Goal: Task Accomplishment & Management: Use online tool/utility

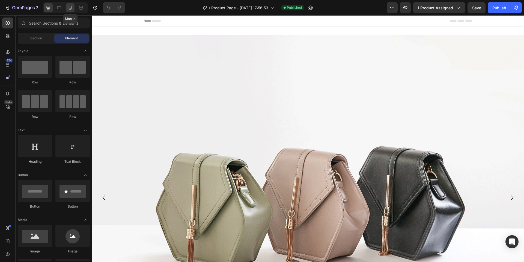
click at [70, 4] on div at bounding box center [70, 7] width 9 height 9
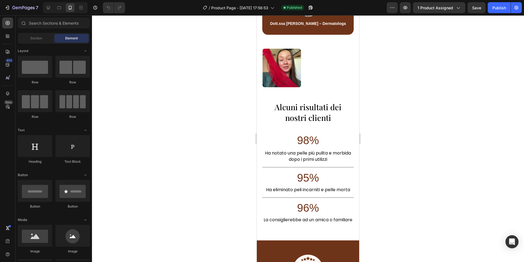
scroll to position [1292, 0]
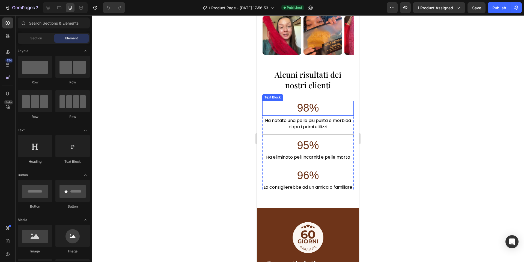
click at [309, 105] on span "98%" at bounding box center [308, 108] width 22 height 12
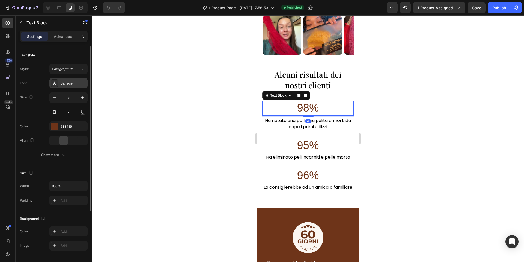
click at [66, 85] on div "Sans-serif" at bounding box center [68, 83] width 38 height 10
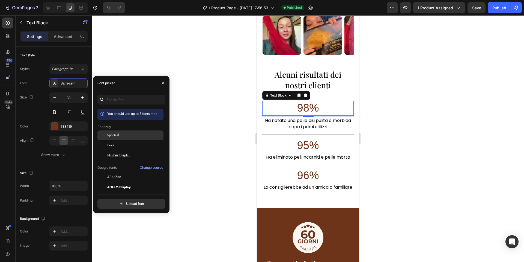
click at [136, 135] on div "Spectral" at bounding box center [134, 135] width 55 height 5
click at [123, 157] on span "Playfair Display" at bounding box center [118, 154] width 23 height 5
click at [307, 147] on span "95%" at bounding box center [308, 145] width 22 height 12
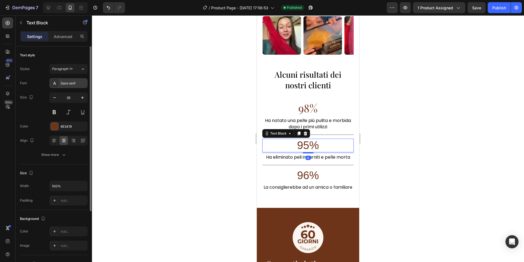
drag, startPoint x: 62, startPoint y: 76, endPoint x: 65, endPoint y: 79, distance: 3.9
click at [62, 76] on div "Styles Paragraph 1* Font Sans-serif Size 35 Color 6E3419 Align Show more" at bounding box center [54, 112] width 68 height 96
click at [67, 83] on div "Sans-serif" at bounding box center [74, 83] width 26 height 5
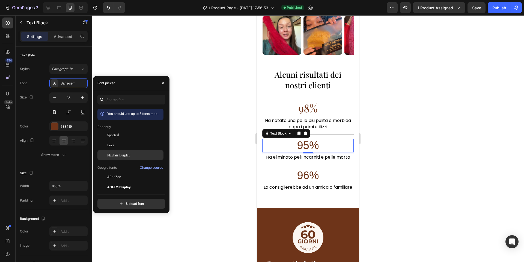
click at [129, 231] on div "Playfair Display" at bounding box center [131, 236] width 66 height 10
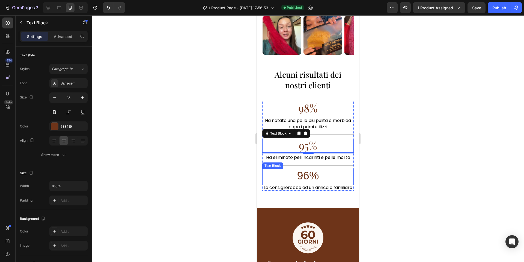
click at [324, 181] on p "96%" at bounding box center [308, 175] width 90 height 13
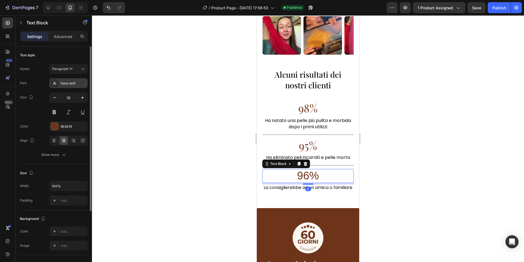
click at [79, 79] on div "Sans-serif" at bounding box center [68, 83] width 38 height 10
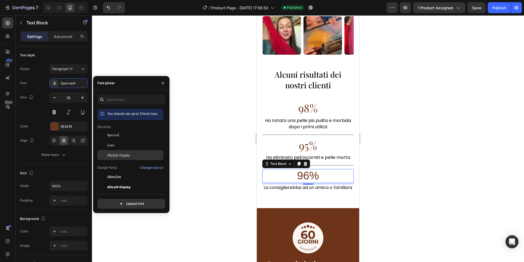
drag, startPoint x: 129, startPoint y: 154, endPoint x: 148, endPoint y: 154, distance: 18.8
click at [130, 154] on div "Playfair Display" at bounding box center [134, 154] width 55 height 5
click at [218, 153] on div at bounding box center [308, 138] width 432 height 246
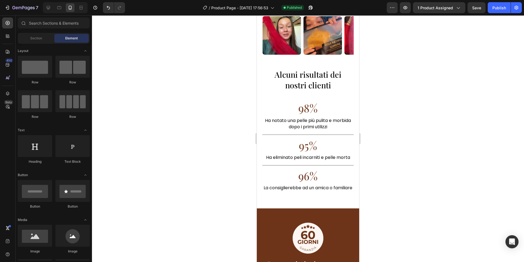
click at [218, 153] on div at bounding box center [308, 138] width 432 height 246
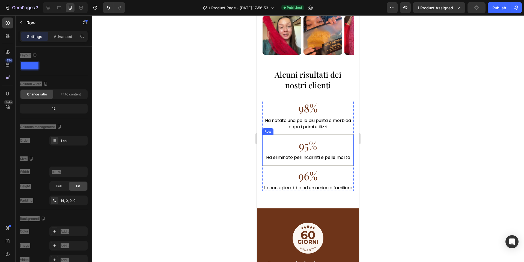
click at [325, 135] on div "95% Text Block Ha eliminato peli incarniti e pelle morta Text Block Row" at bounding box center [308, 149] width 92 height 31
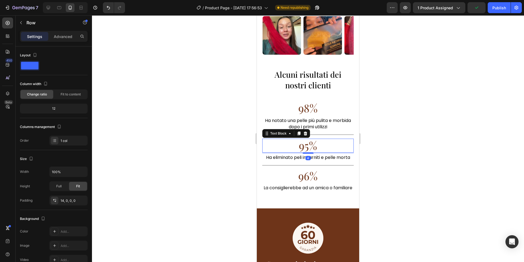
click at [310, 143] on span "95%" at bounding box center [308, 145] width 18 height 14
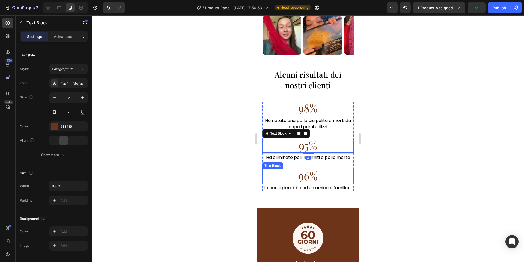
click at [314, 173] on span "96%" at bounding box center [308, 175] width 19 height 14
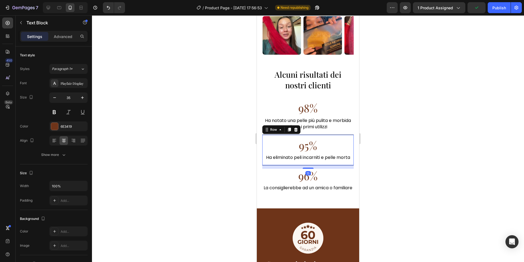
click at [319, 165] on div "95% Text Block Ha eliminato peli incarniti e pelle morta Text Block Row 13" at bounding box center [308, 149] width 92 height 31
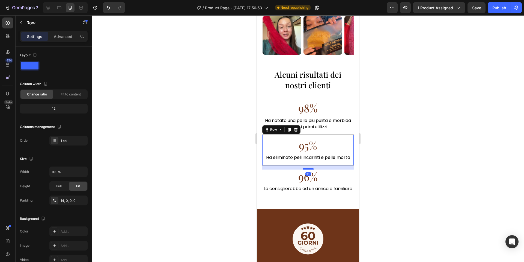
click at [307, 169] on div at bounding box center [308, 169] width 11 height 2
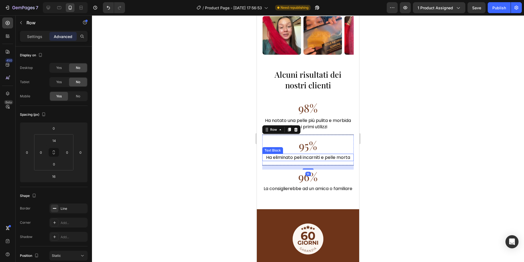
click at [378, 158] on div at bounding box center [308, 138] width 432 height 246
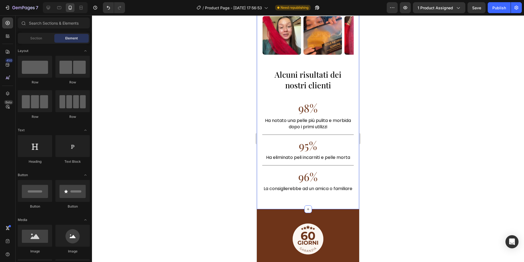
click at [318, 206] on div "“La combinazione spugna africana + sapone nero è ottima per mantenere la pelle …" at bounding box center [308, 46] width 102 height 326
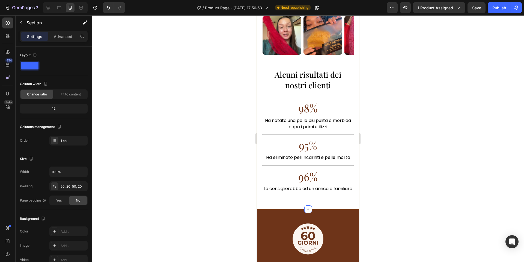
click at [394, 150] on div at bounding box center [308, 138] width 432 height 246
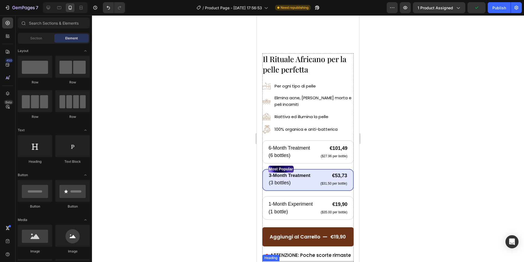
scroll to position [0, 0]
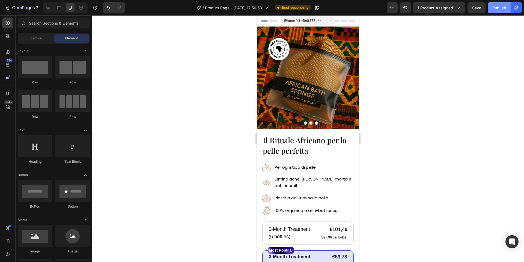
click at [496, 9] on div "Publish" at bounding box center [500, 8] width 14 height 6
click at [48, 7] on icon at bounding box center [48, 7] width 5 height 5
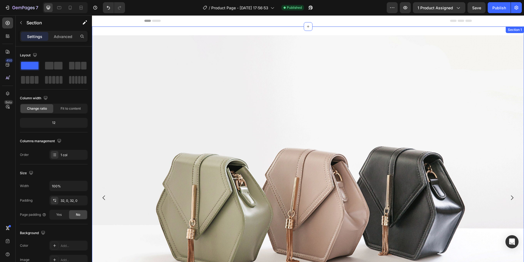
click at [188, 31] on div "Image Drop element here Drop element here Drop element here Carousel Section 1" at bounding box center [308, 197] width 432 height 342
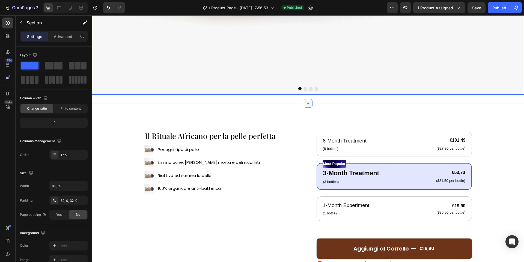
scroll to position [326, 0]
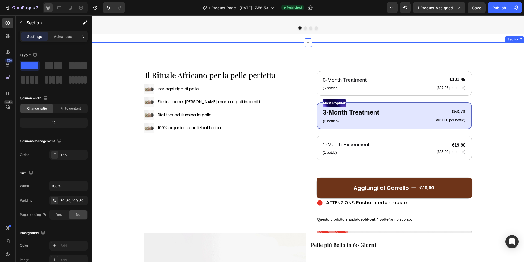
click at [290, 44] on div "Il Rituale Africano per la pelle perfetta Heading Image Per ogni tipo di pelle …" at bounding box center [308, 260] width 432 height 435
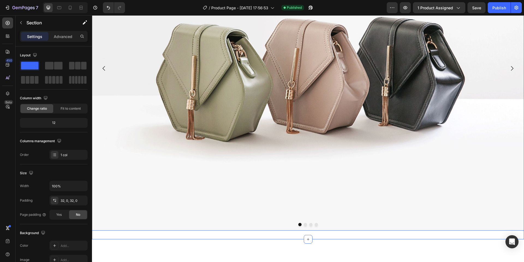
scroll to position [0, 0]
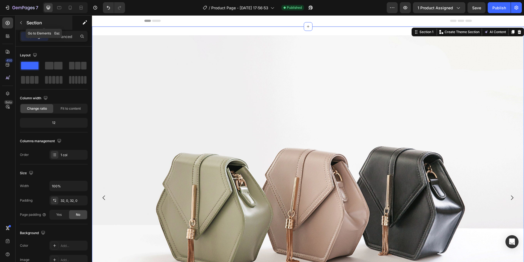
click at [19, 23] on icon "button" at bounding box center [21, 22] width 4 height 4
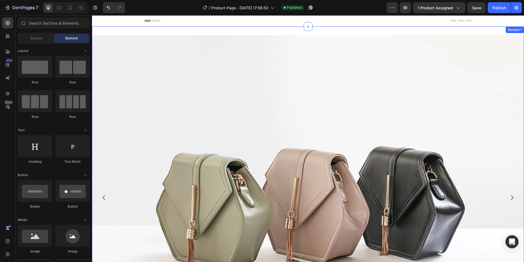
click at [144, 29] on div "Image Drop element here Drop element here Drop element here Carousel Section 1" at bounding box center [308, 197] width 432 height 342
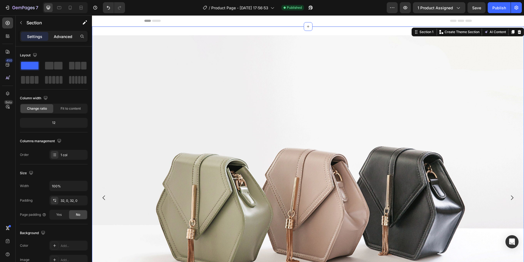
click at [63, 37] on p "Advanced" at bounding box center [63, 37] width 19 height 6
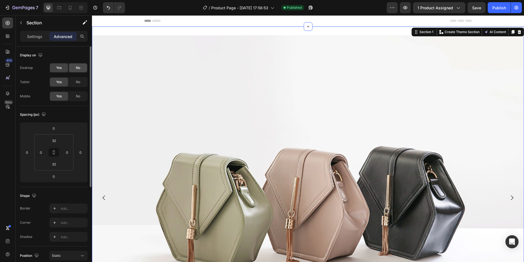
click at [74, 70] on div "No" at bounding box center [78, 67] width 18 height 9
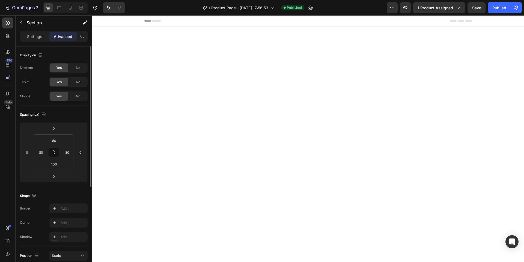
click at [155, 57] on div at bounding box center [308, 241] width 389 height 386
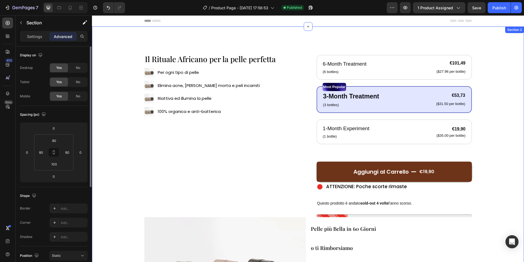
click at [126, 31] on div "Il Rituale Africano per la pelle perfetta Heading Image Per ogni tipo di pelle …" at bounding box center [308, 243] width 432 height 435
click at [147, 36] on div "Il Rituale Africano per la pelle perfetta Heading Image Per ogni tipo di pelle …" at bounding box center [308, 243] width 432 height 435
click at [509, 50] on div "Il Rituale Africano per la pelle perfetta Heading Image Per ogni tipo di pelle …" at bounding box center [308, 243] width 432 height 435
click at [513, 31] on div "Section 2" at bounding box center [515, 29] width 17 height 5
click at [510, 30] on div "Section 2" at bounding box center [515, 29] width 17 height 5
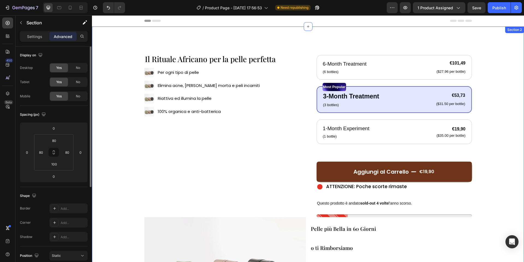
click at [493, 30] on div "Il Rituale Africano per la pelle perfetta Heading Image Per ogni tipo di pelle …" at bounding box center [308, 243] width 432 height 435
click at [513, 30] on div "Section 2" at bounding box center [515, 29] width 17 height 5
click at [519, 30] on div "Section 2" at bounding box center [515, 29] width 17 height 5
drag, startPoint x: 516, startPoint y: 48, endPoint x: 512, endPoint y: 59, distance: 11.8
click at [516, 48] on div "Il Rituale Africano per la pelle perfetta Heading Image Per ogni tipo di pelle …" at bounding box center [308, 243] width 432 height 435
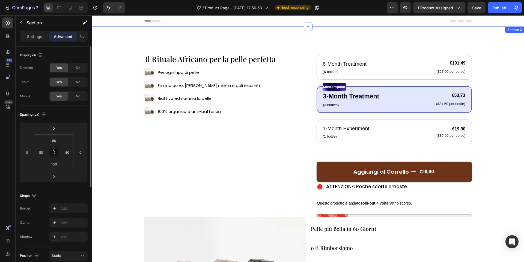
click at [384, 39] on div "Il Rituale Africano per la pelle perfetta Heading Image Per ogni tipo di pelle …" at bounding box center [308, 243] width 432 height 435
click at [512, 31] on div "Section 2" at bounding box center [515, 29] width 17 height 5
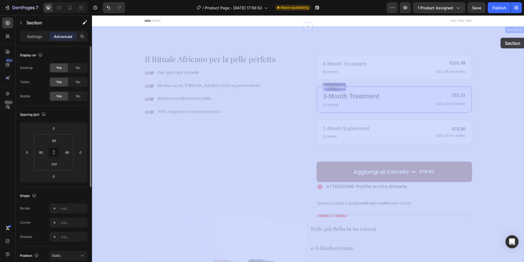
drag, startPoint x: 512, startPoint y: 31, endPoint x: 501, endPoint y: 37, distance: 12.1
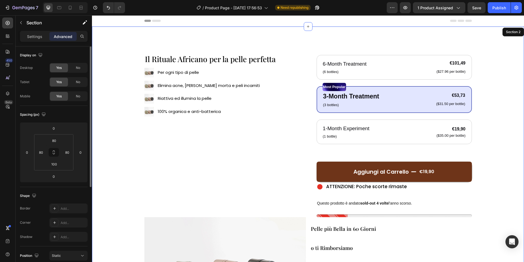
click at [503, 34] on div "Section 2" at bounding box center [514, 32] width 22 height 9
click at [510, 31] on div "Section 2" at bounding box center [513, 31] width 17 height 5
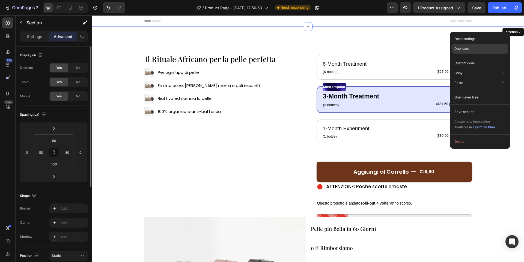
drag, startPoint x: 488, startPoint y: 47, endPoint x: 395, endPoint y: 32, distance: 94.1
click at [488, 58] on div "Duplicate" at bounding box center [481, 63] width 56 height 10
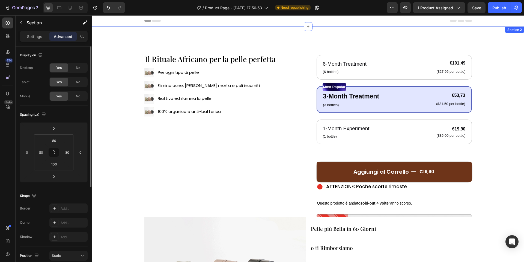
click at [400, 39] on div "Il Rituale Africano per la pelle perfetta Heading Image Per ogni tipo di pelle …" at bounding box center [308, 243] width 432 height 435
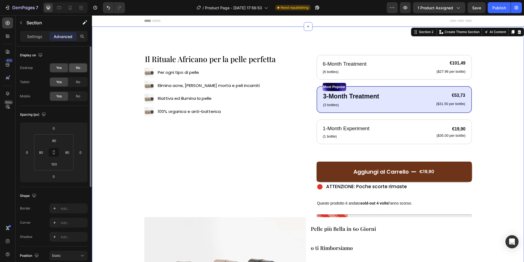
click at [79, 68] on span "No" at bounding box center [78, 67] width 4 height 5
click at [146, 29] on div "Il Rituale Africano per la pelle perfetta Heading Image Per ogni tipo di pelle …" at bounding box center [308, 243] width 432 height 435
drag, startPoint x: 76, startPoint y: 84, endPoint x: 78, endPoint y: 91, distance: 7.1
click at [76, 84] on div "No" at bounding box center [78, 82] width 18 height 9
click at [78, 95] on span "No" at bounding box center [78, 96] width 4 height 5
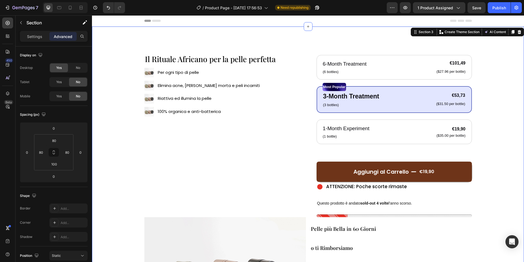
click at [185, 35] on div "Il Rituale Africano per la pelle perfetta Heading Image Per ogni tipo di pelle …" at bounding box center [308, 243] width 432 height 435
click at [29, 22] on p "Section" at bounding box center [48, 22] width 45 height 7
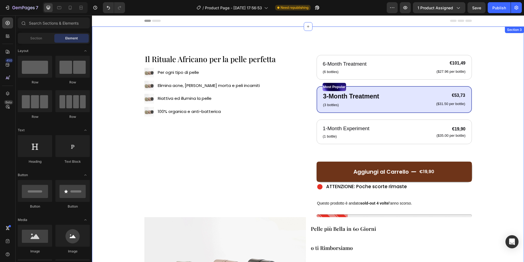
click at [156, 40] on div "Il Rituale Africano per la pelle perfetta Heading Image Per ogni tipo di pelle …" at bounding box center [308, 243] width 432 height 435
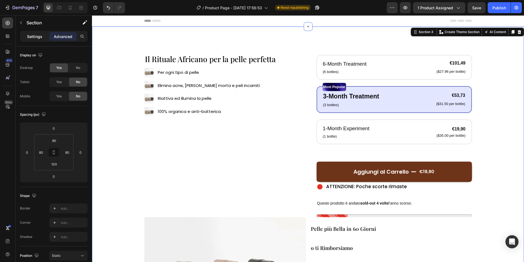
drag, startPoint x: 47, startPoint y: 34, endPoint x: 44, endPoint y: 34, distance: 2.7
click at [46, 34] on div "Settings" at bounding box center [34, 36] width 27 height 9
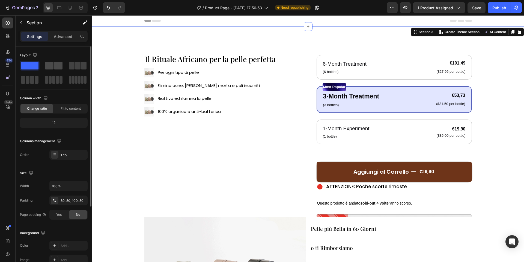
click at [59, 63] on span at bounding box center [58, 66] width 8 height 8
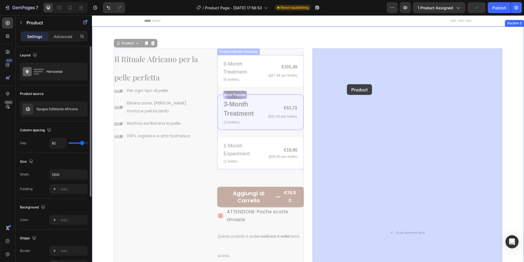
scroll to position [6, 0]
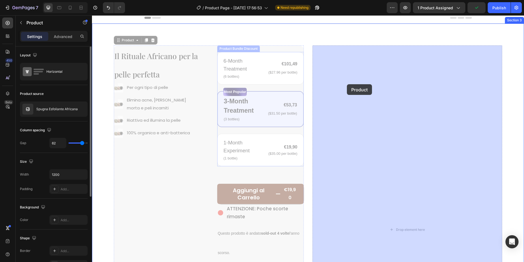
drag, startPoint x: 206, startPoint y: 60, endPoint x: 347, endPoint y: 84, distance: 142.9
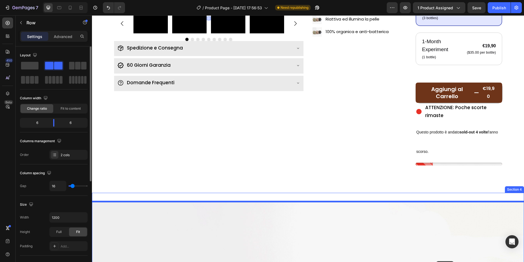
scroll to position [131, 0]
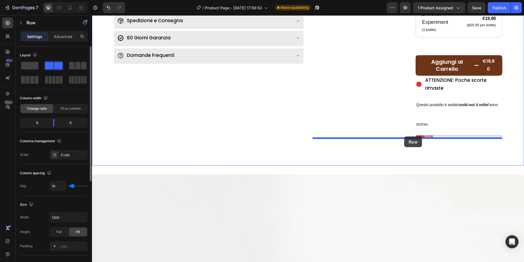
drag, startPoint x: 243, startPoint y: 96, endPoint x: 405, endPoint y: 136, distance: 166.9
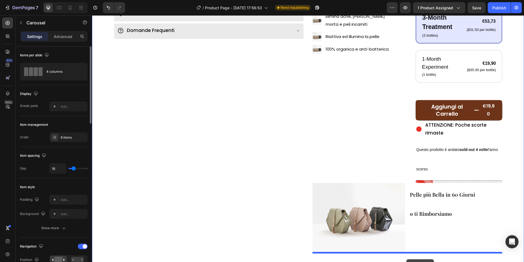
scroll to position [130, 0]
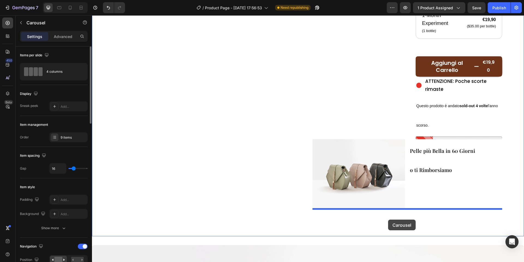
drag, startPoint x: 268, startPoint y: 68, endPoint x: 378, endPoint y: 207, distance: 177.5
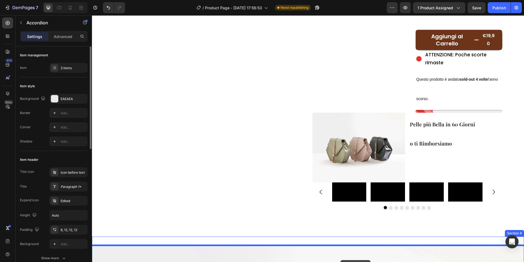
scroll to position [185, 0]
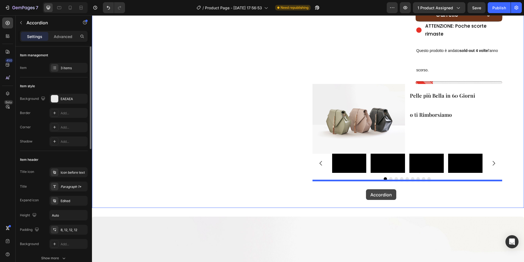
drag, startPoint x: 277, startPoint y: 49, endPoint x: 366, endPoint y: 188, distance: 166.1
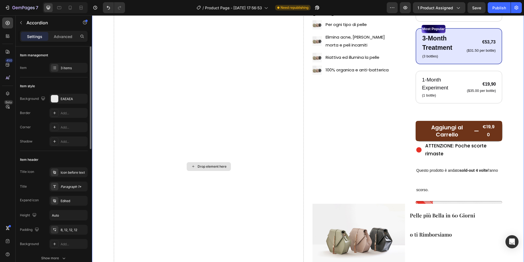
scroll to position [0, 0]
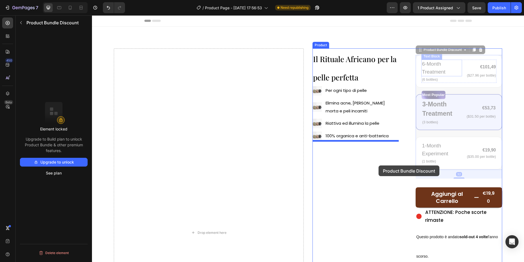
drag, startPoint x: 428, startPoint y: 52, endPoint x: 379, endPoint y: 165, distance: 123.6
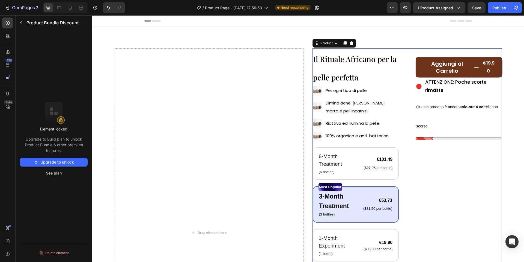
click at [415, 94] on div "Il Rituale Africano per la pelle perfetta Heading Image Per ogni tipo di pelle …" at bounding box center [408, 159] width 190 height 222
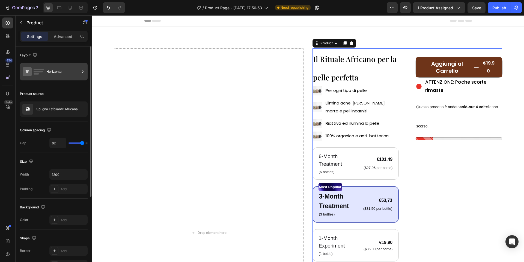
click at [62, 73] on div "Horizontal" at bounding box center [62, 71] width 33 height 13
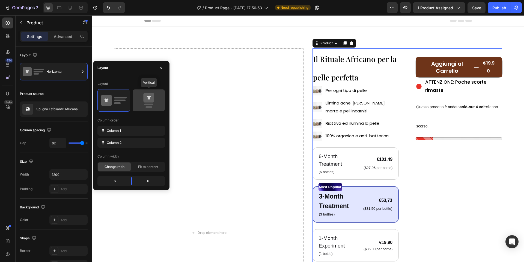
click at [150, 100] on icon at bounding box center [148, 98] width 11 height 10
type input "0"
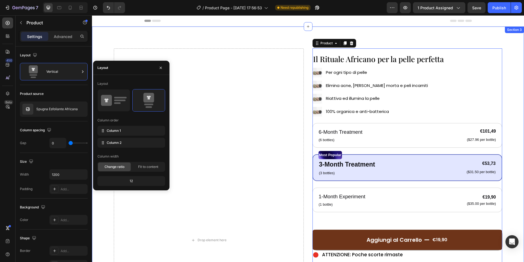
click at [458, 43] on div "Drop element here Il Rituale Africano per la pelle perfetta Heading Image Per o…" at bounding box center [308, 242] width 432 height 432
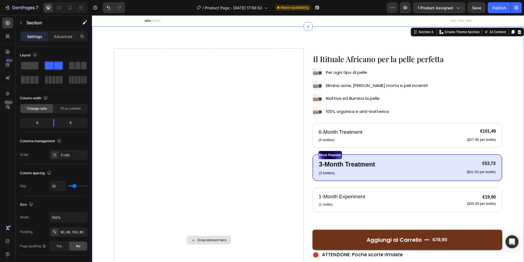
click at [232, 78] on div "Drop element here" at bounding box center [209, 239] width 190 height 383
click at [22, 23] on icon "button" at bounding box center [21, 22] width 4 height 4
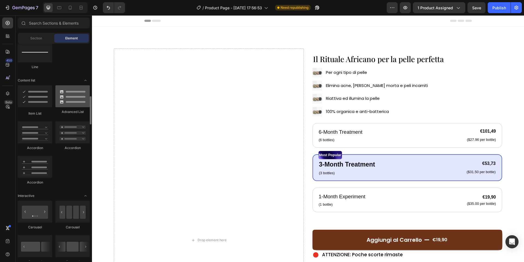
scroll to position [418, 0]
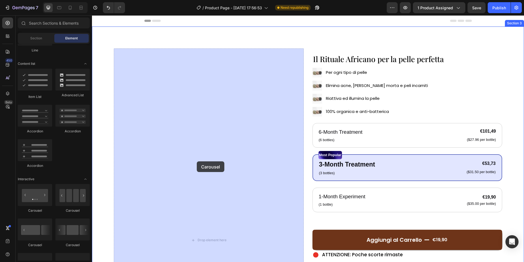
drag, startPoint x: 128, startPoint y: 214, endPoint x: 153, endPoint y: 170, distance: 50.6
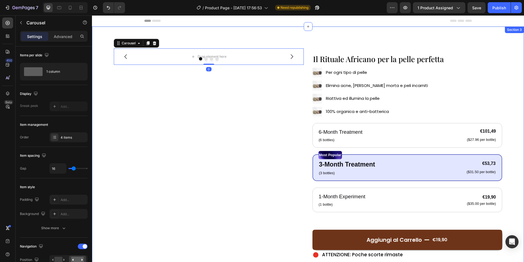
scroll to position [0, 0]
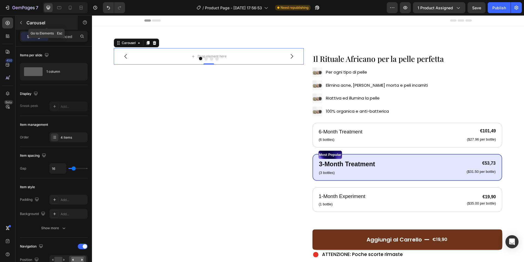
click at [20, 25] on button "button" at bounding box center [21, 22] width 9 height 9
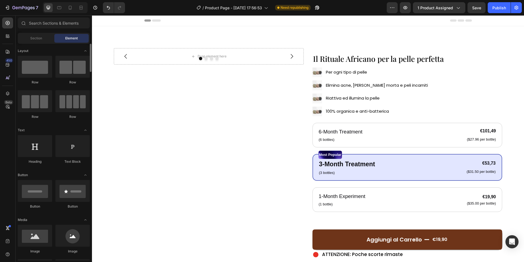
scroll to position [63, 0]
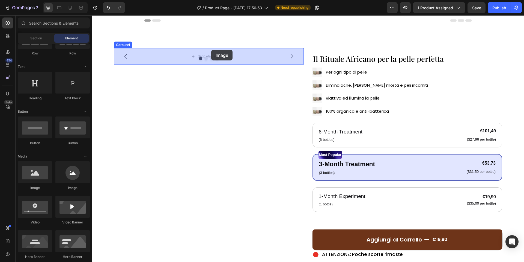
drag, startPoint x: 127, startPoint y: 181, endPoint x: 211, endPoint y: 50, distance: 156.5
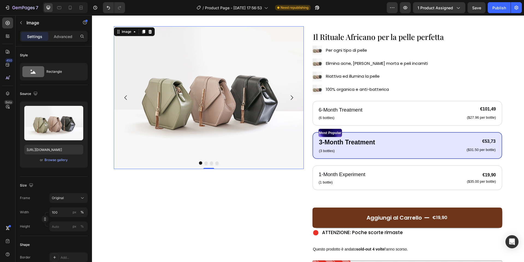
scroll to position [23, 0]
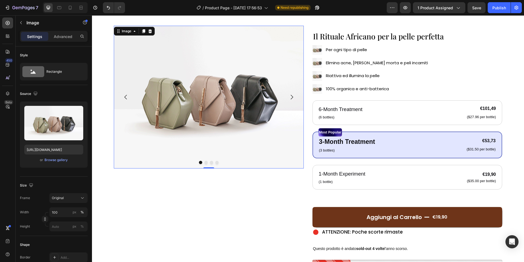
drag, startPoint x: 222, startPoint y: 85, endPoint x: 209, endPoint y: 84, distance: 13.4
click at [222, 85] on img at bounding box center [209, 97] width 190 height 143
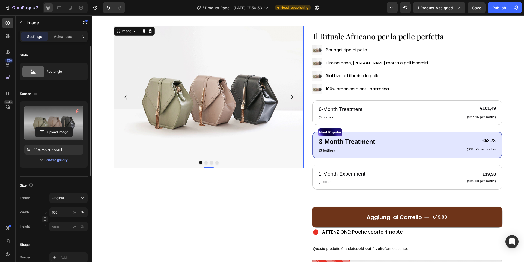
click at [47, 125] on label at bounding box center [53, 123] width 59 height 34
click at [47, 127] on input "file" at bounding box center [54, 131] width 38 height 9
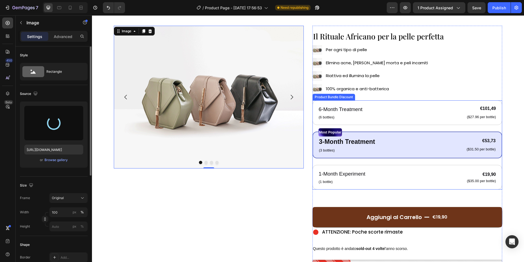
type input "[URL][DOMAIN_NAME]"
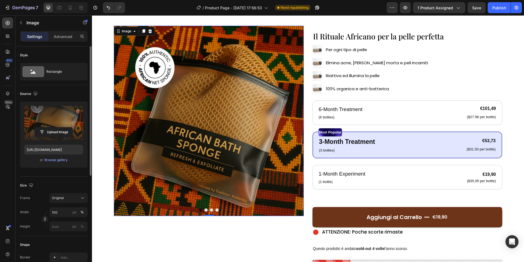
scroll to position [0, 0]
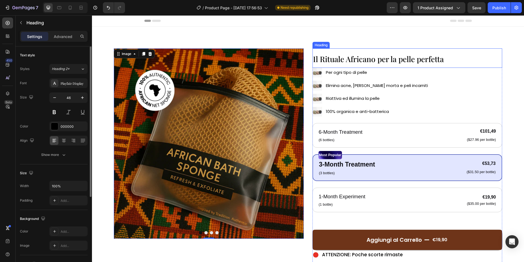
click at [321, 55] on span "Il Rituale Africano per la pelle perfetta" at bounding box center [378, 59] width 131 height 10
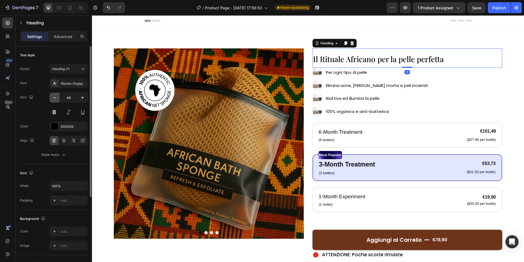
click at [57, 96] on icon "button" at bounding box center [54, 97] width 5 height 5
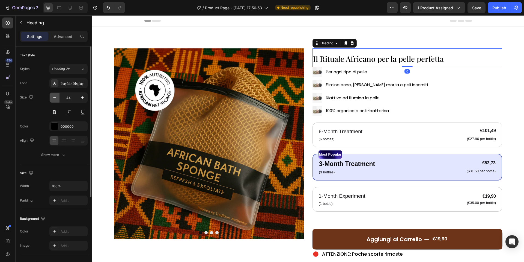
click at [57, 96] on icon "button" at bounding box center [54, 97] width 5 height 5
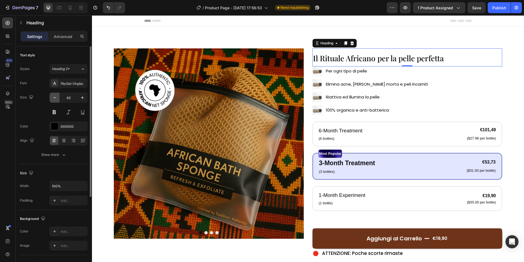
click at [57, 96] on icon "button" at bounding box center [54, 97] width 5 height 5
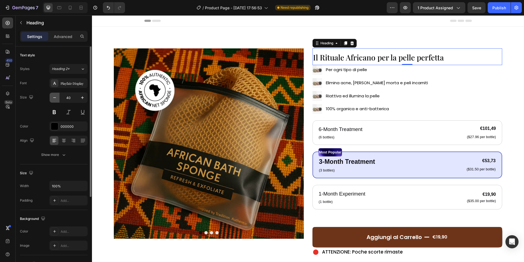
click at [57, 96] on icon "button" at bounding box center [54, 97] width 5 height 5
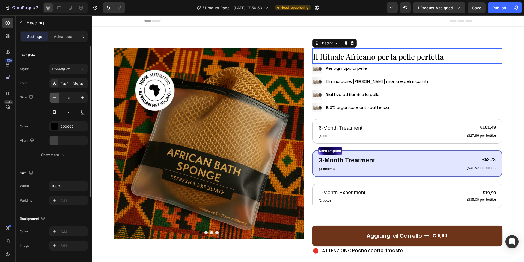
click at [57, 96] on icon "button" at bounding box center [54, 97] width 5 height 5
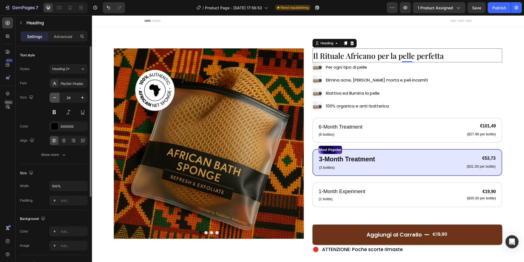
click at [57, 96] on icon "button" at bounding box center [54, 97] width 5 height 5
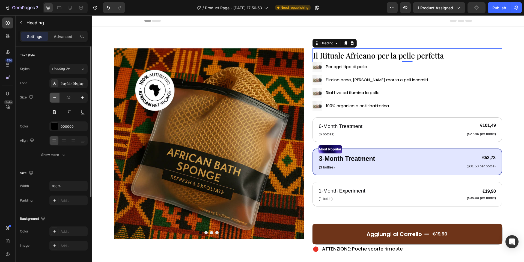
click at [57, 96] on icon "button" at bounding box center [54, 97] width 5 height 5
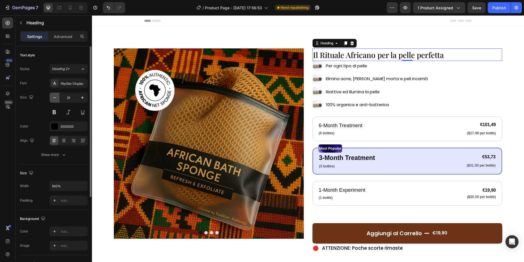
click at [57, 96] on icon "button" at bounding box center [54, 97] width 5 height 5
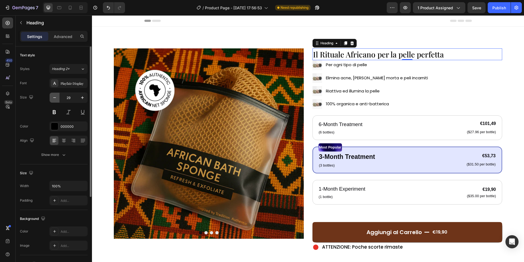
click at [57, 96] on icon "button" at bounding box center [54, 97] width 5 height 5
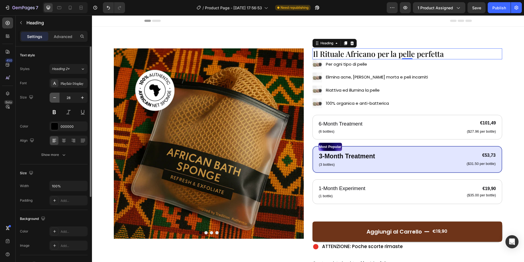
click at [57, 96] on icon "button" at bounding box center [54, 97] width 5 height 5
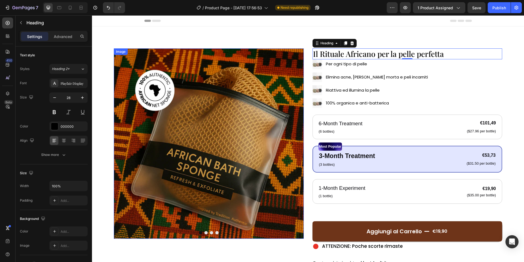
type input "27"
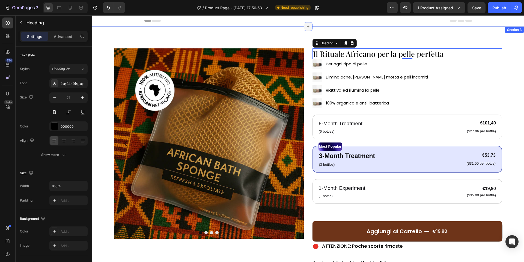
click at [308, 27] on icon at bounding box center [308, 26] width 2 height 2
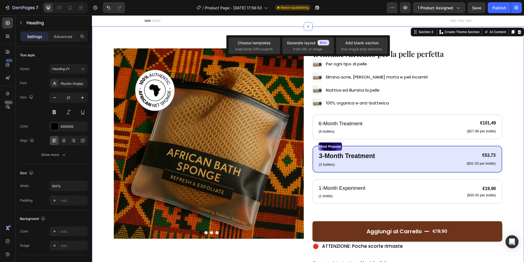
click at [280, 29] on div "Image Drop element here Drop element here Drop element here Carousel Il Rituale…" at bounding box center [308, 238] width 432 height 424
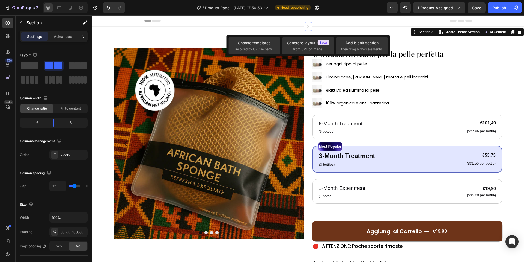
click at [173, 39] on div "Image Drop element here Drop element here Drop element here Carousel Il Rituale…" at bounding box center [308, 238] width 432 height 424
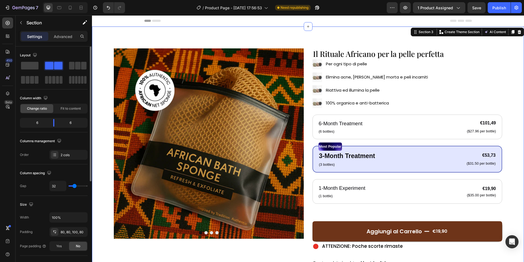
drag, startPoint x: 65, startPoint y: 39, endPoint x: 61, endPoint y: 46, distance: 7.8
click at [65, 39] on div "Advanced" at bounding box center [62, 36] width 27 height 9
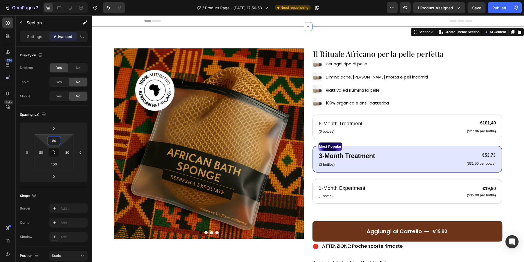
click at [59, 138] on input "80" at bounding box center [54, 140] width 11 height 8
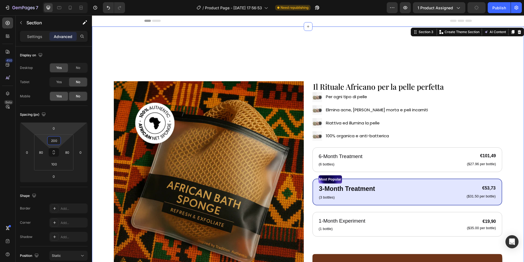
type input "20"
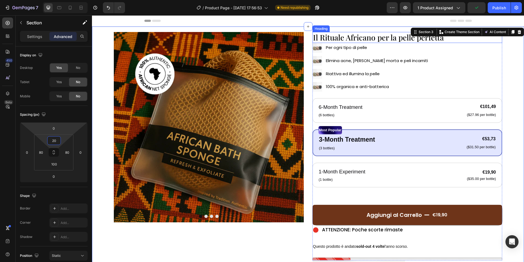
click at [326, 38] on span "Il Rituale Africano per la pelle perfetta" at bounding box center [378, 37] width 131 height 10
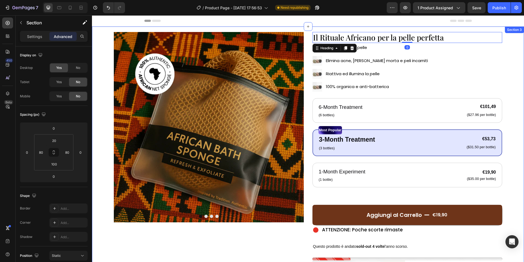
click at [308, 82] on div "Image Drop element here Drop element here Drop element here Carousel Il Rituale…" at bounding box center [308, 230] width 432 height 408
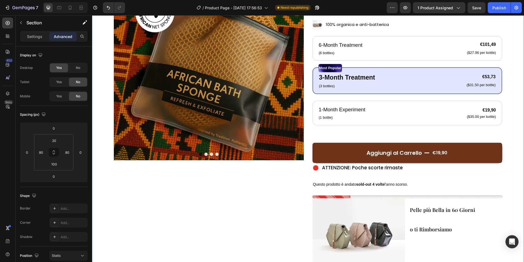
scroll to position [63, 0]
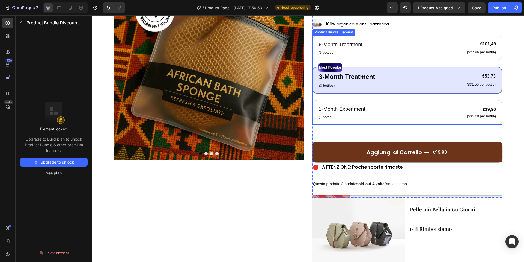
click at [377, 96] on div "6-Month Treatment Text Block (6 bottles) Text Block €101,49 Product Price Produ…" at bounding box center [408, 80] width 190 height 89
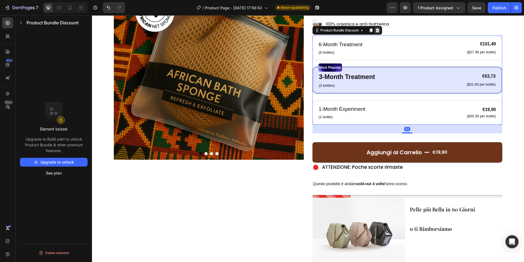
click at [378, 29] on icon at bounding box center [378, 30] width 4 height 4
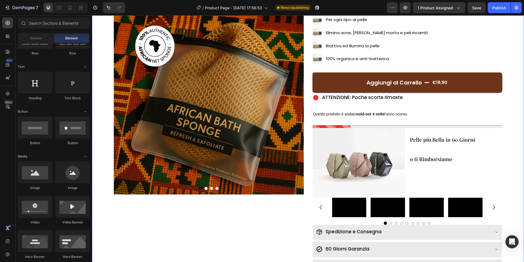
scroll to position [0, 0]
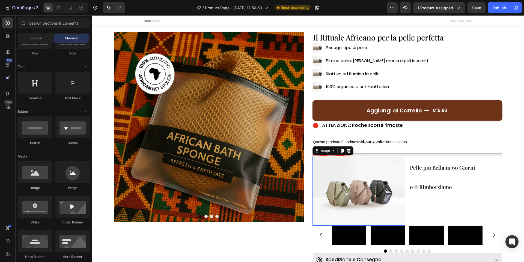
click at [360, 168] on img at bounding box center [359, 191] width 93 height 70
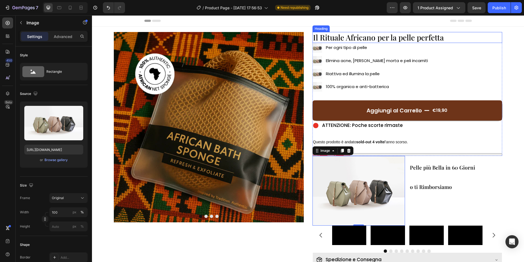
click at [412, 41] on span "Il Rituale Africano per la pelle perfetta" at bounding box center [378, 37] width 131 height 10
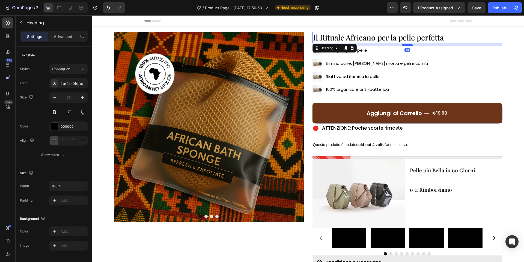
drag, startPoint x: 411, startPoint y: 42, endPoint x: 411, endPoint y: 45, distance: 3.0
click at [411, 45] on div at bounding box center [407, 45] width 11 height 2
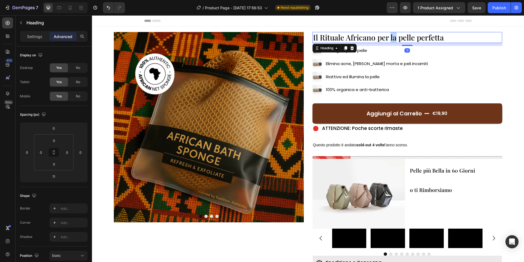
click at [395, 37] on span "Il Rituale Africano per la pelle perfetta" at bounding box center [378, 37] width 131 height 10
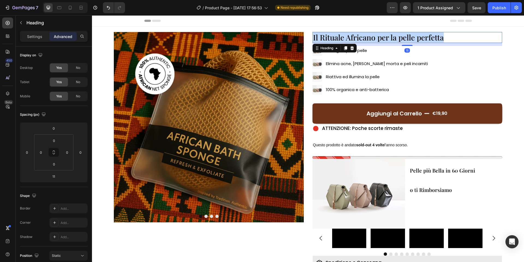
click at [395, 37] on span "Il Rituale Africano per la pelle perfetta" at bounding box center [378, 37] width 131 height 10
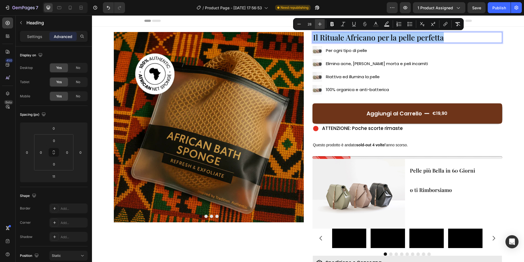
click at [319, 26] on icon "Editor contextual toolbar" at bounding box center [319, 23] width 5 height 5
type input "29"
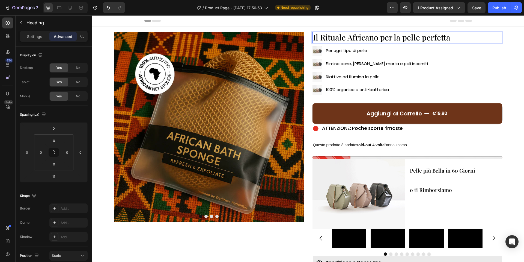
click at [319, 26] on div "Header" at bounding box center [308, 20] width 328 height 11
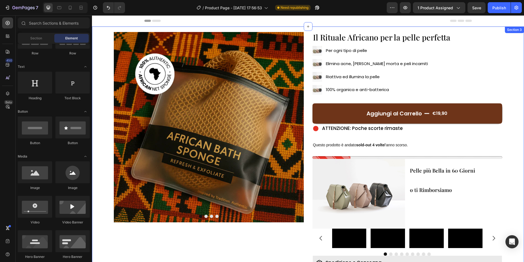
click at [309, 32] on div "Image Drop element here Drop element here Drop element here Carousel ⁠⁠⁠⁠⁠⁠⁠ Il…" at bounding box center [308, 179] width 432 height 306
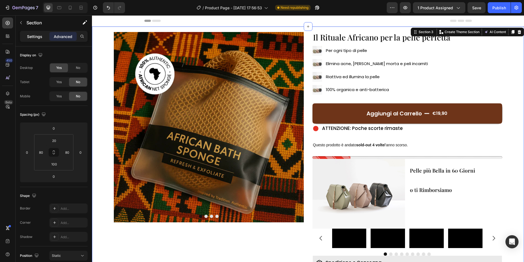
click at [42, 39] on div "Settings" at bounding box center [34, 36] width 27 height 9
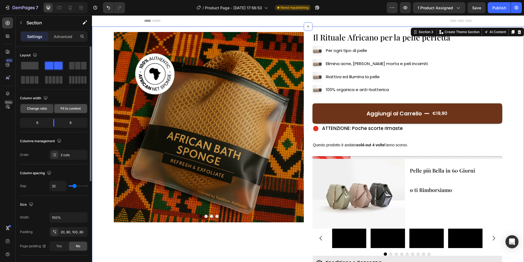
click at [63, 110] on span "Fit to content" at bounding box center [71, 108] width 20 height 5
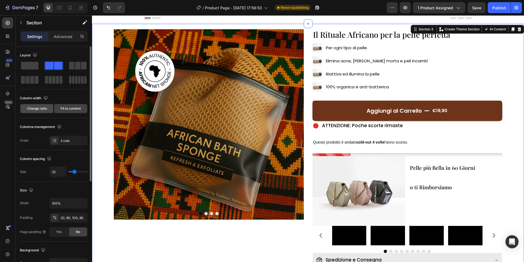
scroll to position [2, 0]
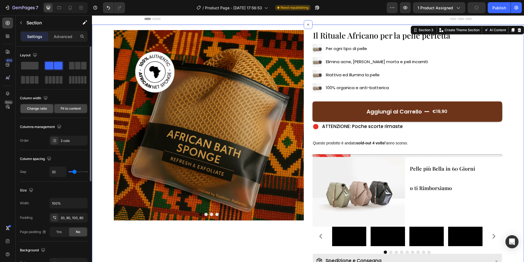
click at [36, 113] on div "Change ratio" at bounding box center [36, 108] width 33 height 9
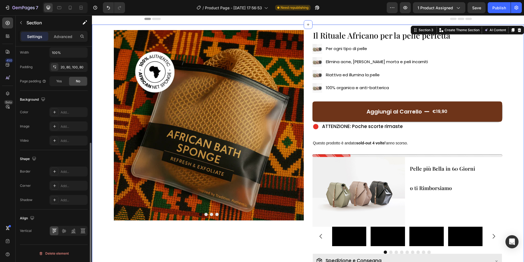
scroll to position [0, 0]
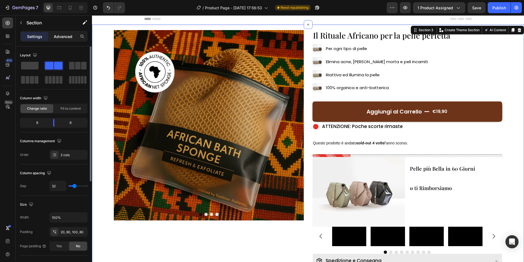
click at [65, 36] on p "Advanced" at bounding box center [63, 37] width 19 height 6
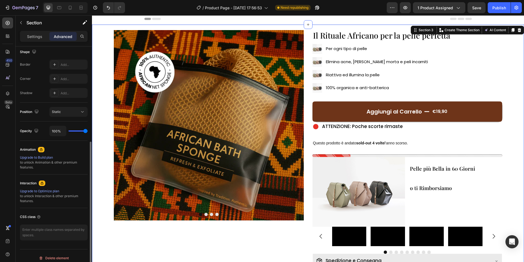
scroll to position [148, 0]
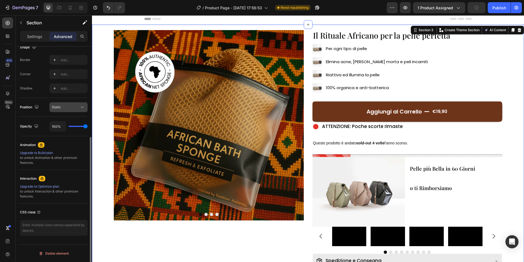
click at [59, 107] on span "Static" at bounding box center [56, 107] width 9 height 4
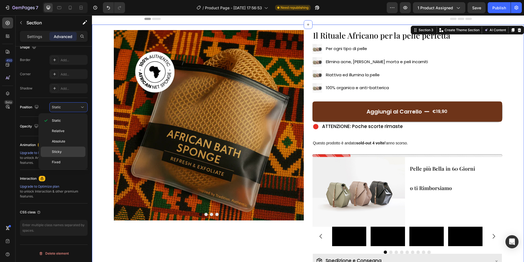
click at [57, 157] on div "Sticky" at bounding box center [63, 162] width 45 height 10
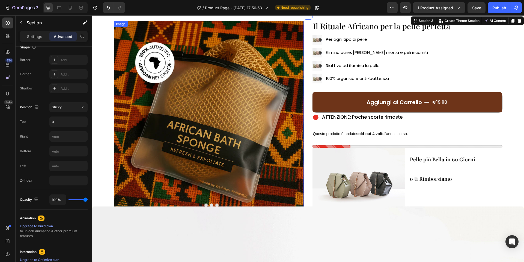
scroll to position [0, 0]
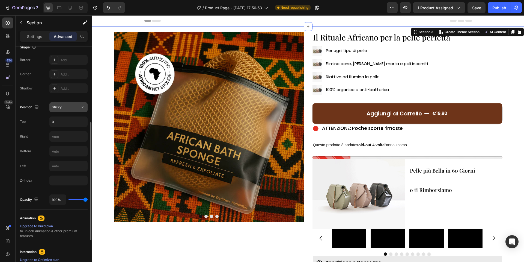
click at [70, 104] on button "Sticky" at bounding box center [68, 107] width 38 height 10
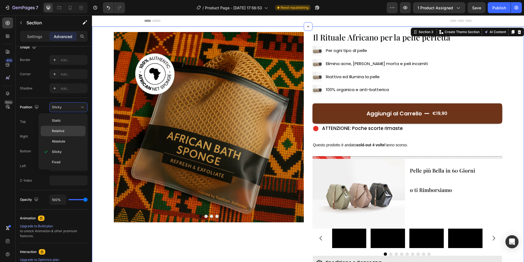
click at [72, 131] on p "Relative" at bounding box center [67, 130] width 31 height 5
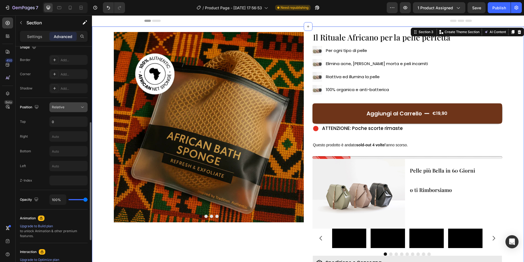
click at [72, 107] on div "Relative" at bounding box center [66, 107] width 28 height 5
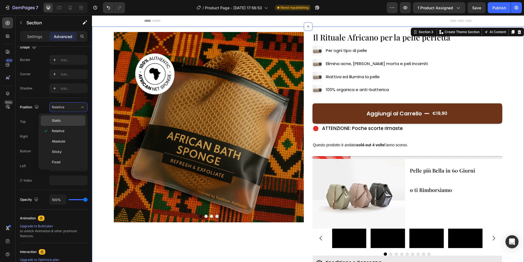
click at [73, 115] on div "Static" at bounding box center [63, 120] width 45 height 10
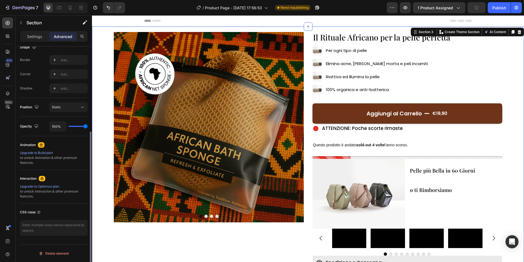
scroll to position [144, 0]
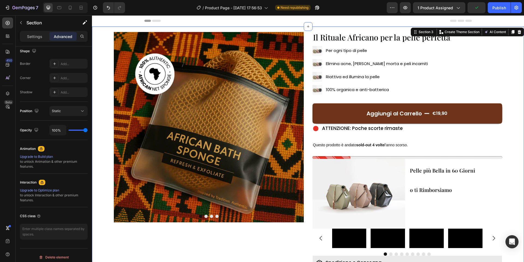
click at [307, 143] on div "Image Drop element here Drop element here Drop element here Carousel ⁠⁠⁠⁠⁠⁠⁠ Il…" at bounding box center [308, 179] width 432 height 306
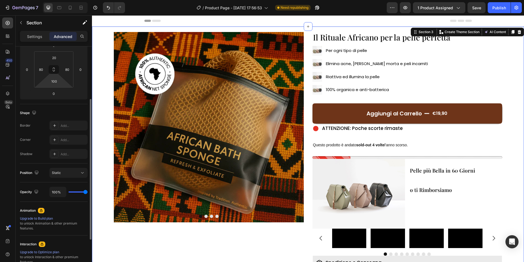
scroll to position [0, 0]
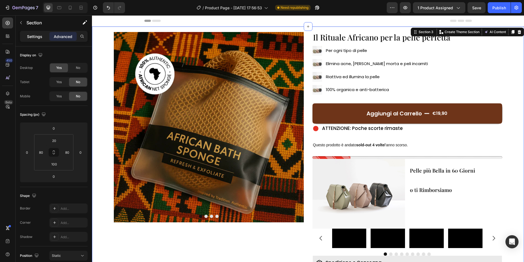
click at [39, 38] on p "Settings" at bounding box center [34, 37] width 15 height 6
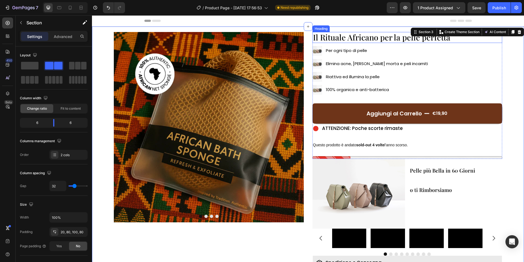
click at [333, 40] on span "Il Rituale Africano per la pelle perfetta" at bounding box center [381, 37] width 137 height 10
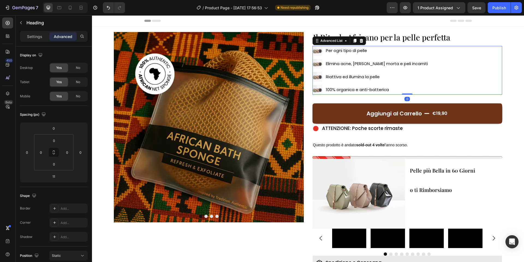
click at [411, 46] on div "Image Per ogni tipo di pelle Text Block Image Elimina acne, pelle morta e peli …" at bounding box center [408, 70] width 190 height 49
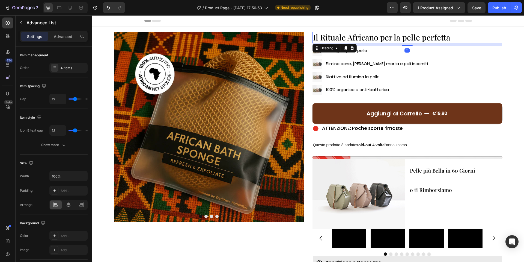
click at [408, 42] on span "Il Rituale Africano per la pelle perfetta" at bounding box center [381, 37] width 137 height 10
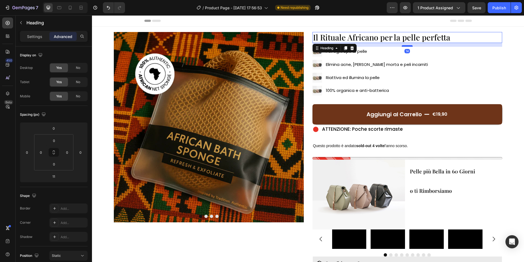
click at [409, 45] on div at bounding box center [407, 46] width 11 height 2
type input "14"
click at [405, 36] on span "Il Rituale Africano per la pelle perfetta" at bounding box center [381, 37] width 137 height 10
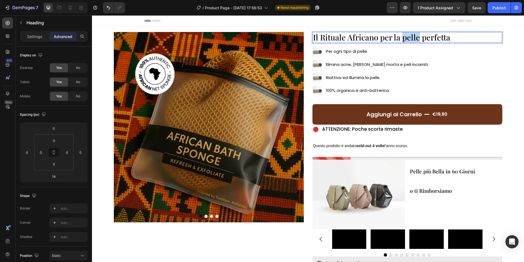
click at [405, 36] on span "Il Rituale Africano per la pelle perfetta" at bounding box center [381, 37] width 137 height 10
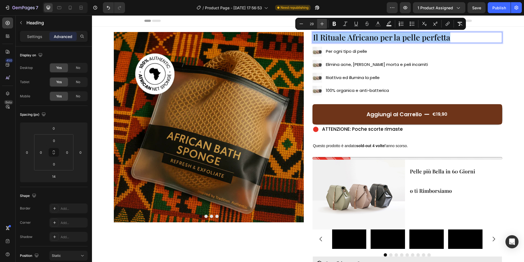
click at [325, 25] on icon "Editor contextual toolbar" at bounding box center [322, 23] width 5 height 5
type input "30"
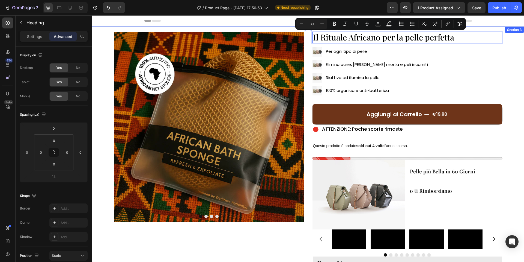
click at [306, 43] on div "Image Drop element here Drop element here Drop element here Carousel Il Rituale…" at bounding box center [308, 179] width 432 height 307
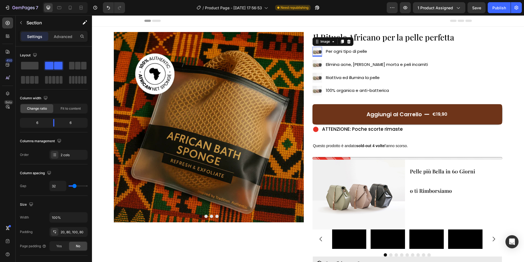
click at [316, 51] on img at bounding box center [318, 52] width 10 height 10
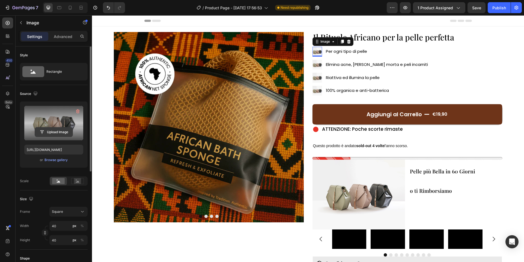
click at [55, 133] on input "file" at bounding box center [54, 131] width 38 height 9
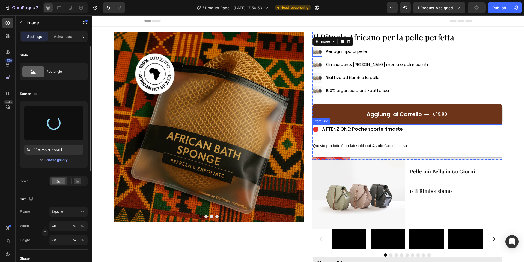
type input "https://cdn.shopify.com/s/files/1/0963/1665/3899/files/gempages_581170626895544…"
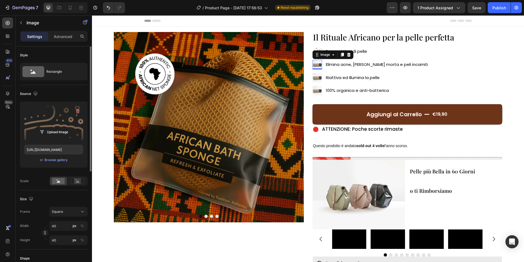
click at [318, 65] on img at bounding box center [318, 65] width 10 height 10
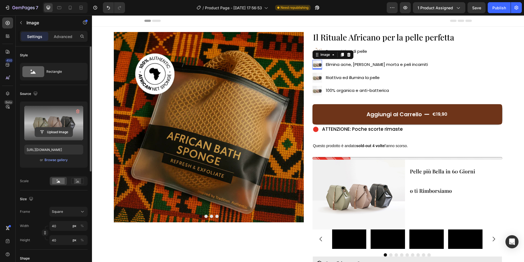
click at [68, 131] on input "file" at bounding box center [54, 131] width 38 height 9
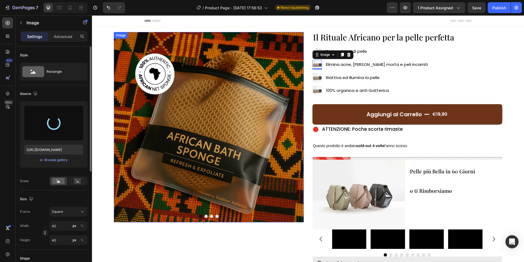
type input "https://cdn.shopify.com/s/files/1/0963/1665/3899/files/gempages_581170626895544…"
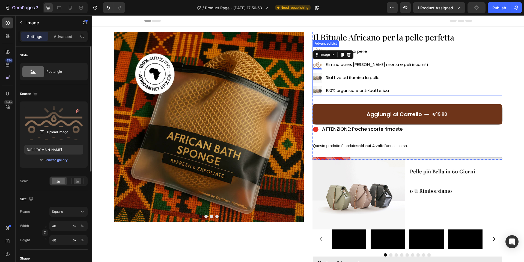
click at [322, 78] on li "Image Riattiva ed illumina la pelle Text Block" at bounding box center [371, 78] width 117 height 10
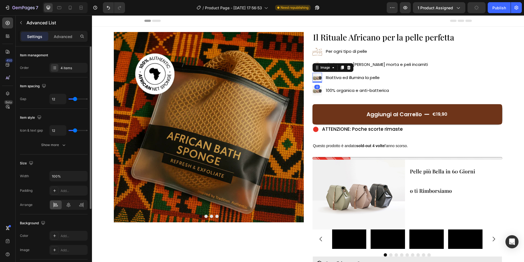
click at [318, 78] on img at bounding box center [318, 78] width 10 height 10
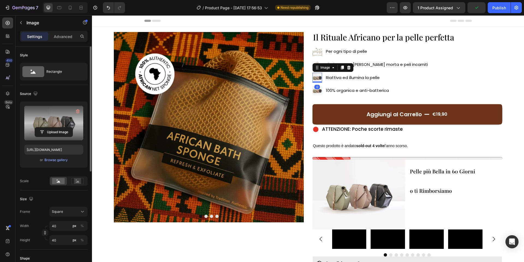
click at [49, 123] on label at bounding box center [53, 123] width 59 height 34
click at [49, 127] on input "file" at bounding box center [54, 131] width 38 height 9
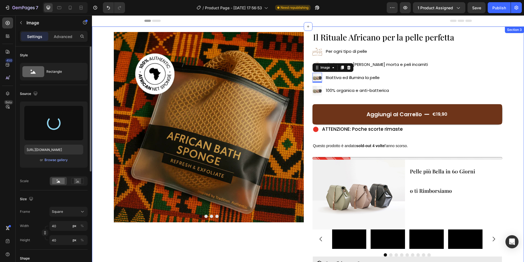
type input "https://cdn.shopify.com/s/files/1/0963/1665/3899/files/gempages_581170626895544…"
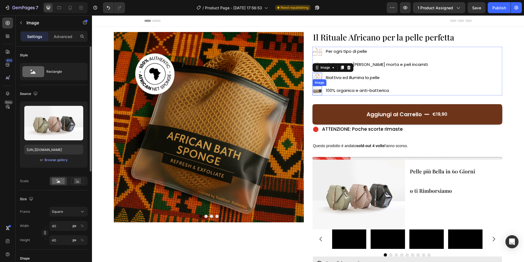
click at [319, 92] on img at bounding box center [318, 91] width 10 height 10
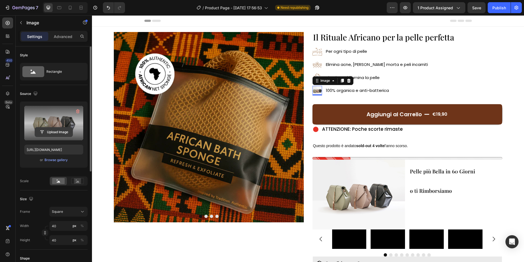
click at [62, 128] on input "file" at bounding box center [54, 131] width 38 height 9
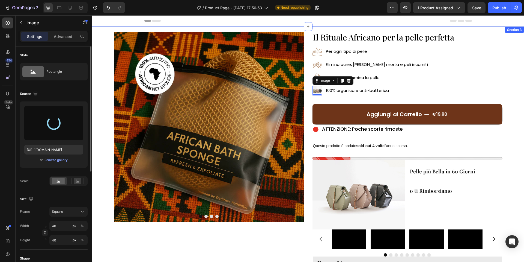
type input "https://cdn.shopify.com/s/files/1/0963/1665/3899/files/gempages_581170626895544…"
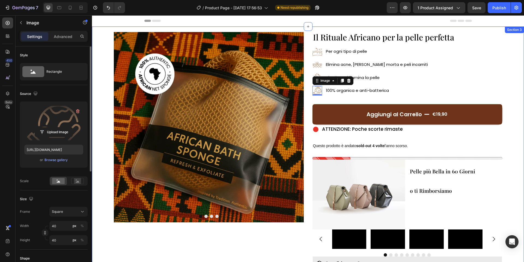
click at [310, 110] on div "Image Drop element here Drop element here Drop element here Carousel ⁠⁠⁠⁠⁠⁠⁠ Il…" at bounding box center [308, 179] width 432 height 307
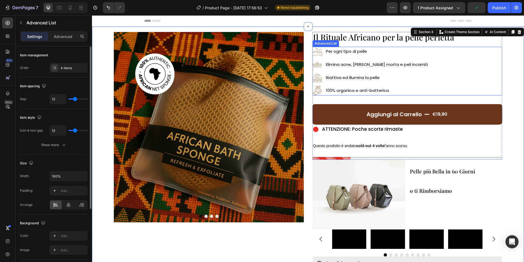
click at [472, 81] on div "Image Per ogni tipo di pelle Text Block Image Elimina acne, pelle morta e peli …" at bounding box center [408, 71] width 190 height 49
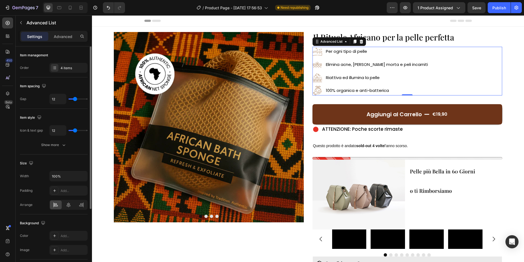
type input "13"
type input "14"
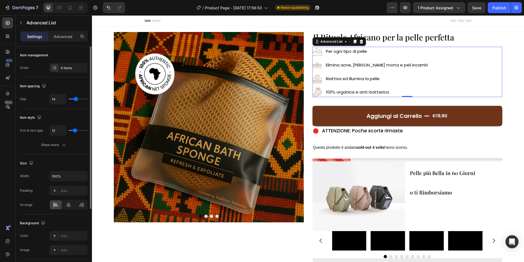
type input "15"
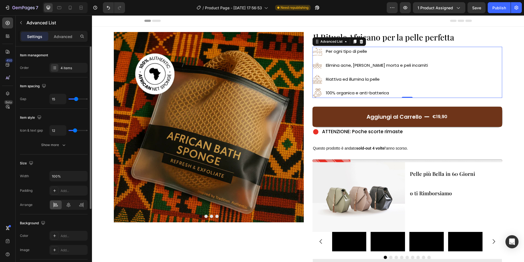
type input "16"
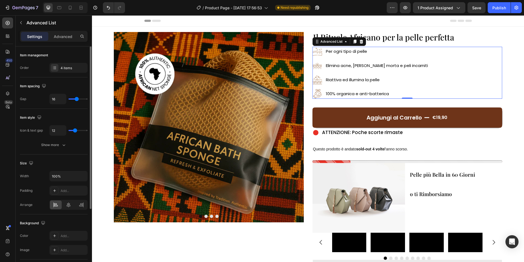
type input "16"
click at [76, 98] on input "range" at bounding box center [78, 98] width 19 height 1
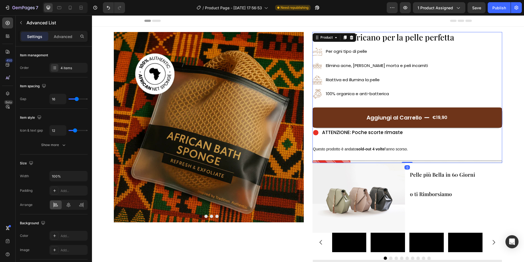
click at [336, 102] on div "Aggiungi al Carrello €19,90 Add to Cart" at bounding box center [408, 113] width 190 height 29
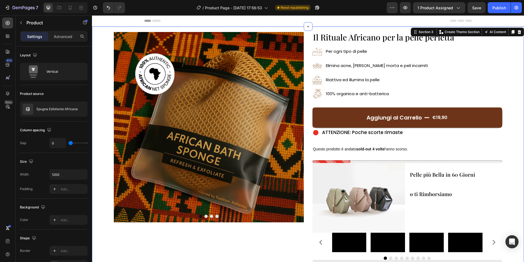
click at [304, 72] on div "Image Drop element here Drop element here Drop element here Carousel ⁠⁠⁠⁠⁠⁠⁠ Il…" at bounding box center [308, 181] width 432 height 310
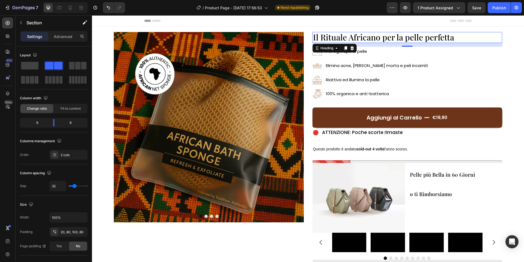
drag, startPoint x: 356, startPoint y: 36, endPoint x: 380, endPoint y: 39, distance: 24.5
click at [356, 36] on span "Il Rituale Africano per la pelle perfetta" at bounding box center [383, 37] width 141 height 11
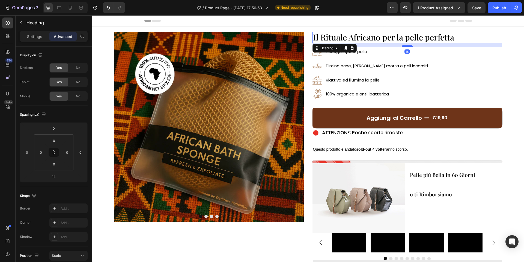
click at [406, 46] on div at bounding box center [407, 46] width 11 height 2
type input "15"
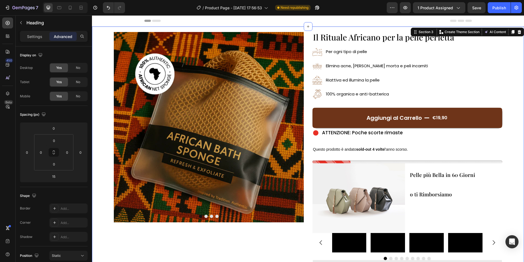
click at [374, 27] on div "Image Drop element here Drop element here Drop element here Carousel ⁠⁠⁠⁠⁠⁠⁠ Il…" at bounding box center [308, 181] width 432 height 311
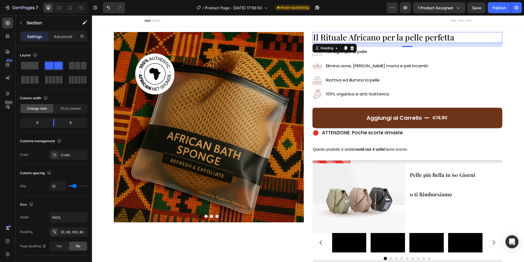
click at [377, 39] on span "Il Rituale Africano per la pelle perfetta" at bounding box center [383, 37] width 141 height 11
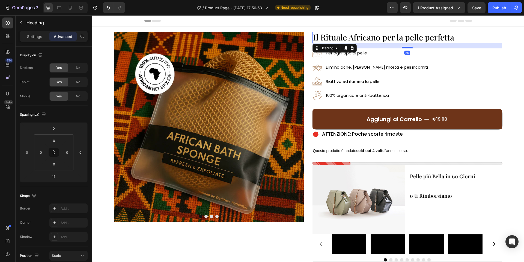
click at [409, 48] on div at bounding box center [407, 48] width 11 height 2
type input "20"
click at [417, 92] on div "Image Per ogni tipo di pelle Text Block Image Elimina acne, pelle morta e peli …" at bounding box center [408, 74] width 190 height 52
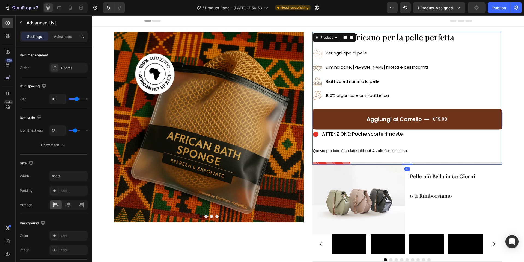
click at [414, 105] on div "Aggiungi al Carrello €19,90 Add to Cart" at bounding box center [408, 114] width 190 height 29
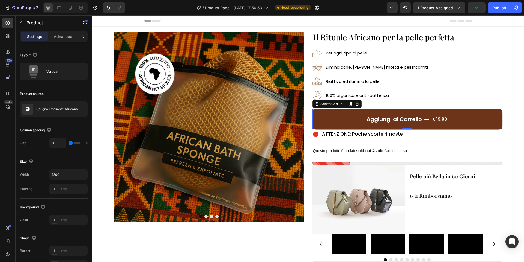
click at [417, 116] on div "Aggiungi al Carrello" at bounding box center [394, 119] width 55 height 7
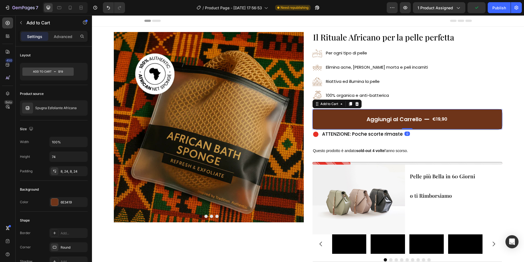
click at [445, 119] on div "€19,90" at bounding box center [440, 119] width 16 height 9
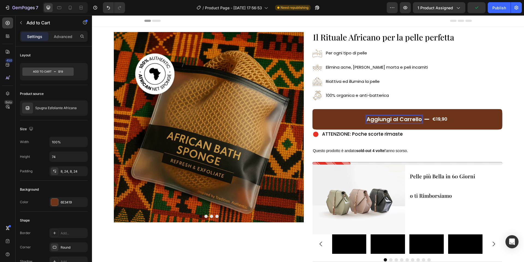
click at [439, 116] on div "€19,90" at bounding box center [440, 119] width 16 height 9
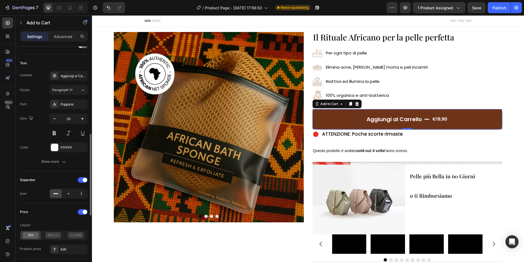
scroll to position [245, 0]
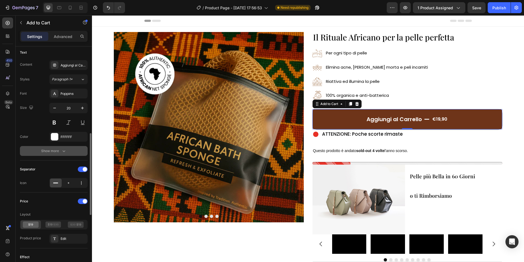
drag, startPoint x: 66, startPoint y: 163, endPoint x: 65, endPoint y: 152, distance: 11.8
click at [66, 163] on div "Separator Icon" at bounding box center [54, 176] width 68 height 32
click at [65, 150] on icon "button" at bounding box center [64, 151] width 3 height 2
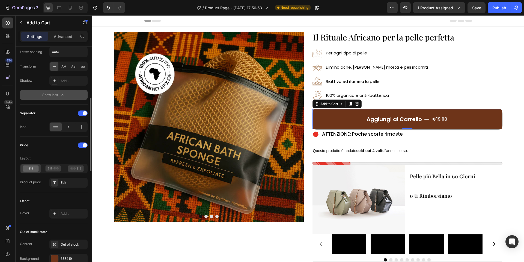
scroll to position [382, 0]
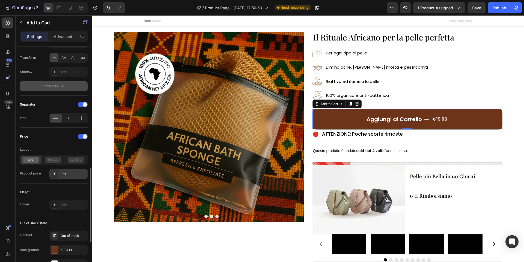
click at [61, 173] on div "Edit" at bounding box center [74, 173] width 26 height 5
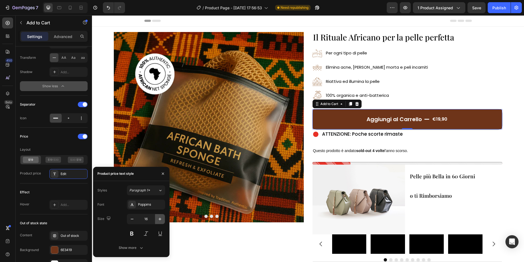
click at [161, 219] on icon "button" at bounding box center [159, 218] width 5 height 5
type input "20"
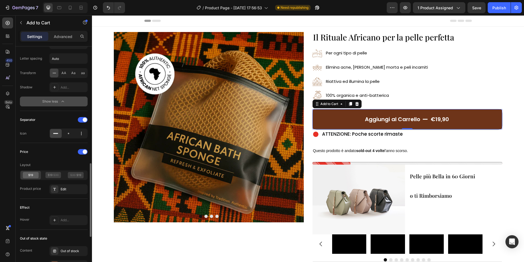
click at [51, 141] on div "Separator Icon" at bounding box center [54, 127] width 68 height 32
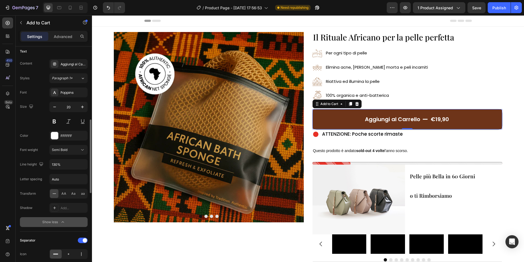
scroll to position [238, 0]
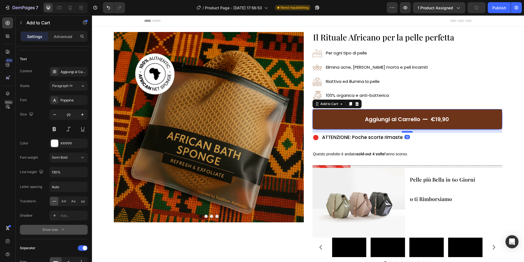
drag, startPoint x: 411, startPoint y: 128, endPoint x: 411, endPoint y: 131, distance: 3.3
click at [411, 131] on div "Aggiungi al Carrello €19,90 Add to Cart 12 ATTENZIONE: Poche scorte rimaste Ite…" at bounding box center [408, 133] width 190 height 67
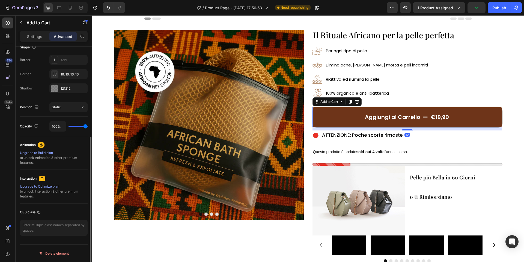
scroll to position [148, 0]
click at [512, 135] on div "Image Drop element here Drop element here Drop element here Carousel ⁠⁠⁠⁠⁠⁠⁠ Il…" at bounding box center [308, 181] width 432 height 315
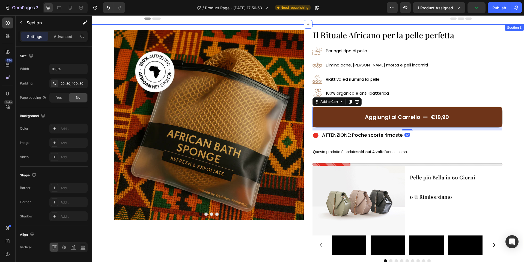
scroll to position [0, 0]
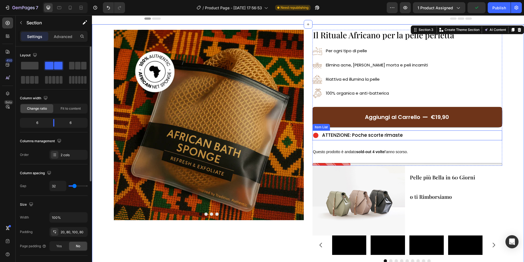
click at [457, 135] on div "ATTENZIONE: Poche scorte rimaste" at bounding box center [408, 135] width 190 height 10
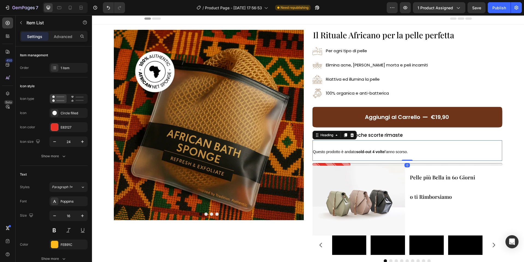
click at [389, 147] on h2 "Questo prodotto è andato sold-out 4 volte l'anno scorso." at bounding box center [408, 150] width 190 height 20
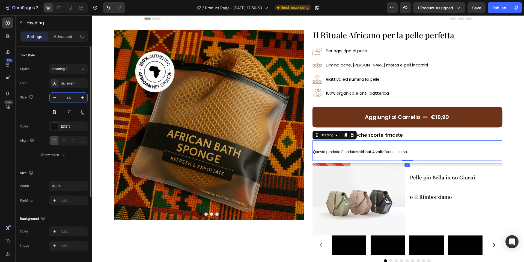
click at [68, 94] on input "46" at bounding box center [69, 98] width 18 height 10
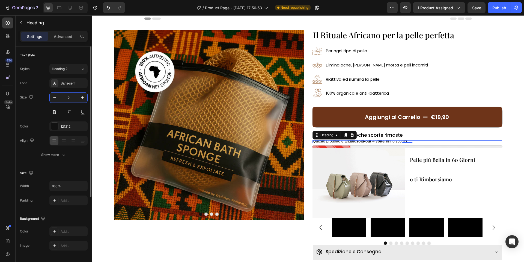
type input "23"
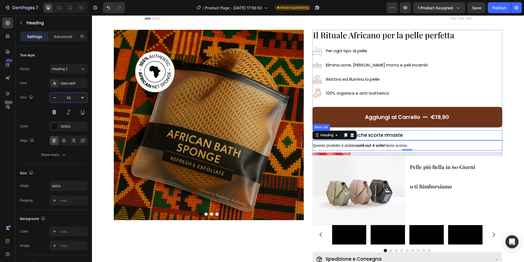
click at [423, 135] on div "ATTENZIONE: Poche scorte rimaste" at bounding box center [408, 135] width 190 height 10
click at [354, 142] on h2 "Questo prodotto è andato sold-out 4 volte l'anno scorso." at bounding box center [408, 145] width 190 height 10
click at [354, 142] on p "Questo prodotto è andato sold-out 4 volte l'anno scorso." at bounding box center [407, 145] width 189 height 9
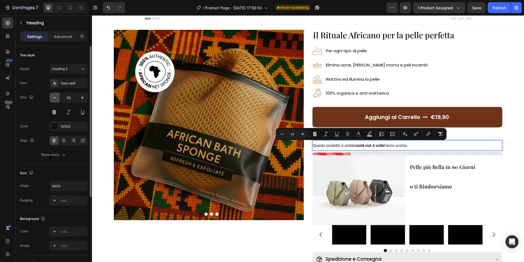
click at [56, 94] on button "button" at bounding box center [55, 98] width 10 height 10
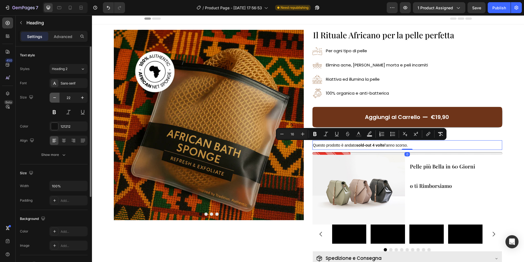
click at [56, 94] on button "button" at bounding box center [55, 98] width 10 height 10
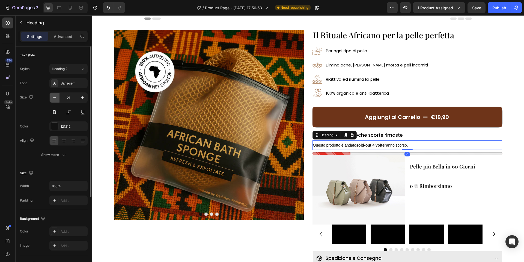
click at [56, 94] on button "button" at bounding box center [55, 98] width 10 height 10
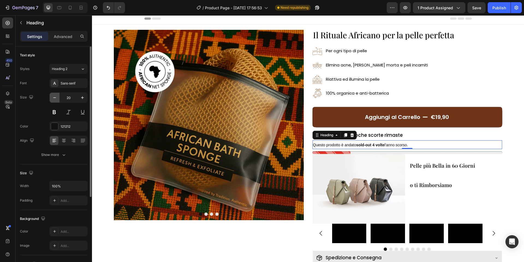
click at [56, 94] on button "button" at bounding box center [55, 98] width 10 height 10
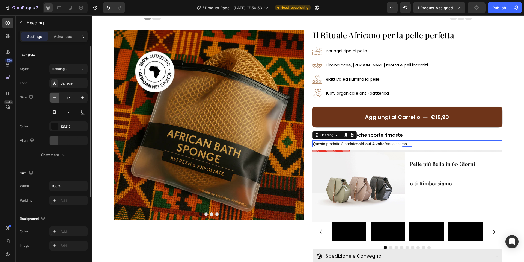
click at [56, 94] on button "button" at bounding box center [55, 98] width 10 height 10
type input "16"
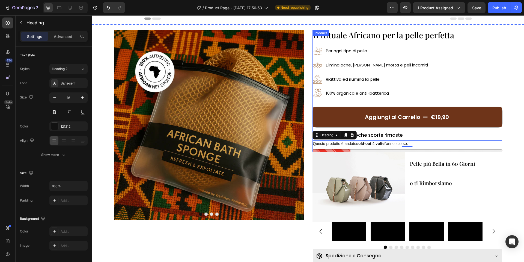
click at [470, 92] on div "Image Per ogni tipo di pelle Text Block Image Elimina acne, pelle morta e peli …" at bounding box center [408, 72] width 190 height 52
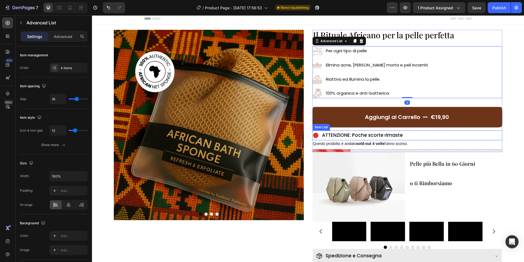
click at [317, 135] on icon at bounding box center [315, 135] width 5 height 5
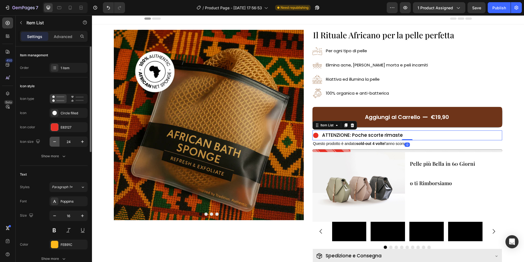
click at [54, 140] on icon "button" at bounding box center [54, 141] width 5 height 5
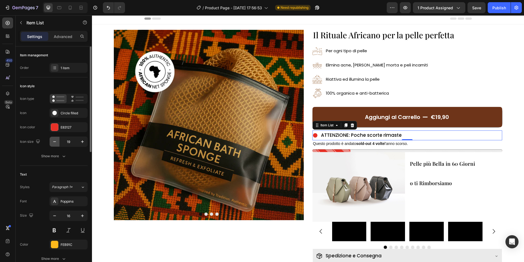
click at [54, 140] on icon "button" at bounding box center [54, 141] width 5 height 5
type input "15"
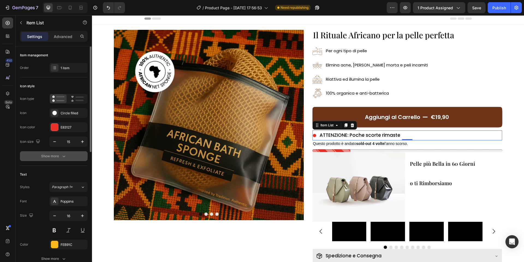
click at [63, 157] on icon "button" at bounding box center [63, 155] width 5 height 5
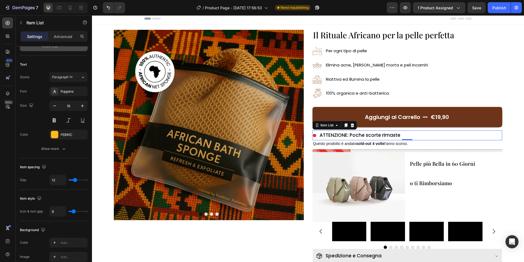
scroll to position [241, 0]
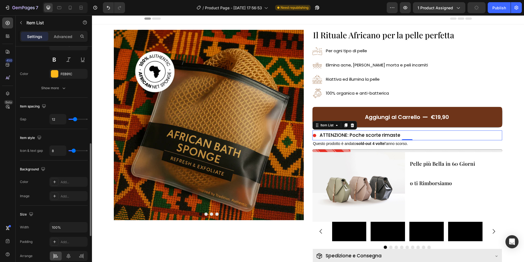
type input "11"
type input "10"
type input "9"
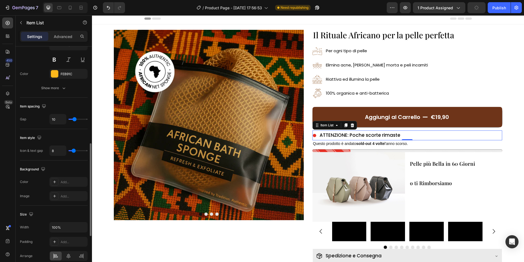
type input "9"
type input "8"
type input "7"
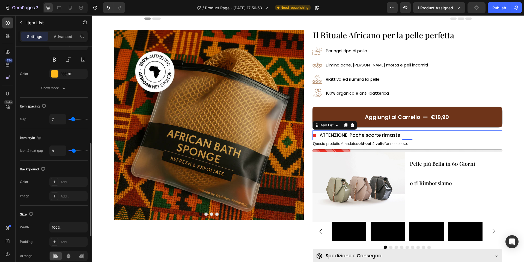
type input "6"
type input "5"
type input "4"
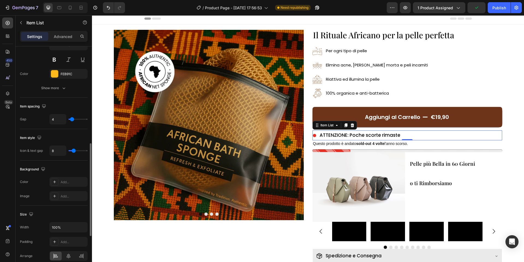
drag, startPoint x: 75, startPoint y: 120, endPoint x: 72, endPoint y: 120, distance: 3.0
type input "4"
click at [72, 120] on input "range" at bounding box center [78, 119] width 19 height 1
type input "5"
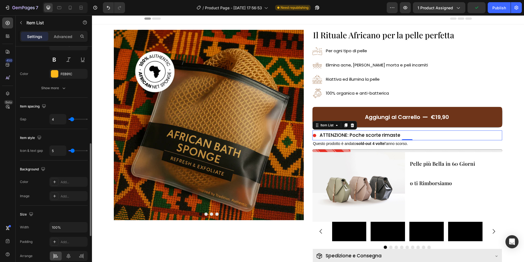
type input "4"
click at [72, 151] on input "range" at bounding box center [78, 150] width 19 height 1
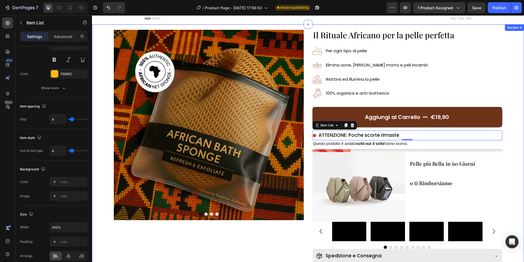
click at [511, 102] on div "Image Drop element here Drop element here Drop element here Carousel ⁠⁠⁠⁠⁠⁠⁠ Il…" at bounding box center [308, 175] width 432 height 302
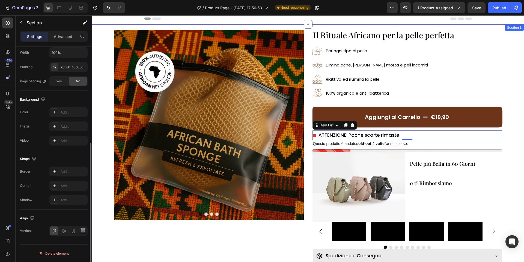
scroll to position [0, 0]
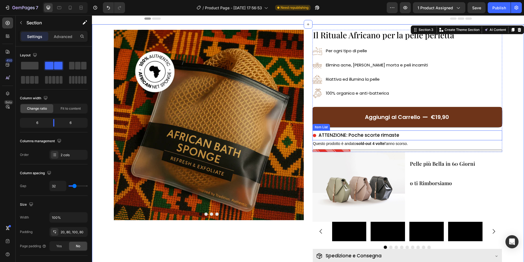
click at [398, 136] on div "ATTENZIONE: Poche scorte rimaste" at bounding box center [359, 135] width 82 height 10
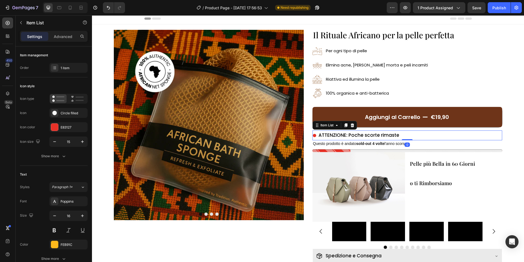
click at [409, 136] on div "ATTENZIONE: Poche scorte rimaste Item List 0" at bounding box center [408, 135] width 190 height 10
type input "100%"
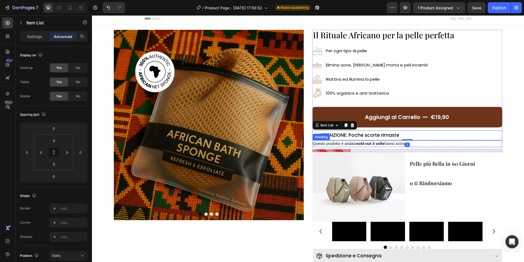
drag, startPoint x: 388, startPoint y: 143, endPoint x: 402, endPoint y: 144, distance: 13.7
click at [388, 143] on span "Questo prodotto è andato sold-out 4 volte l'anno scorso." at bounding box center [360, 143] width 95 height 4
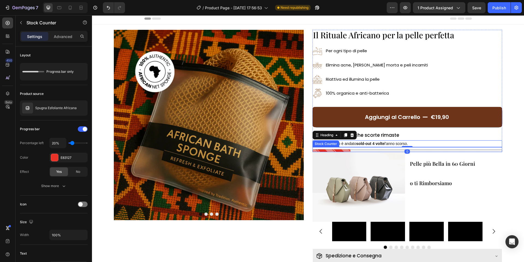
click at [409, 147] on div at bounding box center [408, 149] width 190 height 5
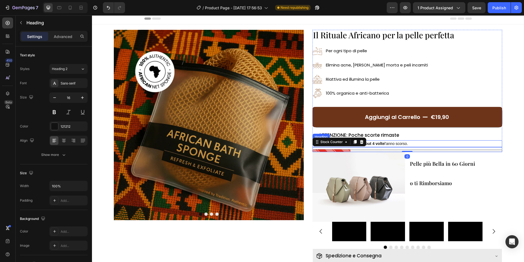
click at [408, 143] on span "Questo prodotto è andato sold-out 4 volte l'anno scorso." at bounding box center [360, 143] width 95 height 4
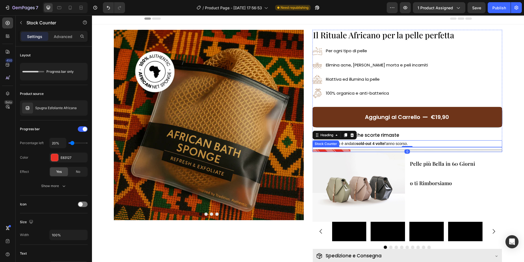
click at [409, 147] on div at bounding box center [408, 149] width 190 height 5
click at [408, 143] on span "Questo prodotto è andato sold-out 4 volte l'anno scorso." at bounding box center [360, 143] width 95 height 4
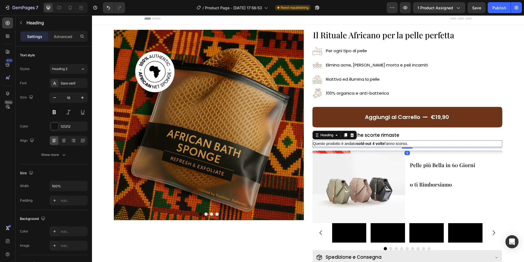
drag, startPoint x: 409, startPoint y: 146, endPoint x: 491, endPoint y: 131, distance: 82.5
click at [409, 147] on div at bounding box center [407, 147] width 11 height 1
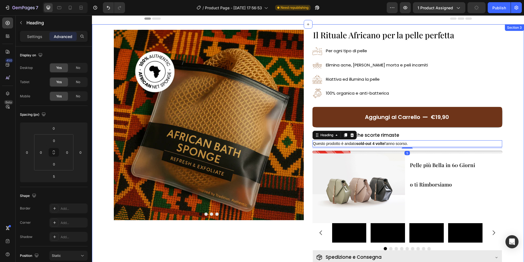
click at [516, 123] on div "Image Drop element here Drop element here Drop element here Carousel ⁠⁠⁠⁠⁠⁠⁠ Il…" at bounding box center [308, 175] width 432 height 303
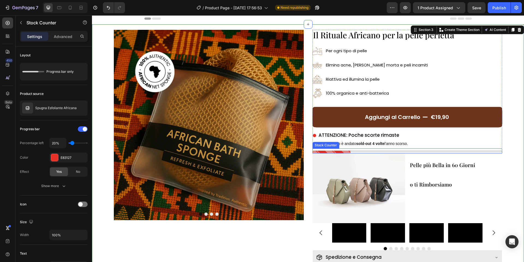
click at [414, 149] on div at bounding box center [408, 150] width 190 height 5
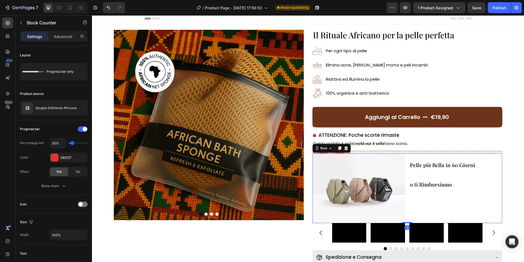
click at [408, 153] on div "Image Pelle più Bella in 60 Giorni o ti Rimborsiamo Heading Row 0" at bounding box center [408, 188] width 190 height 70
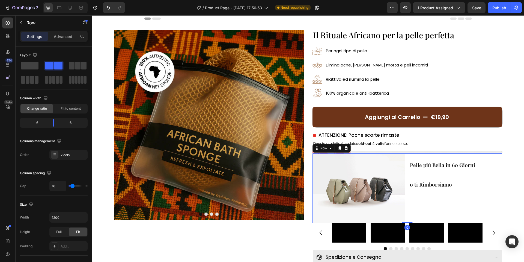
click at [408, 150] on div at bounding box center [408, 151] width 190 height 3
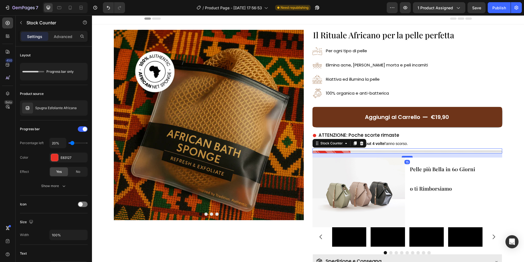
drag, startPoint x: 408, startPoint y: 152, endPoint x: 407, endPoint y: 156, distance: 4.1
click at [407, 156] on div at bounding box center [407, 157] width 11 height 2
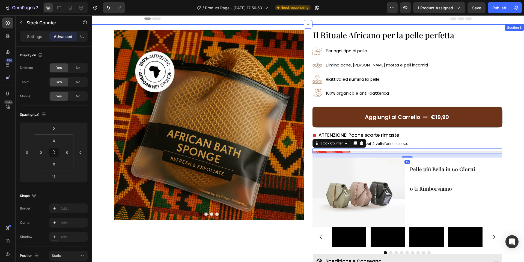
click at [513, 123] on div "Image Drop element here Drop element here Drop element here Carousel ⁠⁠⁠⁠⁠⁠⁠ Il…" at bounding box center [308, 177] width 432 height 307
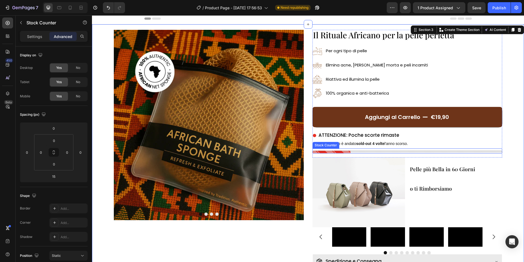
click at [373, 148] on div at bounding box center [408, 150] width 190 height 5
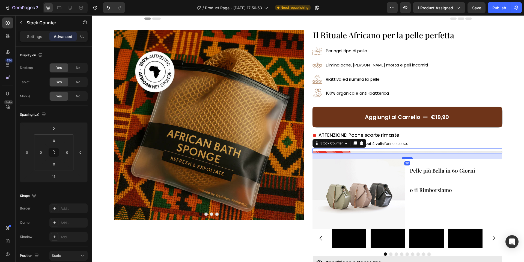
click at [408, 157] on div at bounding box center [407, 158] width 11 height 2
type input "20"
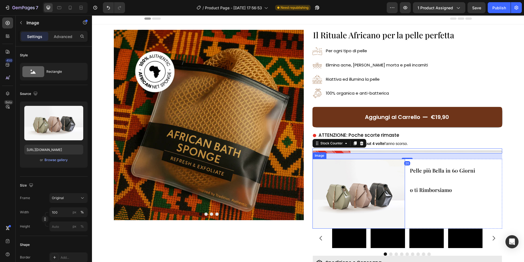
click at [380, 176] on img at bounding box center [359, 194] width 93 height 70
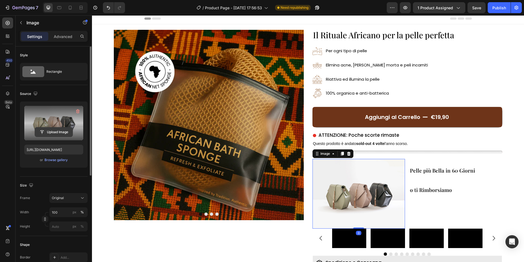
click at [54, 128] on input "file" at bounding box center [54, 131] width 38 height 9
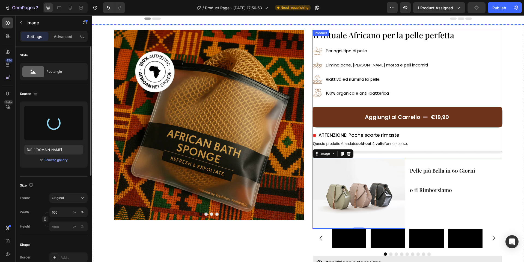
type input "[URL][DOMAIN_NAME]"
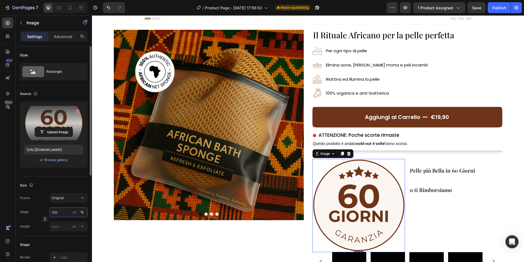
click at [55, 215] on input "100" at bounding box center [68, 212] width 38 height 10
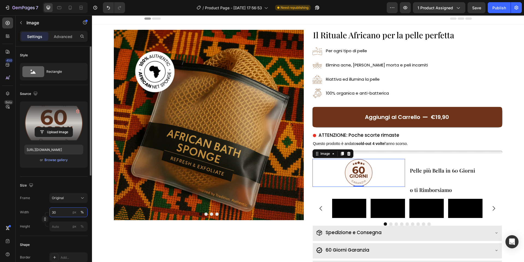
type input "3"
type input "20"
click at [82, 212] on div "%" at bounding box center [82, 211] width 3 height 5
click at [77, 180] on div "Size Frame Original Width 20 px % Height px %" at bounding box center [54, 205] width 68 height 59
click at [72, 5] on icon at bounding box center [69, 7] width 5 height 5
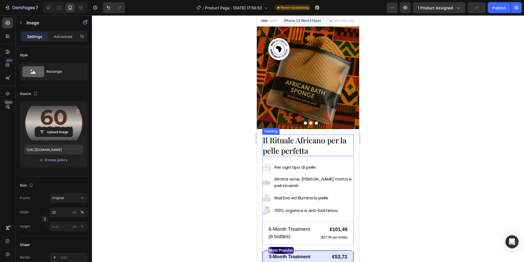
scroll to position [217, 0]
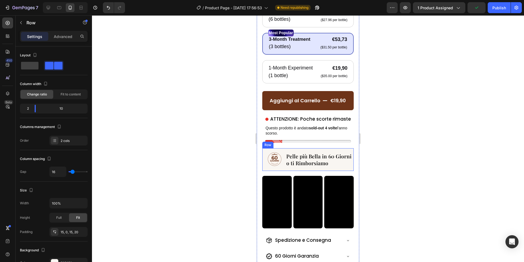
click at [338, 169] on div "Image Pelle più Bella in 60 Giorni o ti Rimborsiamo Heading Row" at bounding box center [308, 159] width 92 height 23
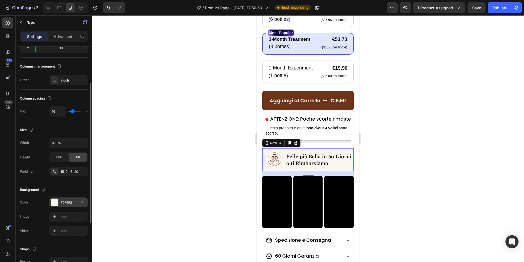
scroll to position [61, 0]
click at [64, 202] on div "F9F6F2" at bounding box center [69, 202] width 16 height 5
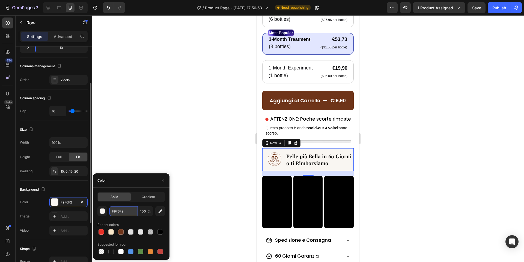
click at [131, 211] on input "F9F6F2" at bounding box center [124, 211] width 28 height 10
click at [51, 5] on icon at bounding box center [48, 7] width 5 height 5
type input "1200"
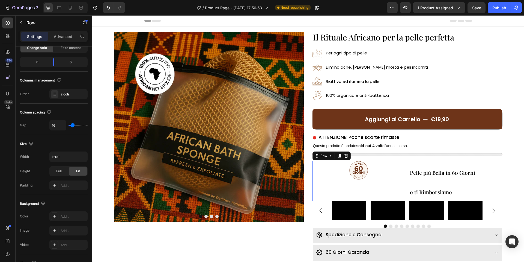
click at [368, 190] on div "Image" at bounding box center [359, 181] width 93 height 40
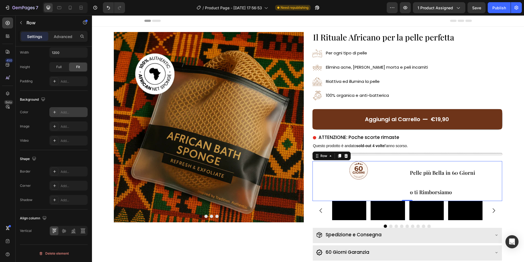
click at [62, 114] on div "Add..." at bounding box center [68, 112] width 38 height 10
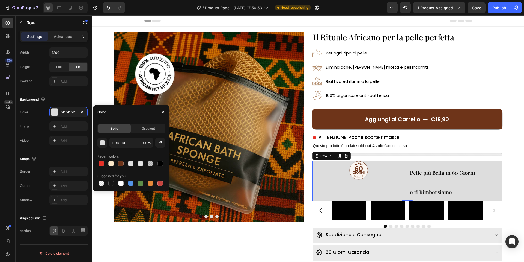
click at [121, 149] on div "DDDDDD 100 % Recent colors Suggested for you" at bounding box center [132, 162] width 68 height 49
click at [120, 143] on input "DDDDDD" at bounding box center [124, 143] width 28 height 10
paste input "F9F6F2"
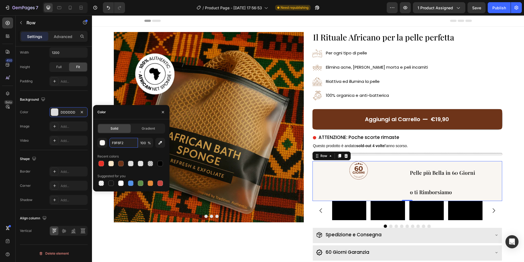
type input "F9F6F2"
click at [122, 113] on div "Color" at bounding box center [131, 112] width 76 height 14
click at [76, 101] on div "Background" at bounding box center [54, 99] width 68 height 9
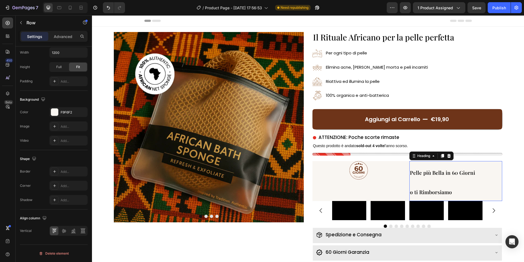
click at [415, 178] on h2 "Pelle più Bella in 60 Giorni o ti Rimborsiamo" at bounding box center [456, 181] width 93 height 40
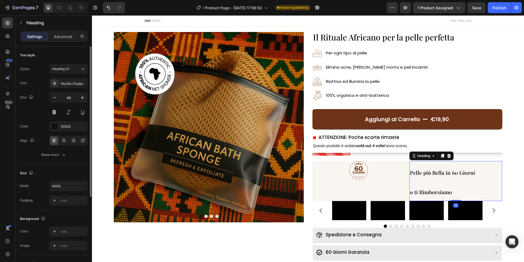
click at [421, 181] on h2 "Pelle più Bella in 60 Giorni o ti Rimborsiamo" at bounding box center [456, 181] width 93 height 40
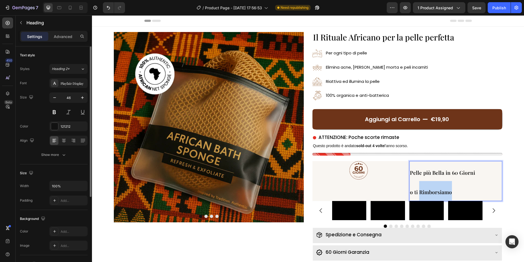
click at [421, 181] on p "Pelle più Bella in 60 Giorni o ti Rimborsiamo" at bounding box center [456, 180] width 92 height 39
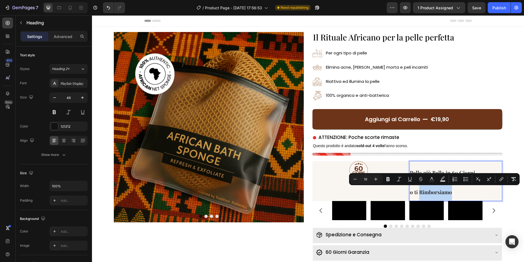
click at [435, 188] on span "o ti Rimborsiamo" at bounding box center [431, 191] width 42 height 7
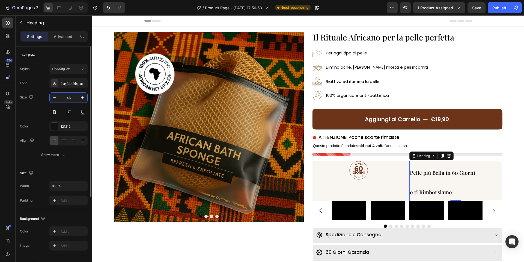
drag, startPoint x: 72, startPoint y: 100, endPoint x: 60, endPoint y: 98, distance: 12.4
click at [60, 98] on input "46" at bounding box center [69, 98] width 18 height 10
click at [68, 98] on input "46" at bounding box center [69, 98] width 18 height 10
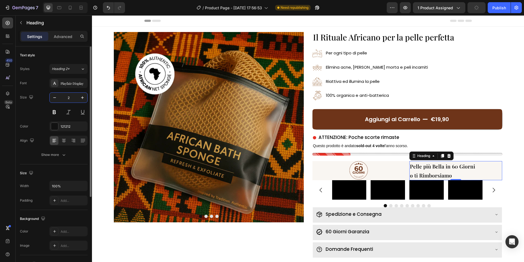
type input "22"
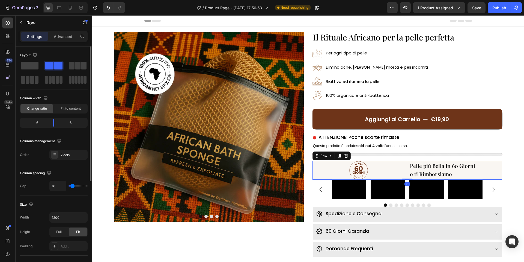
click at [406, 171] on div "Image ⁠⁠⁠⁠⁠⁠⁠ Pelle più Bella in 60 Giorni o ti Rimborsiamo Heading Row 0" at bounding box center [408, 170] width 190 height 19
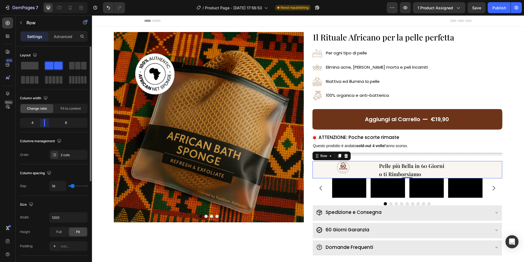
drag, startPoint x: 52, startPoint y: 124, endPoint x: 43, endPoint y: 125, distance: 8.2
click at [43, 0] on body "7 / Product Page - [DATE] 17:56:53 Need republishing Preview 1 product assigned…" at bounding box center [262, 0] width 524 height 0
click at [345, 166] on img at bounding box center [343, 167] width 12 height 13
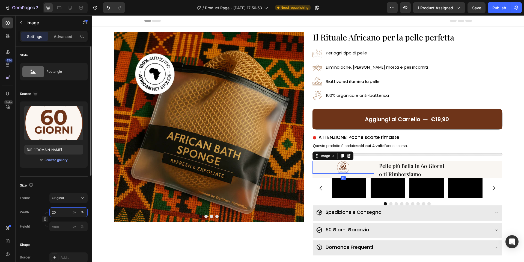
click at [62, 213] on input "20" at bounding box center [68, 212] width 38 height 10
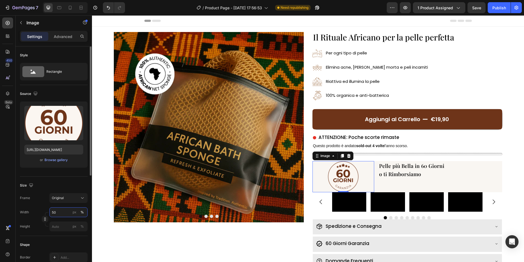
type input "5"
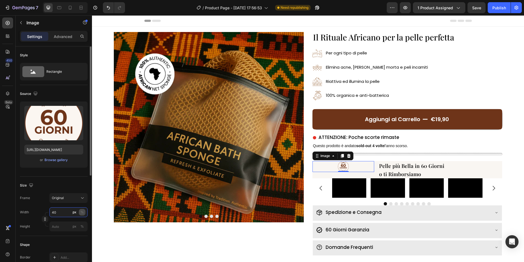
type input "40"
click at [82, 211] on div "%" at bounding box center [82, 211] width 3 height 5
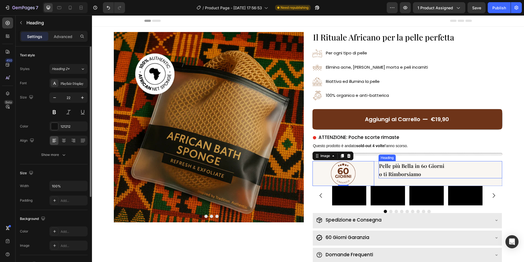
click at [395, 168] on span "Pelle più Bella in 60 Giorni" at bounding box center [411, 165] width 65 height 7
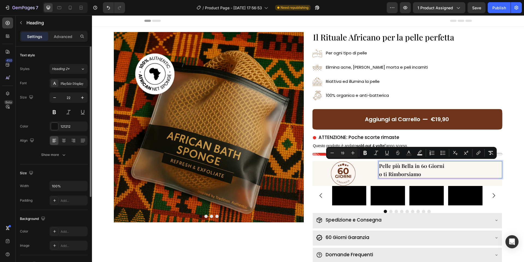
click at [410, 172] on span "o ti Rimborsiamo" at bounding box center [400, 173] width 42 height 7
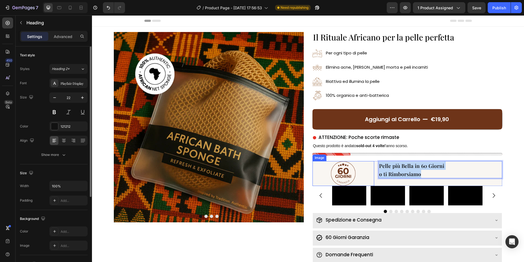
drag, startPoint x: 425, startPoint y: 172, endPoint x: 367, endPoint y: 166, distance: 58.8
click at [367, 166] on div "Image Pelle più Bella in 60 Giorni o ti Rimborsiamo Heading 0 Row" at bounding box center [408, 173] width 190 height 25
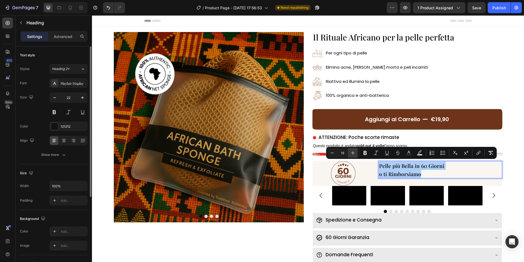
click at [351, 152] on icon "Editor contextual toolbar" at bounding box center [352, 152] width 5 height 5
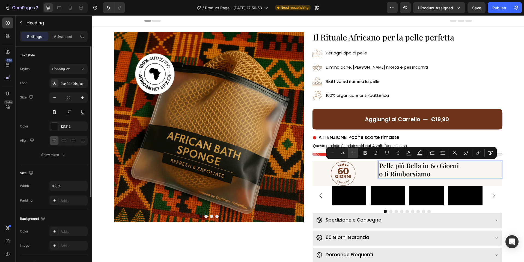
click at [351, 152] on icon "Editor contextual toolbar" at bounding box center [352, 152] width 5 height 5
type input "25"
click at [81, 99] on icon "button" at bounding box center [82, 97] width 5 height 5
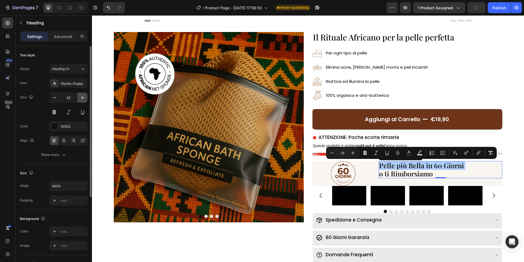
click at [81, 99] on icon "button" at bounding box center [82, 97] width 5 height 5
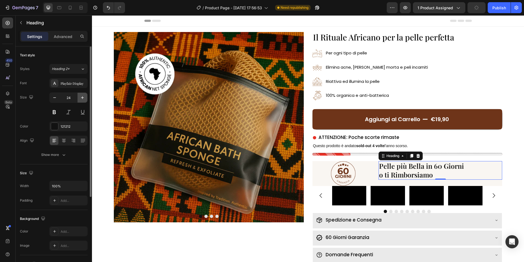
click at [81, 99] on icon "button" at bounding box center [82, 97] width 5 height 5
type input "27"
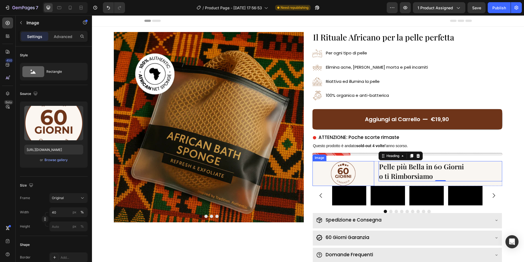
click at [355, 170] on img at bounding box center [343, 173] width 25 height 25
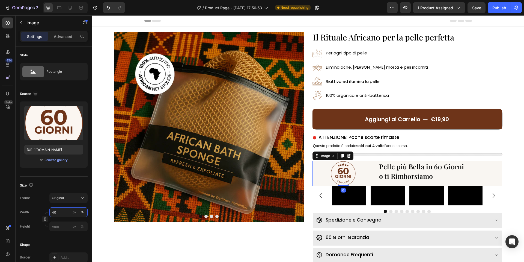
click at [66, 209] on input "40" at bounding box center [68, 212] width 38 height 10
click at [65, 210] on input "40" at bounding box center [68, 212] width 38 height 10
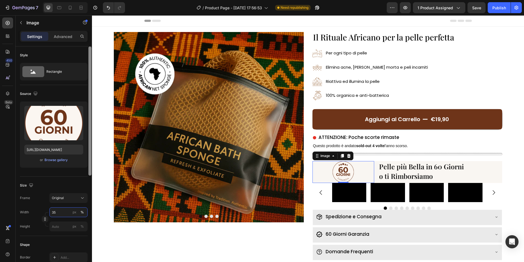
type input "35"
click at [88, 206] on div at bounding box center [90, 161] width 4 height 231
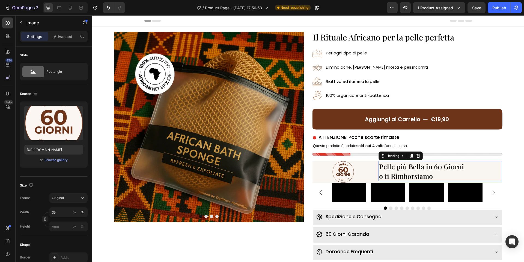
click at [492, 172] on p "⁠⁠⁠⁠⁠⁠⁠ Pelle più Bella in 60 Giorni o ti Rimborsiamo" at bounding box center [440, 170] width 123 height 19
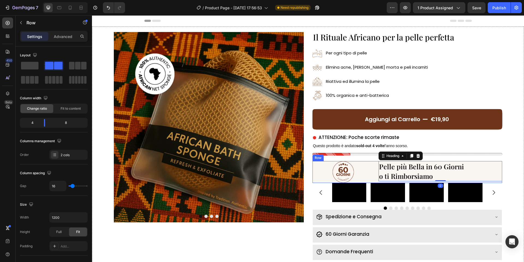
click at [376, 172] on div "Image ⁠⁠⁠⁠⁠⁠⁠ Pelle più Bella in 60 Giorni o ti Rimborsiamo Heading 0 Row" at bounding box center [408, 172] width 190 height 22
click at [70, 36] on p "Advanced" at bounding box center [63, 37] width 19 height 6
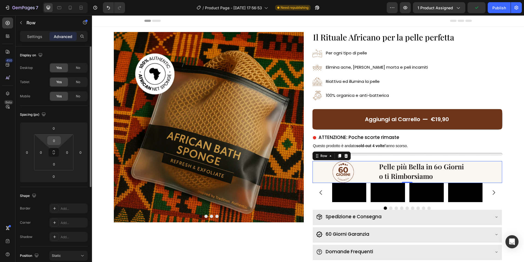
click at [56, 138] on input "0" at bounding box center [54, 140] width 11 height 8
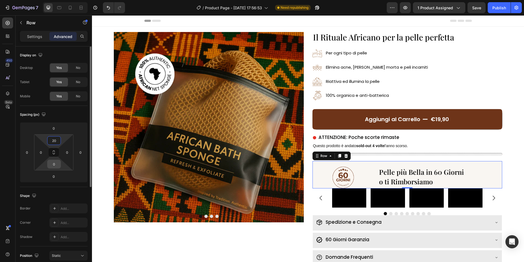
type input "20"
click at [55, 162] on input "0" at bounding box center [54, 164] width 11 height 8
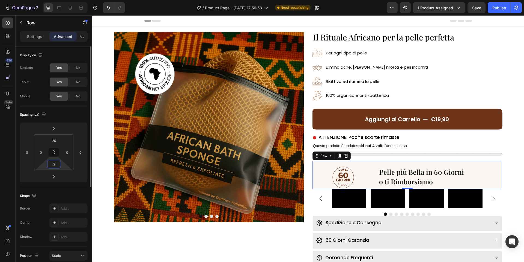
type input "20"
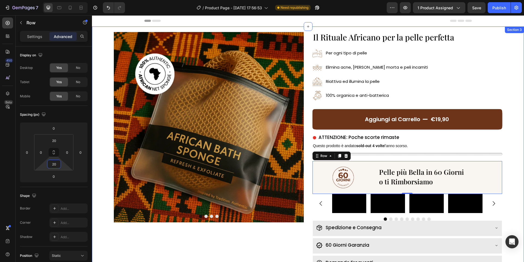
click at [518, 132] on div "Image Drop element here Drop element here Drop element here Carousel ⁠⁠⁠⁠⁠⁠⁠ Il…" at bounding box center [308, 161] width 432 height 271
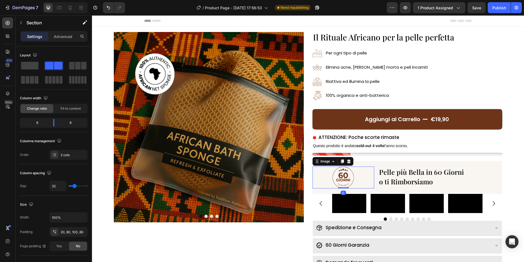
click at [353, 182] on img at bounding box center [344, 177] width 22 height 22
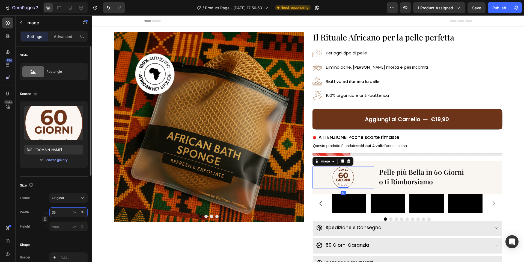
click at [58, 212] on input "35" at bounding box center [68, 212] width 38 height 10
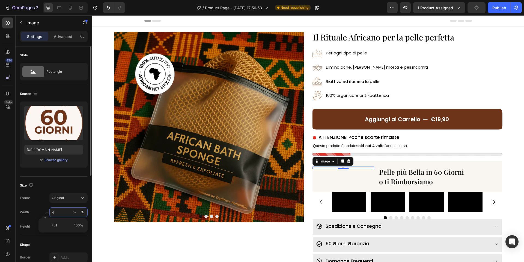
type input "40"
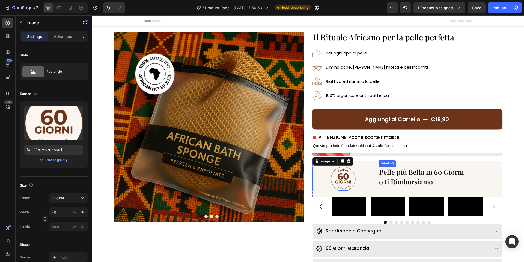
click at [409, 181] on span "o ti Rimborsiamo" at bounding box center [406, 181] width 54 height 9
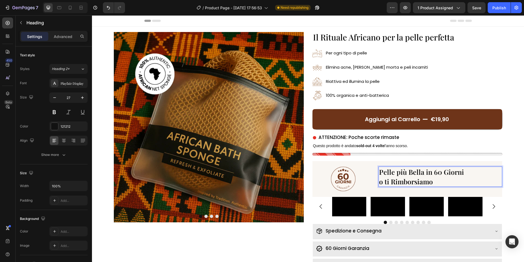
click at [409, 181] on span "o ti Rimborsiamo" at bounding box center [406, 181] width 54 height 9
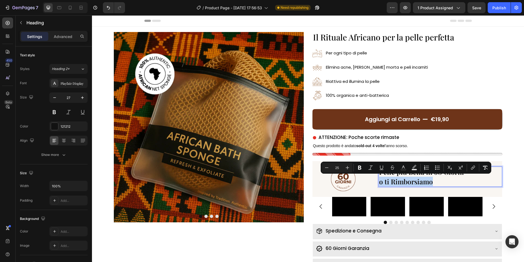
click at [405, 177] on span "o ti Rimborsiamo" at bounding box center [406, 181] width 54 height 9
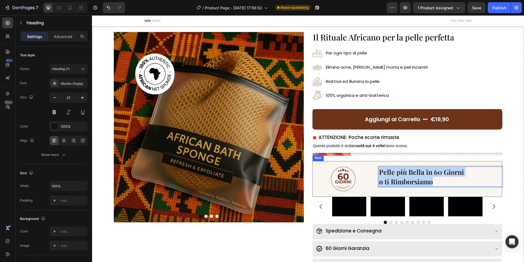
drag, startPoint x: 443, startPoint y: 183, endPoint x: 376, endPoint y: 173, distance: 67.9
click at [376, 173] on div "Image Pelle più Bella in 60 Giorni o ti Rimborsiamo Heading 0 Row" at bounding box center [408, 179] width 190 height 36
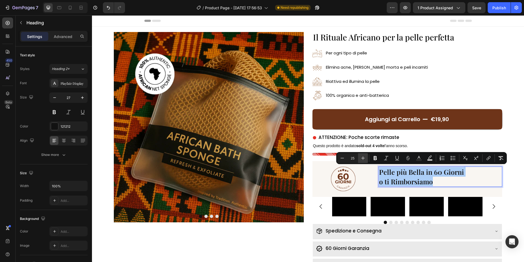
click at [361, 158] on icon "Editor contextual toolbar" at bounding box center [363, 157] width 5 height 5
type input "27"
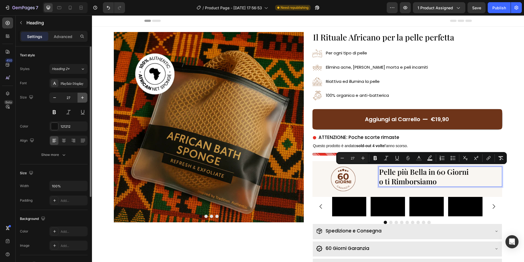
click at [82, 98] on icon "button" at bounding box center [82, 97] width 3 height 3
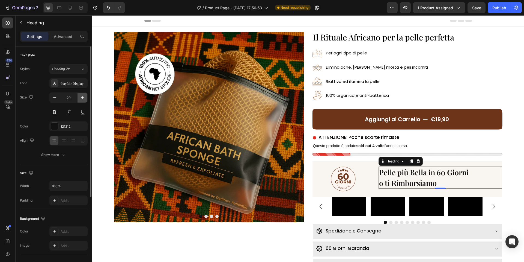
click at [82, 98] on icon "button" at bounding box center [82, 97] width 3 height 3
type input "30"
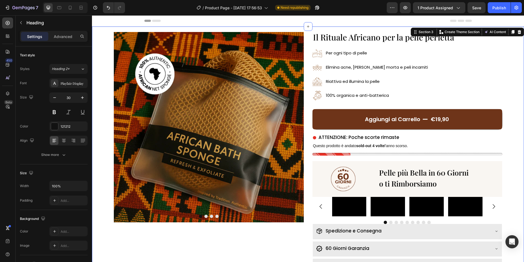
click at [515, 162] on div "Image Drop element here Drop element here Drop element here Carousel ⁠⁠⁠⁠⁠⁠⁠ Il…" at bounding box center [308, 163] width 432 height 275
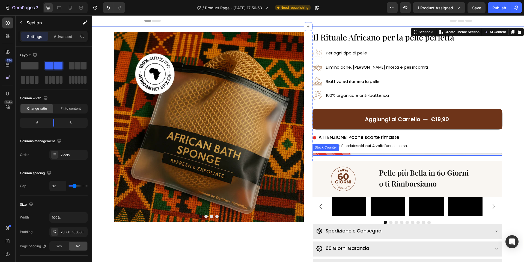
click at [444, 153] on div at bounding box center [408, 154] width 190 height 3
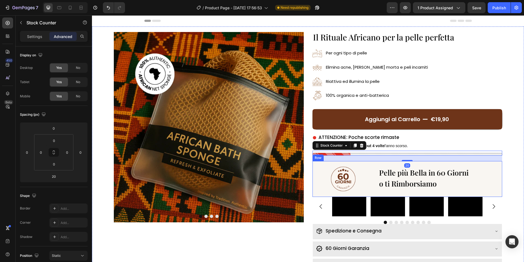
click at [374, 165] on div "Image ⁠⁠⁠⁠⁠⁠⁠ Pelle più Bella in 60 Giorni o ti Rimborsiamo Heading Row" at bounding box center [408, 179] width 190 height 36
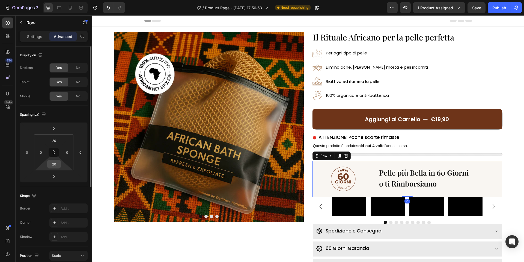
click at [55, 165] on input "20" at bounding box center [54, 164] width 11 height 8
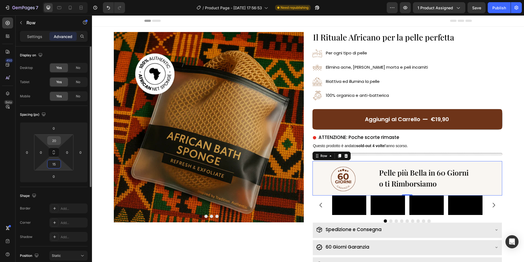
type input "15"
click at [51, 137] on input "20" at bounding box center [54, 140] width 11 height 8
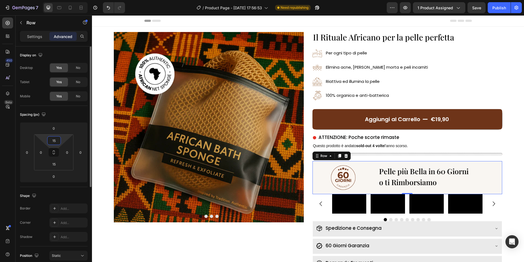
type input "15"
click at [0, 0] on div "Spacing (px) 0 0 0 0 15 0 15 0" at bounding box center [0, 0] width 0 height 0
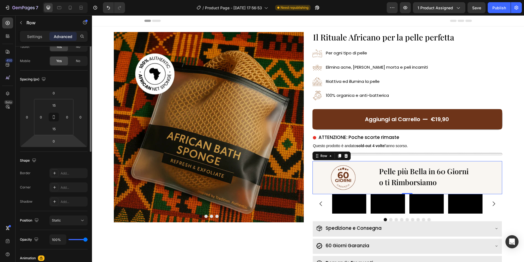
scroll to position [89, 0]
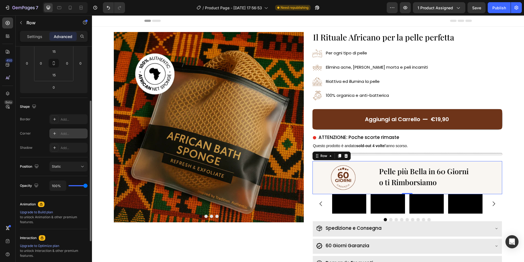
click at [67, 138] on div "Add..." at bounding box center [68, 133] width 38 height 10
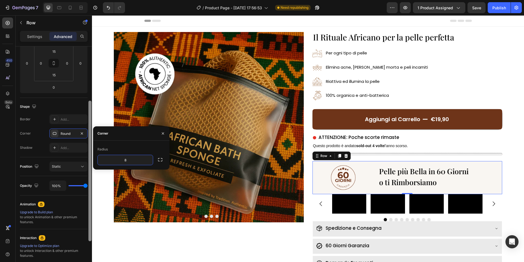
click at [88, 116] on div at bounding box center [90, 161] width 4 height 231
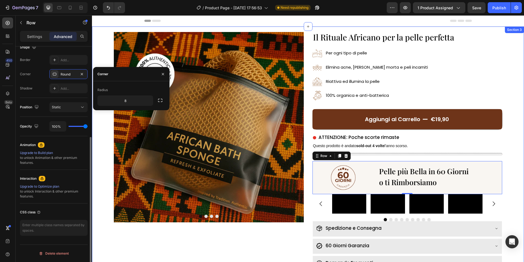
click at [98, 118] on div "Image Drop element here Drop element here Drop element here Carousel ⁠⁠⁠⁠⁠⁠⁠ Il…" at bounding box center [308, 162] width 432 height 272
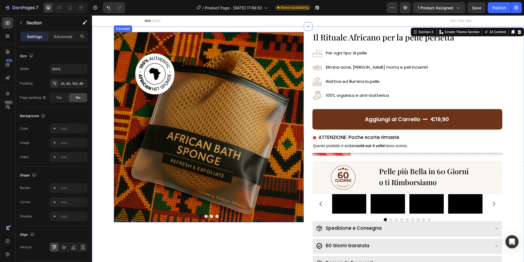
scroll to position [0, 0]
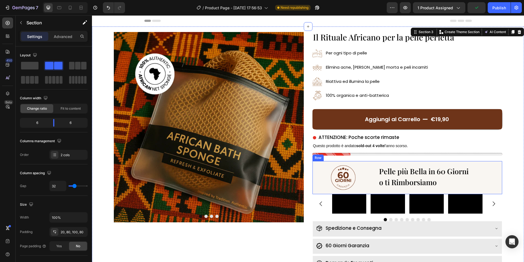
click at [377, 182] on div "Image ⁠⁠⁠⁠⁠⁠⁠ Pelle più Bella in 60 Giorni o ti Rimborsiamo Heading Row" at bounding box center [408, 177] width 190 height 33
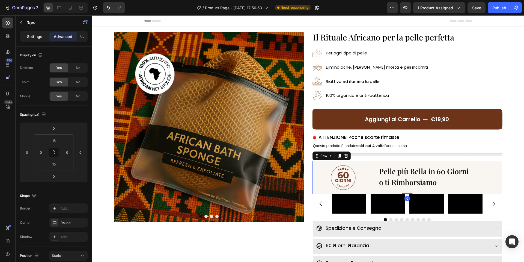
click at [29, 37] on p "Settings" at bounding box center [34, 37] width 15 height 6
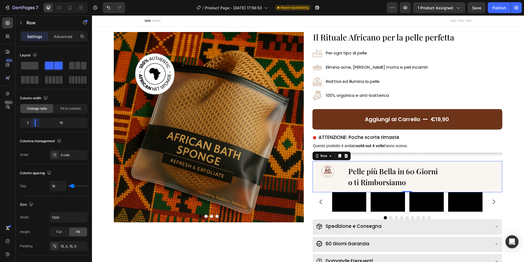
drag, startPoint x: 44, startPoint y: 125, endPoint x: 31, endPoint y: 124, distance: 13.1
click at [31, 0] on body "7 / Product Page - [DATE] 17:56:53 Need republishing Preview 1 product assigned…" at bounding box center [262, 0] width 524 height 0
click at [349, 185] on span "o ti Rimborsiamo" at bounding box center [378, 182] width 58 height 10
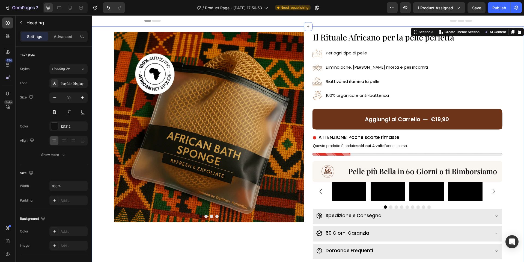
click at [511, 156] on div "Image Drop element here Drop element here Drop element here Carousel ⁠⁠⁠⁠⁠⁠⁠ Il…" at bounding box center [308, 155] width 432 height 259
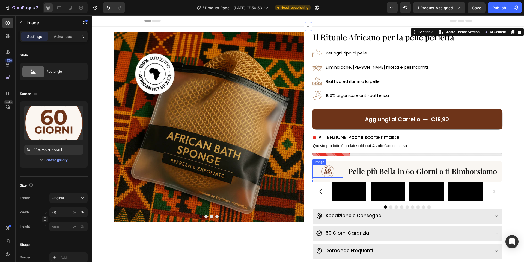
click at [340, 171] on div at bounding box center [328, 171] width 31 height 13
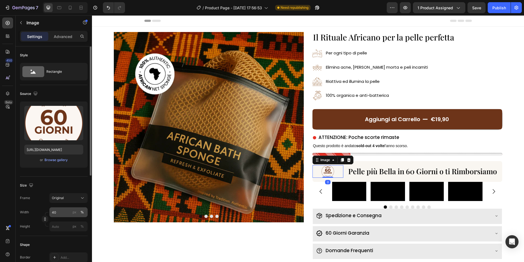
drag, startPoint x: 42, startPoint y: 213, endPoint x: 52, endPoint y: 211, distance: 10.0
click at [43, 213] on div at bounding box center [45, 219] width 7 height 14
click at [52, 211] on input "40" at bounding box center [68, 212] width 38 height 10
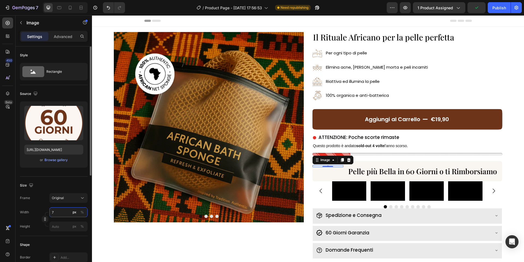
type input "70"
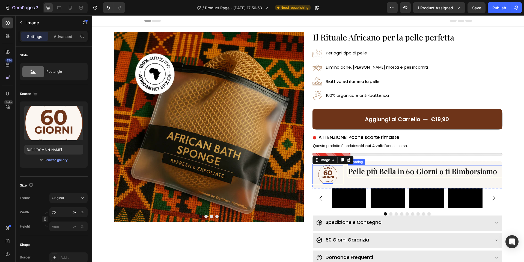
click at [385, 170] on span "Pelle più Bella in 60 Giorni o ti Rimborsiamo" at bounding box center [423, 171] width 149 height 10
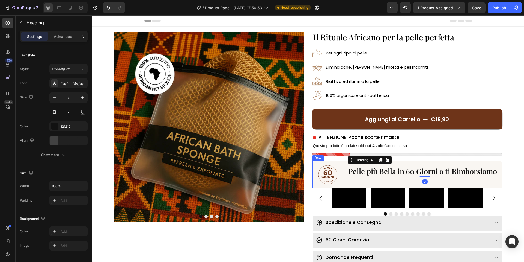
click at [380, 178] on div "⁠⁠⁠⁠⁠⁠⁠ Pelle più Bella in 60 Giorni o ti Rimborsiamo Heading 0" at bounding box center [425, 174] width 155 height 19
click at [380, 174] on span "Pelle più Bella in 60 Giorni o ti Rimborsiamo" at bounding box center [423, 171] width 149 height 10
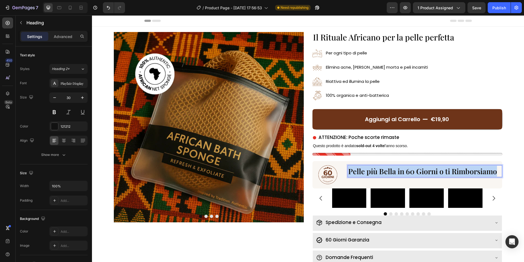
click at [380, 174] on span "Pelle più Bella in 60 Giorni o ti Rimborsiamo" at bounding box center [423, 171] width 149 height 10
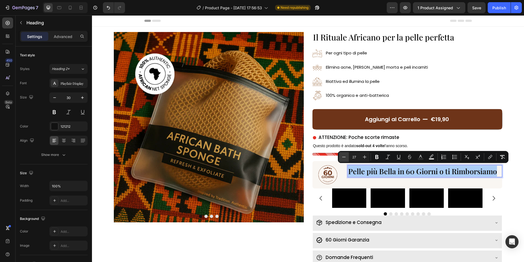
click at [342, 157] on icon "Editor contextual toolbar" at bounding box center [343, 156] width 5 height 5
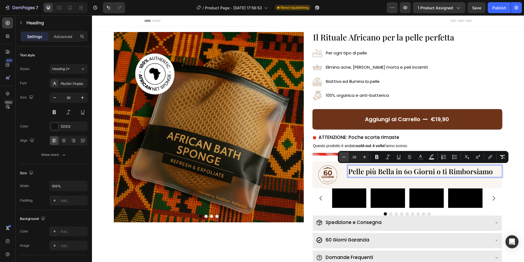
click at [342, 157] on icon "Editor contextual toolbar" at bounding box center [343, 156] width 5 height 5
type input "25"
click at [367, 184] on div "Image Pelle più Bella in 60 Giorni o ti Rimborsiamo Heading 0 Row" at bounding box center [408, 174] width 190 height 27
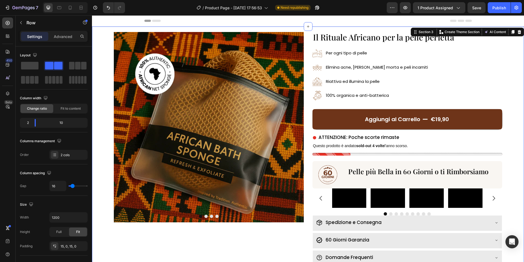
click at [516, 151] on div "Image Drop element here Drop element here Drop element here Carousel ⁠⁠⁠⁠⁠⁠⁠ Il…" at bounding box center [308, 159] width 432 height 266
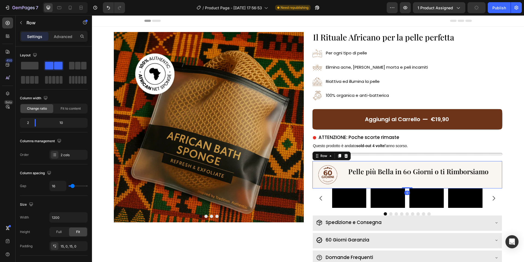
click at [447, 179] on div "⁠⁠⁠⁠⁠⁠⁠ Pelle più Bella in 60 Giorni o ti Rimborsiamo Heading" at bounding box center [425, 174] width 155 height 19
click at [395, 175] on p "⁠⁠⁠⁠⁠⁠⁠ Pelle più Bella in 60 Giorni o ti Rimborsiamo" at bounding box center [426, 171] width 154 height 11
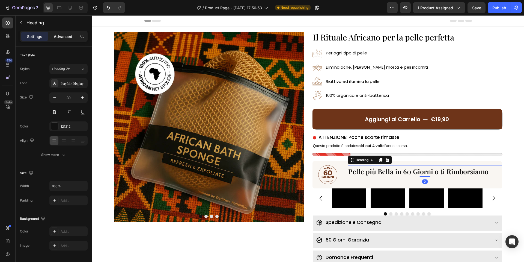
click at [64, 39] on p "Advanced" at bounding box center [63, 37] width 19 height 6
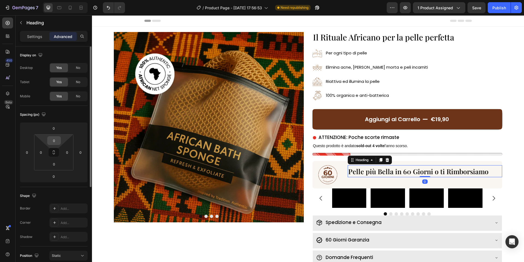
click at [52, 137] on input "0" at bounding box center [54, 140] width 11 height 8
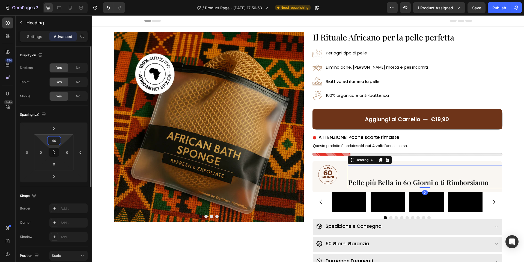
type input "4"
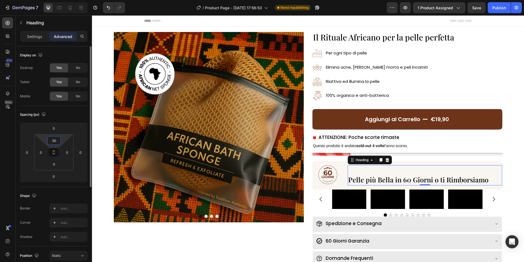
type input "3"
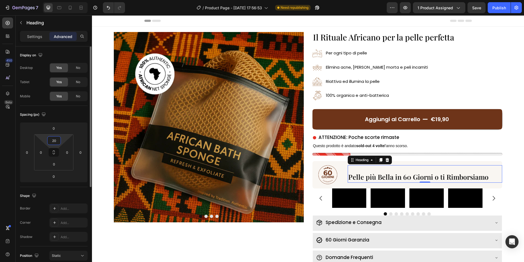
type input "2"
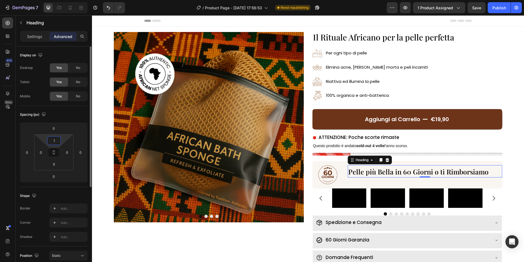
type input "10"
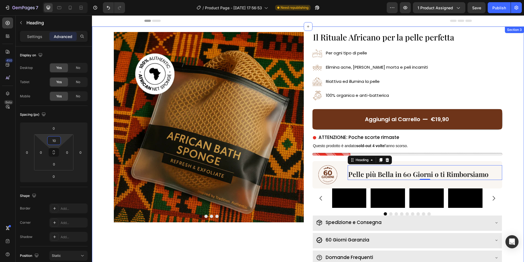
click at [510, 109] on div "Image Drop element here Drop element here Drop element here Carousel ⁠⁠⁠⁠⁠⁠⁠ Il…" at bounding box center [308, 159] width 432 height 266
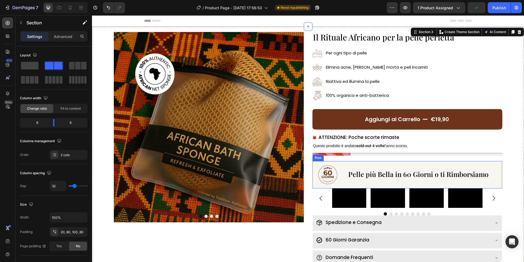
click at [348, 182] on div "⁠⁠⁠⁠⁠⁠⁠ Pelle più Bella in 60 Giorni o ti Rimborsiamo Heading" at bounding box center [425, 174] width 155 height 19
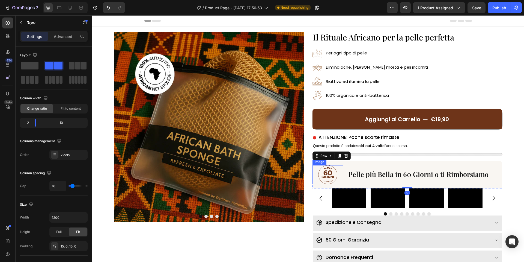
click at [318, 168] on img at bounding box center [327, 174] width 19 height 19
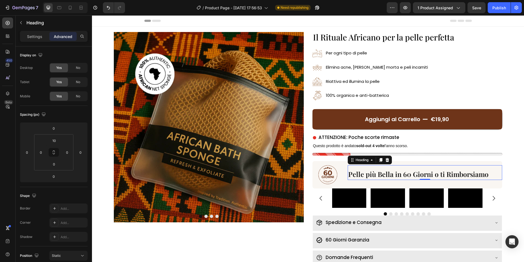
click at [363, 178] on h2 "⁠⁠⁠⁠⁠⁠⁠ Pelle più Bella in 60 Giorni o ti Rimborsiamo" at bounding box center [425, 174] width 155 height 12
click at [364, 182] on div "⁠⁠⁠⁠⁠⁠⁠ Pelle più Bella in 60 Giorni o ti Rimborsiamo Heading 0" at bounding box center [425, 174] width 155 height 19
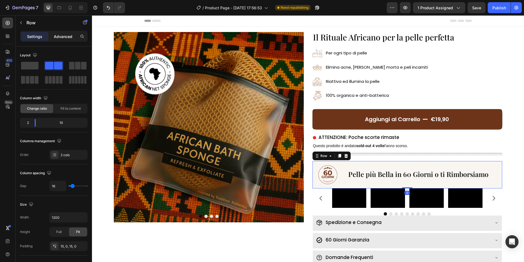
click at [64, 37] on p "Advanced" at bounding box center [63, 37] width 19 height 6
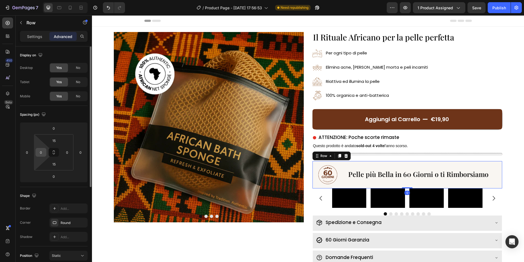
click at [43, 154] on input "0" at bounding box center [41, 152] width 8 height 8
type input "3"
type input "20"
click at [353, 179] on div "⁠⁠⁠⁠⁠⁠⁠ Pelle più Bella in 60 Giorni o ti Rimborsiamo Heading" at bounding box center [427, 174] width 150 height 19
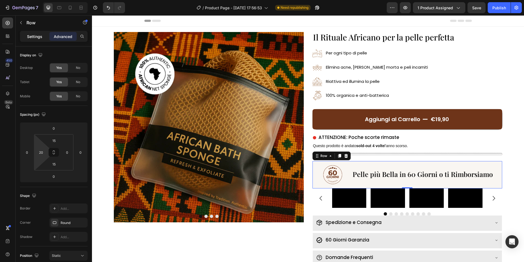
click at [36, 35] on p "Settings" at bounding box center [34, 37] width 15 height 6
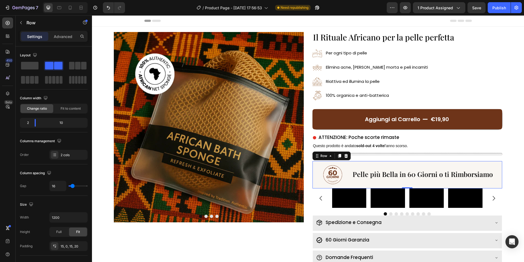
click at [395, 184] on div "Image ⁠⁠⁠⁠⁠⁠⁠ Pelle più Bella in 60 Giorni o ti Rimborsiamo Heading Row 0" at bounding box center [408, 174] width 190 height 27
type input "8"
type input "7"
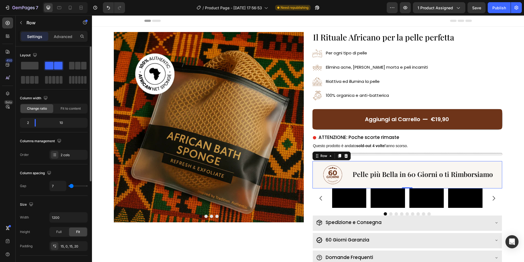
type input "6"
type input "5"
type input "4"
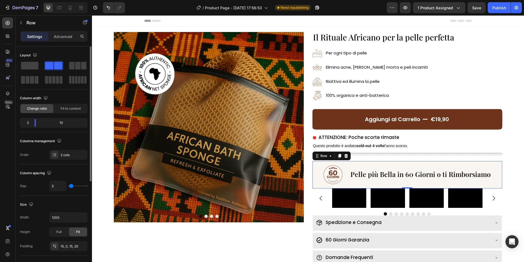
type input "4"
type input "3"
type input "2"
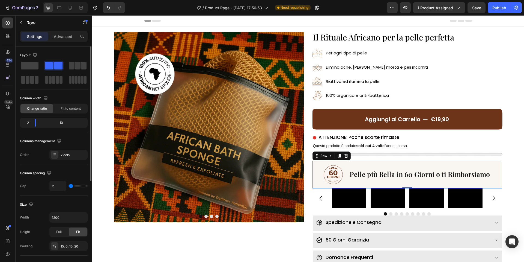
click at [71, 186] on input "range" at bounding box center [78, 185] width 19 height 1
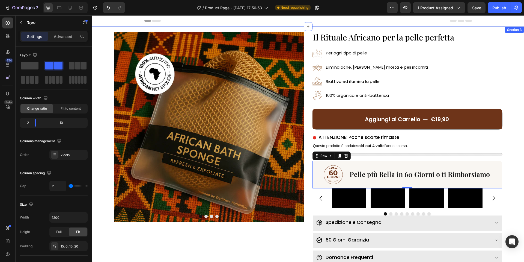
click at [515, 150] on div "Image Drop element here Drop element here Drop element here Carousel ⁠⁠⁠⁠⁠⁠⁠ Il…" at bounding box center [308, 159] width 432 height 266
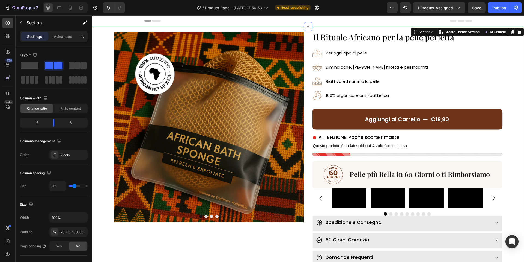
click at [516, 150] on div "Image Drop element here Drop element here Drop element here Carousel ⁠⁠⁠⁠⁠⁠⁠ Il…" at bounding box center [308, 159] width 432 height 266
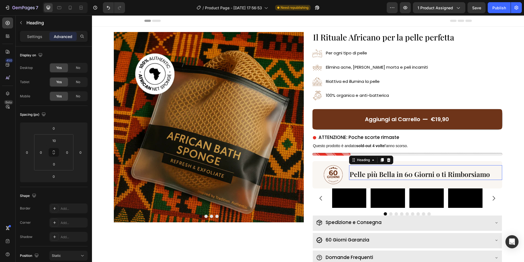
click at [470, 176] on span "Pelle più Bella in 60 Giorni o ti Rimborsiamo" at bounding box center [420, 173] width 140 height 9
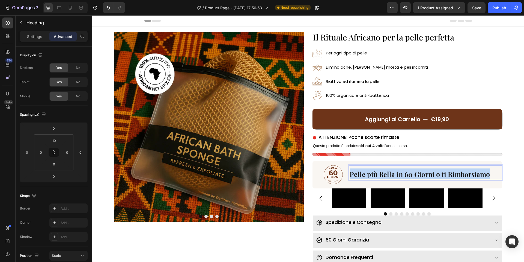
click at [470, 176] on span "Pelle più Bella in 60 Giorni o ti Rimborsiamo" at bounding box center [420, 173] width 140 height 9
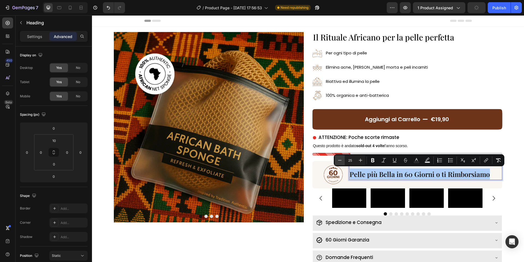
click at [338, 160] on icon "Editor contextual toolbar" at bounding box center [339, 159] width 5 height 5
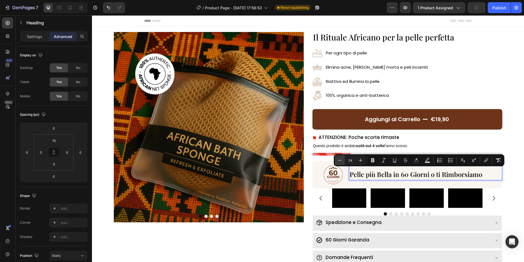
click at [338, 160] on icon "Editor contextual toolbar" at bounding box center [339, 159] width 5 height 5
click at [359, 162] on icon "Editor contextual toolbar" at bounding box center [360, 159] width 5 height 5
type input "24"
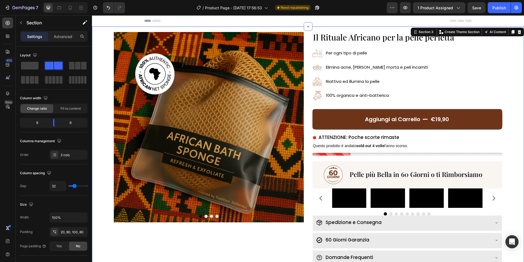
click at [511, 137] on div "Image Drop element here Drop element here Drop element here Carousel ⁠⁠⁠⁠⁠⁠⁠ Il…" at bounding box center [308, 159] width 432 height 266
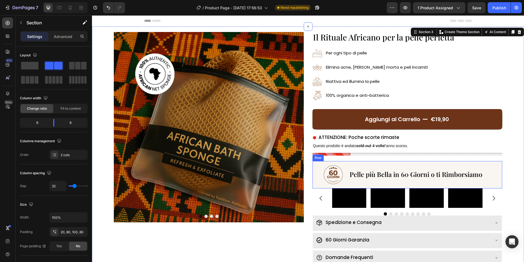
click at [488, 183] on div "⁠⁠⁠⁠⁠⁠⁠ Pelle più Bella in 60 Giorni o ti Rimborsiamo Heading" at bounding box center [425, 174] width 153 height 19
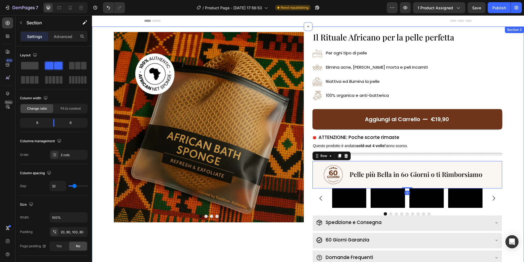
click at [517, 117] on div "Image Drop element here Drop element here Drop element here Carousel ⁠⁠⁠⁠⁠⁠⁠ Il…" at bounding box center [308, 159] width 432 height 266
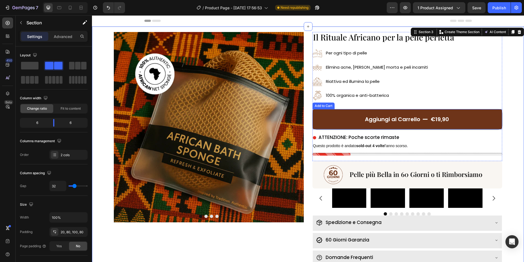
click at [417, 123] on button "Aggiungi al Carrello €19,90" at bounding box center [408, 119] width 190 height 20
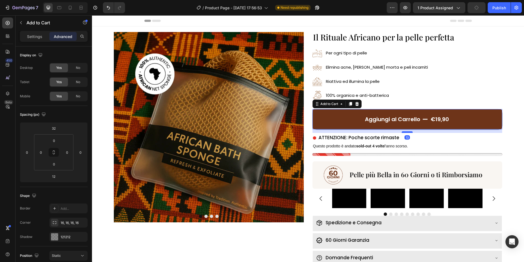
click at [409, 131] on div at bounding box center [407, 132] width 11 height 2
type input "13"
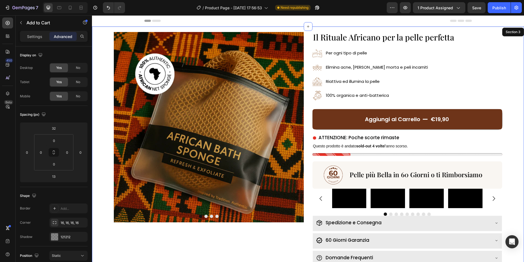
click at [512, 96] on div "Image Drop element here Drop element here Drop element here Carousel ⁠⁠⁠⁠⁠⁠⁠ Il…" at bounding box center [308, 159] width 432 height 267
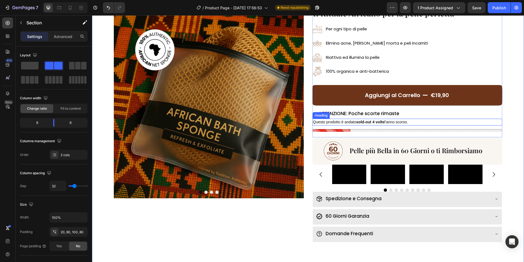
scroll to position [26, 0]
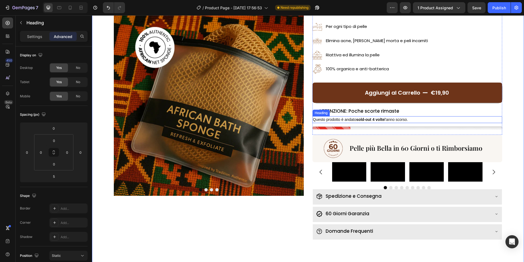
click at [387, 117] on span "Questo prodotto è andato sold-out 4 volte l'anno scorso." at bounding box center [360, 119] width 95 height 4
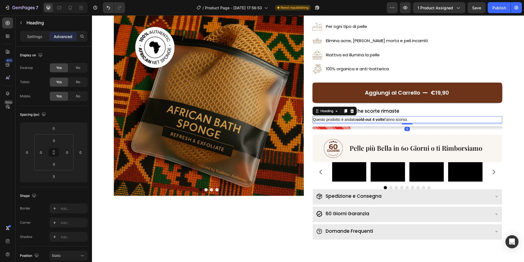
click at [387, 117] on span "Questo prodotto è andato sold-out 4 volte l'anno scorso." at bounding box center [360, 119] width 95 height 4
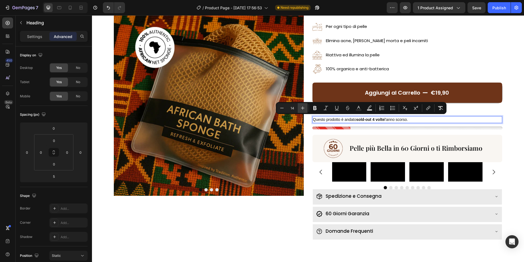
click at [303, 108] on icon "Editor contextual toolbar" at bounding box center [302, 107] width 5 height 5
type input "15"
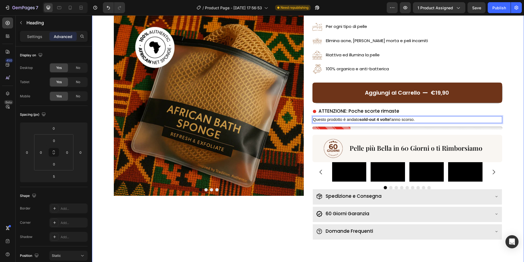
click at [307, 81] on div "Image Drop element here Drop element here Drop element here Carousel ⁠⁠⁠⁠⁠⁠⁠ Il…" at bounding box center [308, 133] width 432 height 267
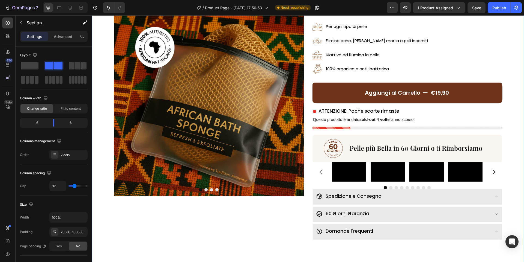
scroll to position [28, 0]
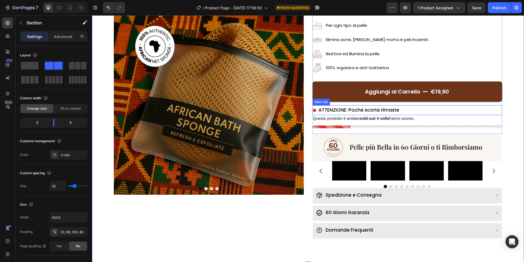
click at [345, 110] on span "ATTENZIONE: Poche scorte rimaste" at bounding box center [359, 110] width 81 height 7
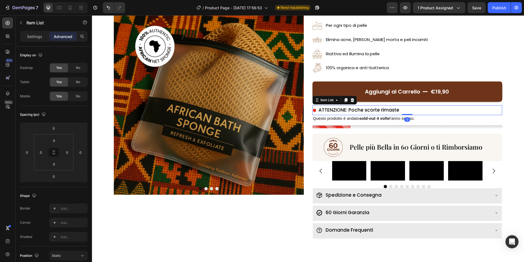
click at [345, 110] on span "ATTENZIONE: Poche scorte rimaste" at bounding box center [359, 110] width 81 height 7
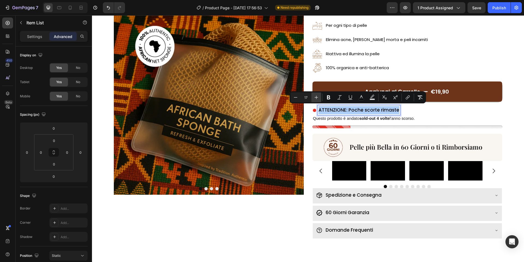
click at [318, 99] on icon "Editor contextual toolbar" at bounding box center [316, 97] width 5 height 5
type input "18"
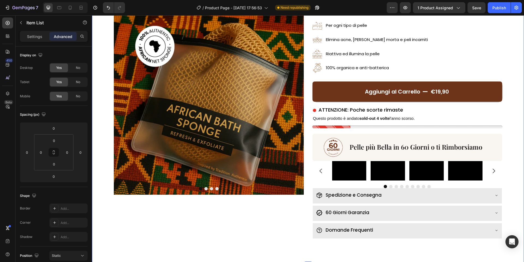
click at [307, 123] on div "Image Drop element here Drop element here Drop element here Carousel ⁠⁠⁠⁠⁠⁠⁠ Il…" at bounding box center [308, 132] width 432 height 267
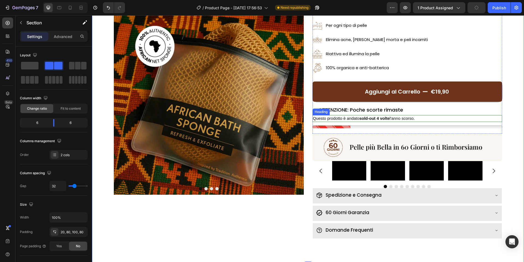
click at [323, 109] on div "Heading" at bounding box center [321, 111] width 15 height 5
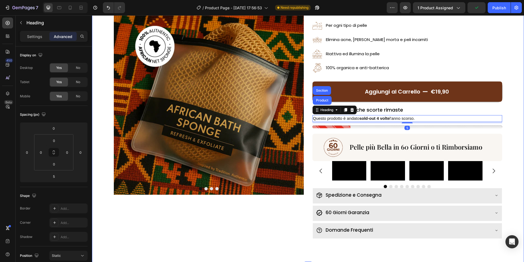
click at [515, 116] on div "Image Drop element here Drop element here Drop element here Carousel ⁠⁠⁠⁠⁠⁠⁠ Il…" at bounding box center [308, 132] width 432 height 267
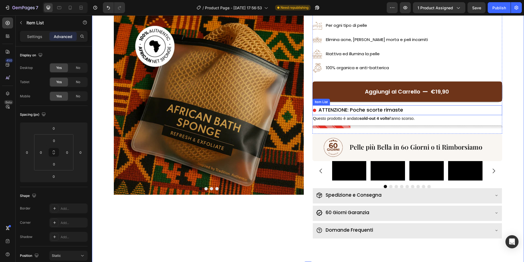
click at [408, 111] on div "ATTENZIONE: Poche scorte rimaste" at bounding box center [408, 110] width 190 height 10
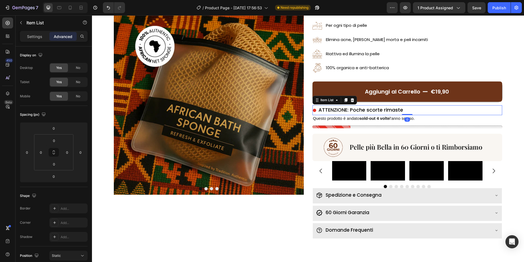
click at [408, 111] on div "ATTENZIONE: Poche scorte rimaste" at bounding box center [408, 110] width 190 height 10
click at [404, 111] on div "ATTENZIONE: Poche scorte rimaste" at bounding box center [408, 110] width 190 height 10
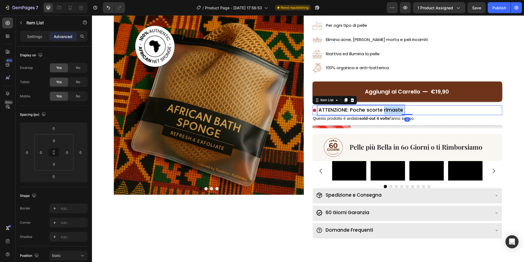
click at [384, 108] on span "ATTENZIONE: Poche scorte rimaste" at bounding box center [361, 109] width 85 height 7
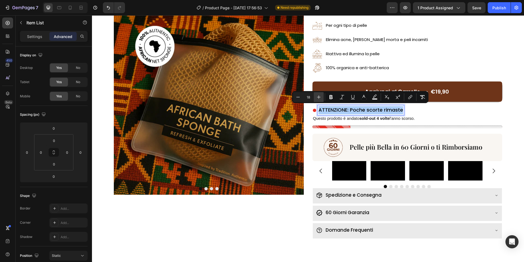
click at [322, 97] on button "Plus" at bounding box center [319, 97] width 10 height 10
type input "19"
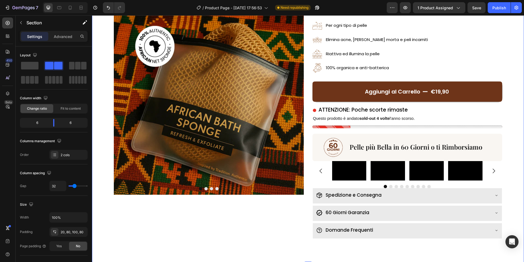
click at [305, 118] on div "Image Drop element here Drop element here Drop element here Carousel ⁠⁠⁠⁠⁠⁠⁠ Il…" at bounding box center [308, 132] width 432 height 267
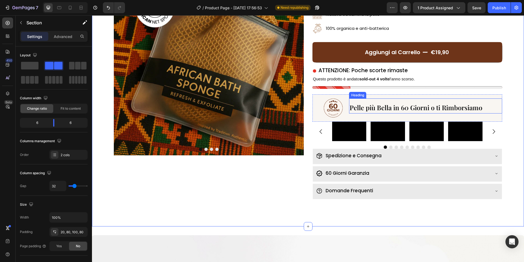
scroll to position [73, 0]
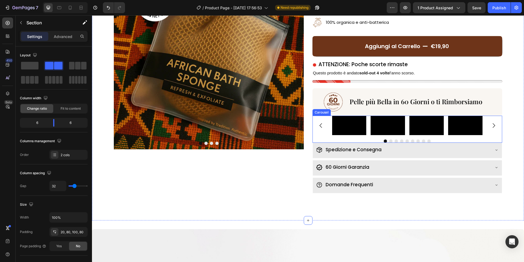
click at [325, 114] on div "⁠⁠⁠⁠⁠⁠⁠ Il Rituale Africano per la pelle perfetta Heading Image Per ogni tipo d…" at bounding box center [408, 76] width 190 height 234
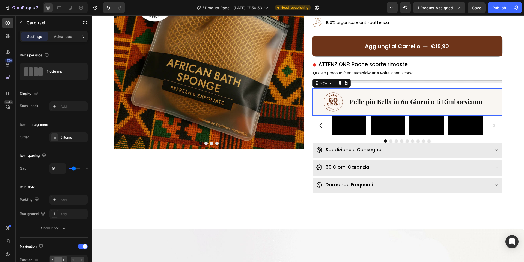
click at [370, 110] on div "⁠⁠⁠⁠⁠⁠⁠ Pelle più Bella in 60 Giorni o ti Rimborsiamo Heading" at bounding box center [425, 101] width 153 height 19
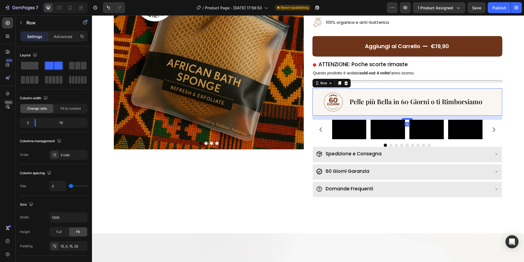
drag, startPoint x: 407, startPoint y: 114, endPoint x: 407, endPoint y: 118, distance: 4.1
click at [407, 118] on div at bounding box center [407, 119] width 11 height 2
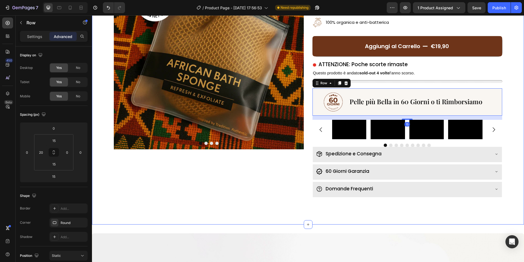
click at [509, 108] on div "Image Drop element here Drop element here Drop element here Carousel ⁠⁠⁠⁠⁠⁠⁠ Il…" at bounding box center [308, 89] width 432 height 271
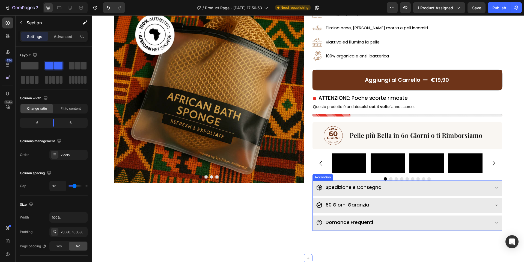
scroll to position [40, 0]
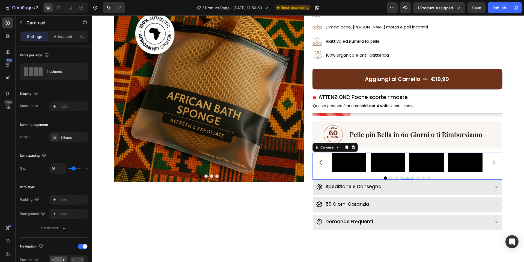
click at [377, 176] on div at bounding box center [408, 177] width 190 height 3
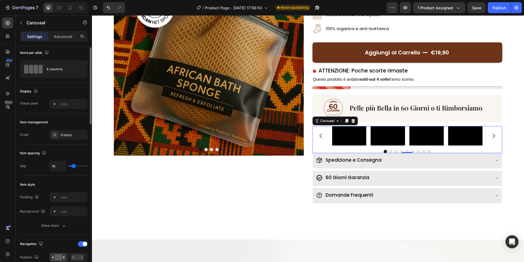
scroll to position [0, 0]
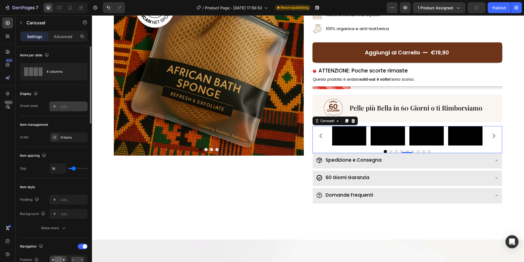
click at [60, 108] on div "Add..." at bounding box center [68, 106] width 38 height 10
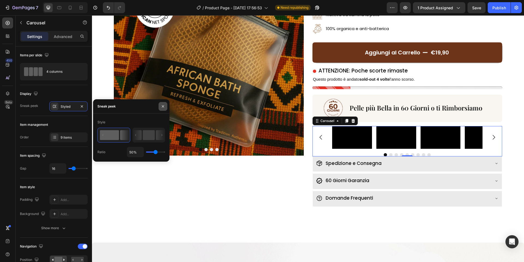
click at [161, 107] on button "button" at bounding box center [163, 106] width 9 height 9
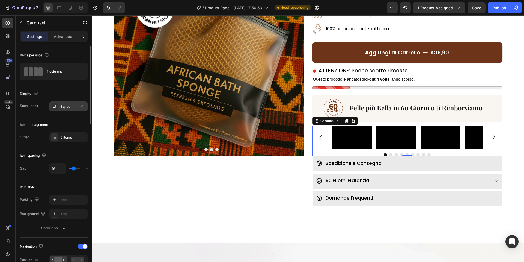
click at [64, 105] on div "Styled" at bounding box center [69, 106] width 16 height 5
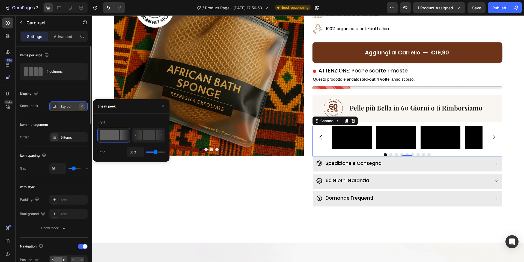
click at [81, 105] on icon "button" at bounding box center [82, 106] width 4 height 4
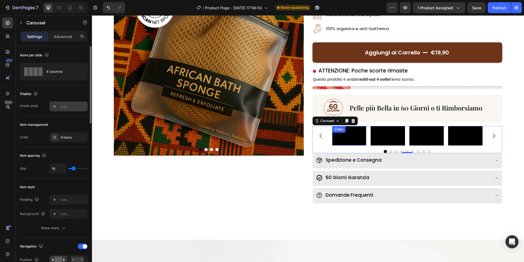
click at [358, 138] on video at bounding box center [349, 135] width 34 height 19
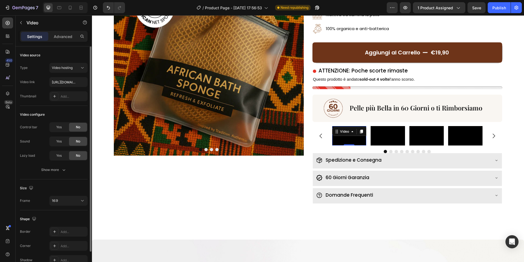
scroll to position [29, 0]
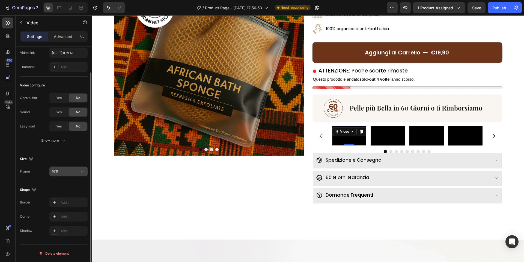
click at [64, 173] on div "16:9" at bounding box center [66, 171] width 28 height 5
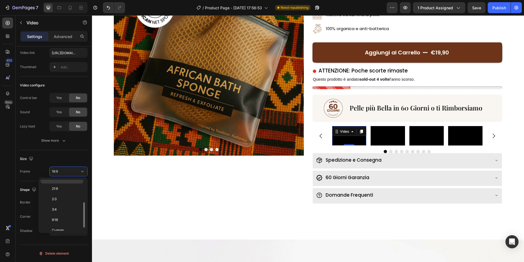
scroll to position [49, 0]
click at [62, 223] on div "9:16" at bounding box center [62, 228] width 43 height 10
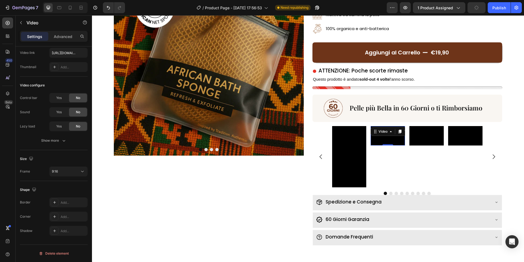
click at [385, 140] on video at bounding box center [388, 135] width 34 height 19
click at [61, 175] on button "16:9" at bounding box center [68, 171] width 38 height 10
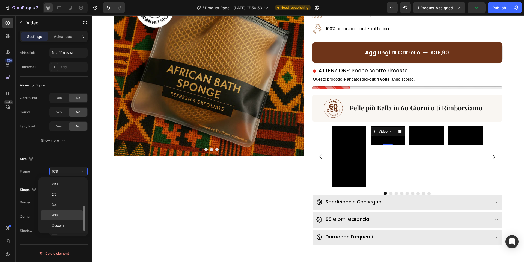
click at [58, 214] on p "9:16" at bounding box center [66, 215] width 29 height 5
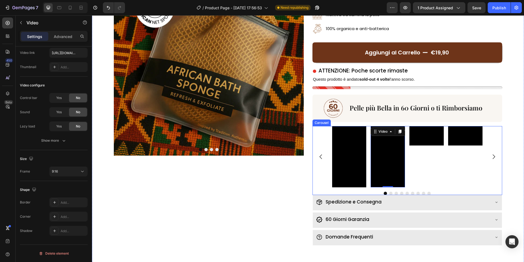
click at [424, 145] on div "Video" at bounding box center [427, 156] width 34 height 61
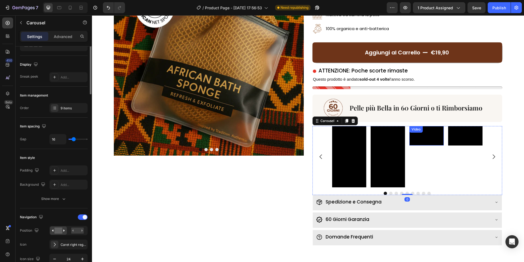
scroll to position [0, 0]
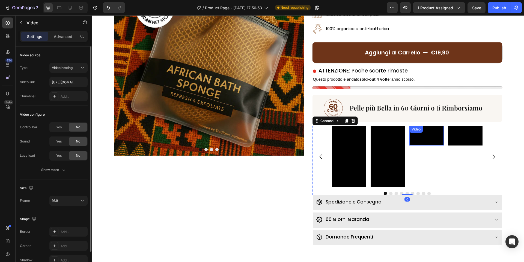
click at [425, 142] on video at bounding box center [427, 135] width 34 height 19
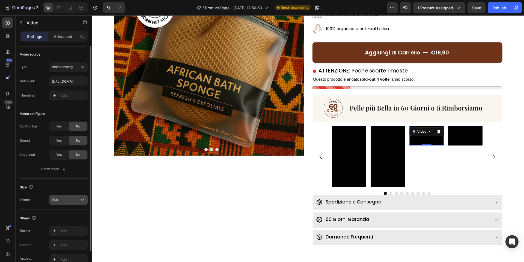
click at [63, 196] on button "16:9" at bounding box center [68, 200] width 38 height 10
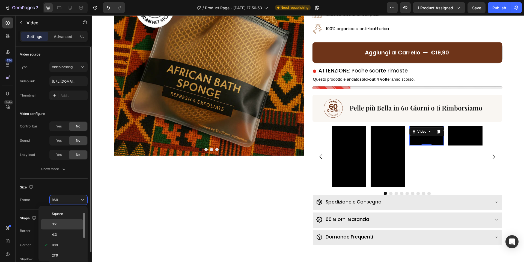
scroll to position [53, 0]
click at [66, 249] on div "9:16" at bounding box center [62, 254] width 43 height 10
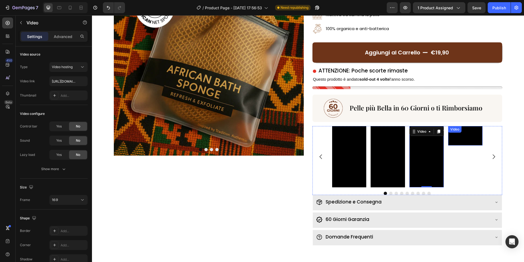
click at [461, 140] on video at bounding box center [465, 135] width 34 height 19
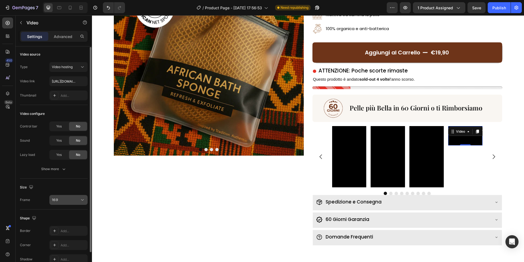
click at [59, 196] on button "16:9" at bounding box center [68, 200] width 38 height 10
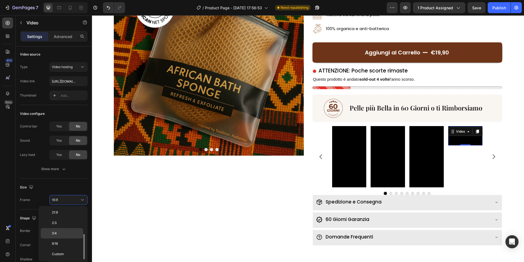
drag, startPoint x: 57, startPoint y: 241, endPoint x: 50, endPoint y: 236, distance: 8.2
click at [57, 241] on span "9:16" at bounding box center [55, 243] width 6 height 5
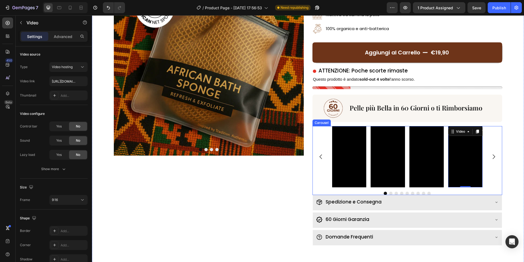
click at [494, 155] on icon "Carousel Next Arrow" at bounding box center [494, 156] width 7 height 7
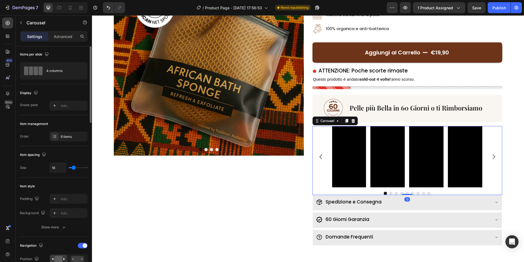
scroll to position [0, 0]
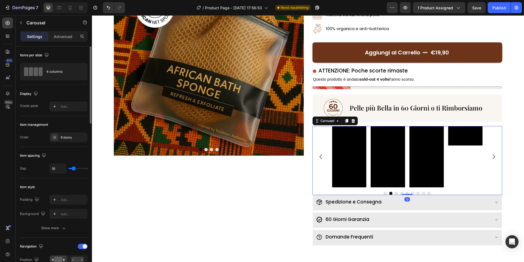
click at [494, 155] on icon "Carousel Next Arrow" at bounding box center [494, 156] width 7 height 7
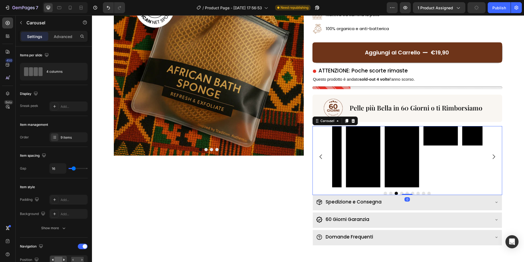
click at [494, 155] on icon "Carousel Next Arrow" at bounding box center [494, 156] width 7 height 7
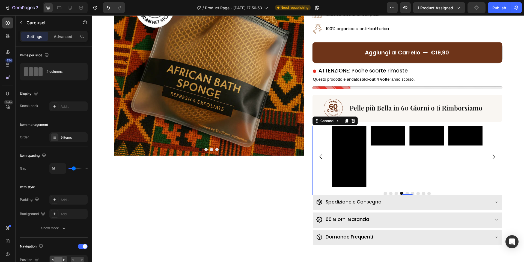
click at [494, 155] on icon "Carousel Next Arrow" at bounding box center [494, 156] width 7 height 7
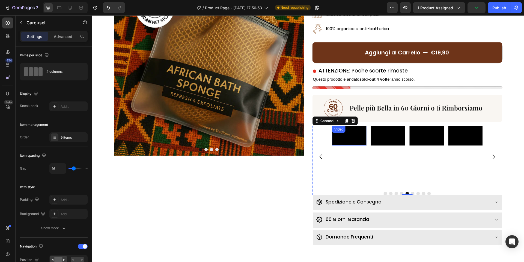
click at [347, 139] on video at bounding box center [349, 135] width 34 height 19
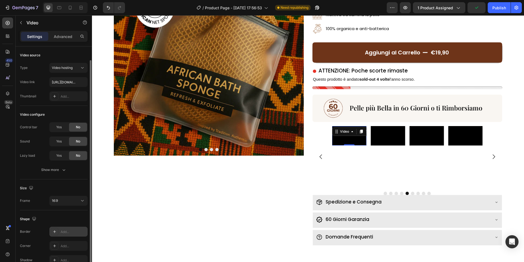
scroll to position [17, 0]
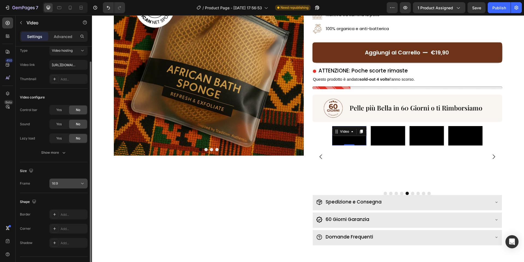
click at [57, 186] on div "16:9" at bounding box center [68, 183] width 33 height 5
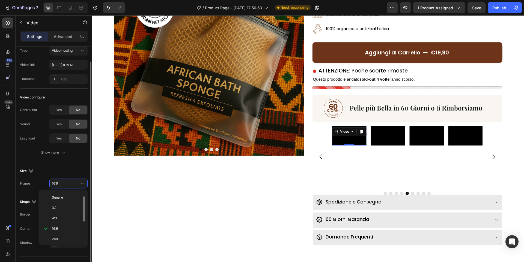
scroll to position [53, 0]
click at [63, 226] on p "9:16" at bounding box center [66, 227] width 29 height 5
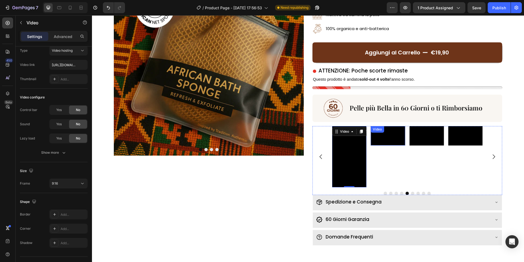
click at [382, 135] on div "Video" at bounding box center [388, 135] width 34 height 19
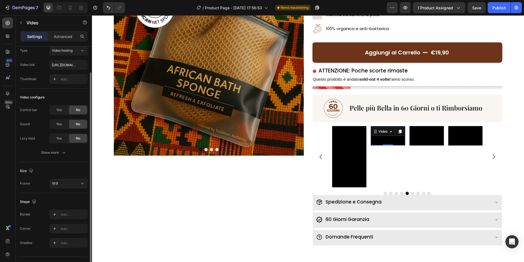
scroll to position [29, 0]
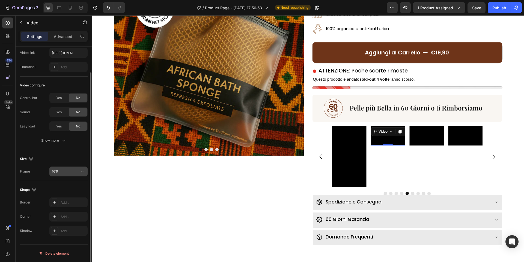
click at [74, 168] on button "16:9" at bounding box center [68, 171] width 38 height 10
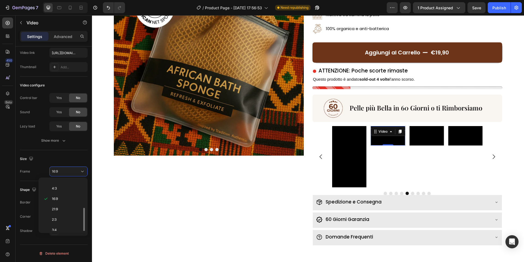
scroll to position [53, 0]
click at [61, 216] on p "9:16" at bounding box center [66, 215] width 29 height 5
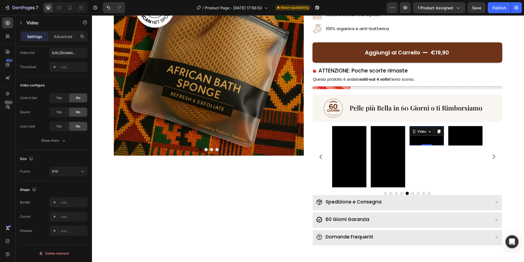
click at [427, 137] on video at bounding box center [427, 135] width 34 height 19
click at [73, 172] on div "16:9" at bounding box center [66, 171] width 28 height 5
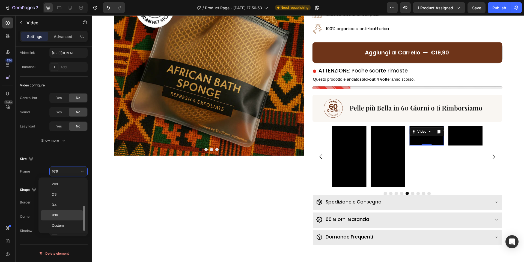
click at [58, 214] on span "9:16" at bounding box center [55, 215] width 6 height 5
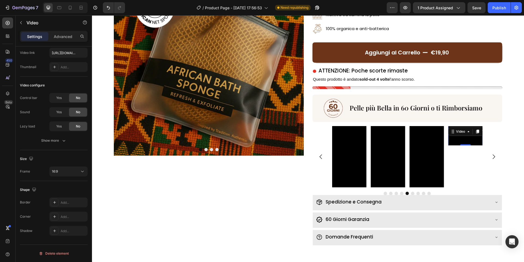
click at [470, 137] on video at bounding box center [465, 135] width 34 height 19
click at [72, 173] on div "16:9" at bounding box center [66, 171] width 28 height 5
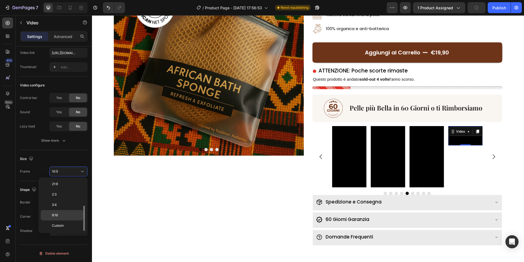
click at [62, 217] on p "9:16" at bounding box center [66, 215] width 29 height 5
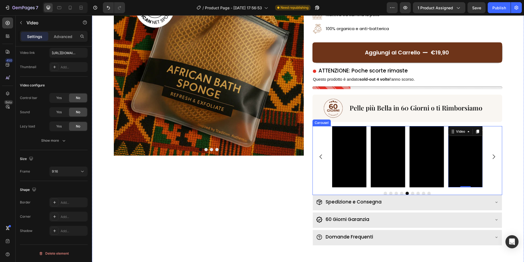
click at [495, 154] on icon "Carousel Next Arrow" at bounding box center [494, 156] width 7 height 7
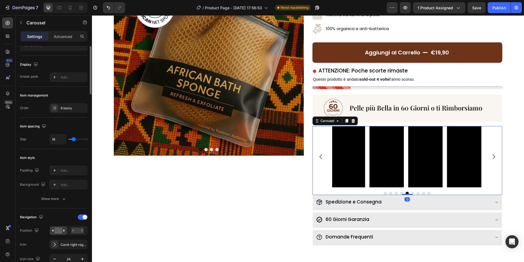
click at [495, 154] on icon "Carousel Next Arrow" at bounding box center [494, 156] width 7 height 7
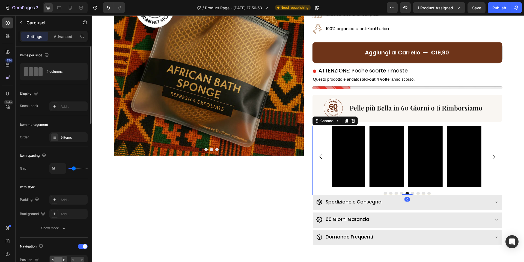
click at [495, 154] on icon "Carousel Next Arrow" at bounding box center [494, 156] width 7 height 7
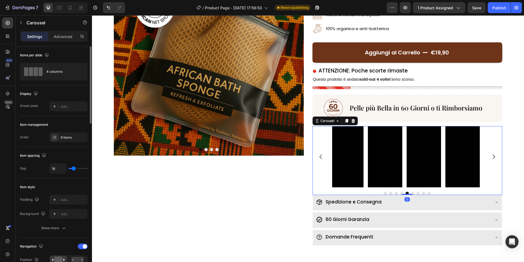
click at [495, 154] on icon "Carousel Next Arrow" at bounding box center [494, 156] width 7 height 7
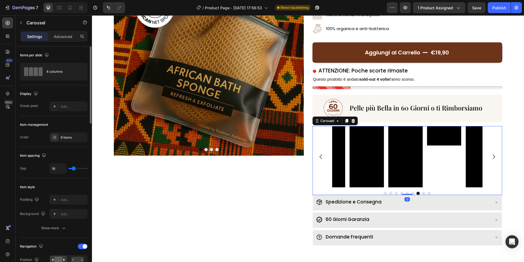
click at [495, 154] on icon "Carousel Next Arrow" at bounding box center [494, 156] width 7 height 7
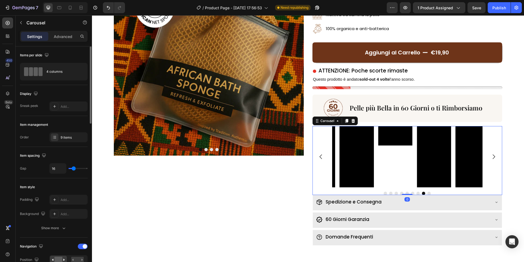
click at [495, 154] on icon "Carousel Next Arrow" at bounding box center [494, 156] width 7 height 7
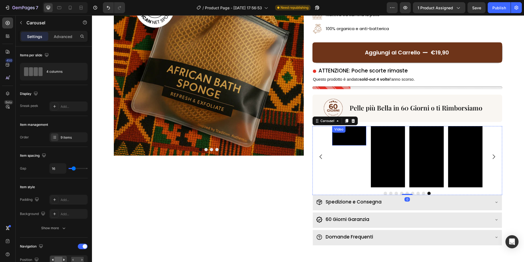
click at [355, 134] on div "Video" at bounding box center [349, 135] width 34 height 19
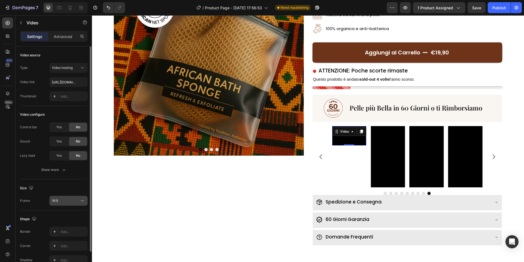
click at [63, 199] on div "16:9" at bounding box center [66, 200] width 28 height 5
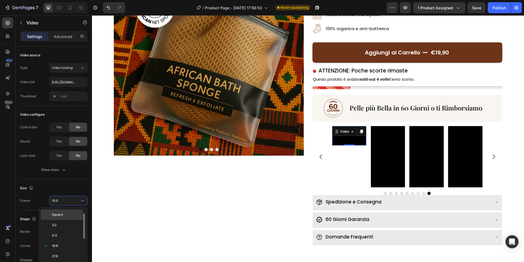
scroll to position [53, 0]
click at [63, 249] on div "9:16" at bounding box center [62, 254] width 43 height 10
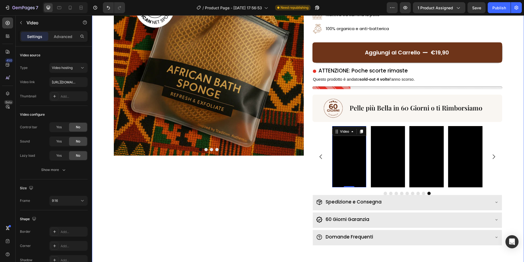
click at [288, 187] on div "Image Drop element here Drop element here Drop element here [GEOGRAPHIC_DATA]" at bounding box center [209, 105] width 190 height 280
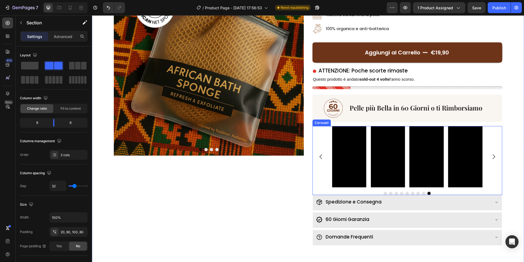
click at [324, 174] on div "Video Video Video Video Video Video Video Video Video" at bounding box center [408, 156] width 190 height 61
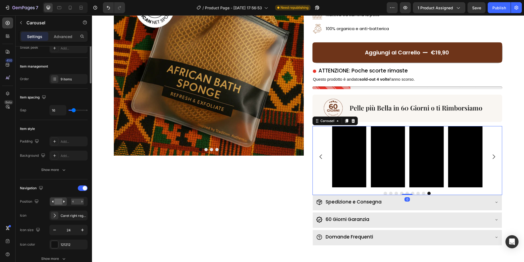
scroll to position [124, 0]
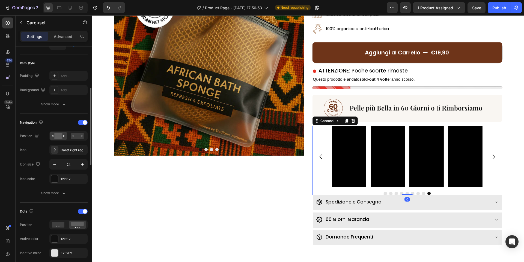
click at [83, 126] on div "Navigation" at bounding box center [54, 122] width 68 height 9
click at [84, 124] on span at bounding box center [85, 122] width 4 height 4
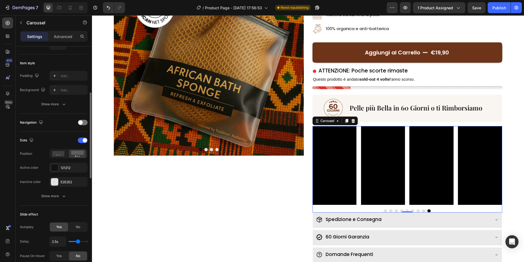
click at [81, 136] on div "Dots" at bounding box center [54, 140] width 68 height 9
click at [82, 139] on div at bounding box center [83, 139] width 10 height 5
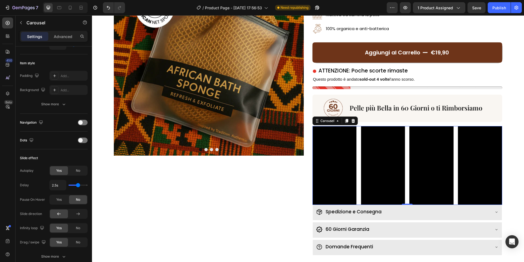
click at [406, 129] on div "Video Video Video Video Video Video Video Video Video" at bounding box center [408, 165] width 190 height 79
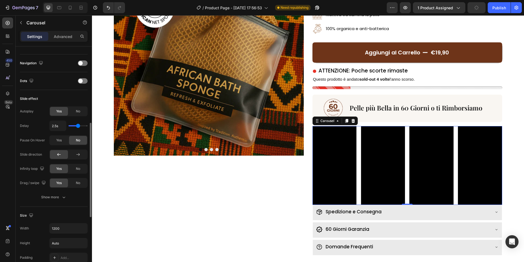
scroll to position [187, 0]
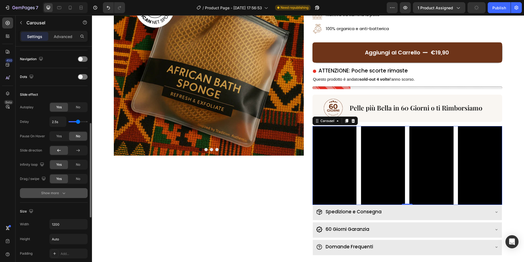
click at [66, 196] on button "Show more" at bounding box center [54, 193] width 68 height 10
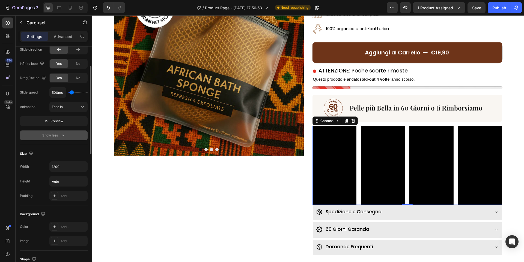
scroll to position [317, 0]
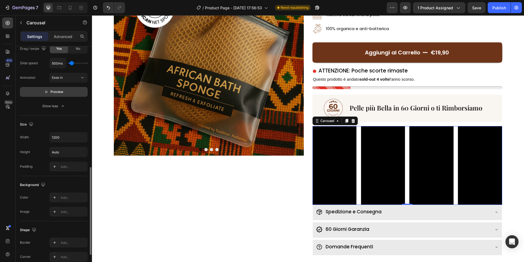
click at [55, 92] on span "Preview" at bounding box center [57, 91] width 13 height 5
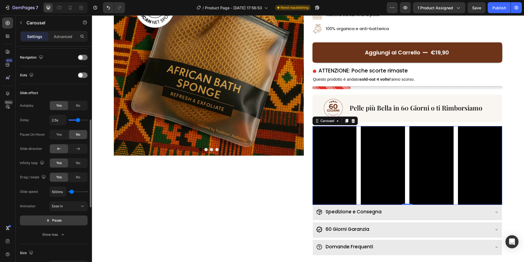
scroll to position [188, 0]
click at [251, 230] on div "Image Drop element here Drop element here Drop element here [GEOGRAPHIC_DATA]" at bounding box center [209, 110] width 190 height 290
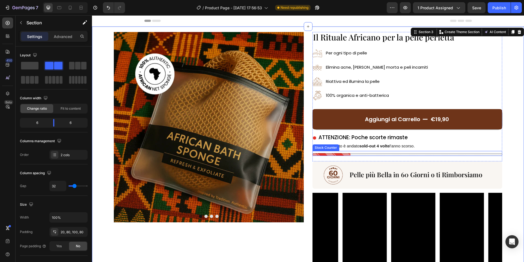
scroll to position [119, 0]
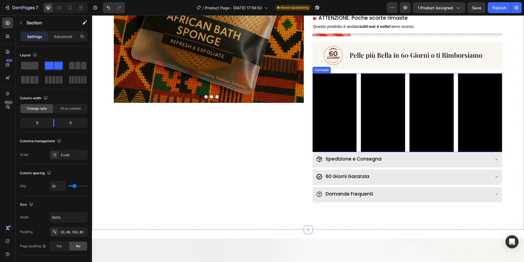
click at [407, 149] on div "Video Video Video Video Video Video Video Video Video" at bounding box center [408, 112] width 190 height 79
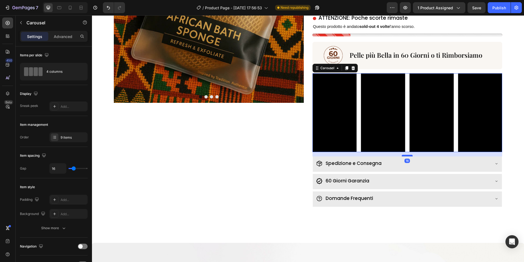
drag, startPoint x: 408, startPoint y: 150, endPoint x: 408, endPoint y: 155, distance: 4.4
click at [408, 155] on div at bounding box center [407, 156] width 11 height 2
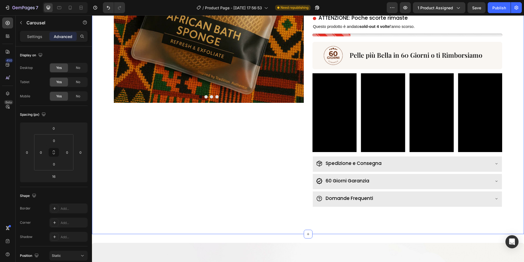
click at [279, 158] on div "Image Drop element here Drop element here Drop element here [GEOGRAPHIC_DATA]" at bounding box center [209, 60] width 190 height 294
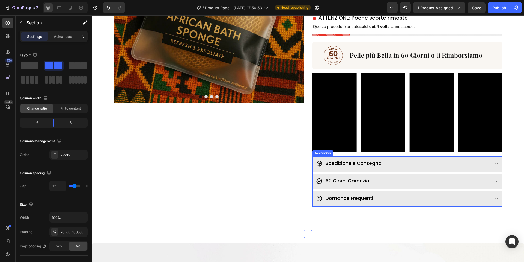
click at [403, 167] on div "Spedizione e Consegna" at bounding box center [408, 163] width 190 height 15
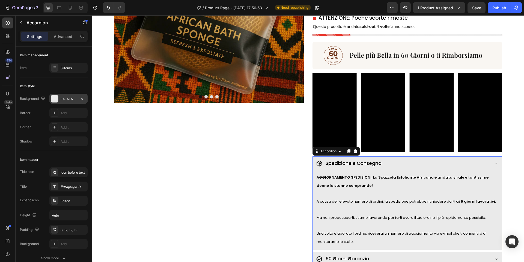
click at [52, 96] on div at bounding box center [54, 98] width 7 height 7
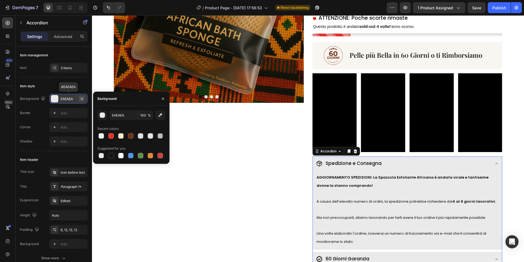
click at [80, 96] on icon "button" at bounding box center [82, 98] width 4 height 4
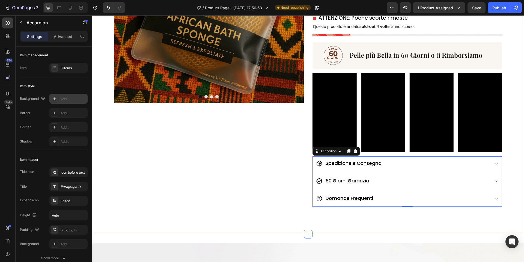
click at [161, 134] on div "Image Drop element here Drop element here Drop element here [GEOGRAPHIC_DATA]" at bounding box center [209, 60] width 190 height 294
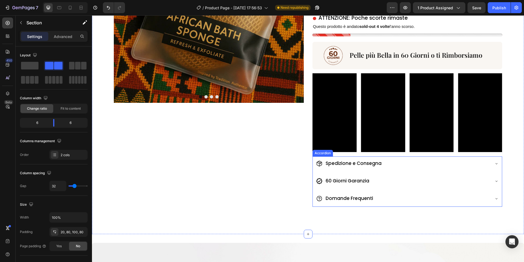
click at [404, 158] on div "Spedizione e Consegna" at bounding box center [403, 163] width 174 height 10
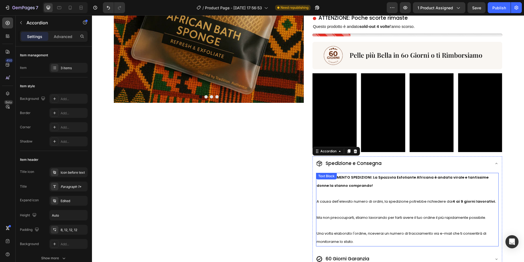
scroll to position [130, 0]
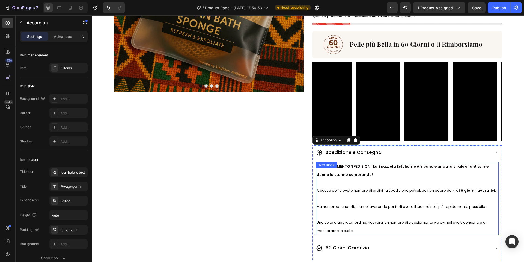
click at [400, 190] on span "A causa dell'elevato numero di ordini, la spedizione potrebbe richiedere dai 4 …" at bounding box center [406, 190] width 179 height 5
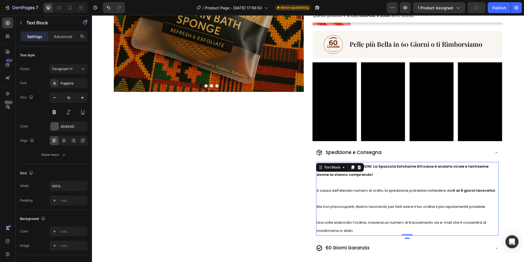
click at [396, 191] on span "A causa dell'elevato numero di ordini, la spedizione potrebbe richiedere dai 4 …" at bounding box center [406, 190] width 179 height 5
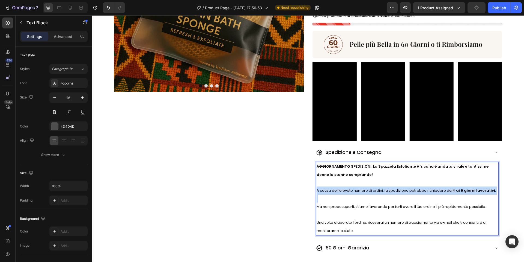
click at [396, 191] on span "A causa dell'elevato numero di ordini, la spedizione potrebbe richiedere dai 4 …" at bounding box center [406, 190] width 179 height 5
click at [401, 204] on span "Ma non preoccuparti, stiamo lavorando per farti avere il tuo ordine il più rapi…" at bounding box center [402, 206] width 170 height 5
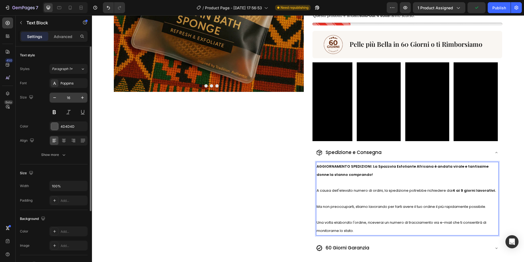
click at [60, 97] on input "16" at bounding box center [69, 98] width 18 height 10
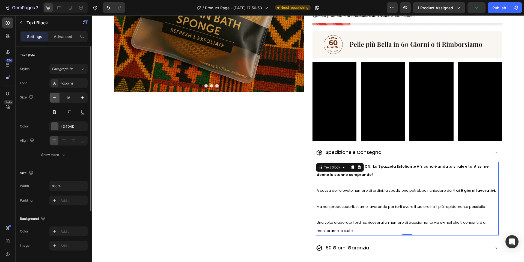
click at [58, 97] on button "button" at bounding box center [55, 98] width 10 height 10
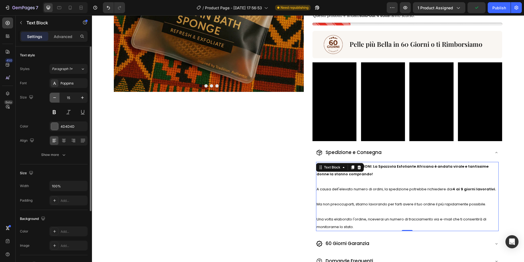
click at [56, 98] on icon "button" at bounding box center [54, 97] width 5 height 5
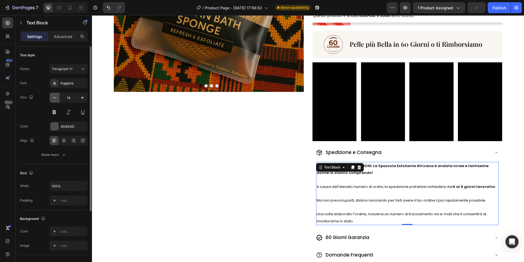
click at [56, 98] on icon "button" at bounding box center [54, 97] width 5 height 5
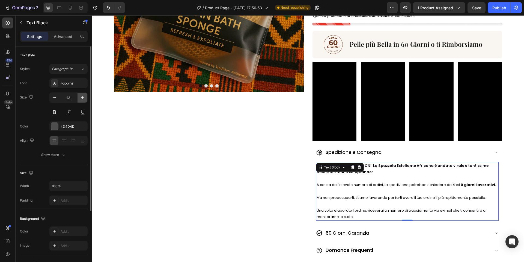
click at [83, 98] on icon "button" at bounding box center [82, 97] width 5 height 5
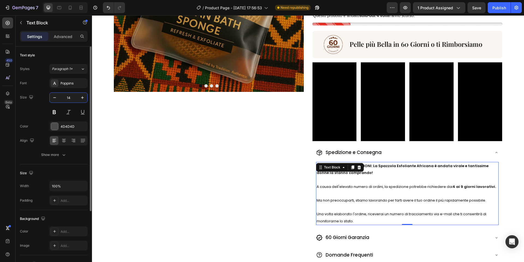
click at [60, 98] on input "14" at bounding box center [69, 98] width 18 height 10
click at [56, 98] on icon "button" at bounding box center [54, 97] width 5 height 5
type input "13"
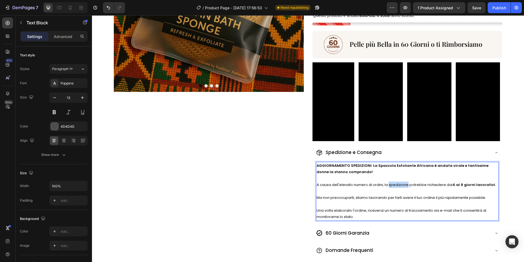
click at [400, 185] on span "A causa dell'elevato numero di ordini, la spedizione potrebbe richiedere dai 4 …" at bounding box center [406, 184] width 179 height 5
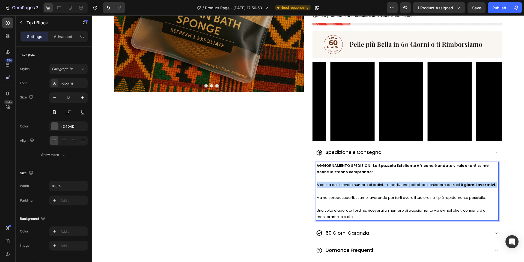
click at [400, 185] on span "A causa dell'elevato numero di ordini, la spedizione potrebbe richiedere dai 4 …" at bounding box center [406, 184] width 179 height 5
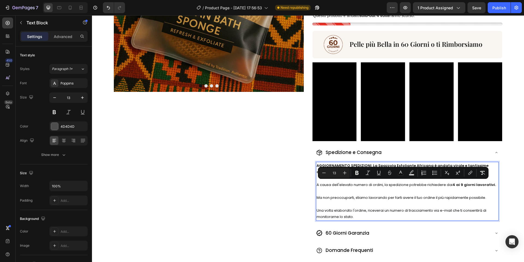
click at [396, 197] on span "Ma non preoccuparti, stiamo lavorando per farti avere il tuo ordine il più rapi…" at bounding box center [402, 197] width 170 height 5
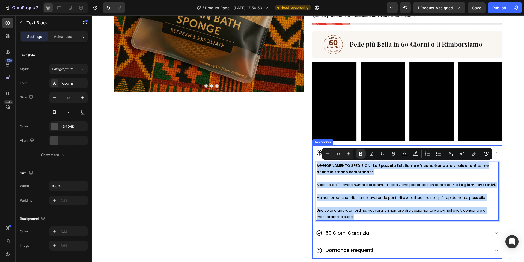
drag, startPoint x: 375, startPoint y: 217, endPoint x: 315, endPoint y: 166, distance: 78.6
click at [315, 166] on div "AGGIORNAMENTO SPEDIZIONI: La Spazzola Esfoliante Africana è andata virale e tan…" at bounding box center [408, 192] width 190 height 63
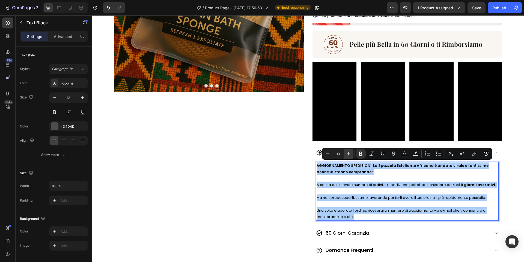
click at [347, 153] on icon "Editor contextual toolbar" at bounding box center [348, 153] width 5 height 5
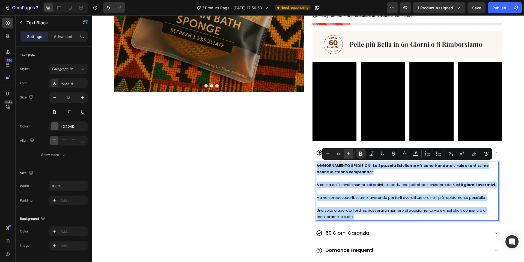
type input "14"
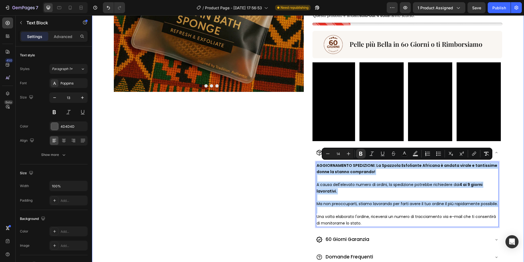
click at [284, 173] on div "Image Drop element here Drop element here Drop element here [GEOGRAPHIC_DATA]" at bounding box center [209, 83] width 190 height 363
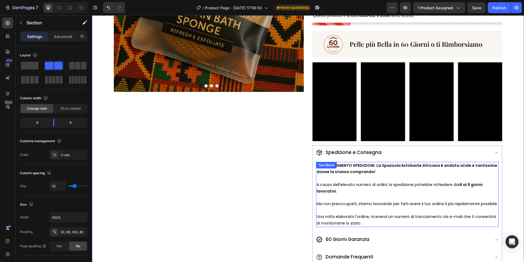
click at [356, 182] on span "A causa dell'elevato numero di ordini, la spedizione potrebbe richiedere dai 4 …" at bounding box center [400, 188] width 166 height 12
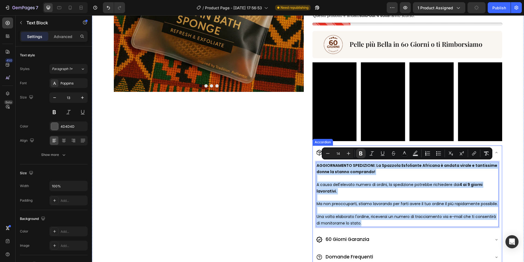
drag, startPoint x: 365, startPoint y: 226, endPoint x: 421, endPoint y: 173, distance: 77.1
click at [315, 154] on div "Spedizione e Consegna AGGIORNAMENTO SPEDIZIONI: La Spazzola Esfoliante Africana…" at bounding box center [408, 187] width 190 height 85
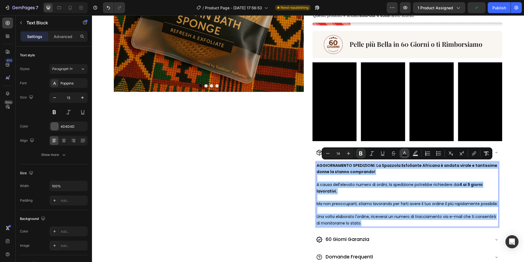
click at [406, 153] on icon "Editor contextual toolbar" at bounding box center [404, 152] width 5 height 5
type input "000000"
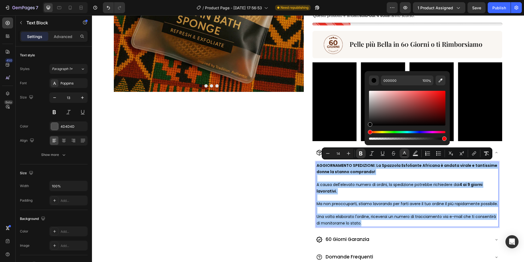
drag, startPoint x: 370, startPoint y: 124, endPoint x: 366, endPoint y: 132, distance: 9.3
click at [366, 132] on div "000000 100 %" at bounding box center [407, 106] width 85 height 70
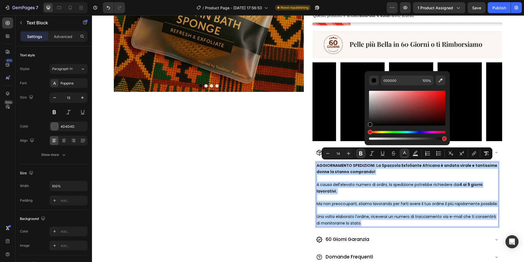
click at [368, 185] on span "A causa dell'elevato numero di ordini, la spedizione potrebbe richiedere dai 4 …" at bounding box center [400, 188] width 166 height 12
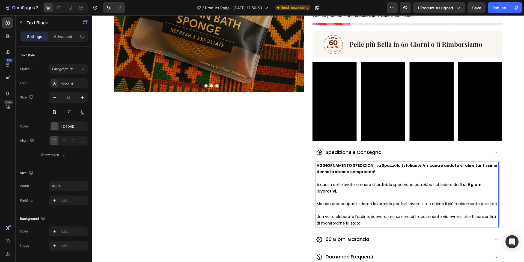
click at [304, 185] on div "Image Drop element here Drop element here Drop element here Carousel ⁠⁠⁠⁠⁠⁠⁠ Il…" at bounding box center [308, 94] width 432 height 396
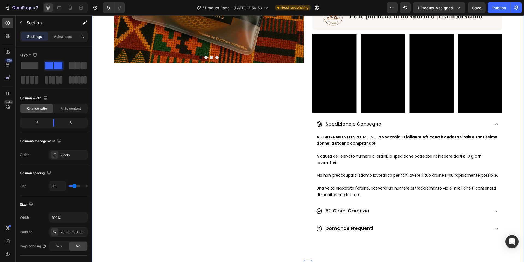
scroll to position [181, 0]
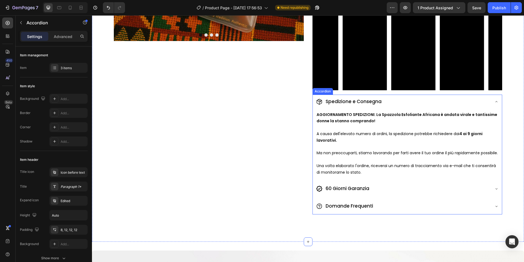
click at [448, 193] on div "60 Giorni Garanzia" at bounding box center [403, 189] width 174 height 10
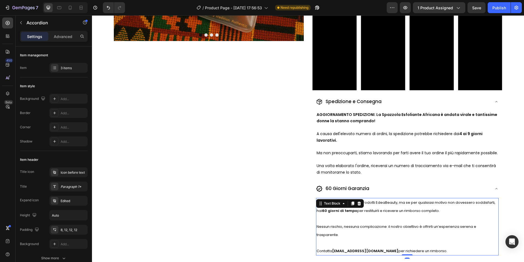
click at [381, 213] on span "Siamo certi che amerai i prodotti EdeaBeauty, ma se per qualsiasi motivo non do…" at bounding box center [406, 206] width 179 height 13
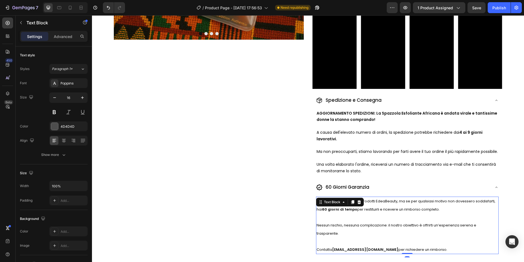
scroll to position [190, 0]
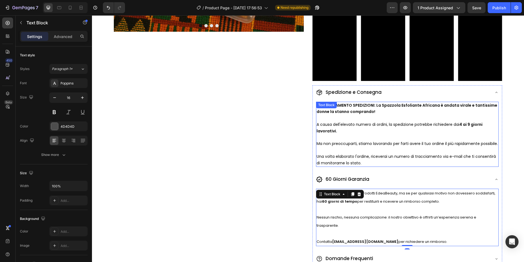
click at [358, 108] on div "AGGIORNAMENTO SPEDIZIONI: La Spazzola Esfoliante Africana è andata virale e tan…" at bounding box center [407, 134] width 183 height 65
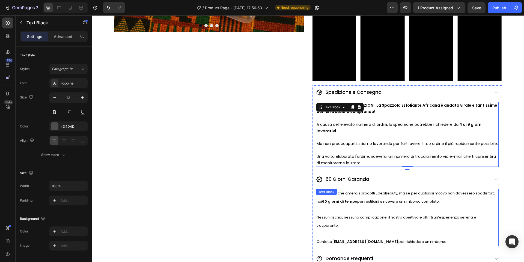
click at [368, 202] on p "Siamo certi che amerai i prodotti EdeaBeauty, ma se per qualsiasi motivo non do…" at bounding box center [408, 197] width 182 height 16
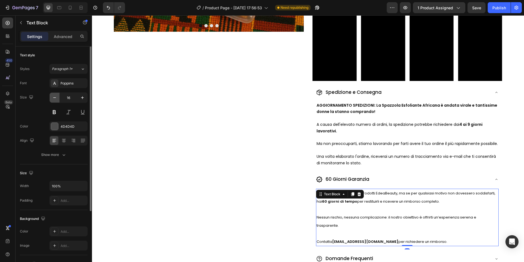
click at [52, 100] on button "button" at bounding box center [55, 98] width 10 height 10
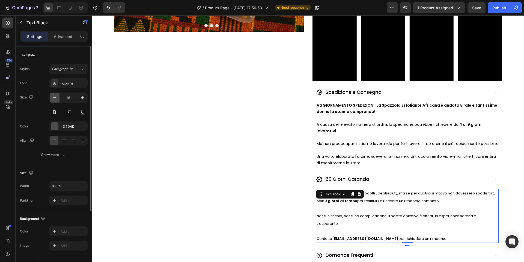
click at [52, 100] on button "button" at bounding box center [55, 98] width 10 height 10
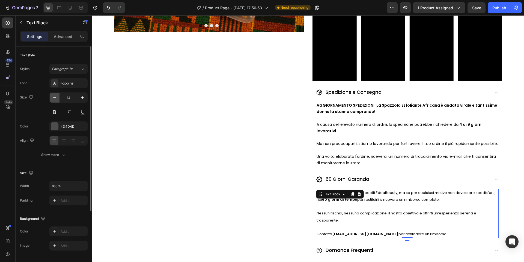
type input "13"
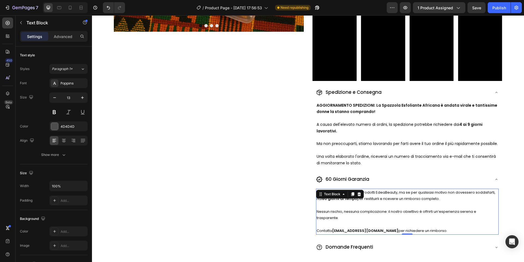
click at [440, 231] on p "Contatta [EMAIL_ADDRESS][DOMAIN_NAME] per richiedere un rimborso." at bounding box center [408, 230] width 182 height 6
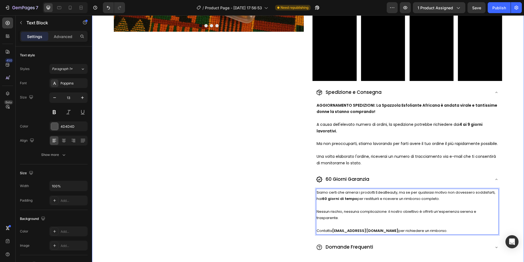
drag, startPoint x: 431, startPoint y: 228, endPoint x: 312, endPoint y: 191, distance: 124.7
click at [312, 191] on div "Image Drop element here Drop element here Drop element here Carousel ⁠⁠⁠⁠⁠⁠⁠ Il…" at bounding box center [308, 59] width 432 height 446
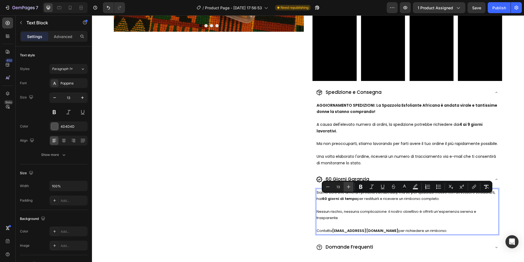
click at [349, 186] on icon "Editor contextual toolbar" at bounding box center [349, 187] width 4 height 4
type input "14"
click at [350, 201] on strong "60 giorni di tempo" at bounding box center [362, 198] width 37 height 5
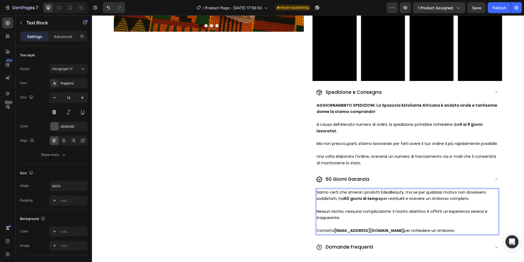
click at [345, 197] on span "Siamo certi che amerai i prodotti EdeaBeauty, ma se per qualsiasi motivo non do…" at bounding box center [402, 195] width 170 height 12
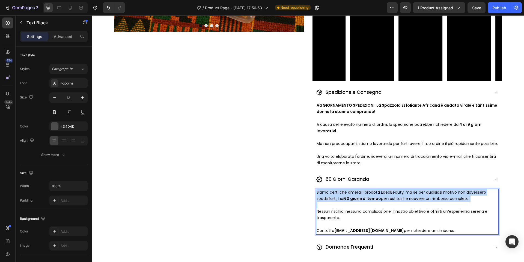
click at [345, 197] on span "Siamo certi che amerai i prodotti EdeaBeauty, ma se per qualsiasi motivo non do…" at bounding box center [402, 195] width 170 height 12
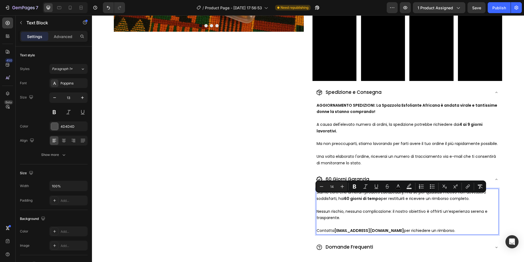
drag, startPoint x: 391, startPoint y: 214, endPoint x: 434, endPoint y: 229, distance: 45.0
click at [391, 214] on span "Nessun rischio, nessuna complicazione: il nostro obiettivo è offrirti un’esperi…" at bounding box center [402, 214] width 171 height 12
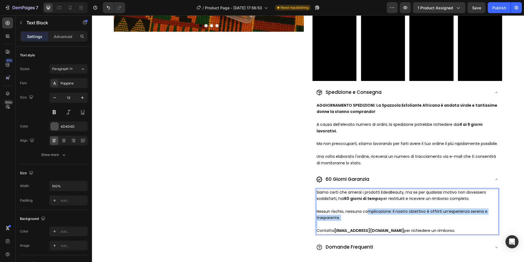
drag, startPoint x: 439, startPoint y: 232, endPoint x: 367, endPoint y: 217, distance: 72.7
click at [367, 217] on div "Siamo certi che amerai i prodotti EdeaBeauty, ma se per qualsiasi motivo non do…" at bounding box center [407, 211] width 183 height 46
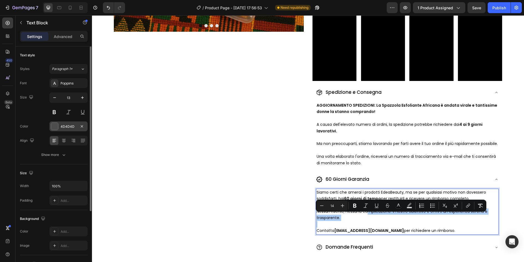
click at [53, 126] on div at bounding box center [54, 126] width 7 height 7
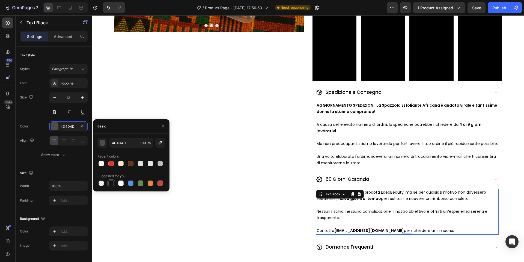
click at [109, 184] on div at bounding box center [110, 182] width 5 height 5
type input "151515"
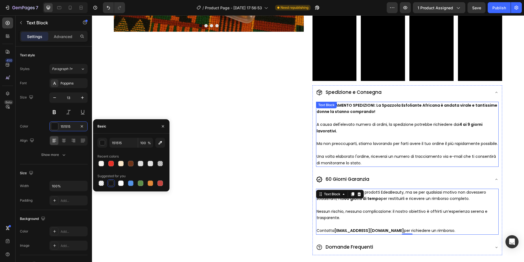
click at [363, 141] on span "Ma non preoccuparti, stiamo lavorando per farti avere il tuo ordine il più rapi…" at bounding box center [407, 143] width 181 height 5
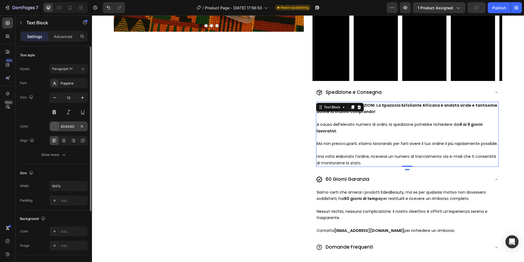
click at [58, 127] on div at bounding box center [54, 126] width 7 height 7
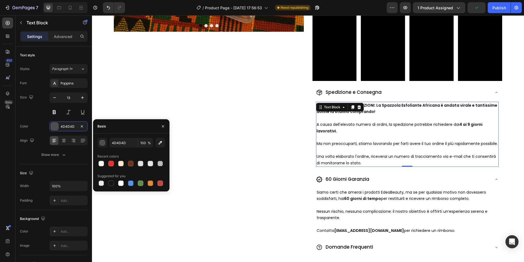
drag, startPoint x: 109, startPoint y: 181, endPoint x: 124, endPoint y: 178, distance: 15.0
click at [109, 181] on div at bounding box center [110, 182] width 5 height 5
type input "151515"
click at [241, 158] on div "Image Drop element here Drop element here Drop element here [GEOGRAPHIC_DATA]" at bounding box center [209, 48] width 190 height 413
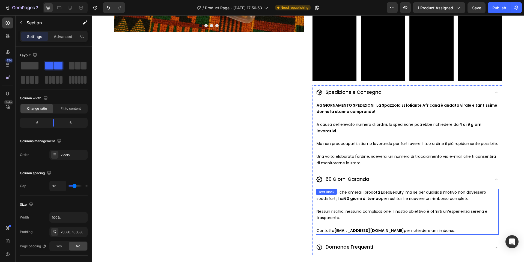
scroll to position [308, 0]
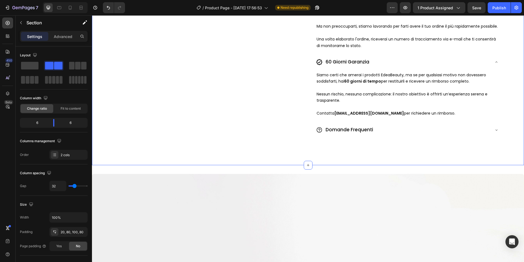
click at [385, 135] on div "Domande Frequenti" at bounding box center [403, 130] width 174 height 10
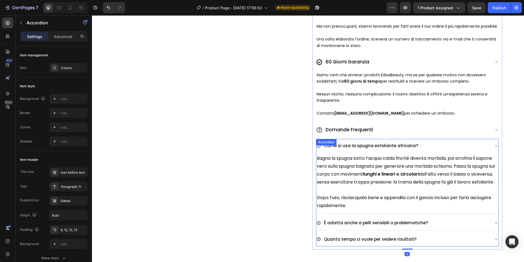
click at [371, 167] on p "Bagna la spugna sotto l’acqua calda finché diventa morbida, poi strofina il sap…" at bounding box center [407, 169] width 181 height 31
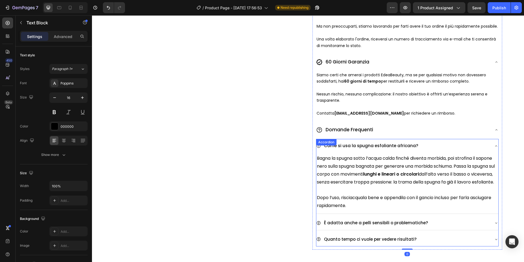
click at [371, 167] on p "Bagna la spugna sotto l’acqua calda finché diventa morbida, poi strofina il sap…" at bounding box center [407, 169] width 181 height 31
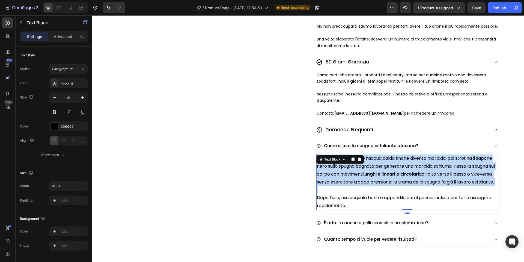
click at [371, 167] on p "Bagna la spugna sotto l’acqua calda finché diventa morbida, poi strofina il sap…" at bounding box center [407, 169] width 181 height 31
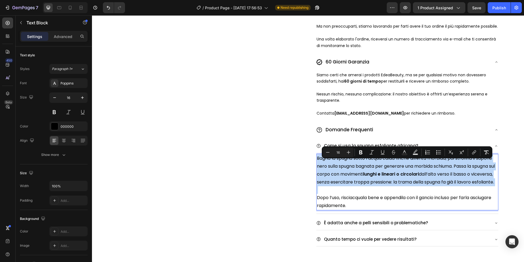
click at [367, 186] on p "Bagna la spugna sotto l’acqua calda finché diventa morbida, poi strofina il sap…" at bounding box center [407, 169] width 181 height 31
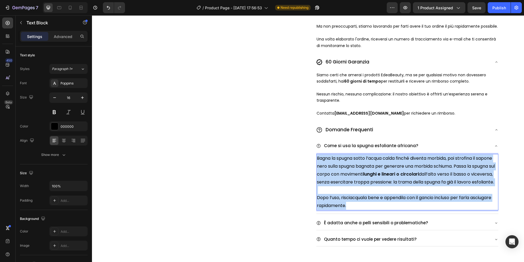
drag, startPoint x: 360, startPoint y: 220, endPoint x: 317, endPoint y: 161, distance: 72.3
click at [317, 161] on div "Bagna la spugna sotto l’acqua calda finché diventa morbida, poi strofina il sap…" at bounding box center [408, 182] width 182 height 56
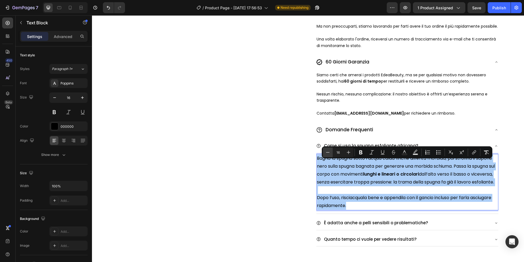
click at [330, 151] on icon "Editor contextual toolbar" at bounding box center [327, 151] width 5 height 5
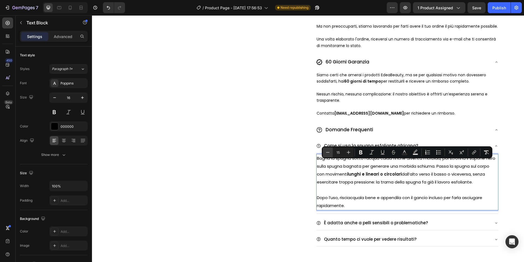
click at [327, 151] on icon "Editor contextual toolbar" at bounding box center [327, 151] width 5 height 5
type input "14"
click at [54, 99] on icon "button" at bounding box center [54, 97] width 5 height 5
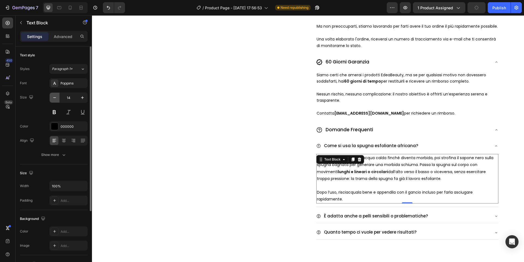
type input "13"
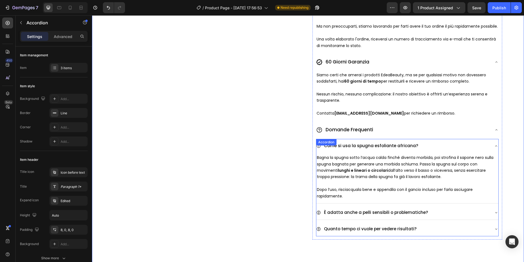
click at [464, 212] on div "È adatta anche a pelli sensibili o problematiche?" at bounding box center [408, 212] width 182 height 14
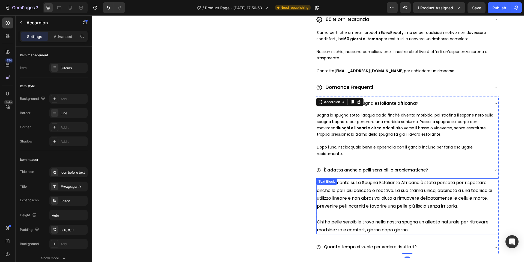
scroll to position [362, 0]
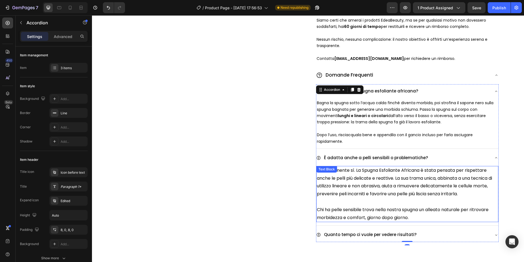
drag, startPoint x: 395, startPoint y: 196, endPoint x: 399, endPoint y: 204, distance: 9.3
click at [395, 196] on span "Assolutamente sì. La Spugna Esfoliante Africana è stata pensata per rispettare …" at bounding box center [404, 182] width 175 height 30
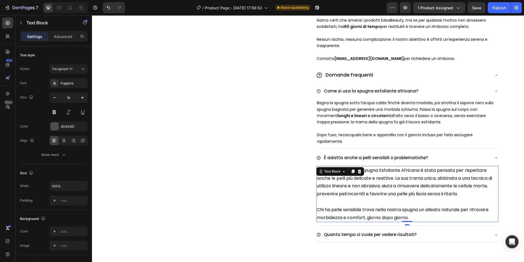
drag, startPoint x: 404, startPoint y: 215, endPoint x: 409, endPoint y: 216, distance: 5.0
click at [405, 215] on span "Chi ha pelle sensibile trova nella nostra spugna un alleato naturale per ritrov…" at bounding box center [403, 213] width 172 height 14
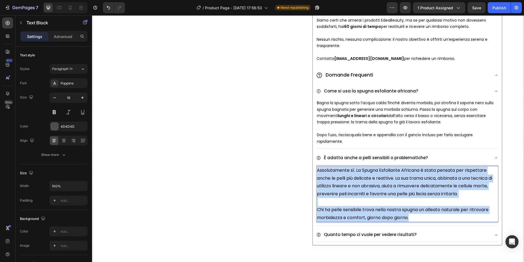
drag, startPoint x: 419, startPoint y: 221, endPoint x: 315, endPoint y: 176, distance: 113.6
click at [315, 176] on div "Come si usa la spugna esfoliante africana? Bagna la spugna sotto l’acqua calda …" at bounding box center [408, 164] width 190 height 162
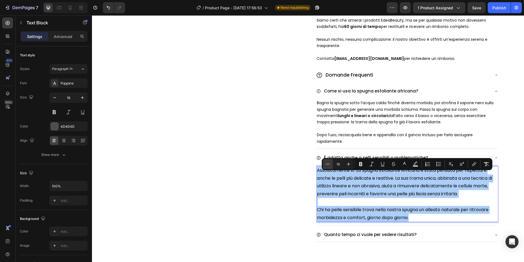
click at [330, 164] on button "Minus" at bounding box center [328, 164] width 10 height 10
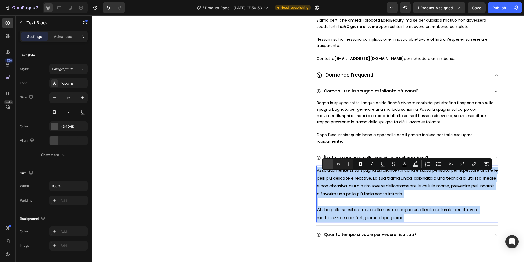
type input "14"
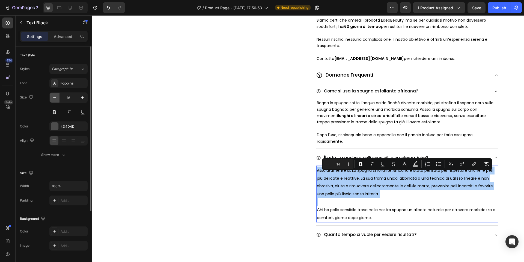
click at [58, 98] on button "button" at bounding box center [55, 98] width 10 height 10
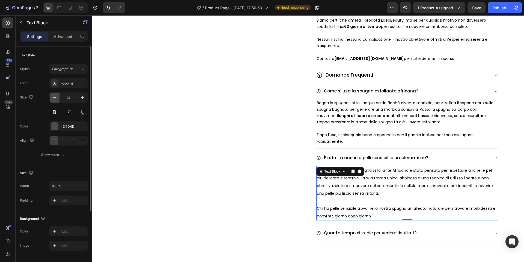
click at [58, 98] on button "button" at bounding box center [55, 98] width 10 height 10
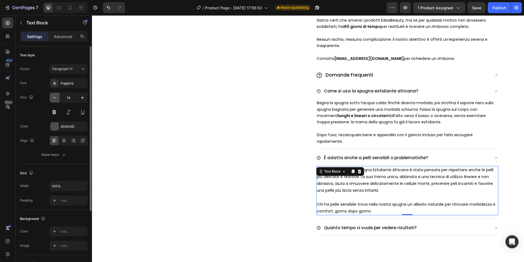
type input "13"
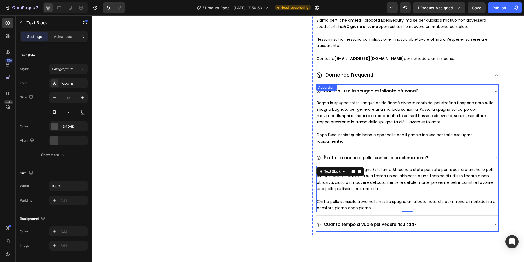
click at [449, 229] on div "Quanto tempo ci vuole per vedere risultati?" at bounding box center [404, 225] width 174 height 10
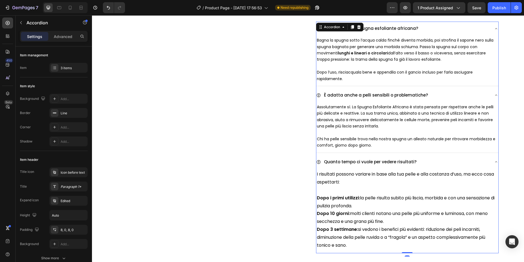
click at [416, 222] on span "Dopo 10 giorni: molti clienti notano una pelle più uniforme e luminosa, con men…" at bounding box center [402, 217] width 171 height 14
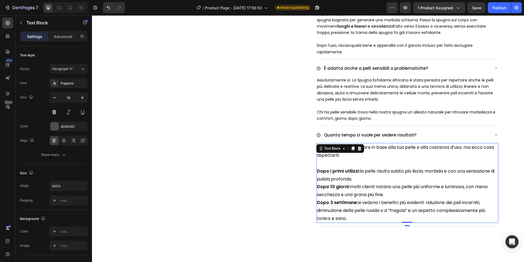
click at [398, 226] on div "I risultati possono variare in base alla tua pelle e alla costanza d’uso, ma ec…" at bounding box center [408, 184] width 182 height 84
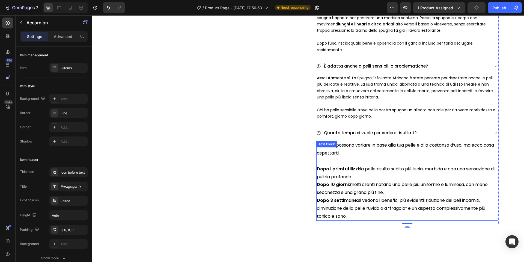
click at [383, 220] on p "Dopo 3 settimane: si vedono i benefici più evidenti: riduzione dei peli incarni…" at bounding box center [407, 207] width 181 height 23
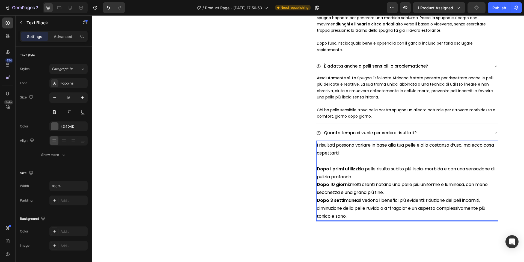
click at [383, 220] on p "Dopo 3 settimane: si vedono i benefici più evidenti: riduzione dei peli incarni…" at bounding box center [407, 207] width 181 height 23
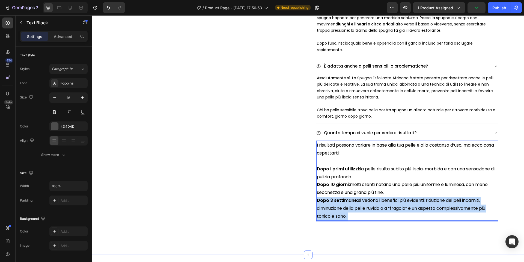
drag, startPoint x: 380, startPoint y: 222, endPoint x: 311, endPoint y: 153, distance: 97.0
drag, startPoint x: 357, startPoint y: 220, endPoint x: 317, endPoint y: 151, distance: 79.7
click at [317, 151] on div "I risultati possono variare in base alla tua pelle e alla costanza d’uso, ma ec…" at bounding box center [408, 181] width 182 height 80
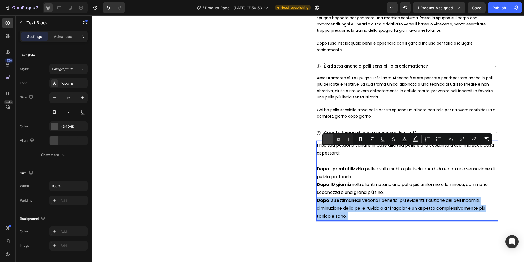
click at [329, 139] on icon "Editor contextual toolbar" at bounding box center [328, 139] width 4 height 0
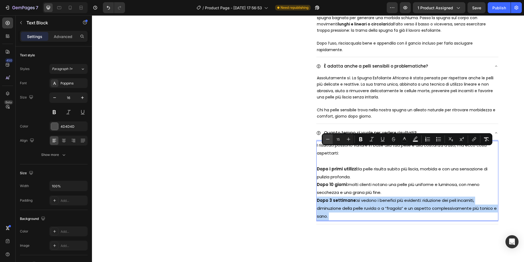
type input "14"
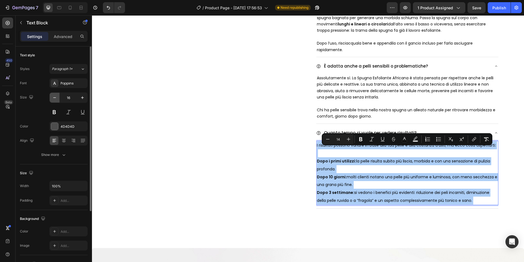
click at [57, 101] on button "button" at bounding box center [55, 98] width 10 height 10
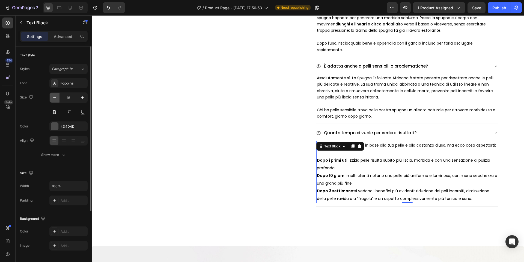
click at [57, 101] on button "button" at bounding box center [55, 98] width 10 height 10
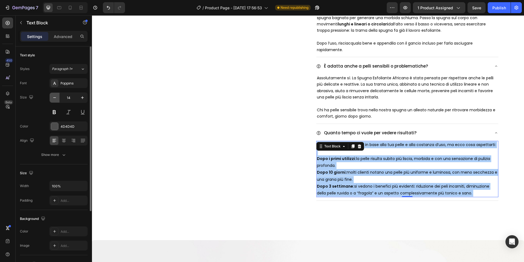
click at [57, 101] on button "button" at bounding box center [55, 98] width 10 height 10
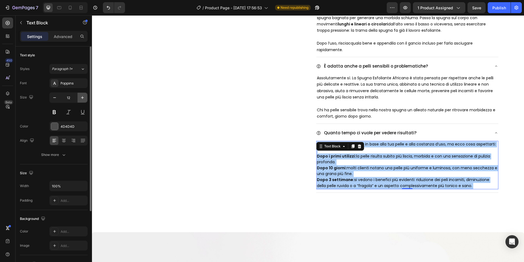
click at [83, 96] on icon "button" at bounding box center [82, 97] width 5 height 5
type input "13"
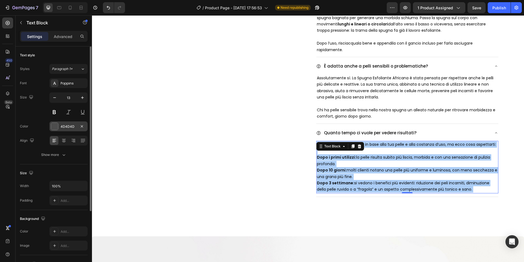
click at [58, 124] on div at bounding box center [54, 126] width 7 height 7
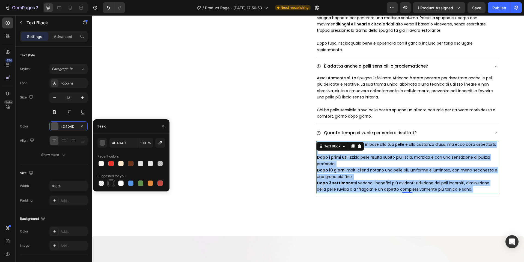
click at [113, 182] on div at bounding box center [110, 182] width 5 height 5
type input "151515"
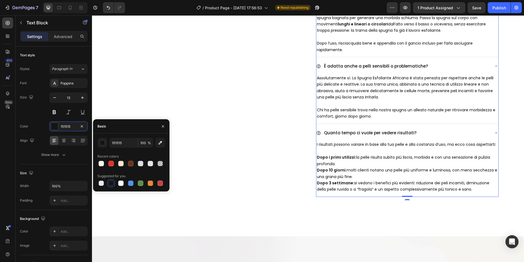
click at [495, 135] on div "Quanto tempo ci vuole per vedere risultati?" at bounding box center [408, 133] width 182 height 14
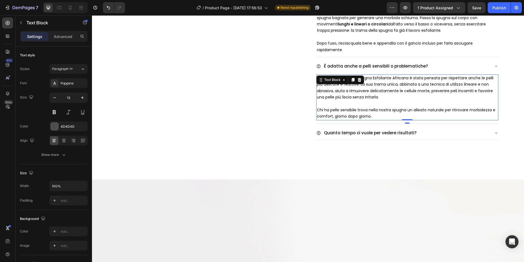
click at [399, 95] on span "Assolutamente sì. La Spugna Esfoliante Africana è stata pensata per rispettare …" at bounding box center [405, 87] width 177 height 25
click at [59, 125] on div "4D4D4D" at bounding box center [68, 126] width 38 height 10
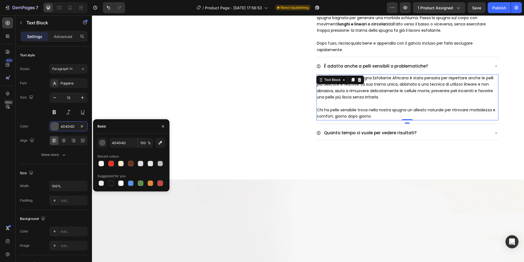
drag, startPoint x: 111, startPoint y: 182, endPoint x: 163, endPoint y: 149, distance: 61.2
click at [112, 181] on div at bounding box center [110, 182] width 5 height 5
type input "151515"
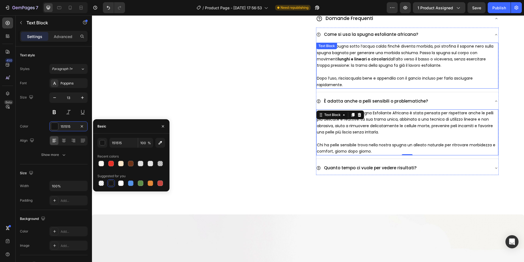
scroll to position [418, 0]
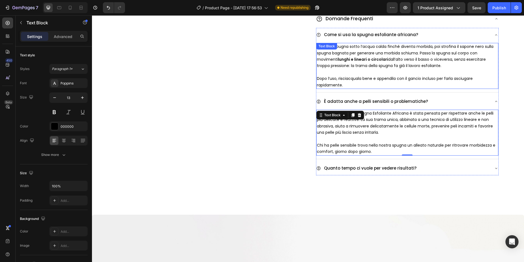
click at [433, 75] on p "Rich Text Editor. Editing area: main" at bounding box center [407, 72] width 181 height 6
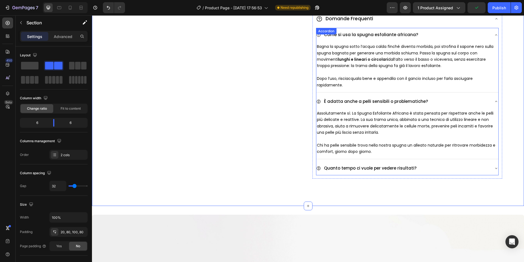
click at [498, 104] on icon at bounding box center [496, 101] width 4 height 4
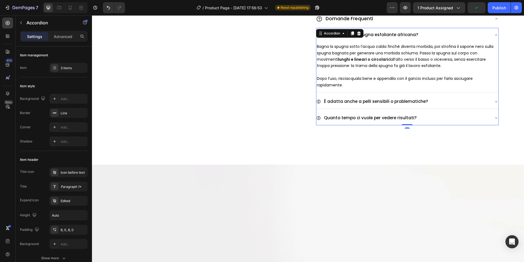
click at [497, 38] on div "Come si usa la spugna esfoliante africana?" at bounding box center [408, 35] width 182 height 14
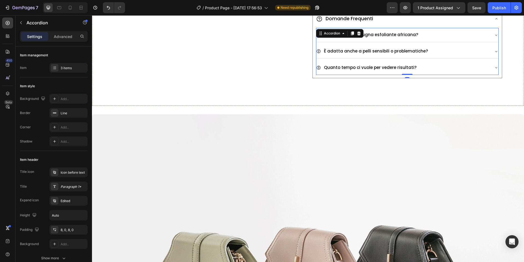
click at [498, 27] on div "Domande Frequenti" at bounding box center [408, 19] width 190 height 15
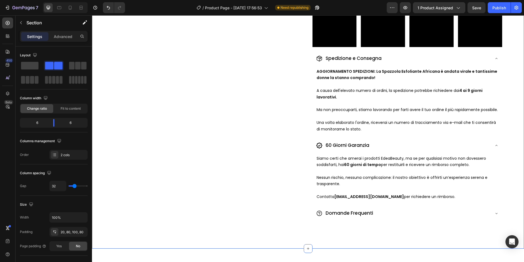
scroll to position [134, 0]
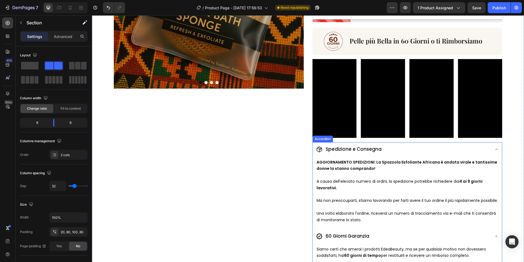
click at [496, 149] on icon at bounding box center [497, 149] width 4 height 4
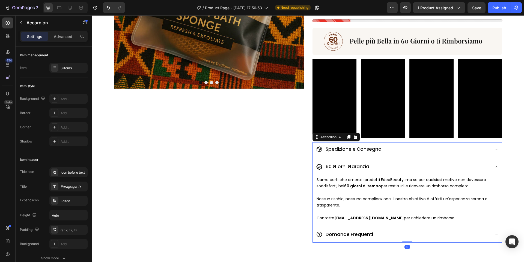
click at [499, 164] on icon at bounding box center [497, 166] width 4 height 4
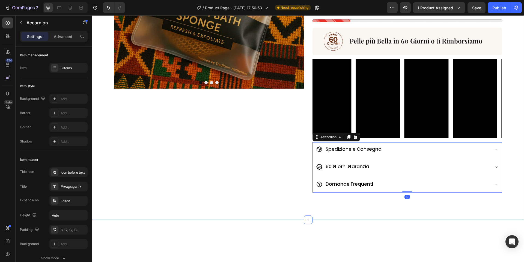
click at [515, 160] on div "Image Drop element here Drop element here Drop element here Carousel ⁠⁠⁠⁠⁠⁠⁠ Il…" at bounding box center [308, 56] width 432 height 327
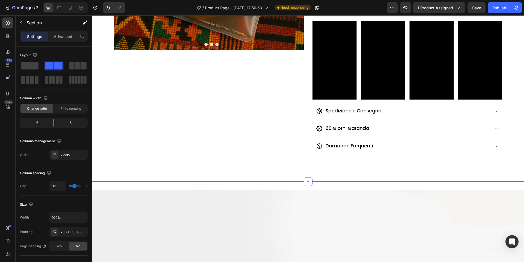
scroll to position [191, 0]
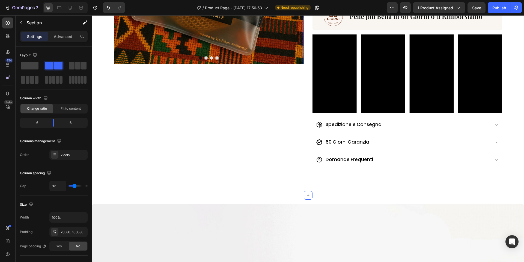
scroll to position [160, 0]
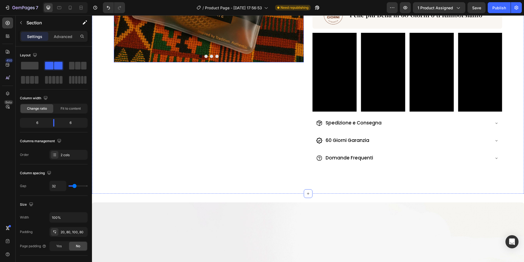
click at [238, 57] on div at bounding box center [209, 56] width 190 height 3
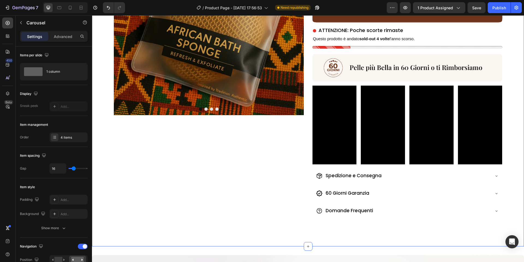
scroll to position [89, 0]
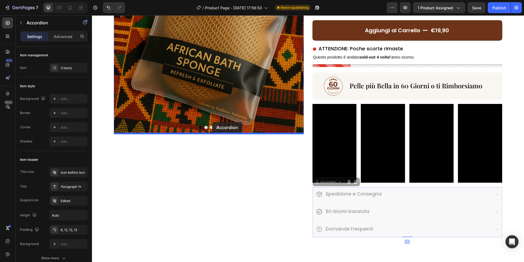
drag, startPoint x: 319, startPoint y: 184, endPoint x: 212, endPoint y: 122, distance: 123.6
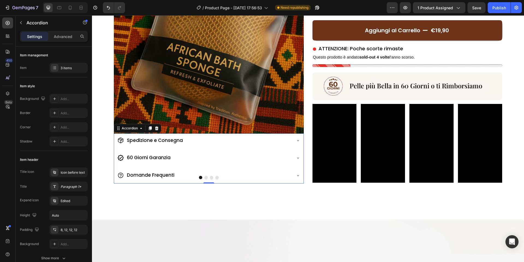
scroll to position [114, 0]
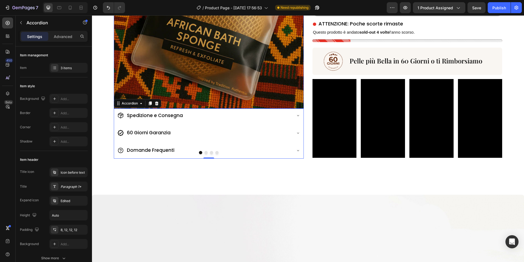
click at [215, 104] on img at bounding box center [209, 13] width 190 height 190
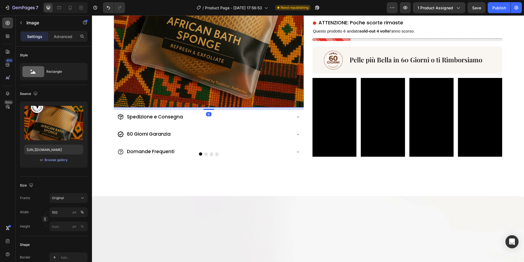
scroll to position [116, 0]
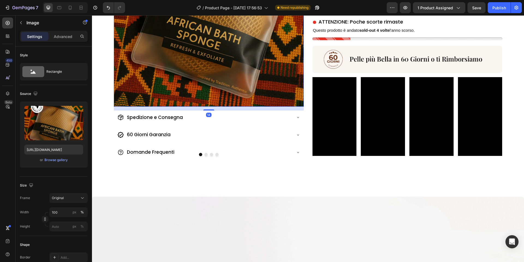
drag, startPoint x: 211, startPoint y: 107, endPoint x: 210, endPoint y: 111, distance: 3.9
click at [210, 111] on div "Image 14 Spedizione e Consegna 60 Giorni Garanzia Domande Frequenti Accordion" at bounding box center [209, 38] width 190 height 244
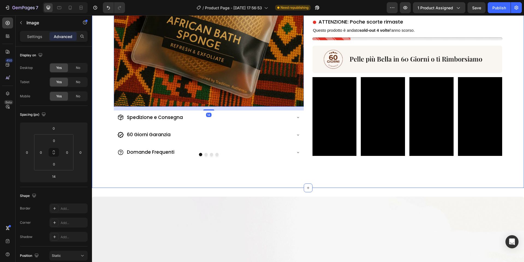
click at [308, 175] on div "Image 14 Spedizione e Consegna 60 Giorni Garanzia Domande Frequenti Accordion D…" at bounding box center [308, 49] width 432 height 277
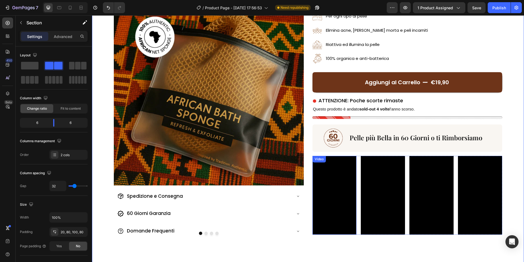
scroll to position [100, 0]
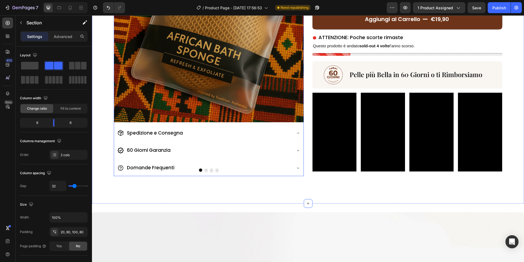
click at [211, 169] on button "Dot" at bounding box center [211, 169] width 3 height 3
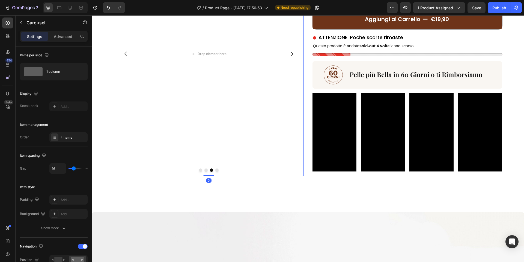
click at [123, 57] on icon "Carousel Back Arrow" at bounding box center [126, 54] width 7 height 7
click at [127, 53] on icon "Carousel Back Arrow" at bounding box center [126, 54] width 7 height 7
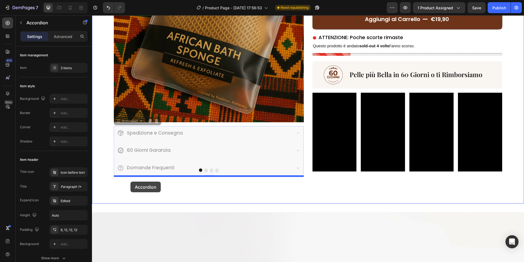
drag, startPoint x: 127, startPoint y: 124, endPoint x: 130, endPoint y: 181, distance: 57.4
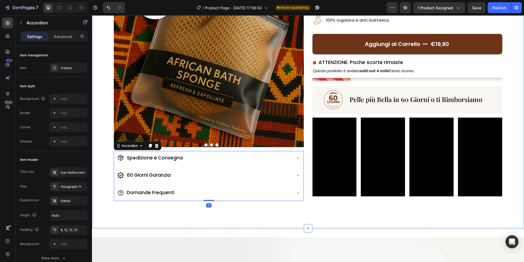
click at [150, 211] on div "Image Drop element here Drop element here Drop element here [GEOGRAPHIC_DATA] S…" at bounding box center [308, 89] width 432 height 277
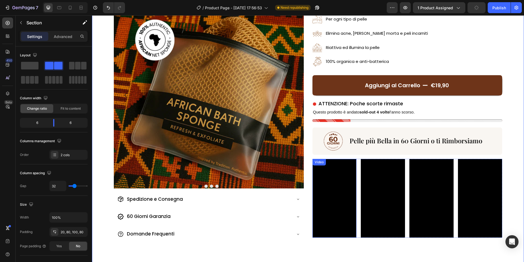
scroll to position [198, 0]
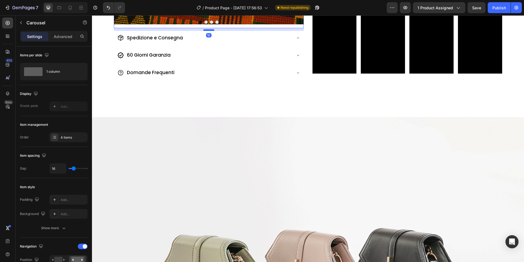
drag, startPoint x: 212, startPoint y: 27, endPoint x: 211, endPoint y: 30, distance: 2.8
click at [211, 30] on div at bounding box center [208, 30] width 11 height 2
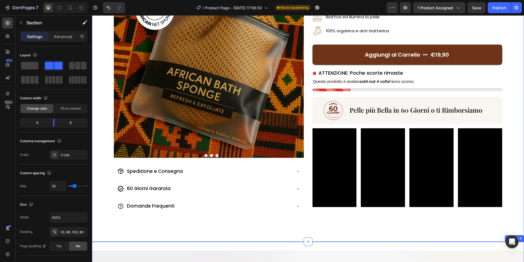
scroll to position [0, 0]
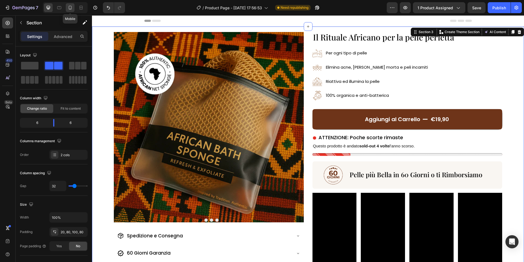
click at [71, 10] on div at bounding box center [70, 7] width 9 height 9
type input "0"
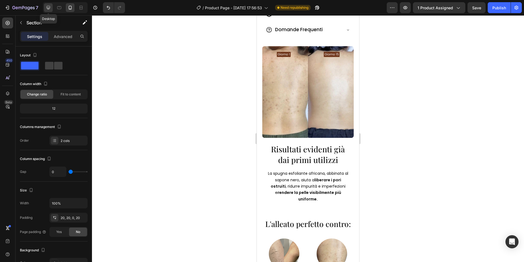
click at [48, 5] on icon at bounding box center [48, 7] width 5 height 5
type input "32"
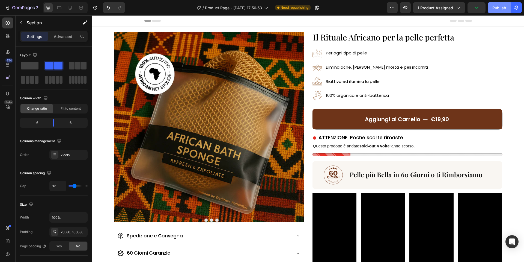
click at [495, 4] on button "Publish" at bounding box center [499, 7] width 23 height 11
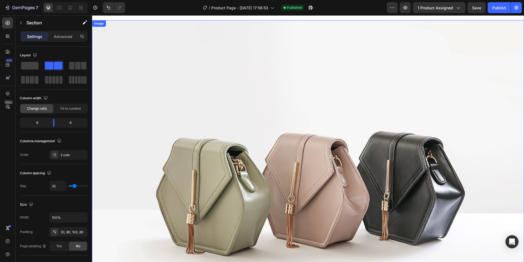
scroll to position [213, 0]
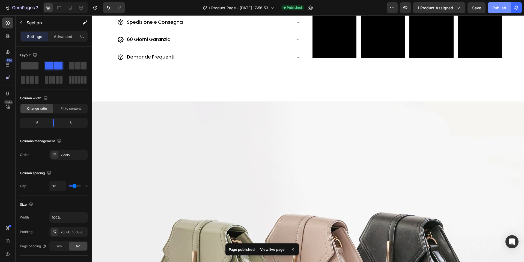
click at [498, 11] on button "Publish" at bounding box center [499, 7] width 23 height 11
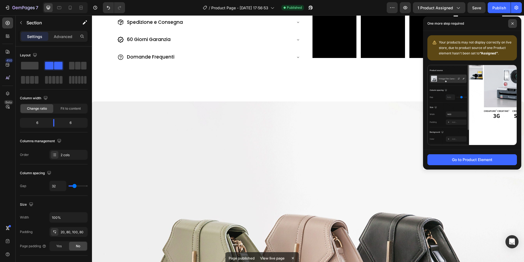
click at [515, 23] on span at bounding box center [513, 23] width 9 height 9
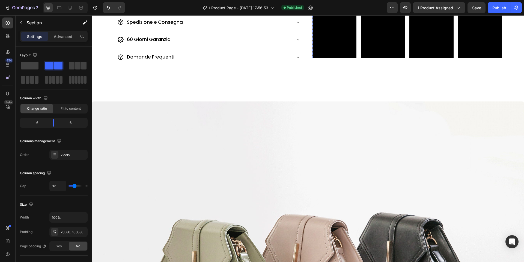
scroll to position [0, 0]
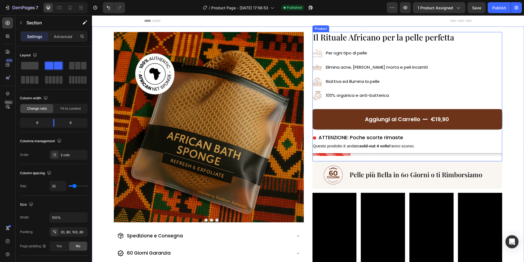
click at [478, 104] on div "Aggiungi al Carrello €19,90 Add to Cart" at bounding box center [408, 116] width 190 height 33
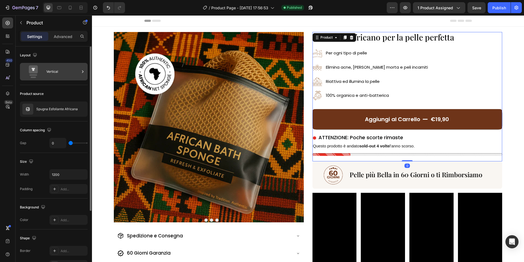
click at [59, 64] on div "Vertical" at bounding box center [54, 71] width 68 height 17
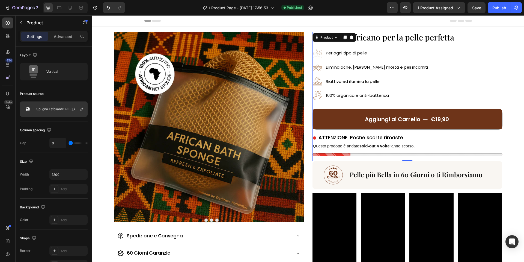
click at [53, 106] on div "Spugna Esfoliante Africana" at bounding box center [54, 108] width 68 height 15
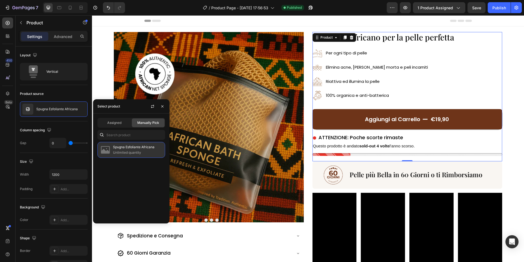
click at [131, 146] on p "Spugna Esfoliante Africana" at bounding box center [138, 146] width 50 height 5
drag, startPoint x: 155, startPoint y: 152, endPoint x: 162, endPoint y: 115, distance: 38.4
click at [155, 152] on p "Unlimited quantity" at bounding box center [138, 152] width 50 height 5
click at [164, 106] on icon "button" at bounding box center [162, 106] width 4 height 4
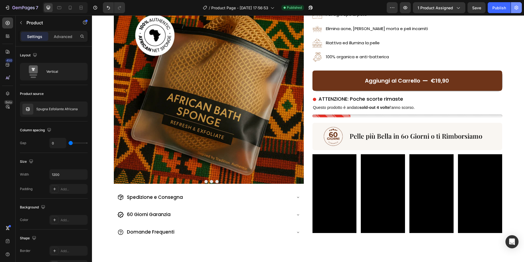
scroll to position [38, 0]
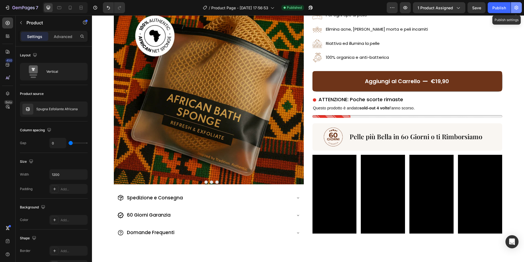
click at [513, 7] on button "button" at bounding box center [516, 7] width 11 height 11
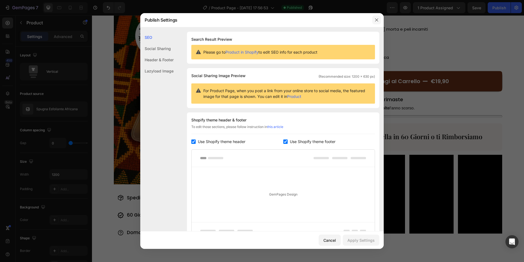
click at [373, 22] on button "button" at bounding box center [377, 20] width 9 height 9
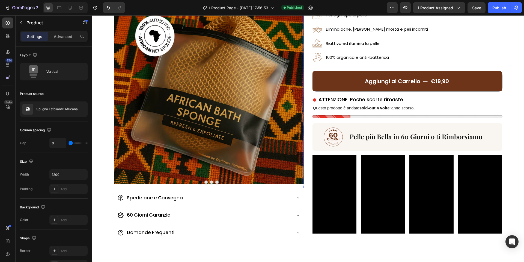
scroll to position [220, 0]
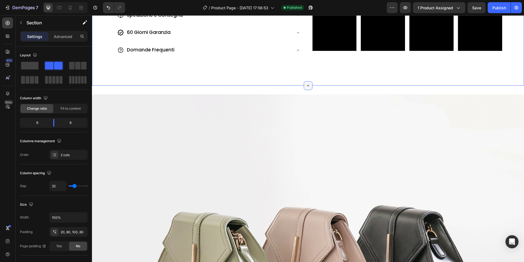
click at [306, 84] on icon at bounding box center [308, 85] width 4 height 4
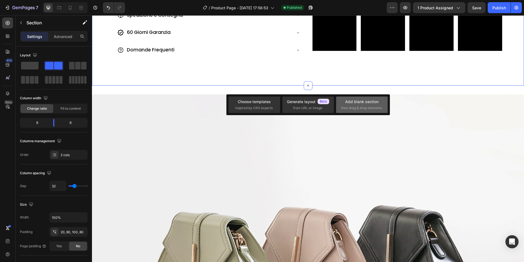
click at [373, 108] on span "then drag & drop elements" at bounding box center [361, 107] width 41 height 5
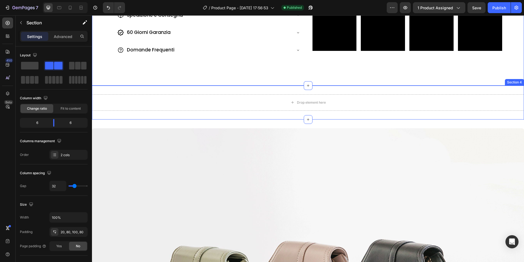
click at [284, 90] on div "Drop element here Section 4" at bounding box center [308, 102] width 432 height 34
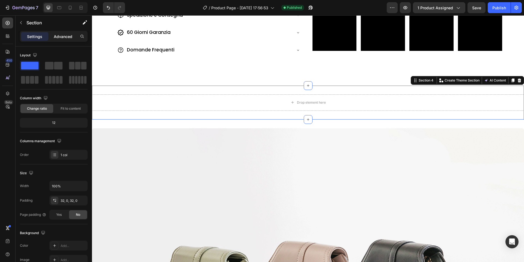
click at [69, 37] on p "Advanced" at bounding box center [63, 37] width 19 height 6
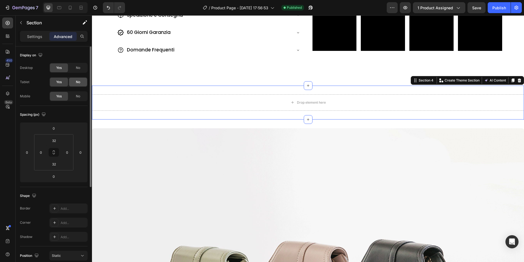
drag, startPoint x: 74, startPoint y: 80, endPoint x: 74, endPoint y: 86, distance: 5.7
click at [74, 81] on div "No" at bounding box center [78, 82] width 18 height 9
click at [75, 90] on div "Desktop Yes No Tablet Yes No Mobile Yes No" at bounding box center [54, 82] width 68 height 38
click at [77, 95] on span "No" at bounding box center [78, 96] width 4 height 5
click at [200, 90] on div "Drop element here Section 4 You can create reusable sections Create Theme Secti…" at bounding box center [308, 102] width 432 height 34
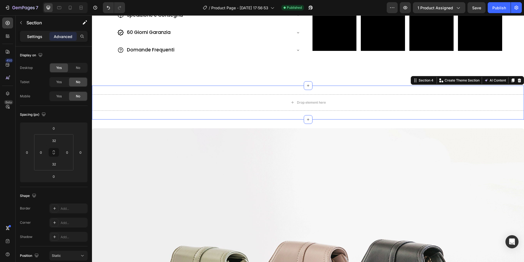
click at [34, 36] on p "Settings" at bounding box center [34, 37] width 15 height 6
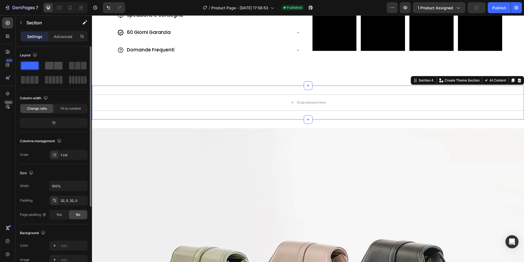
click at [56, 65] on span at bounding box center [58, 66] width 8 height 8
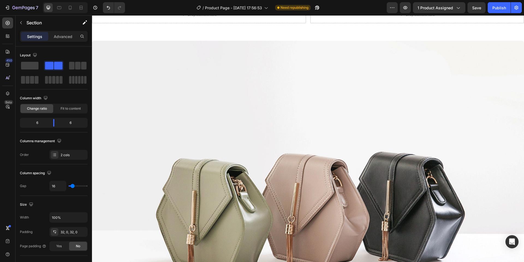
scroll to position [265, 0]
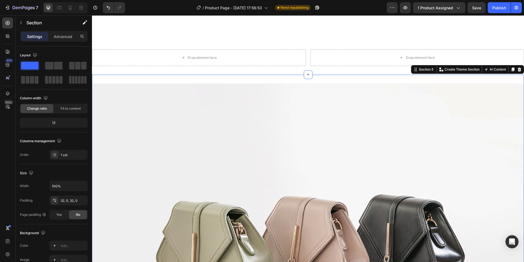
click at [513, 70] on icon at bounding box center [513, 69] width 3 height 4
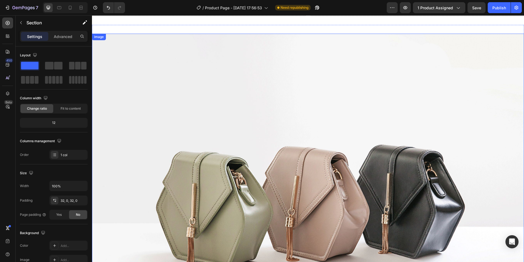
scroll to position [233, 0]
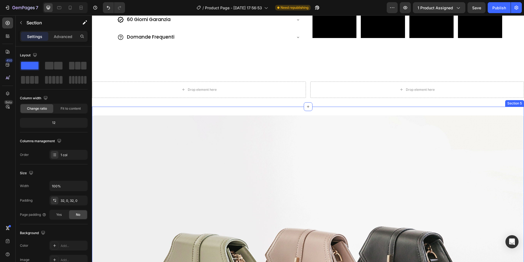
click at [63, 42] on div "Settings Advanced" at bounding box center [54, 36] width 68 height 11
click at [65, 39] on p "Advanced" at bounding box center [63, 37] width 19 height 6
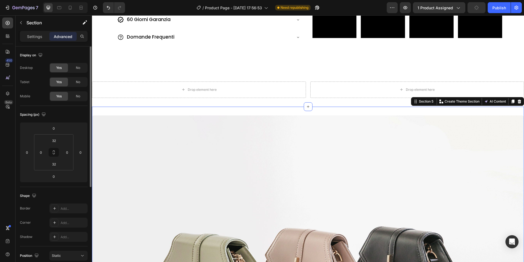
click at [81, 83] on div "No" at bounding box center [78, 82] width 18 height 9
click at [78, 93] on div "No" at bounding box center [78, 96] width 18 height 9
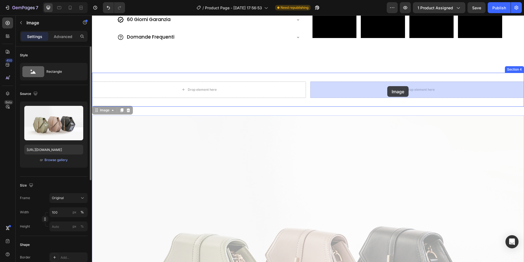
drag, startPoint x: 158, startPoint y: 141, endPoint x: 388, endPoint y: 86, distance: 235.8
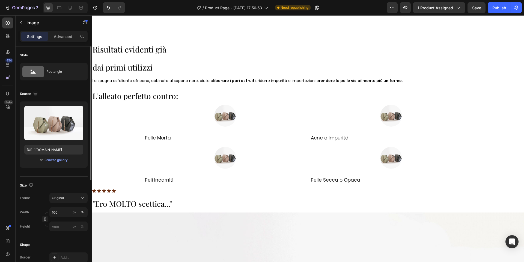
scroll to position [410, 0]
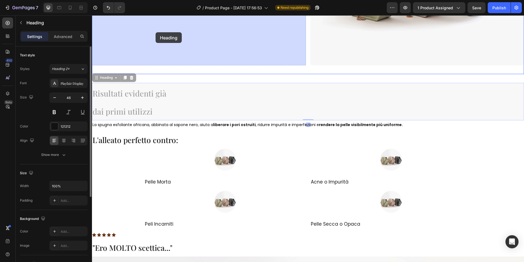
drag, startPoint x: 152, startPoint y: 86, endPoint x: 156, endPoint y: 30, distance: 56.2
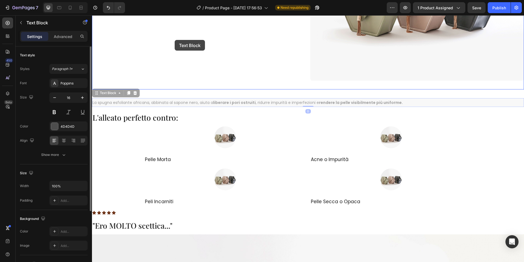
drag, startPoint x: 178, startPoint y: 100, endPoint x: 175, endPoint y: 40, distance: 59.9
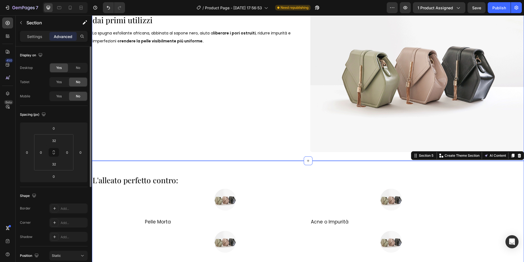
scroll to position [323, 0]
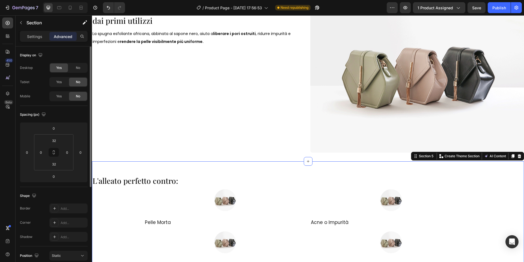
click at [518, 155] on icon at bounding box center [520, 156] width 4 height 4
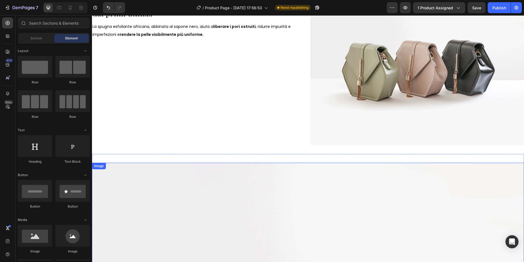
scroll to position [239, 0]
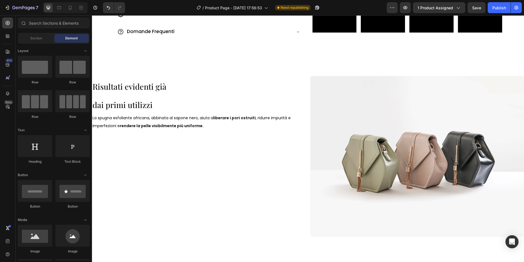
click at [333, 151] on img at bounding box center [418, 156] width 214 height 161
click at [341, 142] on img at bounding box center [418, 156] width 214 height 161
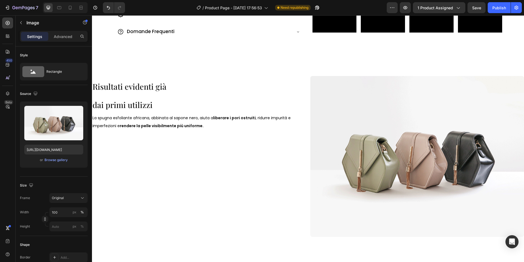
scroll to position [217, 0]
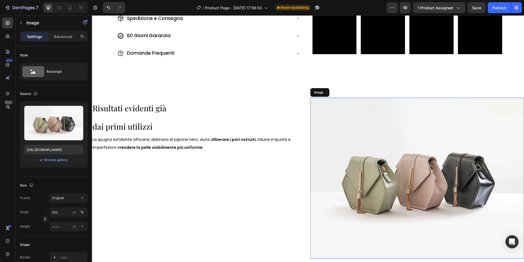
click at [363, 129] on img at bounding box center [418, 178] width 214 height 161
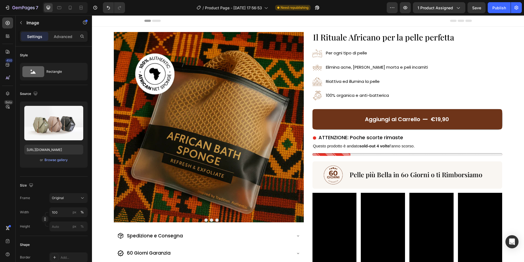
scroll to position [217, 0]
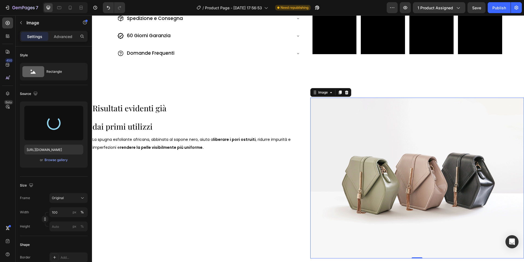
type input "https://cdn.shopify.com/s/files/1/0963/1665/3899/files/gempages_581170626895544…"
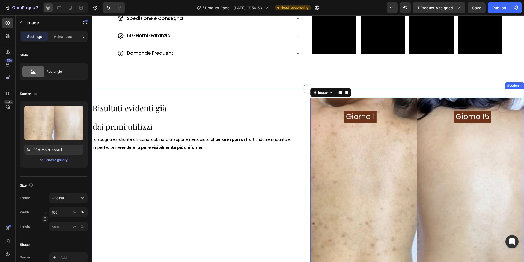
click at [299, 93] on div "Risultati evidenti già dai primi utilizzi Heading La spugna esfoliante africana…" at bounding box center [308, 205] width 432 height 232
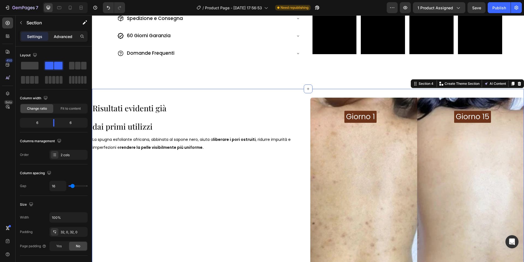
click at [58, 34] on p "Advanced" at bounding box center [63, 37] width 19 height 6
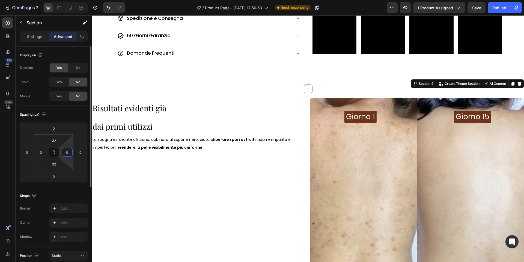
click at [69, 151] on input "0" at bounding box center [67, 152] width 8 height 8
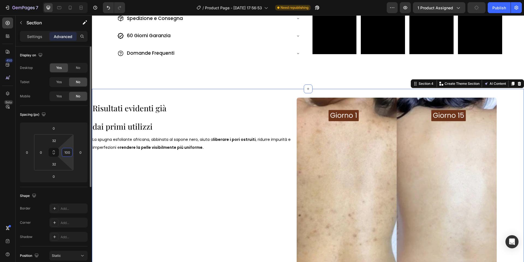
click at [71, 152] on input "100" at bounding box center [67, 152] width 8 height 8
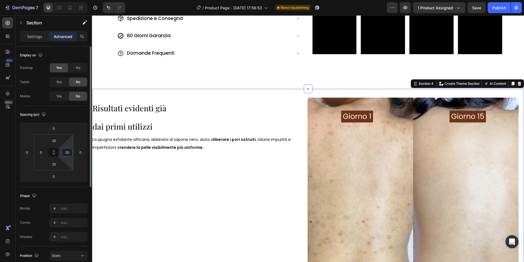
type input "2"
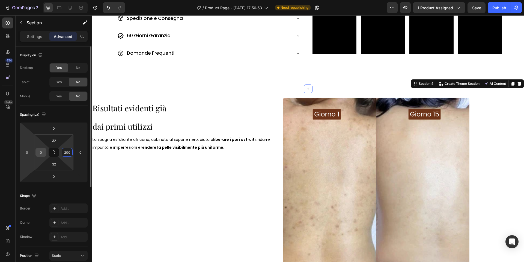
type input "200"
click at [40, 154] on input "0" at bounding box center [41, 152] width 8 height 8
type input "200"
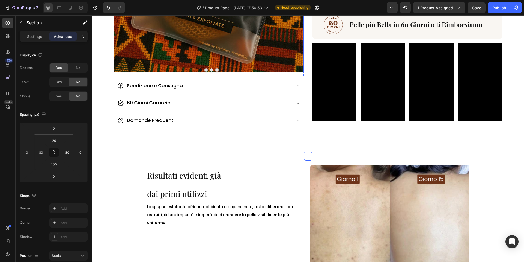
scroll to position [229, 0]
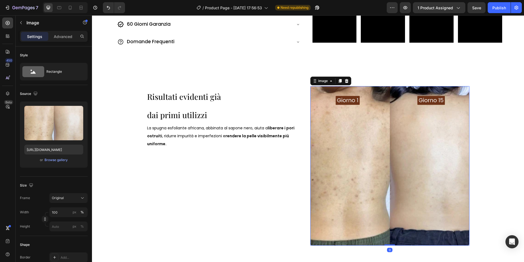
click at [349, 105] on img at bounding box center [391, 166] width 160 height 160
click at [63, 212] on input "100" at bounding box center [68, 212] width 38 height 10
type input "80"
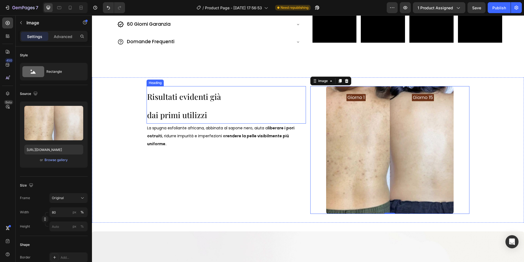
click at [170, 100] on span "Risultati evidenti già" at bounding box center [184, 96] width 74 height 10
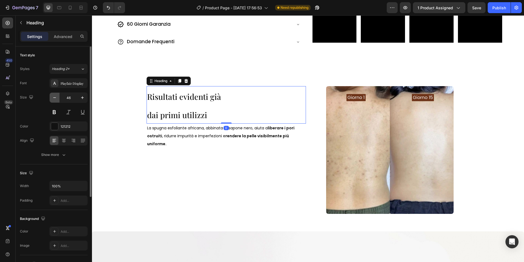
click at [55, 97] on icon "button" at bounding box center [54, 97] width 5 height 5
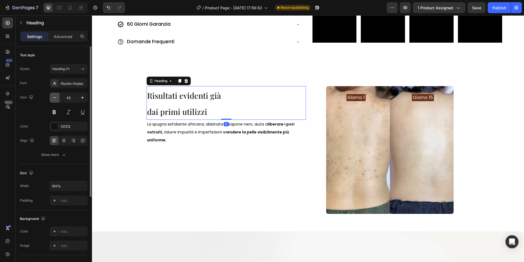
click at [55, 97] on icon "button" at bounding box center [54, 97] width 5 height 5
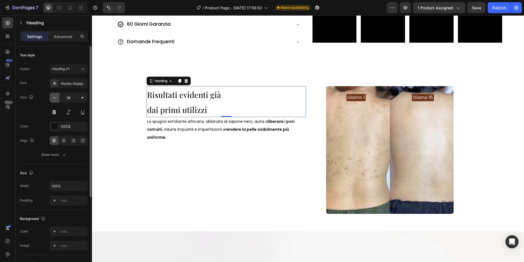
click at [55, 97] on icon "button" at bounding box center [54, 97] width 5 height 5
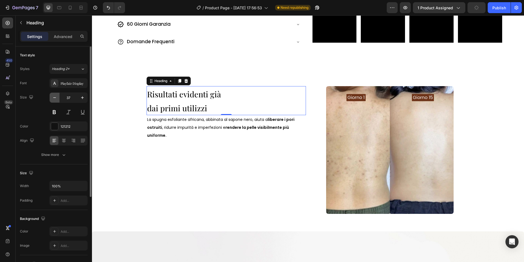
click at [55, 97] on icon "button" at bounding box center [54, 97] width 5 height 5
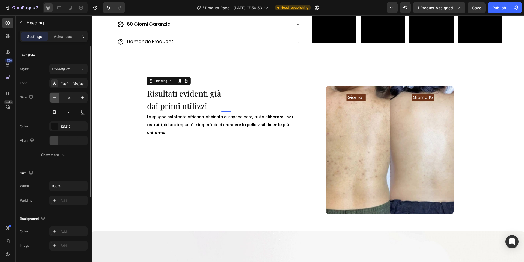
click at [55, 97] on icon "button" at bounding box center [54, 97] width 5 height 5
type input "32"
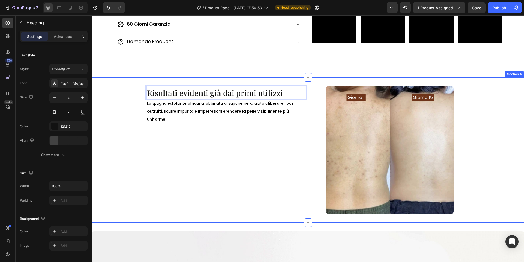
click at [126, 98] on div "Risultati evidenti già dai primi utilizzi Heading 0 La spugna esfoliante africa…" at bounding box center [308, 149] width 432 height 145
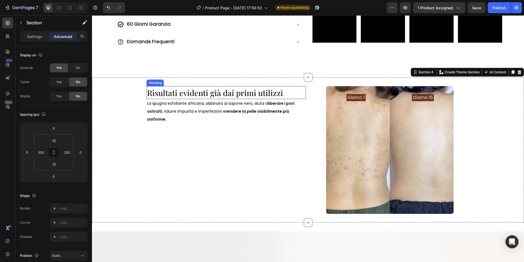
click at [198, 90] on span "Risultati evidenti già dai primi utilizzi" at bounding box center [215, 92] width 136 height 10
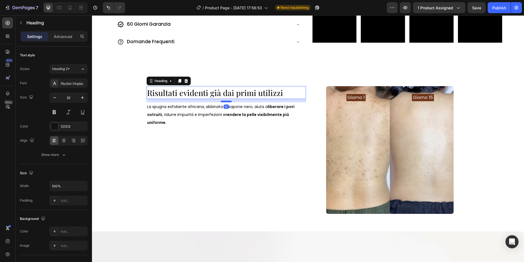
drag, startPoint x: 225, startPoint y: 98, endPoint x: 225, endPoint y: 101, distance: 3.3
click at [225, 101] on div at bounding box center [226, 102] width 11 height 2
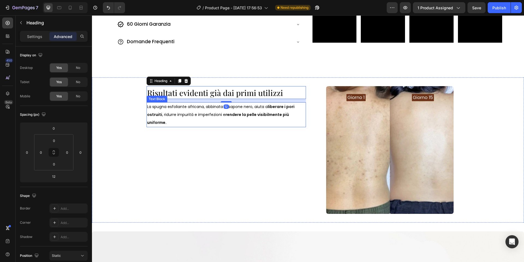
click at [200, 117] on span "La spugna esfoliante africana, abbinata al sapone nero, aiuta a liberare i pori…" at bounding box center [220, 114] width 147 height 21
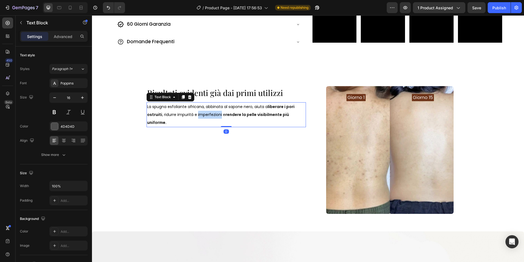
click at [200, 117] on span "La spugna esfoliante africana, abbinata al sapone nero, aiuta a liberare i pori…" at bounding box center [220, 114] width 147 height 21
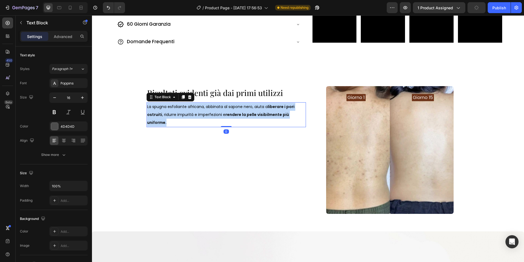
click at [200, 117] on span "La spugna esfoliante africana, abbinata al sapone nero, aiuta a liberare i pori…" at bounding box center [220, 114] width 147 height 21
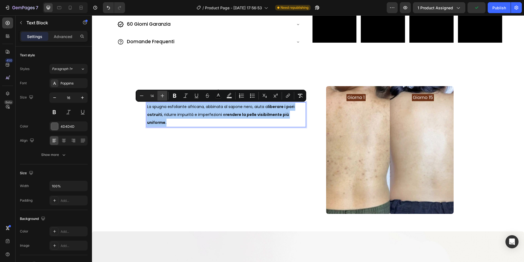
click at [161, 94] on icon "Editor contextual toolbar" at bounding box center [162, 95] width 5 height 5
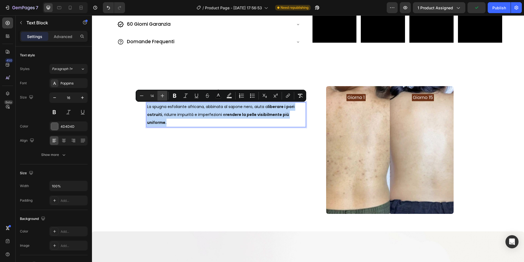
type input "15"
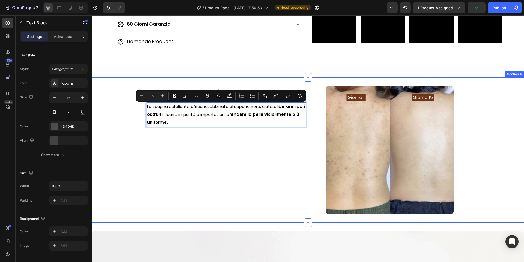
click at [100, 121] on div "⁠⁠⁠⁠⁠⁠⁠ Risultati evidenti già dai primi utilizzi Heading La spugna esfoliante …" at bounding box center [308, 149] width 432 height 145
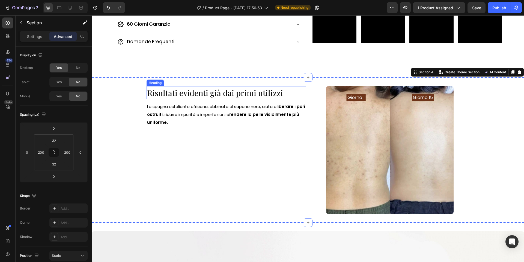
click at [180, 95] on span "Risultati evidenti già dai primi utilizzi" at bounding box center [215, 92] width 136 height 10
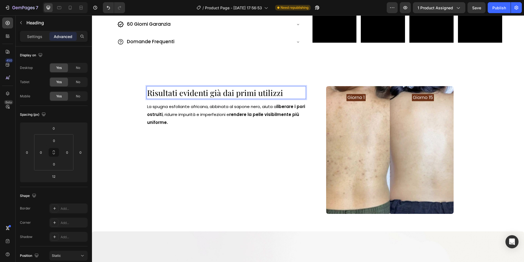
click at [180, 95] on span "Risultati evidenti già dai primi utilizzi" at bounding box center [215, 92] width 136 height 10
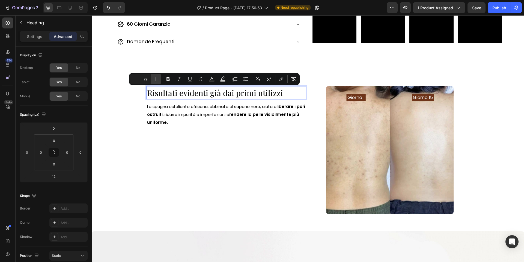
click at [156, 77] on icon "Editor contextual toolbar" at bounding box center [156, 79] width 4 height 4
type input "30"
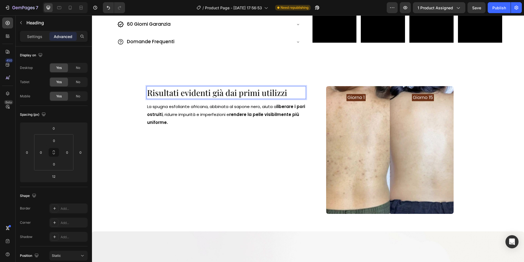
click at [162, 93] on span "Risultati evidenti già dai primi utilizzi" at bounding box center [217, 92] width 140 height 11
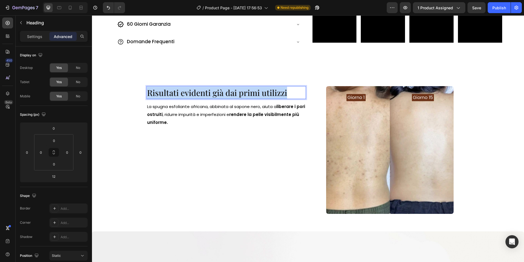
click at [162, 93] on span "Risultati evidenti già dai primi utilizzi" at bounding box center [217, 92] width 140 height 11
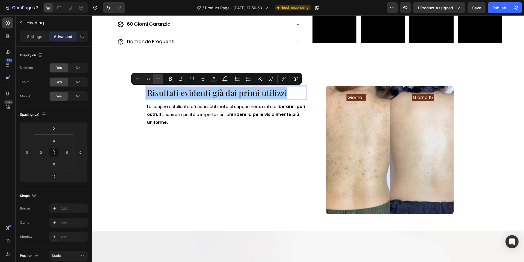
click at [161, 79] on icon "Editor contextual toolbar" at bounding box center [157, 78] width 5 height 5
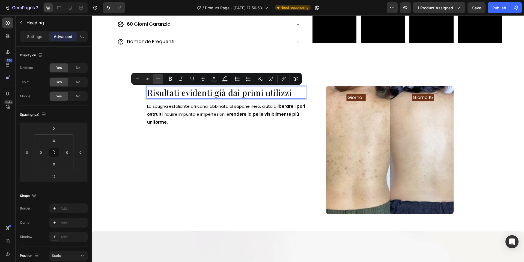
click at [160, 79] on icon "Editor contextual toolbar" at bounding box center [157, 78] width 5 height 5
type input "33"
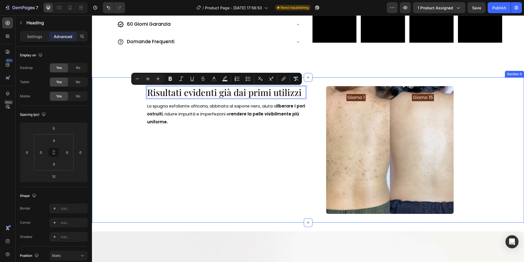
click at [124, 105] on div "Risultati evidenti già dai primi utilizzi Heading 12 La spugna esfoliante afric…" at bounding box center [308, 149] width 432 height 145
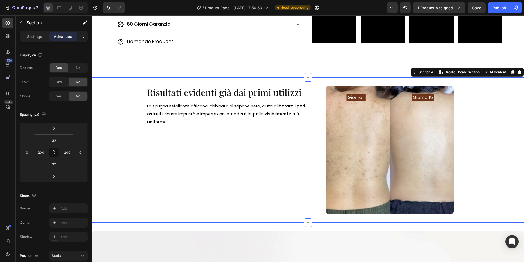
scroll to position [172, 0]
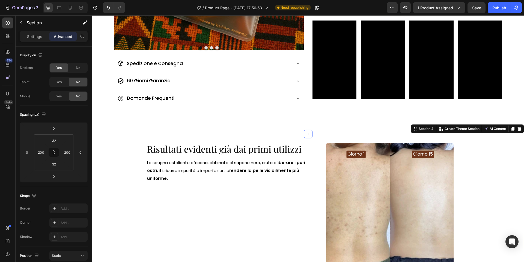
click at [281, 183] on div "⁠⁠⁠⁠⁠⁠⁠ Risultati evidenti già dai primi utilizzi Heading La spugna esfoliante …" at bounding box center [227, 207] width 160 height 128
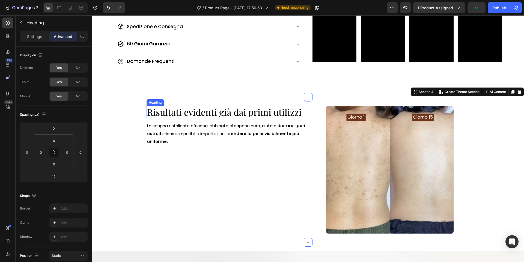
click at [227, 111] on span "Risultati evidenti già dai primi utilizzi" at bounding box center [224, 112] width 155 height 12
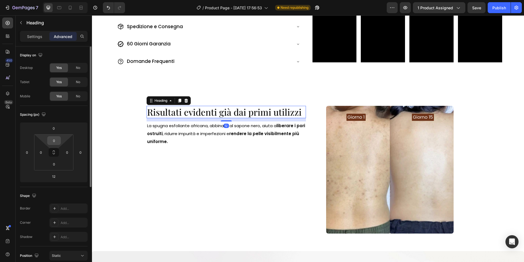
click at [56, 141] on input "0" at bounding box center [54, 140] width 11 height 8
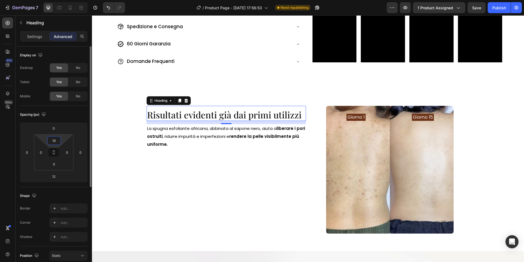
type input "100"
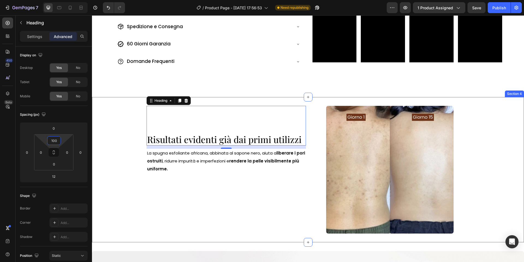
click at [135, 177] on div "⁠⁠⁠⁠⁠⁠⁠ Risultati evidenti già dai primi utilizzi Heading 12 La spugna esfolian…" at bounding box center [308, 169] width 432 height 145
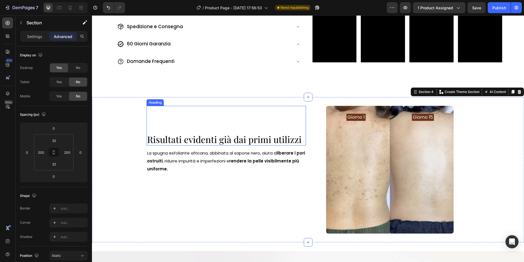
drag, startPoint x: 171, startPoint y: 140, endPoint x: 183, endPoint y: 142, distance: 11.9
click at [171, 140] on span "Risultati evidenti già dai primi utilizzi" at bounding box center [224, 139] width 155 height 12
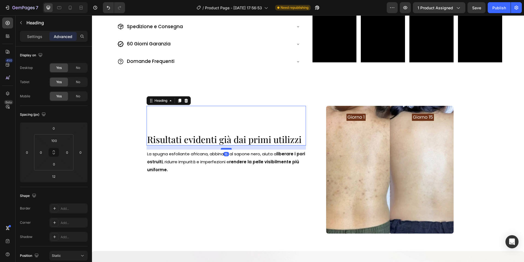
click at [223, 149] on div at bounding box center [226, 149] width 11 height 2
type input "15"
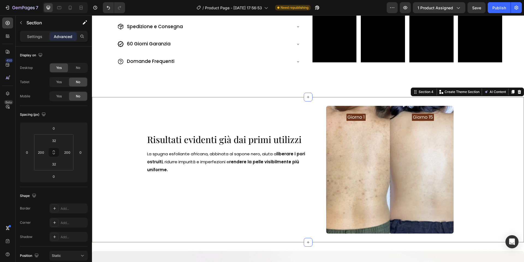
click at [131, 166] on div "⁠⁠⁠⁠⁠⁠⁠ Risultati evidenti già dai primi utilizzi Heading La spugna esfoliante …" at bounding box center [308, 169] width 432 height 145
click at [199, 143] on span "Risultati evidenti già dai primi utilizzi" at bounding box center [224, 139] width 155 height 12
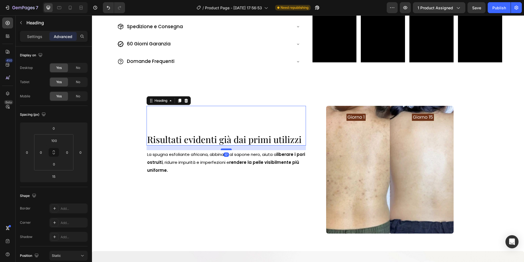
click at [224, 149] on div at bounding box center [226, 149] width 11 height 2
type input "17"
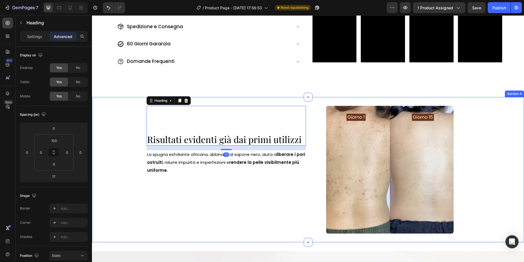
click at [110, 173] on div "⁠⁠⁠⁠⁠⁠⁠ Risultati evidenti già dai primi utilizzi Heading 17 La spugna esfolian…" at bounding box center [308, 169] width 432 height 145
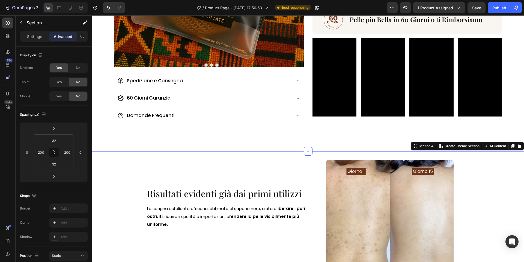
scroll to position [107, 0]
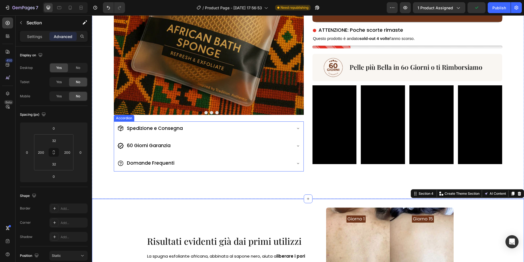
click at [273, 170] on div "Domande Frequenti" at bounding box center [209, 163] width 190 height 15
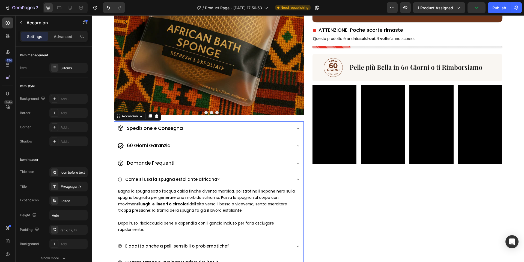
click at [296, 165] on div "Domande Frequenti" at bounding box center [209, 163] width 190 height 15
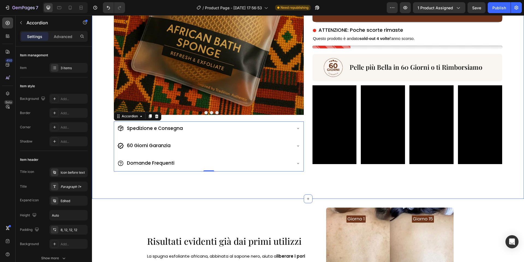
click at [320, 168] on div "Il Rituale Africano per la pelle perfetta Heading Image Per ogni tipo di pelle …" at bounding box center [408, 48] width 190 height 247
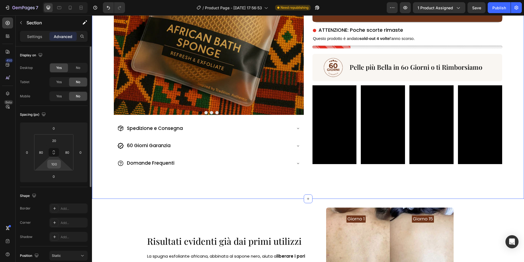
click at [54, 164] on input "100" at bounding box center [54, 164] width 11 height 8
type input "0"
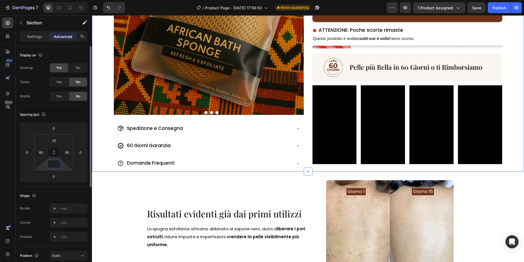
type input "2"
type input "30"
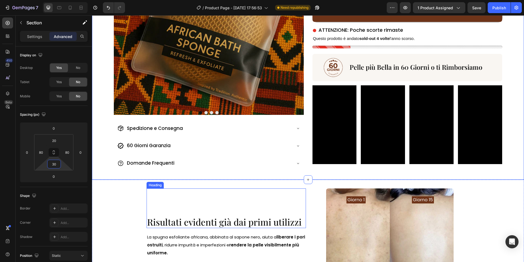
click at [338, 197] on img at bounding box center [390, 252] width 128 height 128
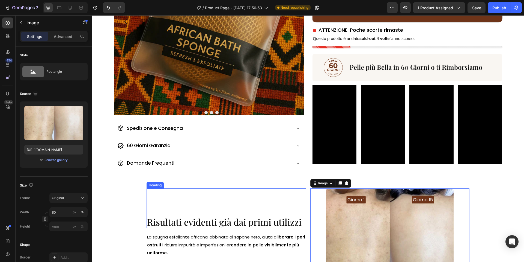
click at [280, 194] on div "⁠⁠⁠⁠⁠⁠⁠ Risultati evidenti già dai primi utilizzi Heading" at bounding box center [227, 208] width 160 height 40
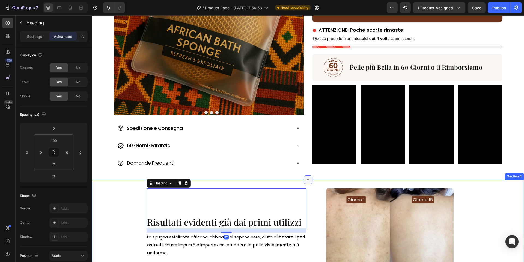
click at [308, 181] on icon at bounding box center [308, 179] width 4 height 4
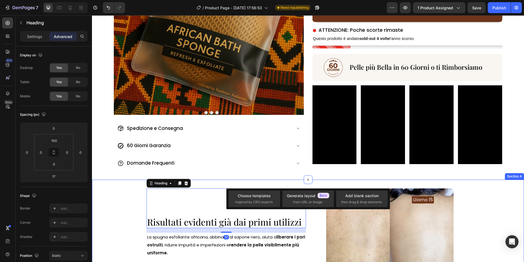
click at [290, 180] on div "⁠⁠⁠⁠⁠⁠⁠ Risultati evidenti già dai primi utilizzi Heading 17 La spugna esfolian…" at bounding box center [308, 251] width 432 height 145
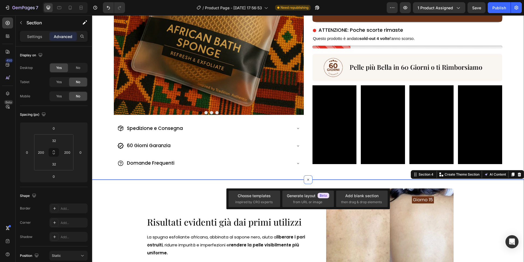
click at [287, 172] on div "Image Drop element here Drop element here Drop element here [GEOGRAPHIC_DATA] S…" at bounding box center [308, 49] width 432 height 260
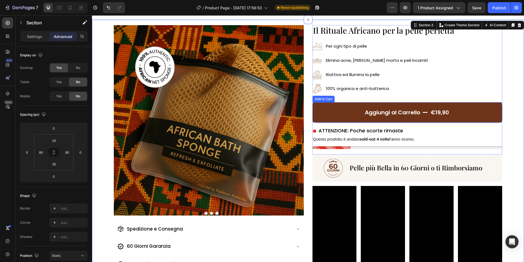
scroll to position [4, 0]
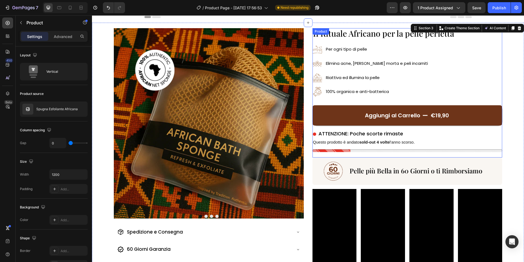
click at [444, 96] on div "Aggiungi al Carrello €19,90 Add to Cart" at bounding box center [408, 112] width 190 height 33
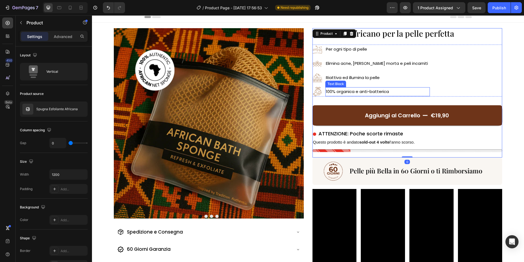
click at [413, 92] on div "Image Per ogni tipo di pelle Text Block Image Elimina acne, pelle morta e peli …" at bounding box center [408, 71] width 190 height 52
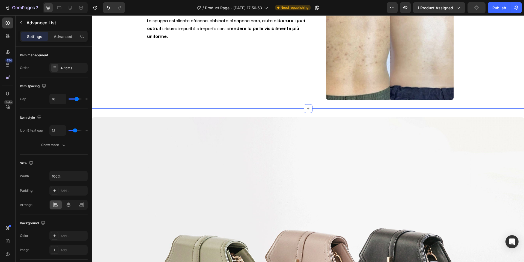
scroll to position [330, 0]
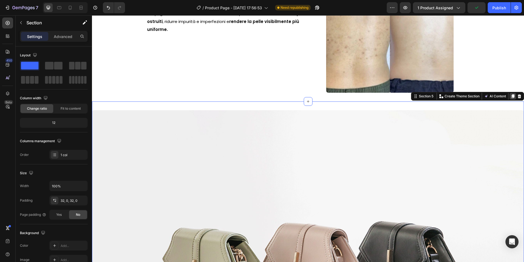
click at [512, 97] on icon at bounding box center [513, 96] width 3 height 4
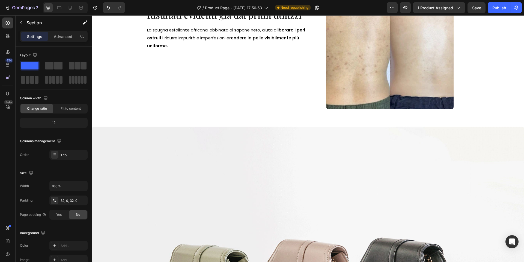
scroll to position [245, 0]
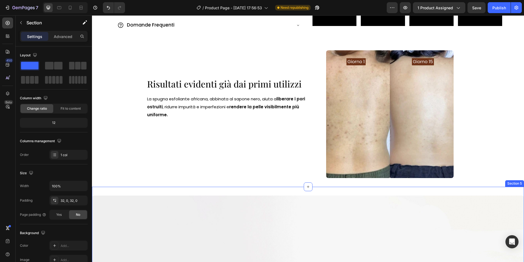
click at [63, 39] on div "Advanced" at bounding box center [62, 36] width 27 height 9
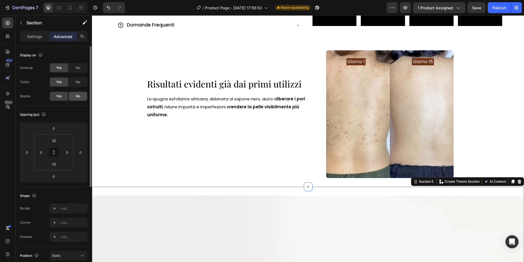
click at [77, 92] on div "No" at bounding box center [78, 96] width 18 height 9
click at [79, 81] on span "No" at bounding box center [78, 81] width 4 height 5
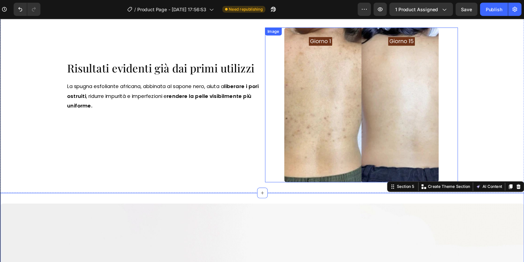
scroll to position [0, 0]
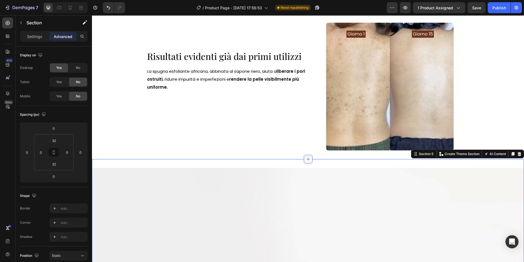
click at [306, 162] on div at bounding box center [308, 159] width 9 height 9
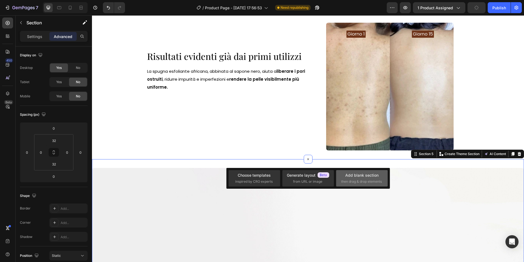
click at [357, 179] on span "then drag & drop elements" at bounding box center [361, 181] width 41 height 5
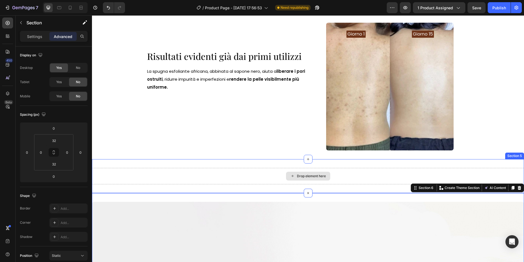
click at [350, 168] on div "Drop element here" at bounding box center [308, 176] width 432 height 16
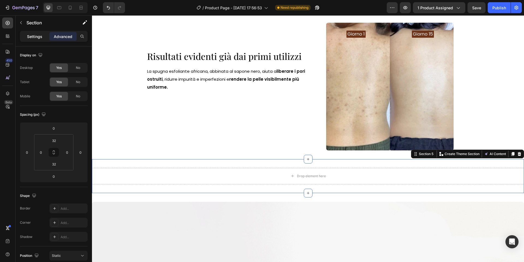
click at [39, 39] on p "Settings" at bounding box center [34, 37] width 15 height 6
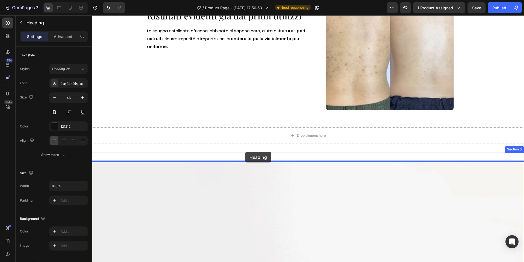
scroll to position [228, 0]
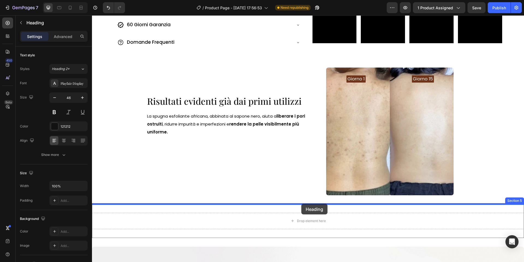
drag, startPoint x: 150, startPoint y: 187, endPoint x: 302, endPoint y: 203, distance: 152.5
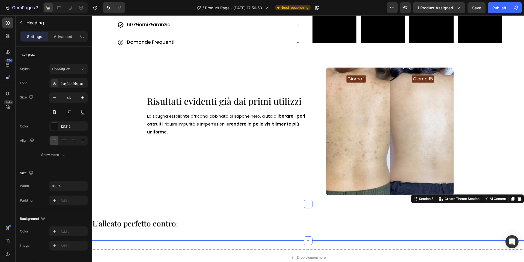
click at [295, 210] on div "L'alleato perfetto contro: Heading Section 5 You can create reusable sections C…" at bounding box center [308, 222] width 432 height 37
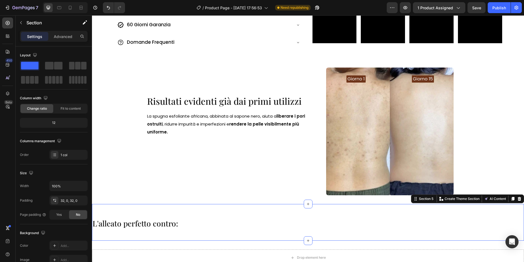
scroll to position [276, 0]
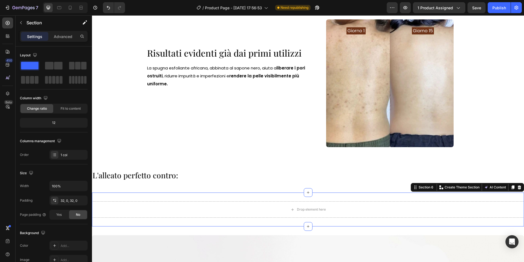
click at [290, 199] on div "Drop element here Section 6 You can create reusable sections Create Theme Secti…" at bounding box center [308, 209] width 432 height 34
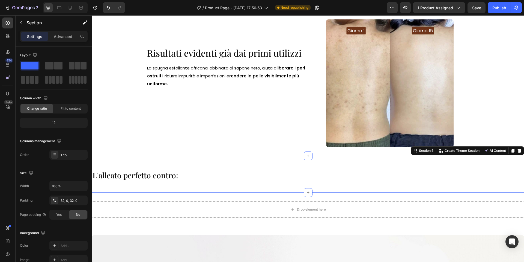
click at [262, 185] on div "L'alleato perfetto contro: Heading Section 5 You can create reusable sections C…" at bounding box center [308, 174] width 432 height 37
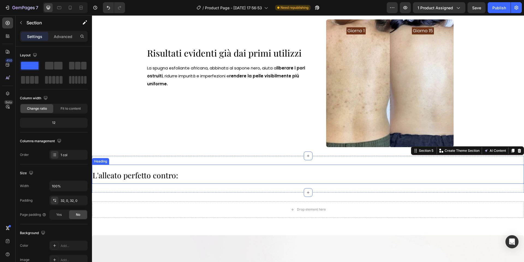
click at [235, 179] on h2 "L'alleato perfetto contro:" at bounding box center [308, 173] width 432 height 19
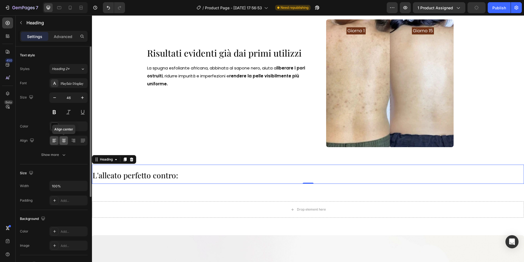
click at [63, 141] on icon at bounding box center [64, 141] width 4 height 1
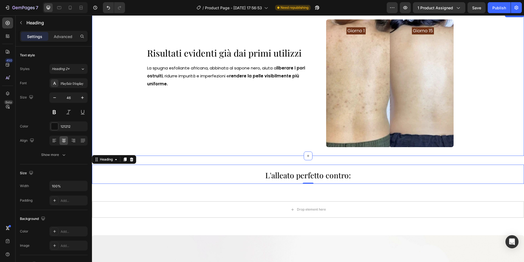
click at [217, 151] on div "Risultati evidenti già dai primi utilizzi Heading La spugna esfoliante africana…" at bounding box center [308, 83] width 432 height 145
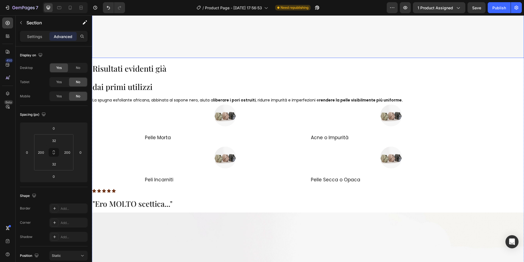
scroll to position [812, 0]
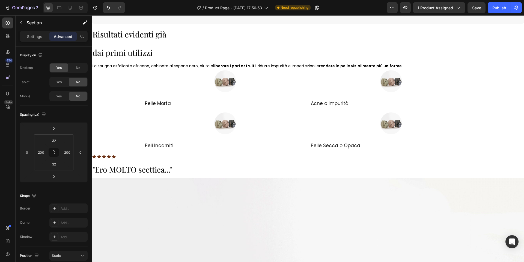
click at [108, 74] on div "Image Risultati evidenti già dai primi utilizzi Heading La spugna esfoliante af…" at bounding box center [308, 107] width 432 height 817
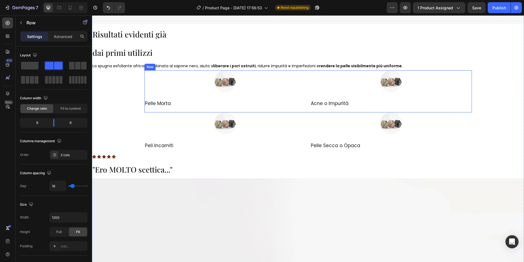
click at [307, 112] on div "Image Pelle Morta Heading Image Acne o Impurità Heading Row" at bounding box center [308, 91] width 328 height 42
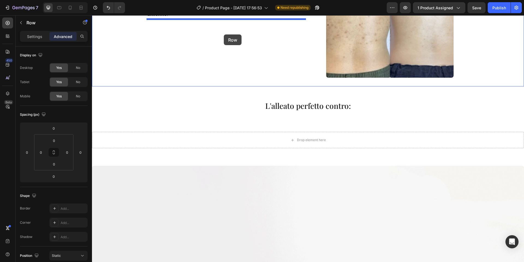
scroll to position [335, 0]
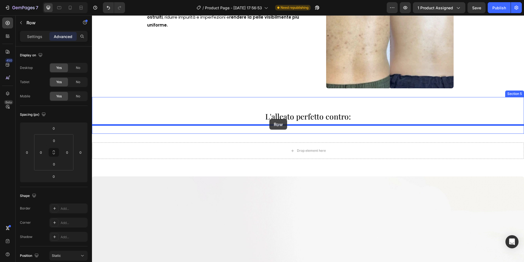
drag, startPoint x: 149, startPoint y: 63, endPoint x: 270, endPoint y: 119, distance: 133.2
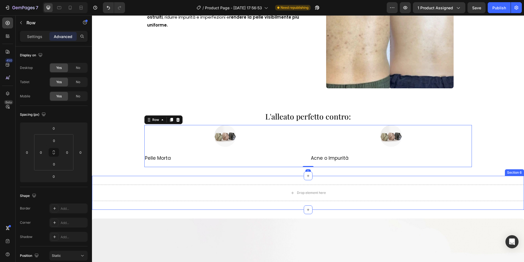
click at [247, 181] on div "Drop element here Section 6" at bounding box center [308, 193] width 432 height 34
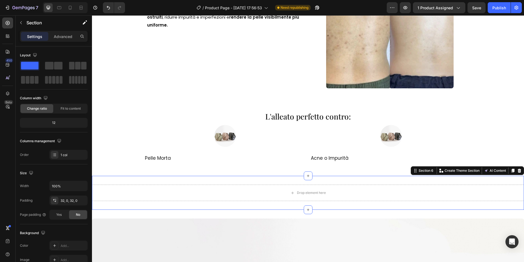
drag, startPoint x: 520, startPoint y: 171, endPoint x: 470, endPoint y: 150, distance: 54.7
click at [520, 171] on icon at bounding box center [520, 170] width 4 height 4
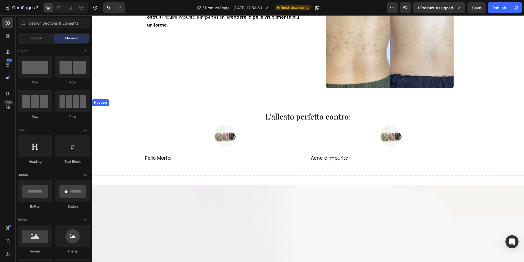
click at [320, 119] on span "L'alleato perfetto contro:" at bounding box center [308, 116] width 86 height 10
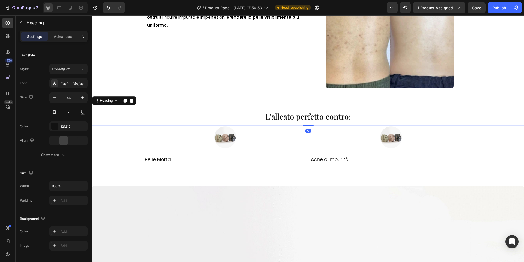
click at [309, 126] on div at bounding box center [308, 126] width 11 height 2
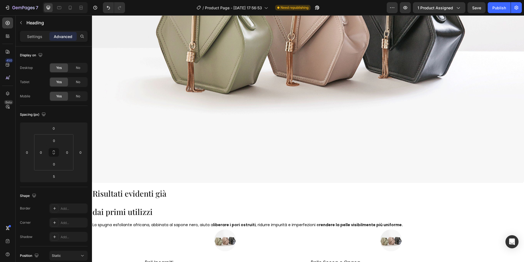
scroll to position [761, 0]
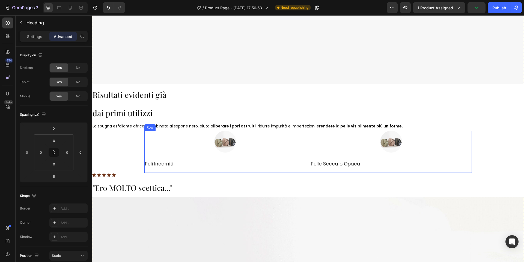
click at [306, 166] on div "Image Peli Incarniti Heading Image Pelle Secca o Opaca Heading Row" at bounding box center [308, 152] width 328 height 42
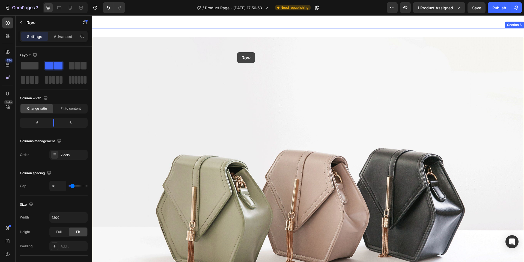
scroll to position [457, 0]
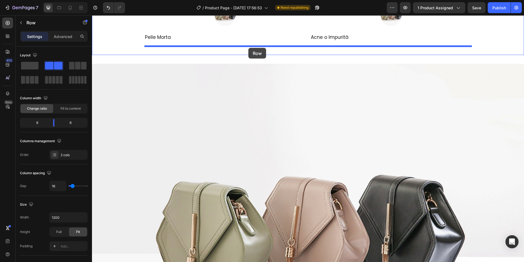
drag, startPoint x: 150, startPoint y: 122, endPoint x: 249, endPoint y: 48, distance: 123.7
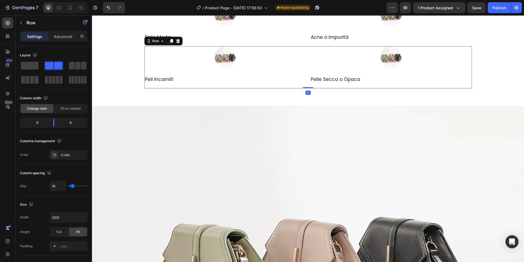
scroll to position [334, 0]
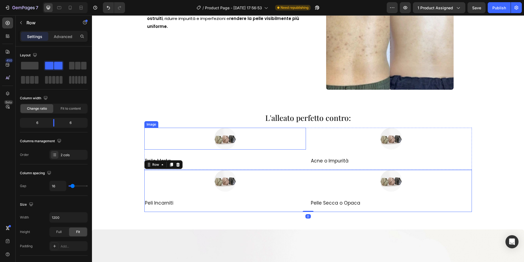
click at [224, 138] on img at bounding box center [225, 139] width 22 height 22
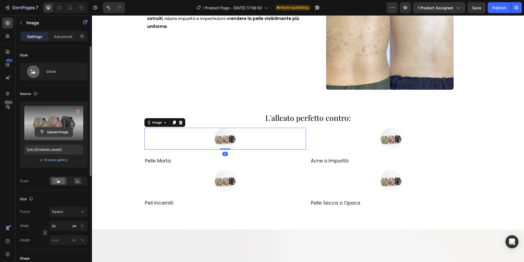
click at [51, 134] on input "file" at bounding box center [54, 131] width 38 height 9
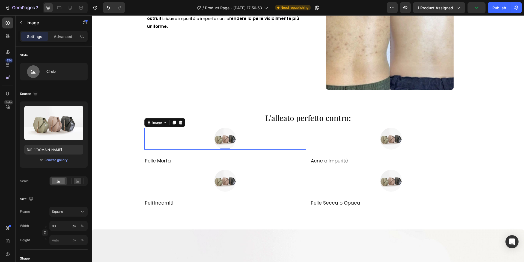
click at [223, 135] on img at bounding box center [225, 139] width 22 height 22
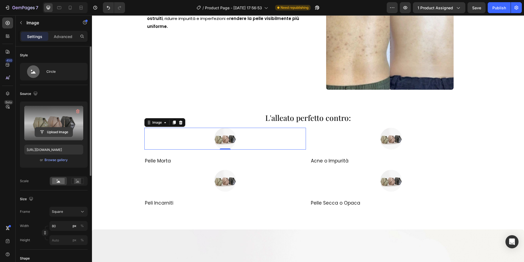
click at [53, 128] on input "file" at bounding box center [54, 131] width 38 height 9
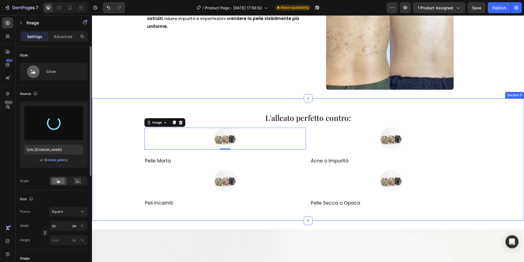
type input "https://cdn.shopify.com/s/files/1/0963/1665/3899/files/gempages_581170626895544…"
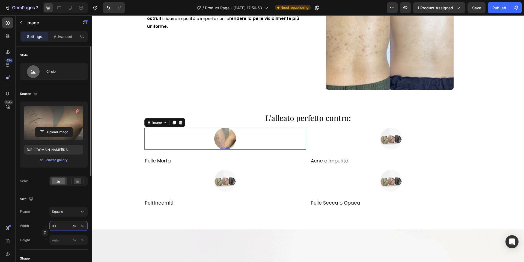
click at [58, 222] on input "80" at bounding box center [68, 226] width 38 height 10
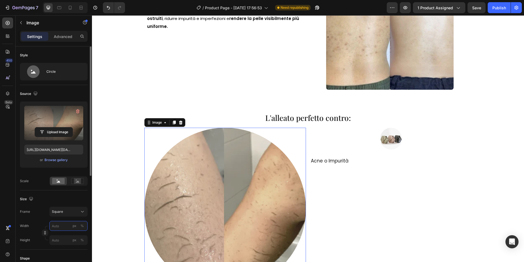
type input "5"
type input "50"
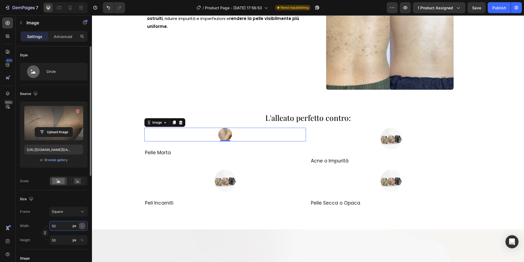
type input "50"
click at [80, 228] on button "%" at bounding box center [82, 225] width 7 height 7
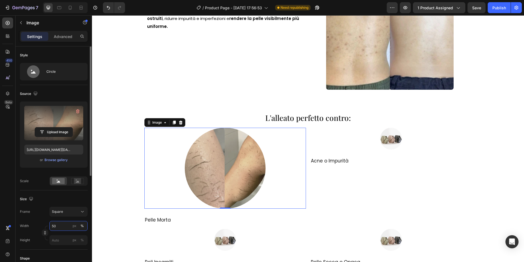
click at [57, 228] on input "50" at bounding box center [68, 226] width 38 height 10
type input "20"
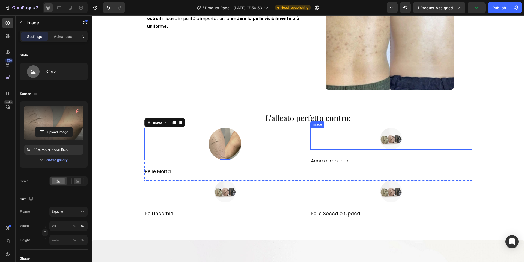
click at [385, 137] on img at bounding box center [391, 139] width 22 height 22
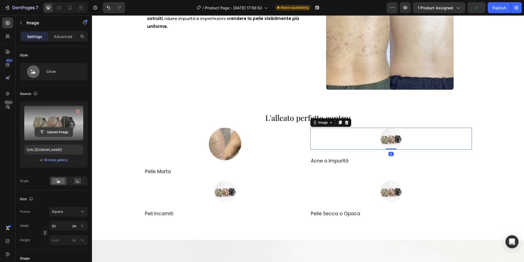
click at [45, 136] on input "file" at bounding box center [54, 131] width 38 height 9
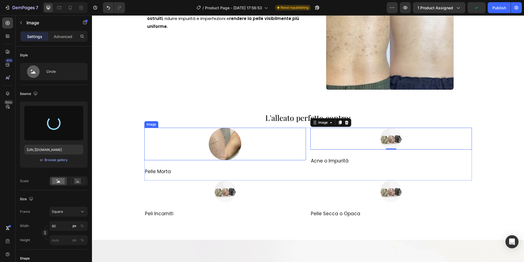
type input "https://cdn.shopify.com/s/files/1/0963/1665/3899/files/gempages_581170626895544…"
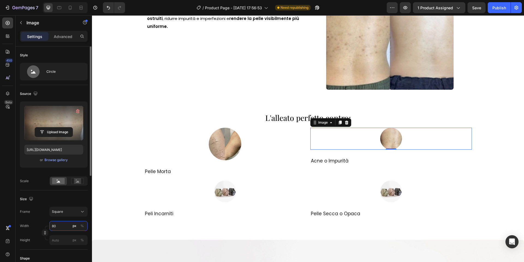
click at [55, 222] on input "80" at bounding box center [68, 226] width 38 height 10
type input "3"
type input "30"
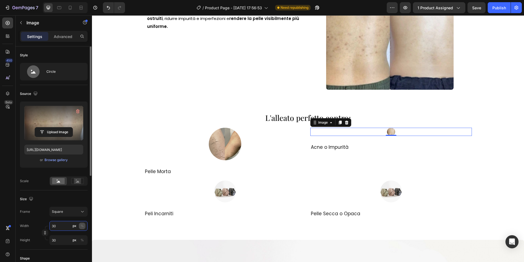
type input "30"
click at [82, 226] on div "%" at bounding box center [82, 225] width 3 height 5
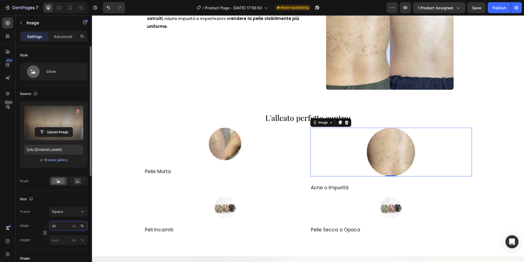
click at [59, 227] on input "30" at bounding box center [68, 226] width 38 height 10
type input "3"
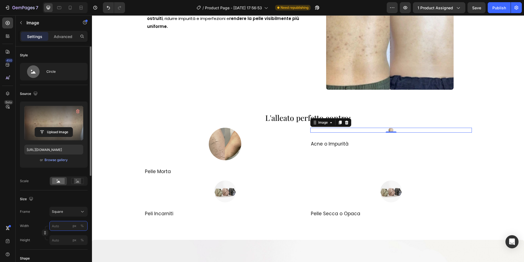
type input "2"
type input "20"
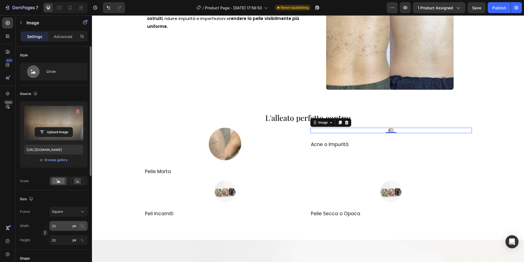
click at [80, 227] on button "%" at bounding box center [82, 225] width 7 height 7
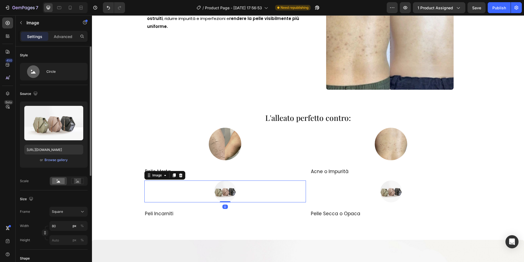
click at [216, 189] on img at bounding box center [225, 191] width 22 height 22
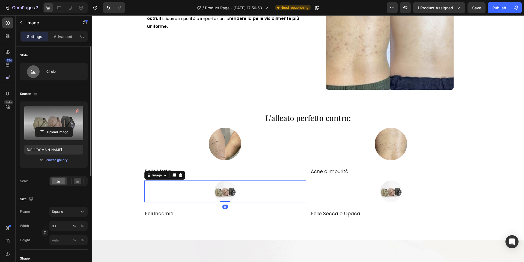
click at [73, 128] on div "Upload Image" at bounding box center [53, 132] width 59 height 10
click at [64, 130] on input "file" at bounding box center [54, 131] width 38 height 9
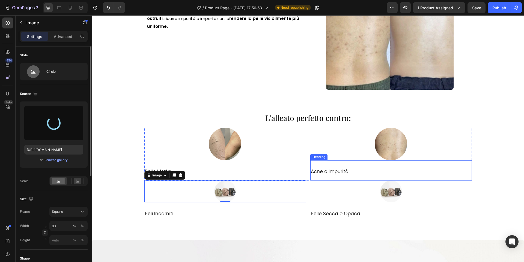
type input "https://cdn.shopify.com/s/files/1/0963/1665/3899/files/gempages_581170626895544…"
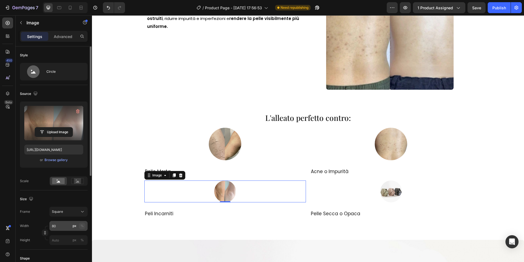
click at [82, 224] on div "%" at bounding box center [82, 225] width 3 height 5
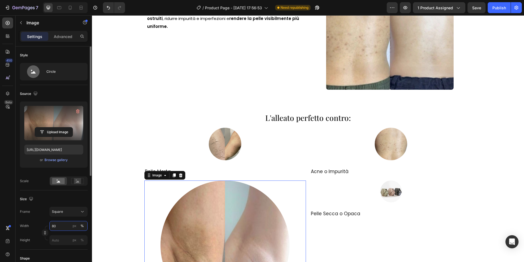
click at [66, 225] on input "80" at bounding box center [68, 226] width 38 height 10
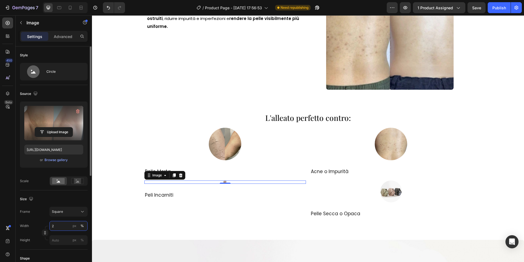
type input "20"
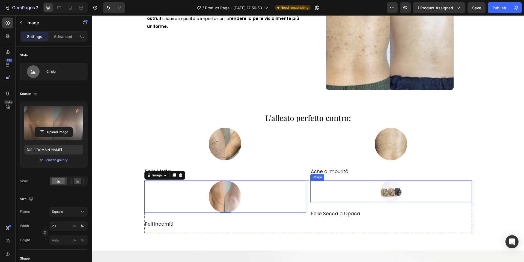
click at [390, 189] on img at bounding box center [391, 191] width 22 height 22
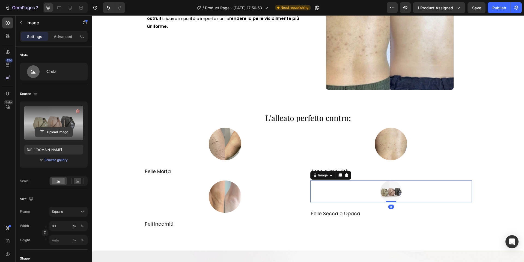
click at [56, 129] on input "file" at bounding box center [54, 131] width 38 height 9
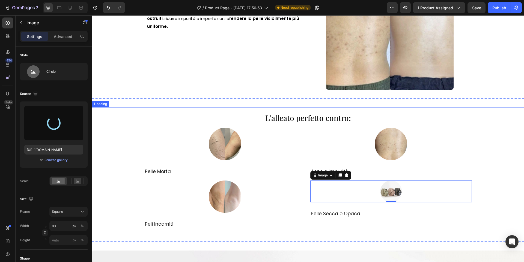
type input "https://cdn.shopify.com/s/files/1/0963/1665/3899/files/gempages_581170626895544…"
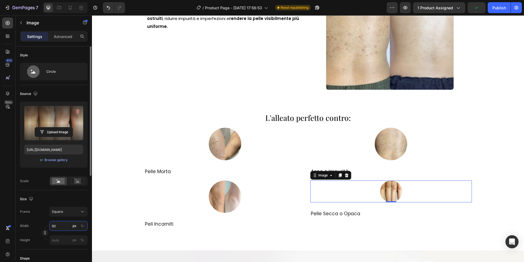
click at [63, 226] on input "80" at bounding box center [68, 226] width 38 height 10
type input "2"
type input "20"
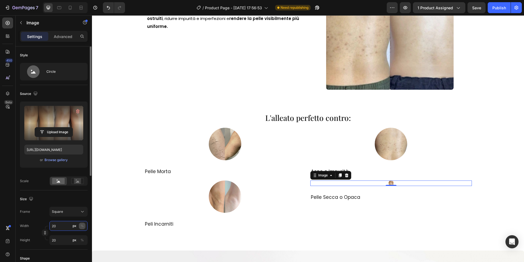
type input "20"
click at [84, 227] on button "%" at bounding box center [82, 225] width 7 height 7
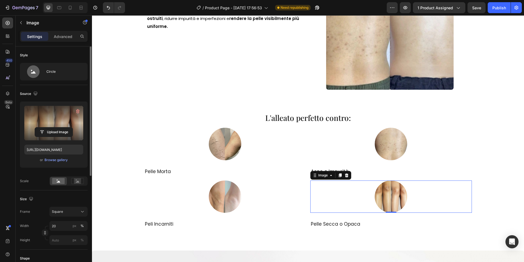
click at [72, 200] on div "Size" at bounding box center [54, 198] width 68 height 9
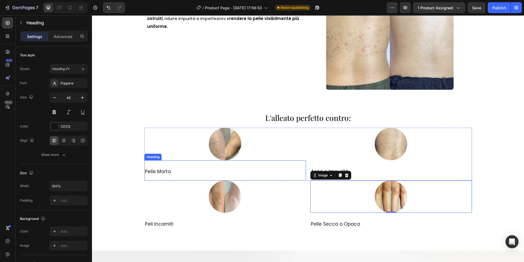
click at [173, 175] on h2 "Pelle Morta" at bounding box center [225, 170] width 162 height 20
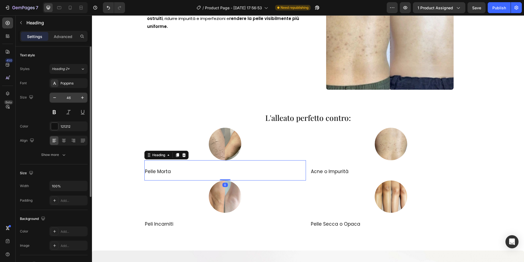
click at [64, 98] on input "46" at bounding box center [69, 98] width 18 height 10
type input "23"
click at [65, 137] on div at bounding box center [64, 140] width 8 height 9
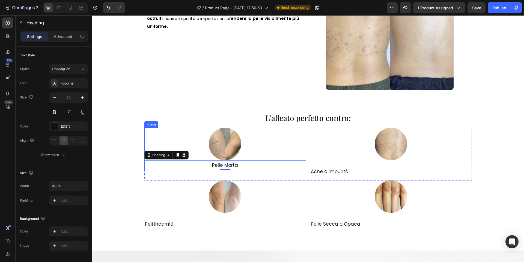
click at [222, 145] on img at bounding box center [225, 144] width 32 height 32
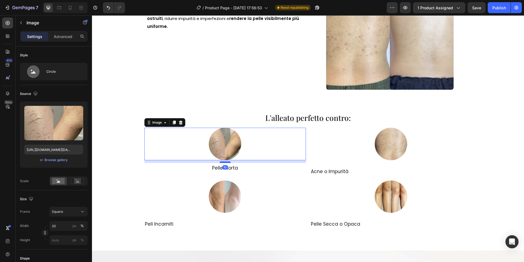
drag, startPoint x: 224, startPoint y: 160, endPoint x: 224, endPoint y: 163, distance: 2.7
click at [224, 163] on div at bounding box center [225, 162] width 11 height 2
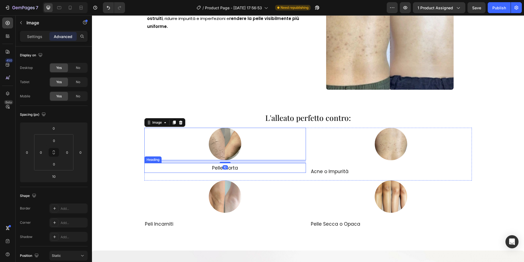
click at [219, 167] on span "Pelle Morta" at bounding box center [225, 167] width 26 height 7
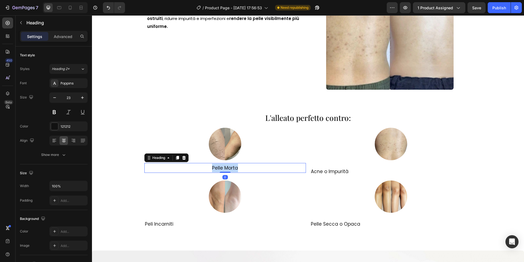
click at [219, 167] on span "Pelle Morta" at bounding box center [225, 167] width 26 height 7
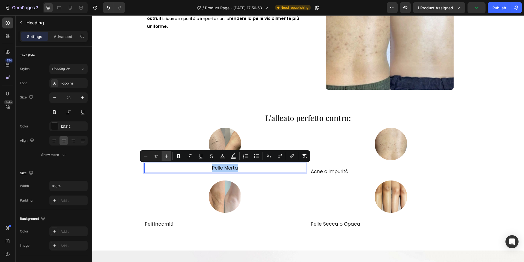
click at [167, 158] on icon "Editor contextual toolbar" at bounding box center [166, 155] width 5 height 5
type input "20"
click at [166, 141] on div at bounding box center [225, 144] width 162 height 32
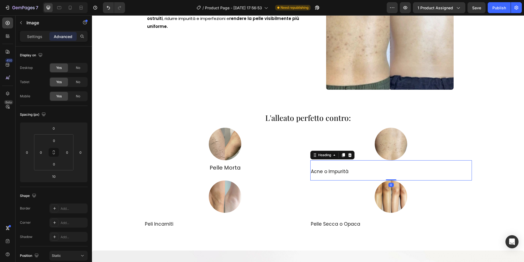
click at [327, 168] on span "Acne o Impurità" at bounding box center [330, 171] width 38 height 7
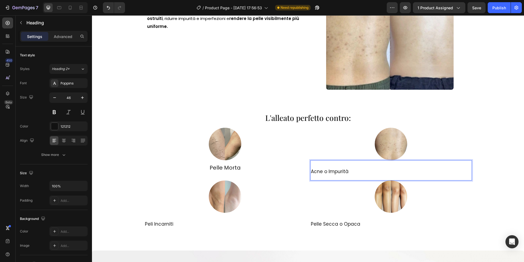
click at [327, 168] on span "Acne o Impurità" at bounding box center [330, 171] width 38 height 7
click at [207, 163] on p "⁠⁠⁠⁠⁠⁠⁠ Pelle Morta" at bounding box center [225, 167] width 161 height 8
click at [349, 178] on p "⁠⁠⁠⁠⁠⁠⁠ Acne o Impurità" at bounding box center [391, 170] width 161 height 19
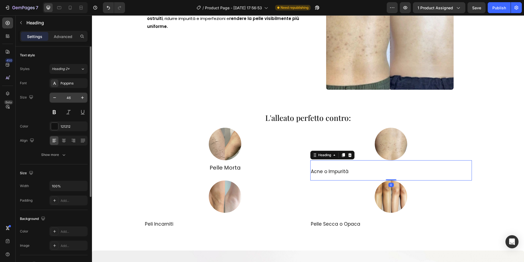
click at [61, 94] on input "46" at bounding box center [69, 98] width 18 height 10
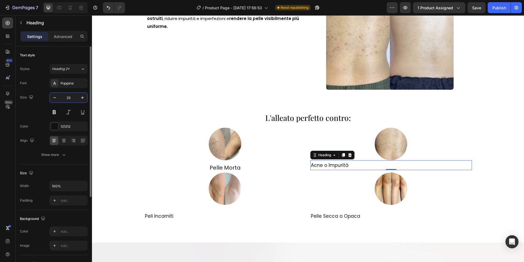
type input "23"
click at [64, 90] on div "Font Poppins Size 23 Color 121212 Align Show more" at bounding box center [54, 118] width 68 height 81
click at [63, 142] on icon at bounding box center [63, 140] width 5 height 5
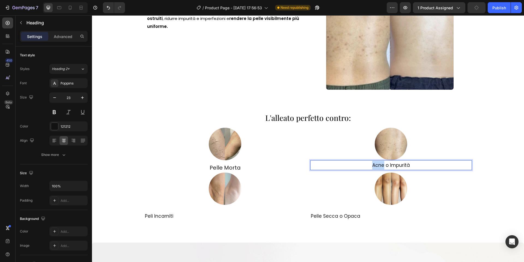
click at [369, 165] on p "Acne o Impurità" at bounding box center [391, 165] width 161 height 9
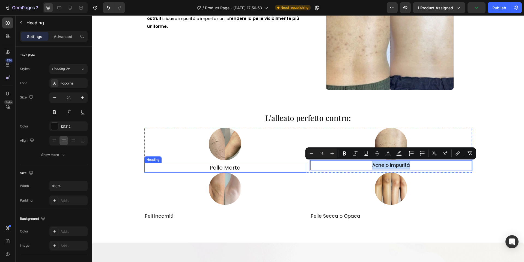
click at [230, 166] on span "Pelle Morta" at bounding box center [225, 168] width 31 height 8
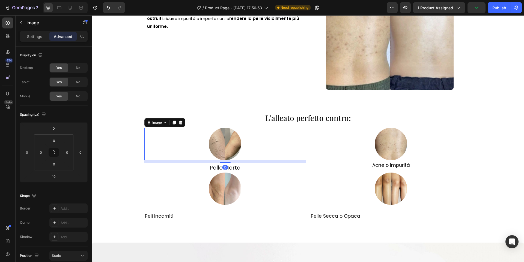
click at [229, 155] on img at bounding box center [225, 144] width 32 height 32
click at [394, 152] on img at bounding box center [391, 144] width 32 height 32
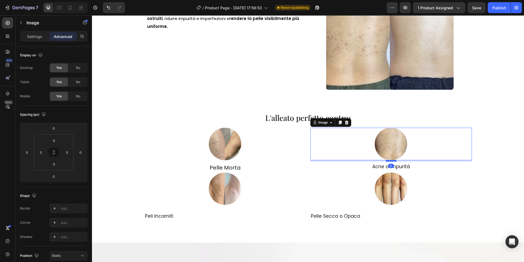
click at [393, 161] on div at bounding box center [391, 161] width 11 height 2
type input "5"
click at [238, 154] on div at bounding box center [225, 144] width 162 height 32
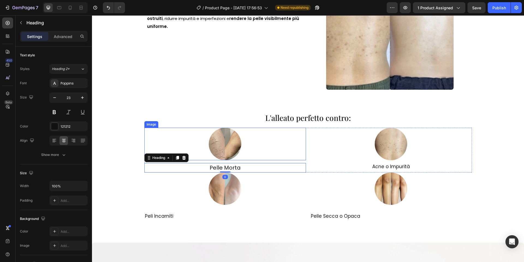
click at [226, 156] on img at bounding box center [225, 144] width 32 height 32
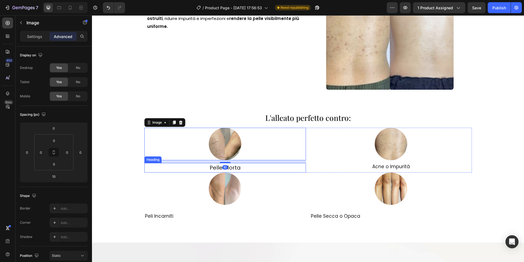
click at [225, 163] on h2 "⁠⁠⁠⁠⁠⁠⁠ Pelle Morta" at bounding box center [225, 168] width 162 height 10
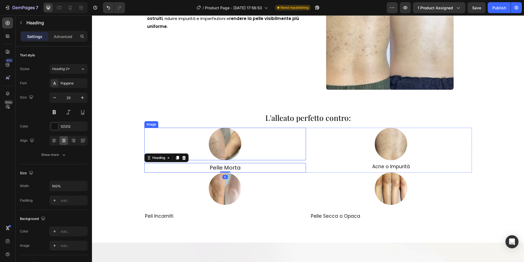
click at [226, 158] on img at bounding box center [225, 144] width 32 height 32
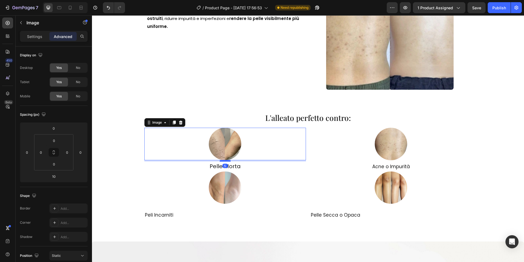
click at [226, 161] on div at bounding box center [225, 161] width 11 height 2
type input "5"
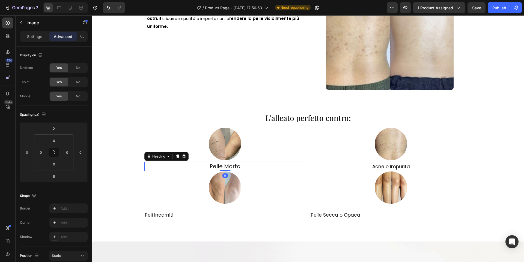
click at [232, 166] on span "Pelle Morta" at bounding box center [225, 166] width 31 height 8
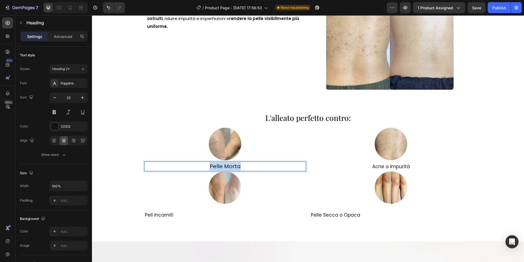
click at [232, 166] on span "Pelle Morta" at bounding box center [225, 166] width 31 height 8
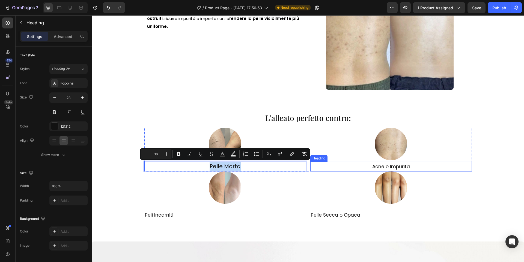
click at [383, 163] on p "⁠⁠⁠⁠⁠⁠⁠ Acne o Impurità" at bounding box center [391, 166] width 161 height 9
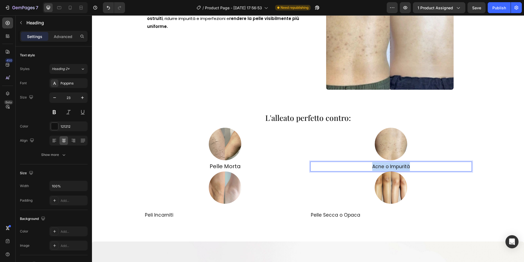
click at [383, 163] on p "Acne o Impurità" at bounding box center [391, 166] width 161 height 9
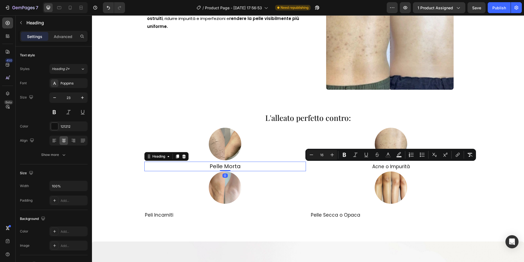
click at [233, 163] on span "Pelle Morta" at bounding box center [225, 166] width 31 height 8
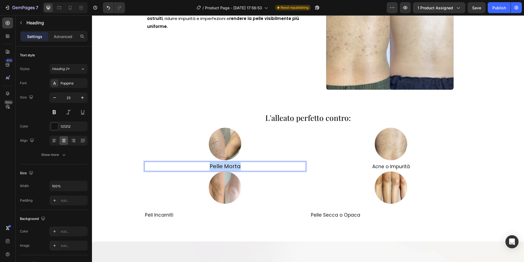
click at [233, 163] on span "Pelle Morta" at bounding box center [225, 166] width 31 height 8
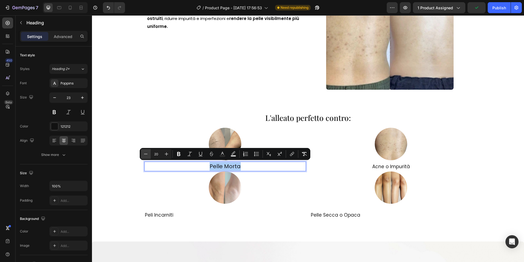
click at [150, 153] on button "Minus" at bounding box center [146, 154] width 10 height 10
type input "17"
click at [218, 185] on img at bounding box center [225, 187] width 32 height 32
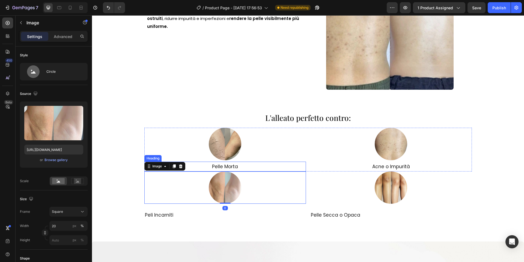
click at [248, 166] on p "⁠⁠⁠⁠⁠⁠⁠ Pelle Morta" at bounding box center [225, 166] width 161 height 9
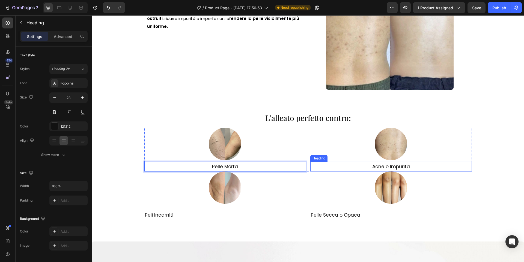
click at [314, 170] on p "⁠⁠⁠⁠⁠⁠⁠ Acne o Impurità" at bounding box center [391, 166] width 161 height 9
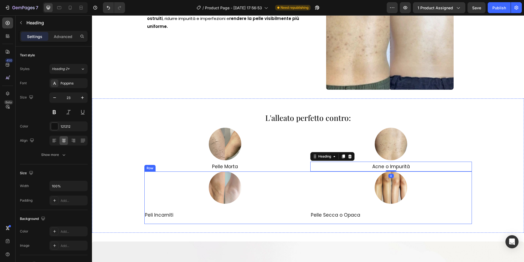
click at [308, 171] on div "Image Peli Incarniti Heading Image Pelle Secca o Opaca Heading Row" at bounding box center [308, 197] width 328 height 52
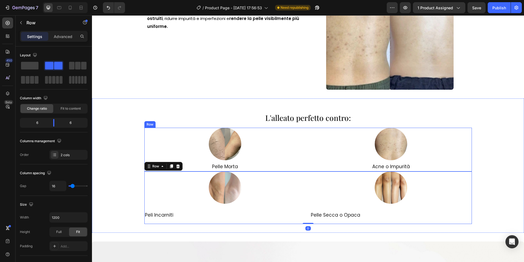
click at [308, 170] on div "Image ⁠⁠⁠⁠⁠⁠⁠ Pelle Morta Heading Image ⁠⁠⁠⁠⁠⁠⁠ Acne o Impurità Heading Row" at bounding box center [308, 149] width 328 height 43
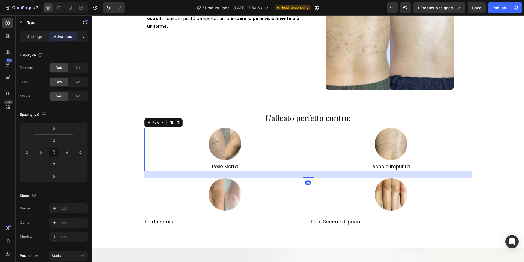
drag, startPoint x: 308, startPoint y: 171, endPoint x: 307, endPoint y: 178, distance: 6.8
click at [307, 178] on div at bounding box center [308, 177] width 11 height 2
type input "25"
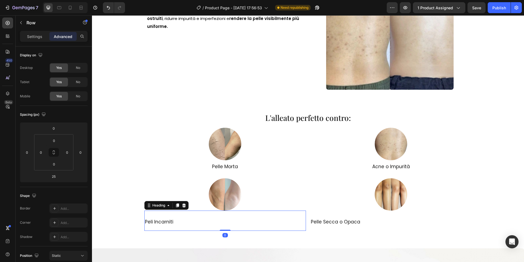
click at [185, 220] on h2 "Peli Incarniti" at bounding box center [225, 220] width 162 height 20
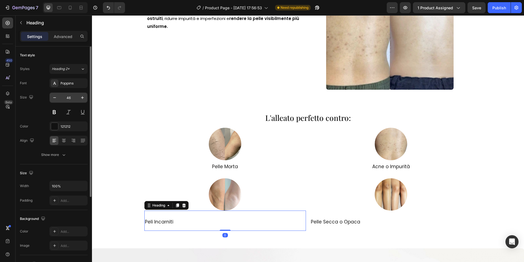
click at [70, 100] on input "46" at bounding box center [69, 98] width 18 height 10
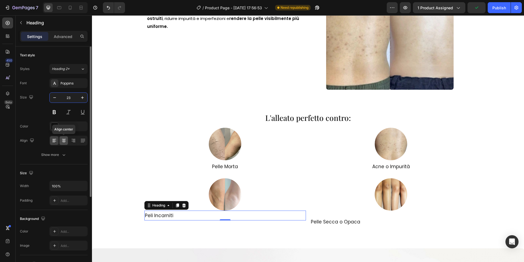
type input "23"
click at [61, 139] on icon at bounding box center [63, 140] width 5 height 5
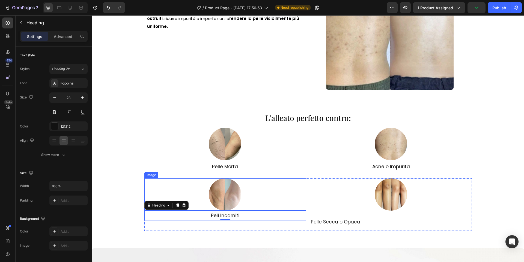
click at [225, 206] on img at bounding box center [225, 194] width 32 height 32
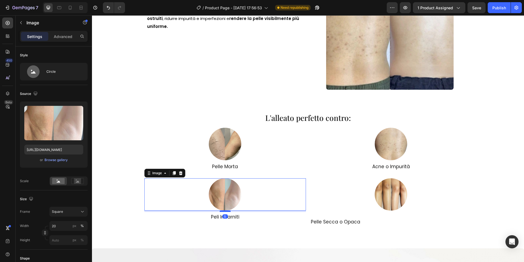
click at [227, 211] on div at bounding box center [225, 211] width 11 height 2
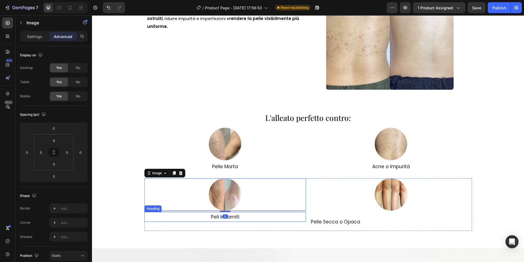
click at [229, 217] on span "Peli Incarniti" at bounding box center [225, 216] width 28 height 7
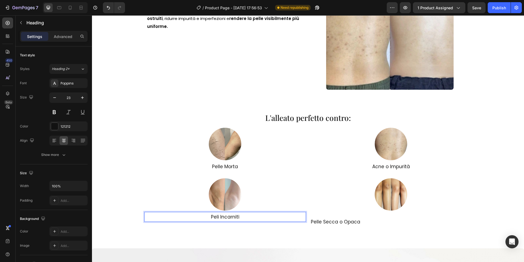
click at [229, 217] on span "Peli Incarniti" at bounding box center [225, 216] width 28 height 7
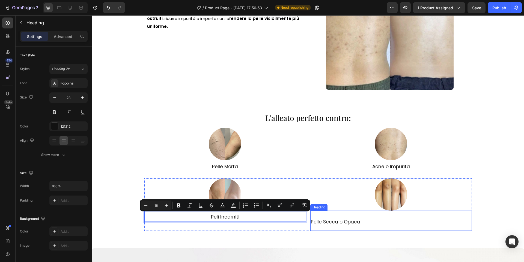
click at [342, 222] on span "Pelle Secca o Opaca" at bounding box center [335, 221] width 49 height 7
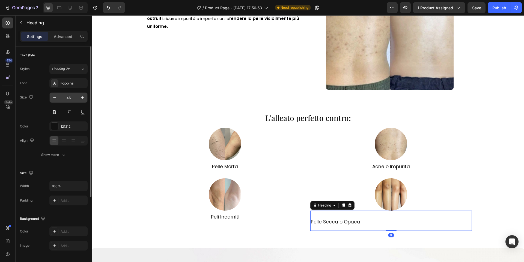
click at [72, 100] on input "46" at bounding box center [69, 98] width 18 height 10
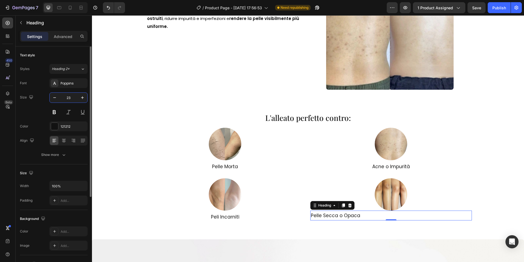
type input "23"
click at [71, 104] on div "23" at bounding box center [68, 104] width 38 height 25
click at [65, 141] on icon at bounding box center [63, 140] width 5 height 5
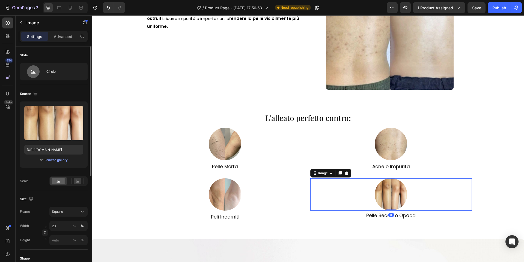
click at [383, 192] on img at bounding box center [391, 194] width 32 height 32
click at [393, 211] on div at bounding box center [391, 211] width 11 height 2
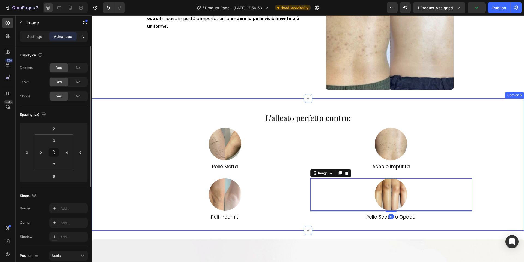
click at [380, 227] on div "L'alleato perfetto contro: Heading Image ⁠⁠⁠⁠⁠⁠⁠ Pelle Morta Heading Image ⁠⁠⁠⁠…" at bounding box center [308, 164] width 432 height 132
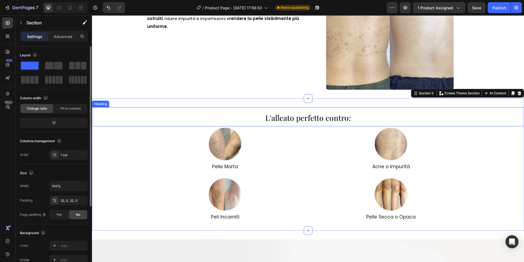
click at [312, 114] on span "L'alleato perfetto contro:" at bounding box center [308, 118] width 86 height 10
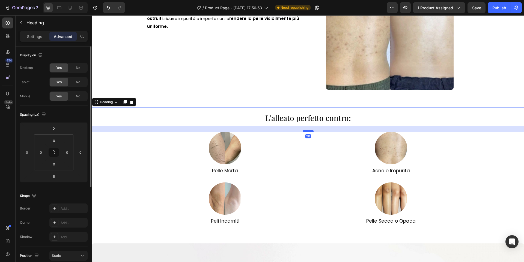
drag, startPoint x: 308, startPoint y: 126, endPoint x: 308, endPoint y: 131, distance: 4.1
click at [308, 131] on div at bounding box center [308, 131] width 11 height 2
type input "20"
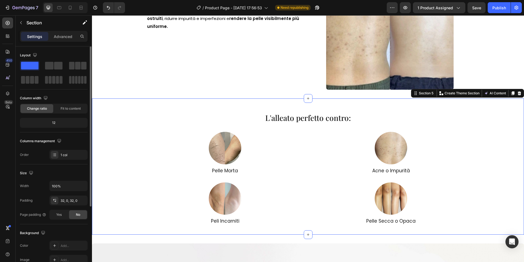
click at [303, 100] on div "L'alleato perfetto contro: Heading Image ⁠⁠⁠⁠⁠⁠⁠ Pelle Morta Heading Image ⁠⁠⁠⁠…" at bounding box center [308, 166] width 432 height 136
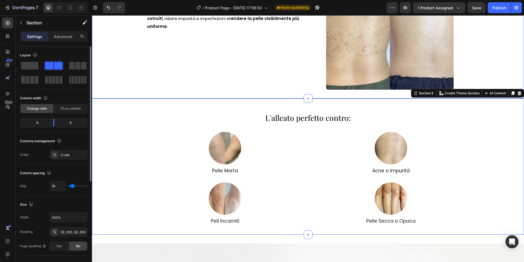
click at [290, 90] on div "Risultati evidenti già dai primi utilizzi Heading La spugna esfoliante africana…" at bounding box center [308, 25] width 432 height 145
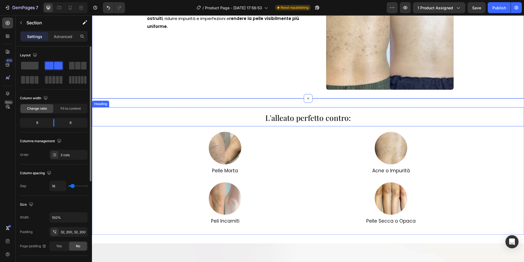
click at [291, 119] on span "L'alleato perfetto contro:" at bounding box center [308, 118] width 86 height 10
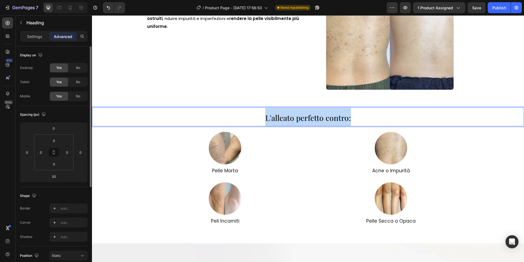
click at [291, 119] on span "L'alleato perfetto contro:" at bounding box center [308, 118] width 86 height 10
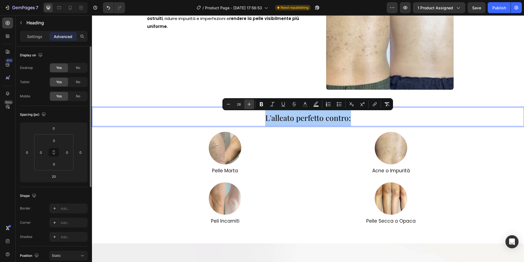
click at [246, 103] on button "Plus" at bounding box center [249, 104] width 10 height 10
type input "29"
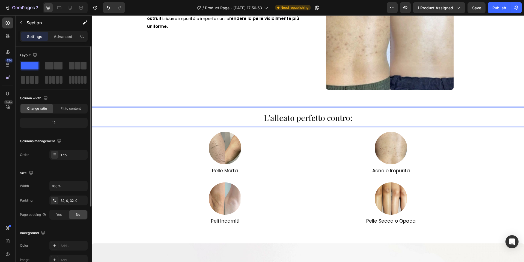
click at [246, 103] on div "L'alleato perfetto contro: Heading 20 Image ⁠⁠⁠⁠⁠⁠⁠ Pelle Morta Heading Image ⁠…" at bounding box center [308, 166] width 432 height 136
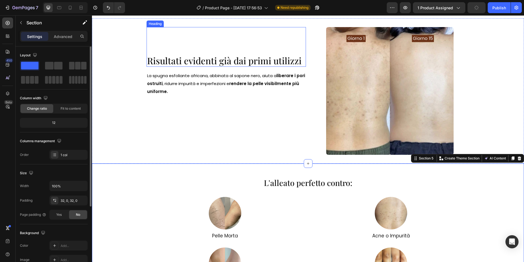
scroll to position [196, 0]
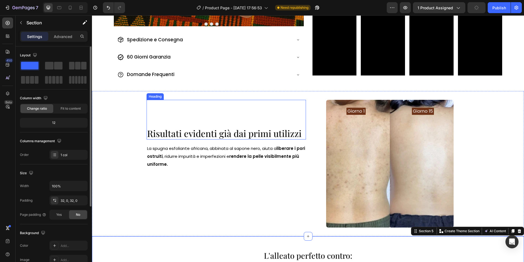
click at [238, 134] on span "Risultati evidenti già dai primi utilizzi" at bounding box center [224, 133] width 155 height 12
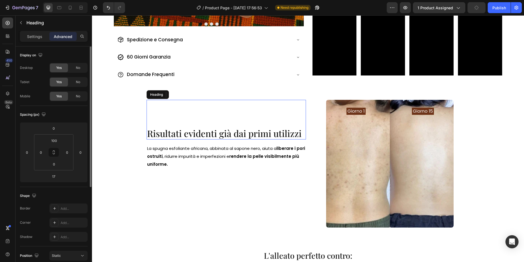
click at [240, 132] on span "Risultati evidenti già dai primi utilizzi" at bounding box center [224, 133] width 155 height 12
click at [213, 135] on span "Risultati evidenti già dai primi utilizzi" at bounding box center [224, 133] width 155 height 12
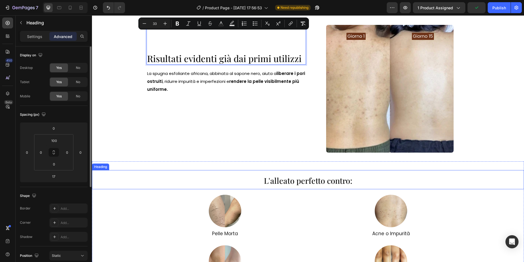
scroll to position [313, 0]
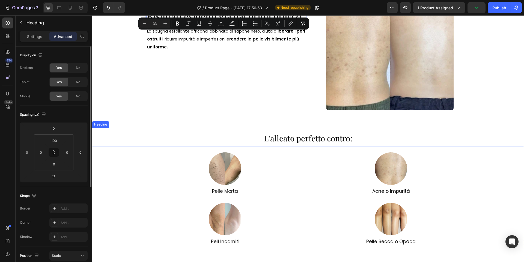
click at [270, 138] on span "L'alleato perfetto contro:" at bounding box center [308, 138] width 88 height 10
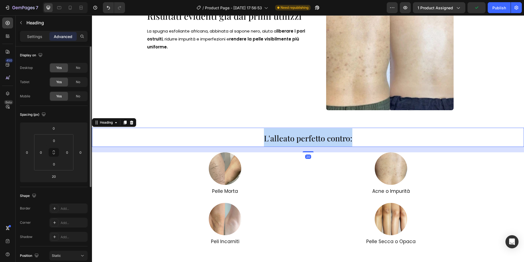
click at [270, 138] on span "L'alleato perfetto contro:" at bounding box center [308, 138] width 88 height 10
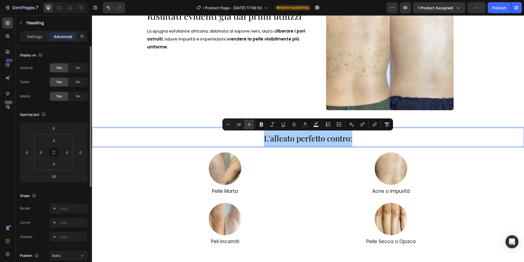
click at [247, 123] on icon "Editor contextual toolbar" at bounding box center [249, 124] width 5 height 5
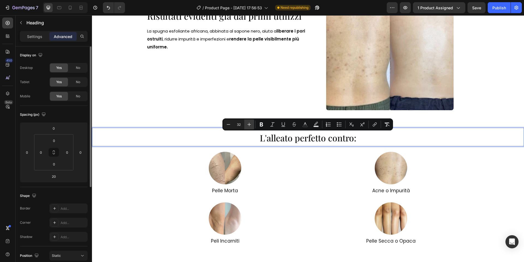
click at [247, 123] on icon "Editor contextual toolbar" at bounding box center [249, 124] width 5 height 5
type input "33"
click at [244, 101] on div "⁠⁠⁠⁠⁠⁠⁠ Risultati evidenti già dai primi utilizzi Heading La spugna esfoliante …" at bounding box center [227, 47] width 160 height 128
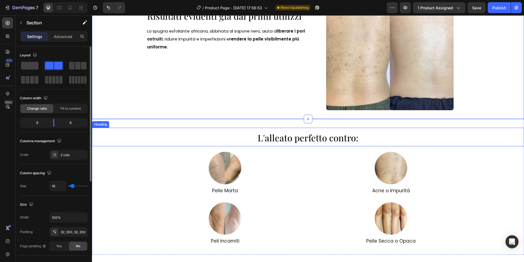
click at [304, 136] on span "L'alleato perfetto contro:" at bounding box center [308, 137] width 101 height 12
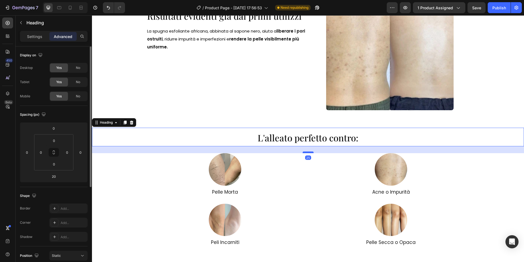
click at [308, 152] on div at bounding box center [308, 152] width 11 height 2
type input "25"
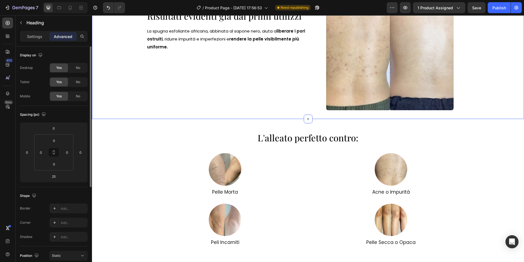
click at [237, 91] on div "⁠⁠⁠⁠⁠⁠⁠ Risultati evidenti già dai primi utilizzi Heading La spugna esfoliante …" at bounding box center [227, 47] width 160 height 128
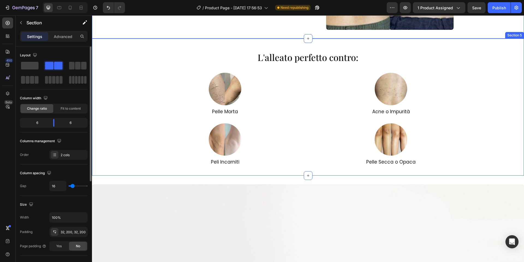
scroll to position [400, 0]
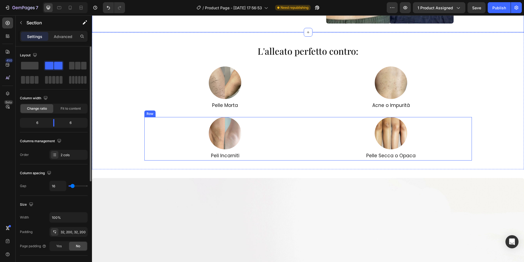
click at [309, 159] on div "Image ⁠⁠⁠⁠⁠⁠⁠ Peli Incarniti Heading Image Pelle Secca o Opaca Heading Row" at bounding box center [308, 138] width 328 height 43
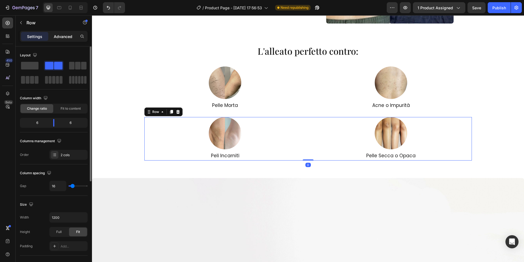
click at [57, 34] on p "Advanced" at bounding box center [63, 37] width 19 height 6
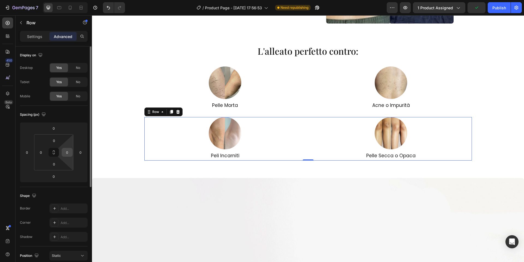
click at [69, 151] on input "0" at bounding box center [67, 152] width 8 height 8
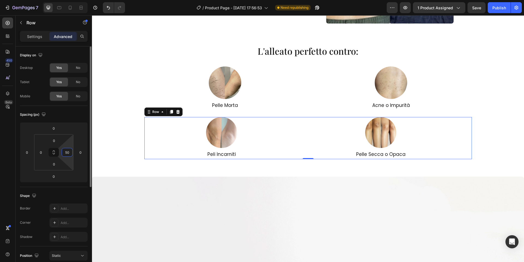
type input "5"
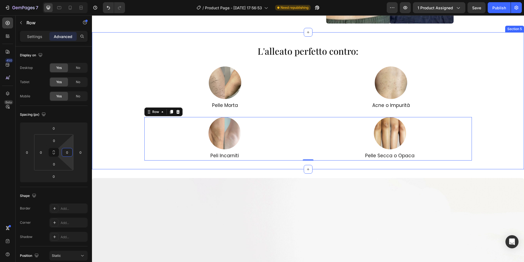
click at [108, 136] on div "⁠⁠⁠⁠⁠⁠⁠ L'alleato perfetto contro: Heading Image ⁠⁠⁠⁠⁠⁠⁠ Pelle Morta Heading Im…" at bounding box center [308, 100] width 432 height 119
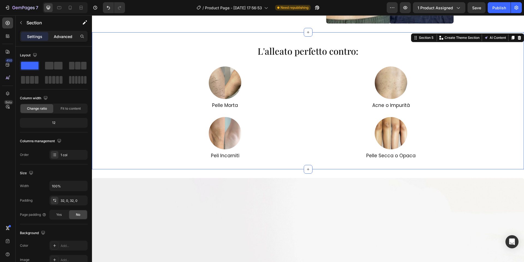
click at [58, 36] on p "Advanced" at bounding box center [63, 37] width 19 height 6
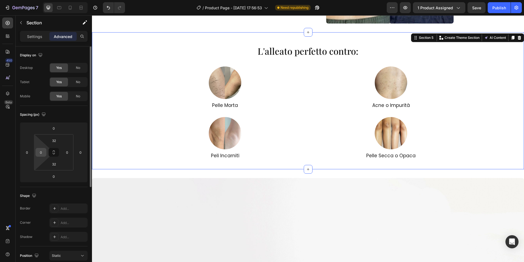
click at [42, 151] on input "0" at bounding box center [41, 152] width 8 height 8
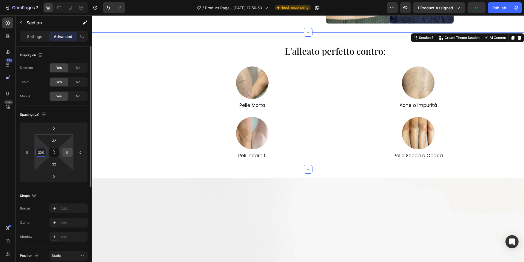
type input "200"
click at [65, 154] on input "0" at bounding box center [67, 152] width 8 height 8
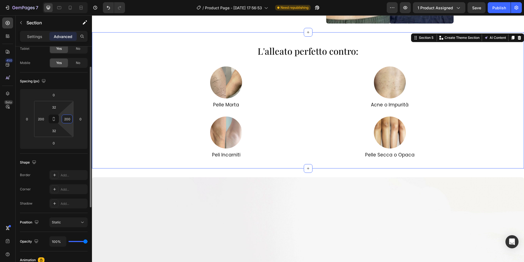
scroll to position [34, 0]
click at [111, 5] on button "Undo/Redo" at bounding box center [108, 7] width 11 height 11
type input "0"
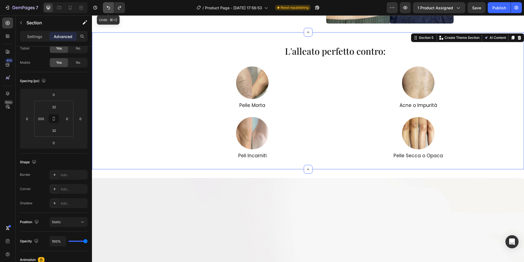
click at [111, 5] on button "Undo/Redo" at bounding box center [108, 7] width 11 height 11
type input "0"
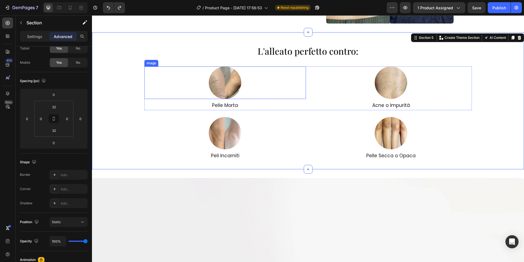
click at [283, 85] on div at bounding box center [225, 82] width 162 height 32
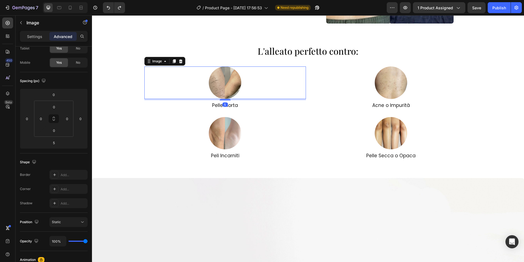
scroll to position [0, 0]
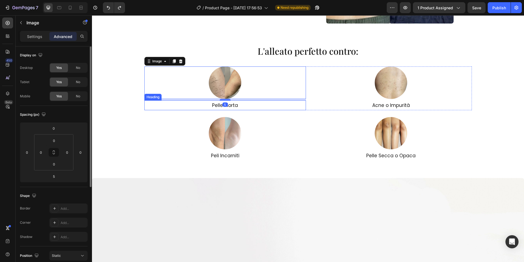
click at [304, 108] on p "⁠⁠⁠⁠⁠⁠⁠ Pelle Morta" at bounding box center [225, 105] width 161 height 9
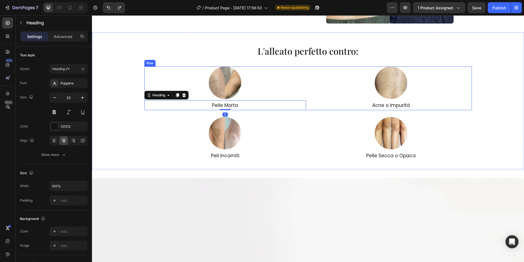
click at [307, 108] on div "Image ⁠⁠⁠⁠⁠⁠⁠ Pelle Morta Heading 0 Image ⁠⁠⁠⁠⁠⁠⁠ Acne o Impurità Heading Row" at bounding box center [308, 87] width 328 height 43
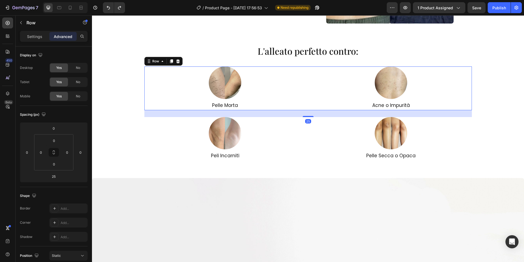
click at [41, 39] on div "Settings" at bounding box center [34, 36] width 27 height 9
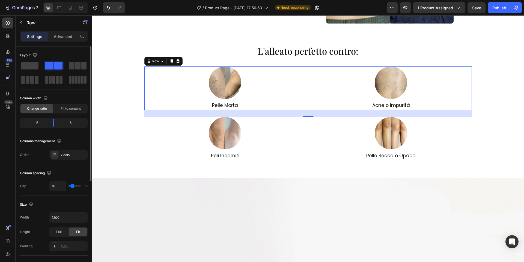
type input "4"
type input "3"
type input "2"
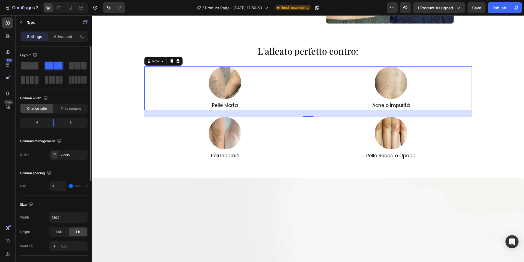
type input "2"
type input "1"
type input "0"
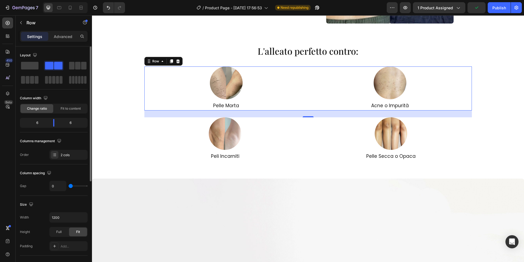
type input "2"
type input "8"
type input "12"
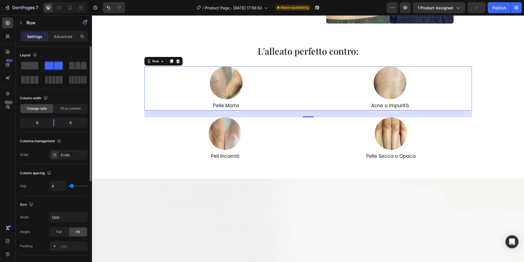
type input "12"
type input "14"
type input "15"
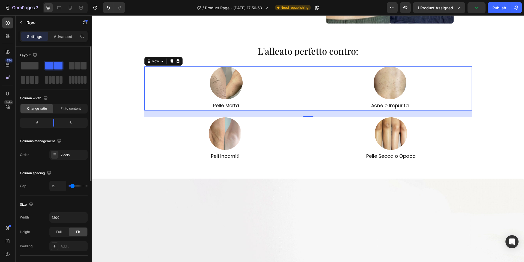
type input "16"
type input "19"
type input "20"
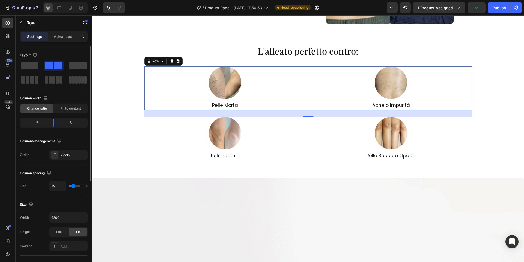
type input "20"
type input "21"
type input "22"
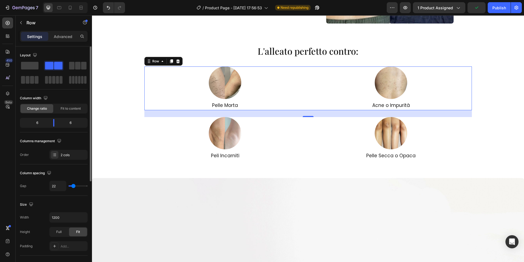
type input "24"
type input "25"
type input "26"
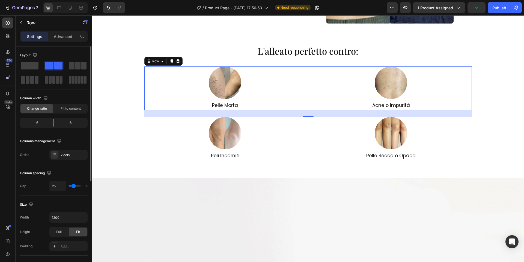
type input "26"
type input "27"
type input "28"
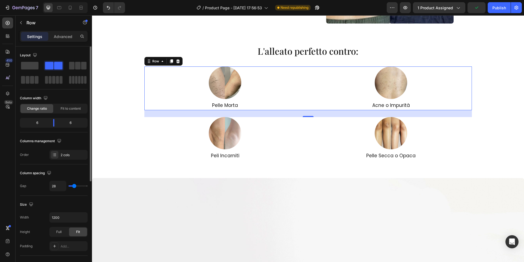
type input "33"
type input "39"
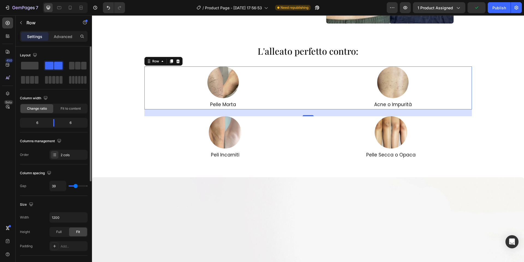
type input "44"
type input "49"
type input "53"
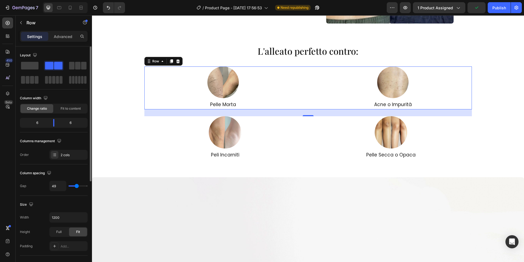
type input "53"
type input "58"
type input "62"
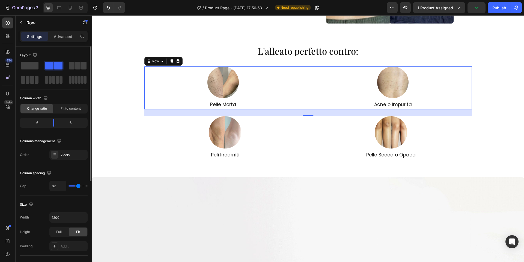
type input "65"
type input "66"
type input "68"
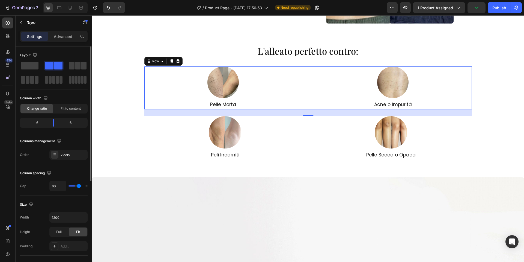
type input "68"
type input "70"
type input "73"
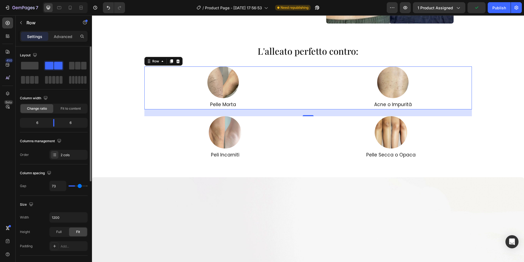
type input "76"
type input "79"
type input "81"
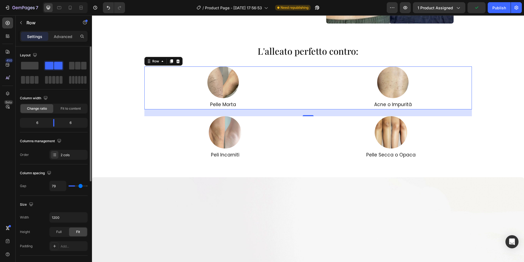
type input "81"
type input "83"
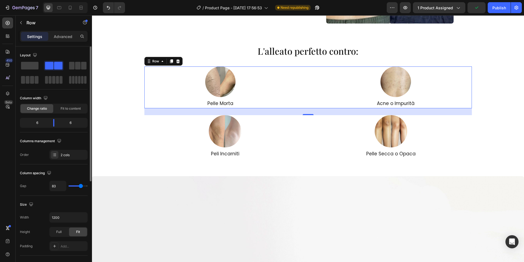
type input "85"
type input "98"
type input "108"
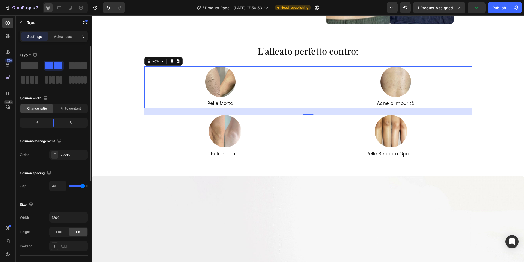
type input "108"
type input "113"
type input "114"
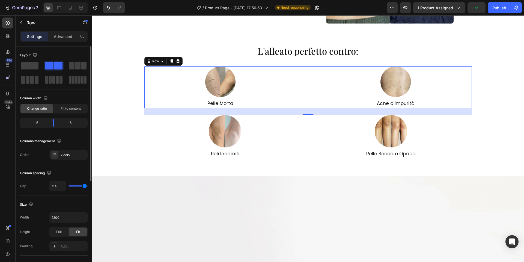
type input "116"
type input "118"
type input "120"
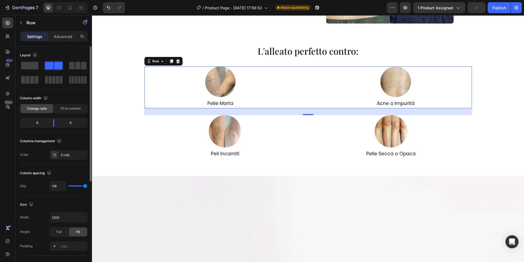
type input "120"
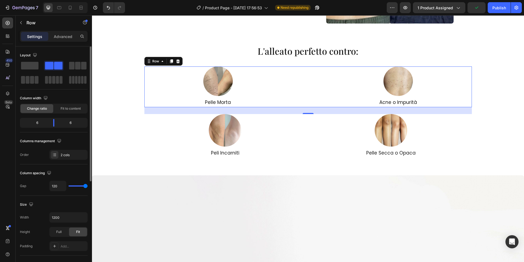
type input "106"
type input "90"
type input "69"
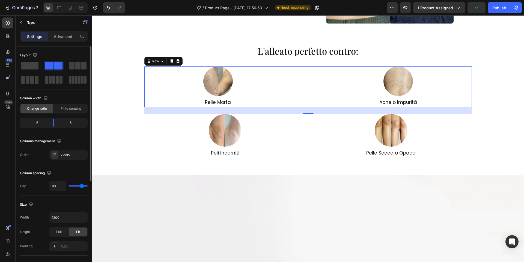
type input "69"
type input "53"
type input "48"
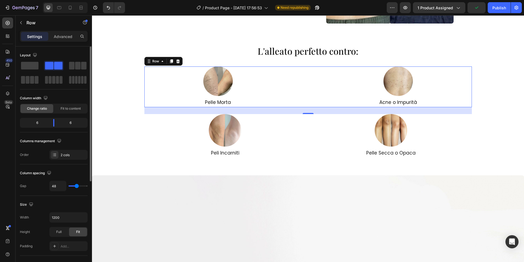
type input "42"
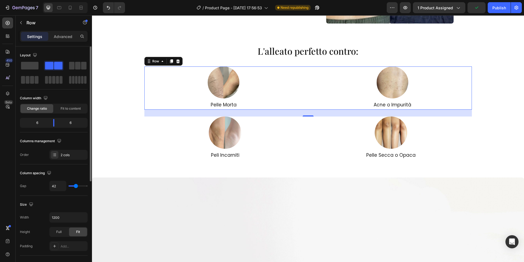
type input "33"
type input "5"
type input "0"
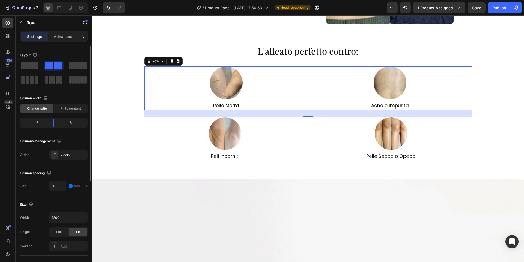
drag, startPoint x: 71, startPoint y: 187, endPoint x: 63, endPoint y: 186, distance: 8.2
type input "0"
click at [69, 186] on input "range" at bounding box center [78, 185] width 19 height 1
click at [80, 216] on icon "button" at bounding box center [82, 216] width 5 height 5
click at [67, 219] on input "1200" at bounding box center [69, 217] width 38 height 10
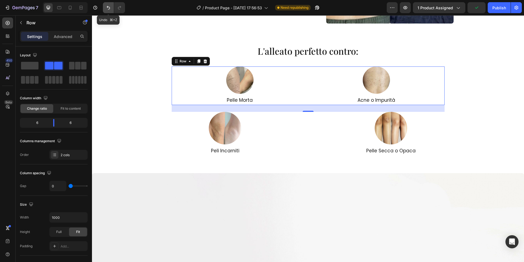
click at [105, 9] on button "Undo/Redo" at bounding box center [108, 7] width 11 height 11
type input "1200"
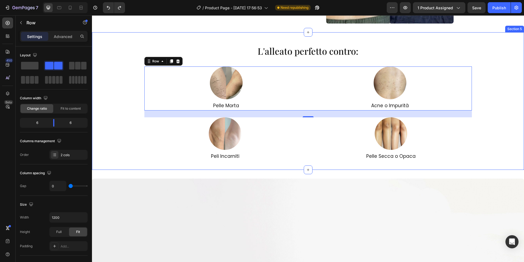
click at [128, 167] on div "⁠⁠⁠⁠⁠⁠⁠ L'alleato perfetto contro: Heading Image ⁠⁠⁠⁠⁠⁠⁠ Pelle Morta Heading Im…" at bounding box center [308, 100] width 432 height 137
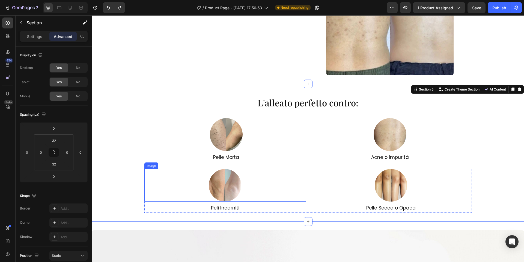
scroll to position [348, 0]
click at [306, 205] on div "Image ⁠⁠⁠⁠⁠⁠⁠ Peli Incarniti Heading Image Pelle Secca o Opaca Heading Row" at bounding box center [308, 190] width 328 height 43
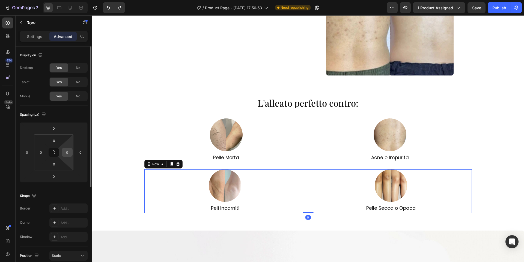
click at [66, 154] on input "0" at bounding box center [67, 152] width 8 height 8
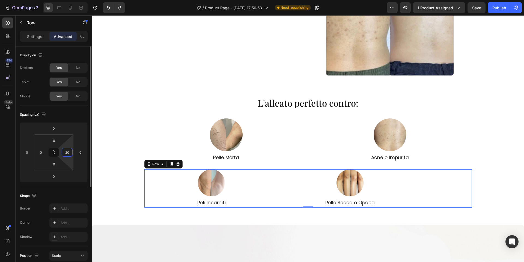
type input "2"
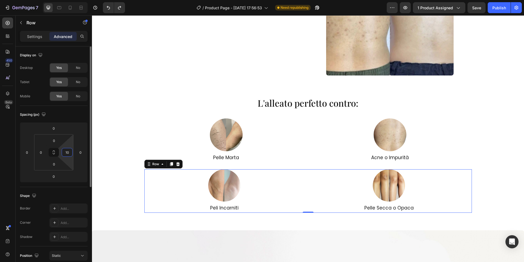
type input "1"
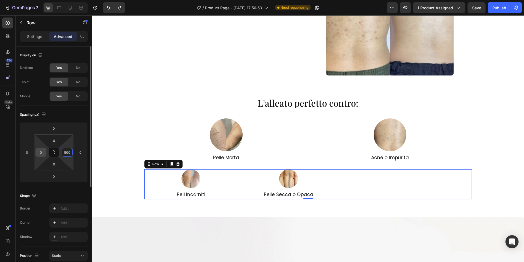
type input "500"
click at [39, 153] on input "0" at bounding box center [41, 152] width 8 height 8
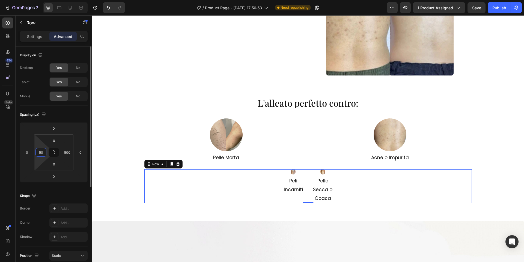
type input "5"
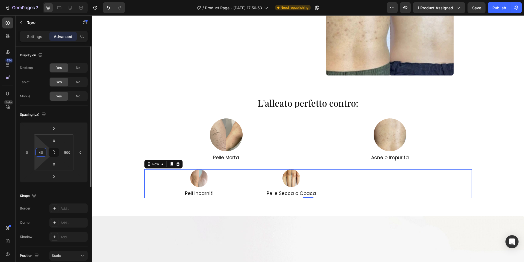
type input "4"
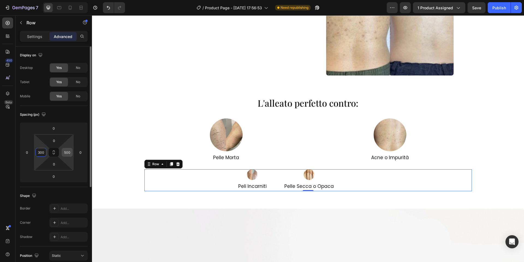
type input "300"
click at [72, 152] on div "500" at bounding box center [67, 152] width 11 height 9
click at [71, 152] on input "500" at bounding box center [67, 152] width 8 height 8
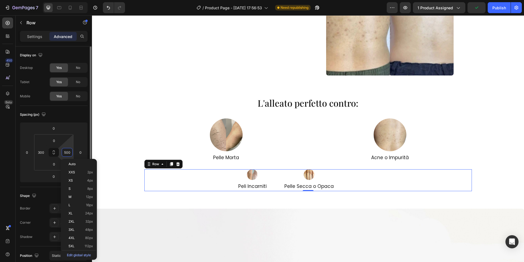
type input "4"
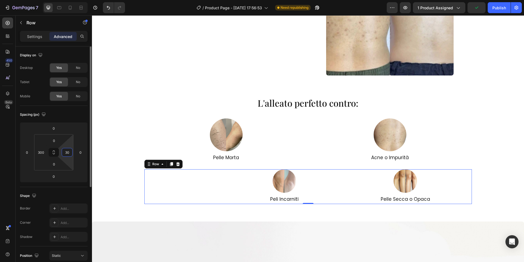
type input "300"
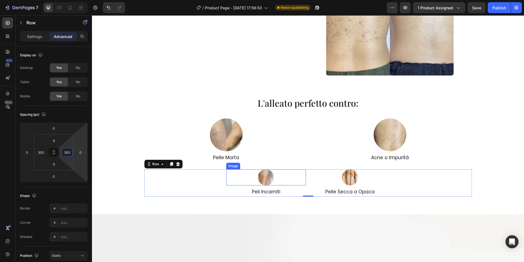
click at [264, 181] on img at bounding box center [266, 177] width 16 height 16
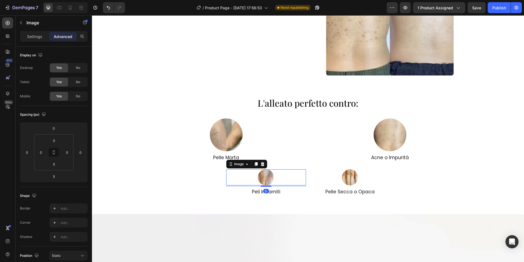
click at [267, 179] on img at bounding box center [266, 177] width 16 height 16
click at [38, 39] on p "Settings" at bounding box center [34, 37] width 15 height 6
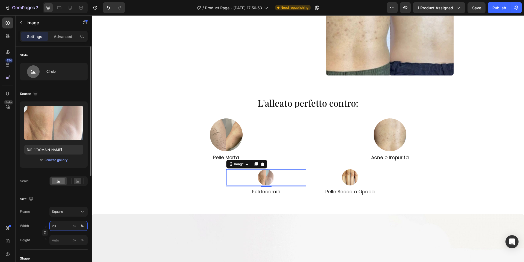
click at [62, 225] on input "20" at bounding box center [68, 226] width 38 height 10
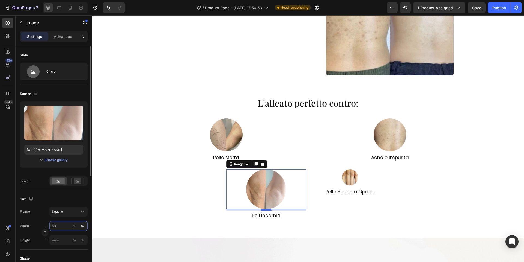
type input "5"
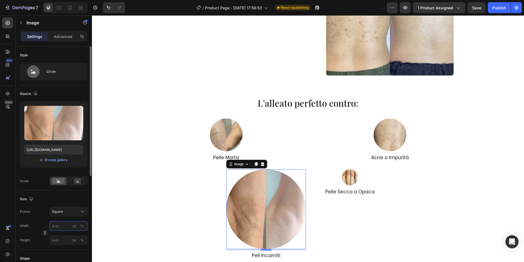
type input "4"
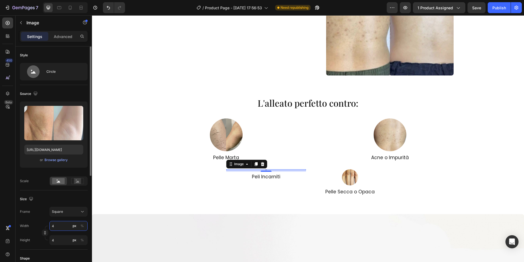
type input "40"
click at [79, 226] on button "%" at bounding box center [82, 225] width 7 height 7
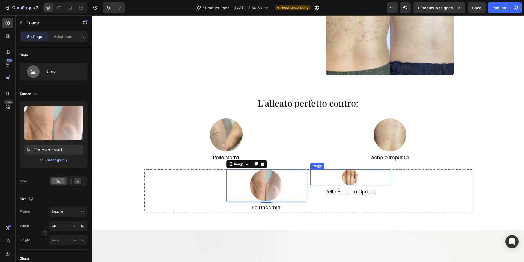
click at [354, 181] on img at bounding box center [350, 177] width 16 height 16
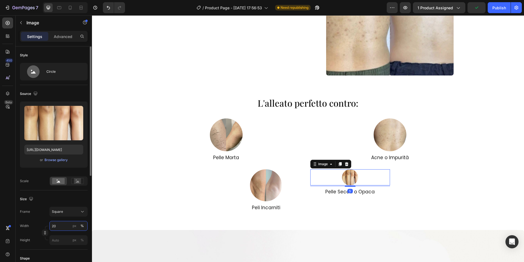
click at [63, 223] on input "20" at bounding box center [68, 226] width 38 height 10
type input "40"
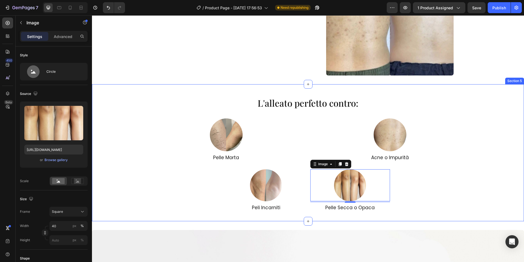
click at [332, 216] on div "⁠⁠⁠⁠⁠⁠⁠ L'alleato perfetto contro: Heading Image ⁠⁠⁠⁠⁠⁠⁠ Pelle Morta Heading Im…" at bounding box center [308, 152] width 432 height 137
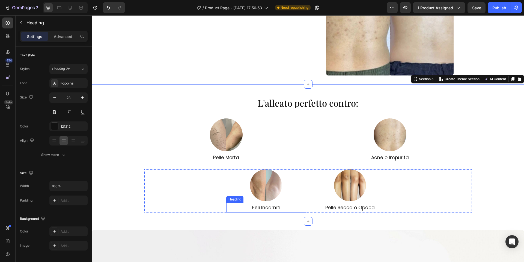
click at [277, 210] on span "Peli Incarniti" at bounding box center [266, 207] width 28 height 7
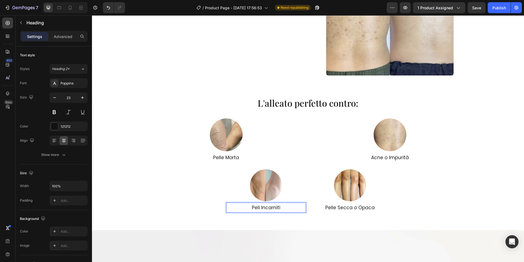
click at [277, 210] on span "Peli Incarniti" at bounding box center [266, 207] width 28 height 7
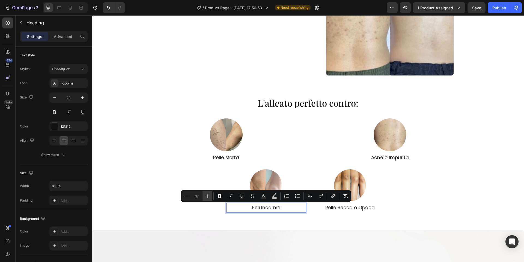
click at [204, 197] on button "Plus" at bounding box center [208, 196] width 10 height 10
type input "19"
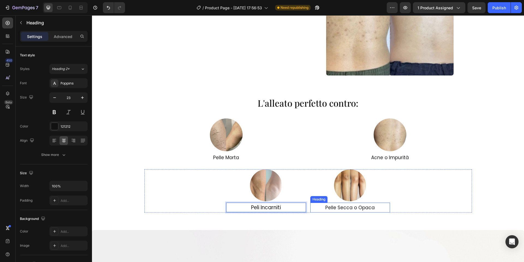
click at [343, 205] on span "Pelle Secca o Opaca" at bounding box center [350, 207] width 49 height 7
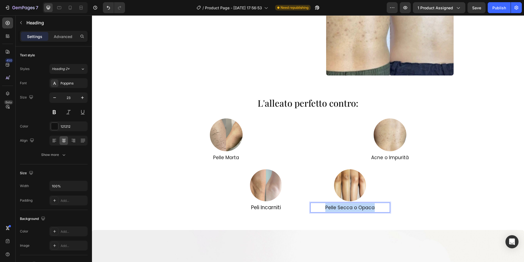
click at [343, 205] on span "Pelle Secca o Opaca" at bounding box center [350, 207] width 49 height 7
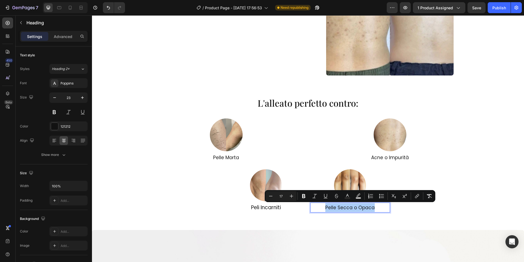
click at [297, 197] on div "Minus 17 Plus Bold Italic Underline Strikethrough Text Color Text Background Co…" at bounding box center [350, 196] width 169 height 10
click at [294, 197] on icon "Editor contextual toolbar" at bounding box center [291, 195] width 5 height 5
type input "19"
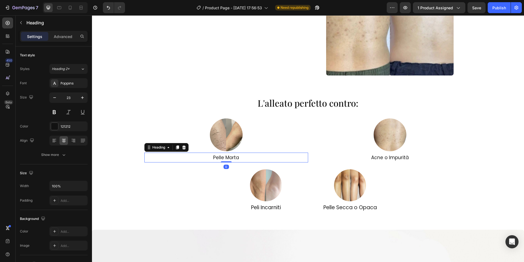
click at [305, 160] on p "⁠⁠⁠⁠⁠⁠⁠ Pelle Morta" at bounding box center [226, 157] width 163 height 9
click at [309, 162] on div "⁠⁠⁠⁠⁠⁠⁠ L'alleato perfetto contro: Heading Image ⁠⁠⁠⁠⁠⁠⁠ Pelle Morta Heading 0 …" at bounding box center [308, 152] width 432 height 119
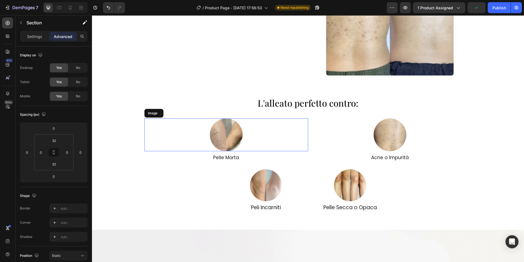
click at [302, 133] on div at bounding box center [226, 134] width 164 height 33
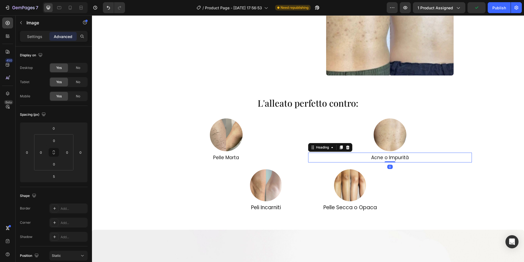
click at [309, 153] on p "⁠⁠⁠⁠⁠⁠⁠ Acne o Impurità" at bounding box center [390, 157] width 163 height 9
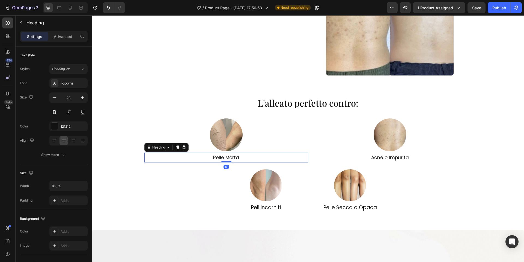
click at [308, 156] on p "⁠⁠⁠⁠⁠⁠⁠ Pelle Morta" at bounding box center [226, 157] width 163 height 9
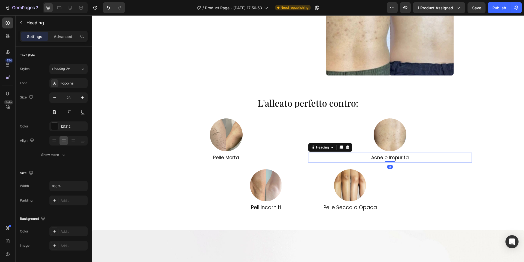
click at [310, 161] on p "⁠⁠⁠⁠⁠⁠⁠ Acne o Impurità" at bounding box center [390, 157] width 163 height 9
click at [310, 163] on div "⁠⁠⁠⁠⁠⁠⁠ L'alleato perfetto contro: Heading Image ⁠⁠⁠⁠⁠⁠⁠ Pelle Morta Heading Im…" at bounding box center [308, 152] width 432 height 119
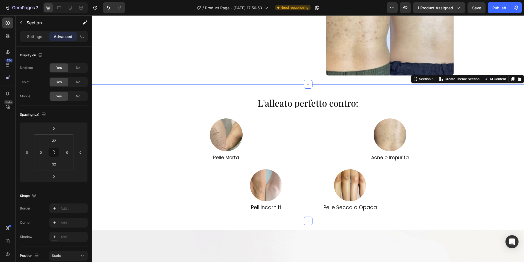
click at [308, 163] on div "⁠⁠⁠⁠⁠⁠⁠ L'alleato perfetto contro: Heading Image ⁠⁠⁠⁠⁠⁠⁠ Pelle Morta Heading Im…" at bounding box center [308, 152] width 432 height 119
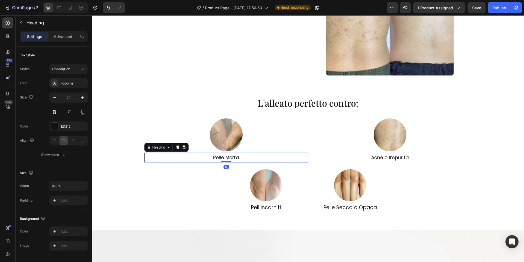
click at [148, 157] on p "⁠⁠⁠⁠⁠⁠⁠ Pelle Morta" at bounding box center [226, 157] width 163 height 9
click at [301, 141] on div at bounding box center [226, 134] width 164 height 33
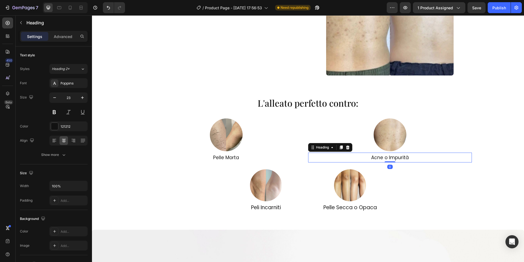
click at [308, 154] on h2 "⁠⁠⁠⁠⁠⁠⁠ Acne o Impurità" at bounding box center [390, 157] width 164 height 10
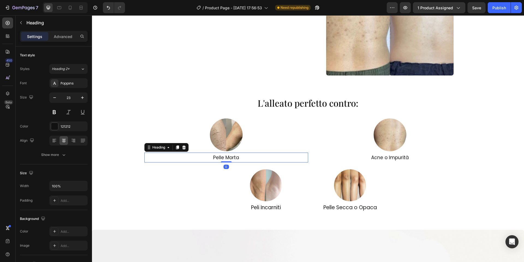
click at [307, 161] on p "⁠⁠⁠⁠⁠⁠⁠ Pelle Morta" at bounding box center [226, 157] width 163 height 9
click at [459, 133] on div at bounding box center [390, 134] width 164 height 33
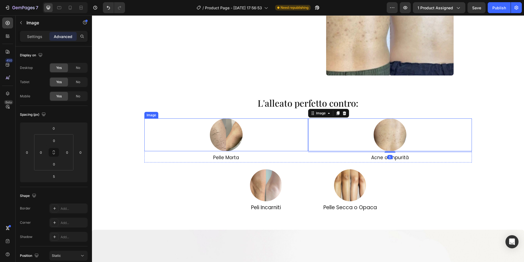
click at [307, 119] on div at bounding box center [226, 134] width 164 height 33
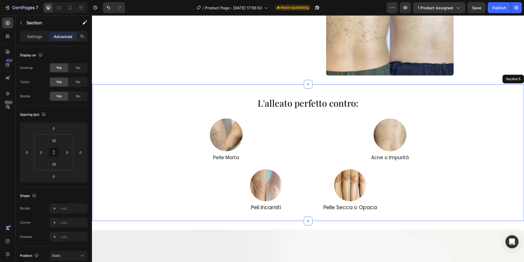
click at [308, 121] on div at bounding box center [390, 134] width 164 height 33
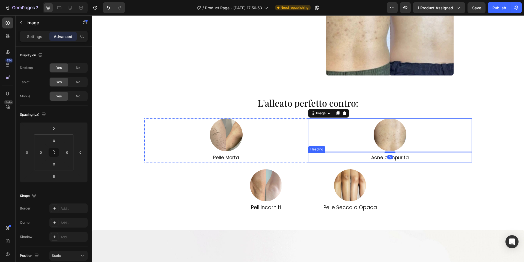
click at [312, 157] on h2 "Acne o Impurità" at bounding box center [390, 157] width 164 height 10
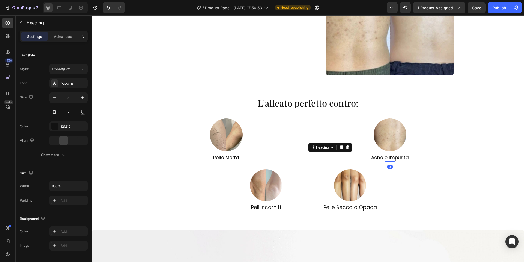
click at [312, 157] on h2 "Acne o Impurità" at bounding box center [390, 157] width 164 height 10
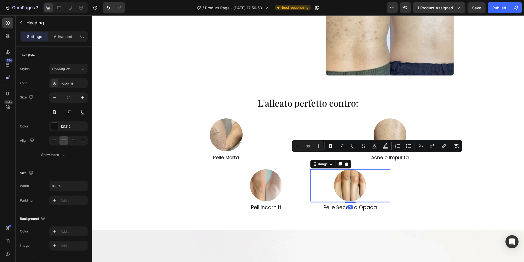
click at [312, 178] on div at bounding box center [351, 185] width 80 height 32
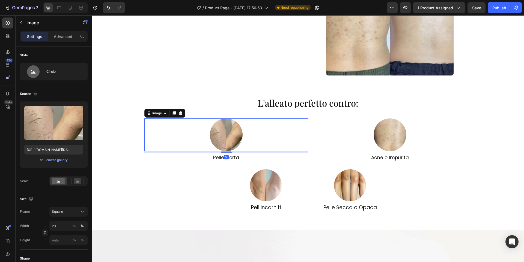
click at [284, 128] on div at bounding box center [226, 134] width 164 height 33
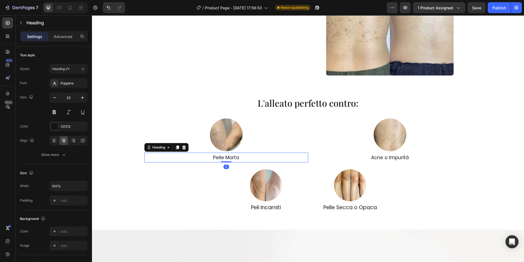
drag, startPoint x: 296, startPoint y: 155, endPoint x: 305, endPoint y: 157, distance: 9.2
click at [297, 155] on h2 "Pelle Morta" at bounding box center [226, 157] width 164 height 10
drag, startPoint x: 307, startPoint y: 157, endPoint x: 309, endPoint y: 155, distance: 3.7
click at [309, 155] on div "Image Pelle Morta Heading 0 Image ⁠⁠⁠⁠⁠⁠⁠ Acne o Impurità Heading Row" at bounding box center [308, 140] width 328 height 44
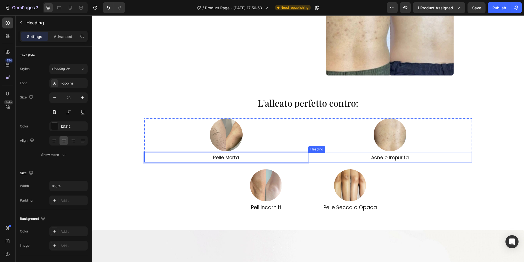
click at [308, 140] on div at bounding box center [390, 134] width 164 height 33
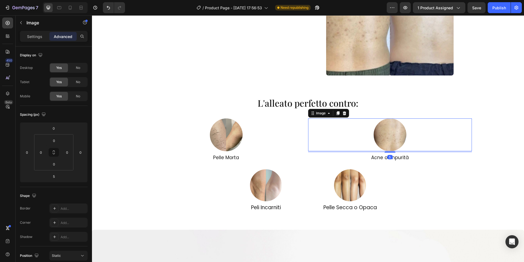
click at [308, 151] on div "Image ⁠⁠⁠⁠⁠⁠⁠ Pelle Morta Heading" at bounding box center [226, 140] width 164 height 44
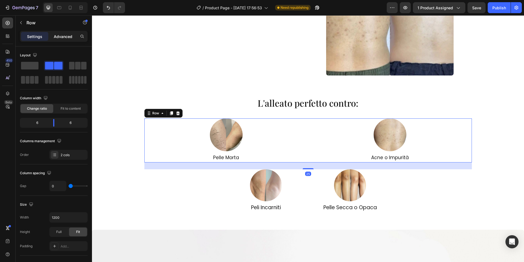
click at [61, 36] on p "Advanced" at bounding box center [63, 37] width 19 height 6
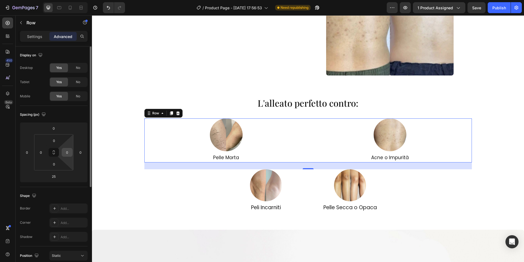
click at [64, 155] on input "0" at bounding box center [67, 152] width 8 height 8
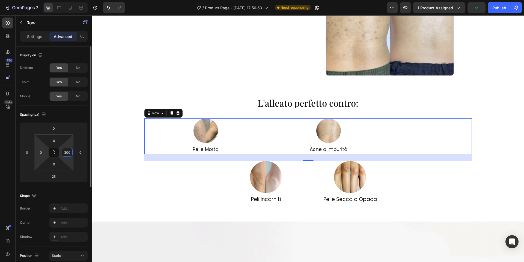
type input "300"
click at [46, 156] on div "0" at bounding box center [41, 152] width 11 height 9
click at [45, 155] on div "0" at bounding box center [41, 152] width 11 height 9
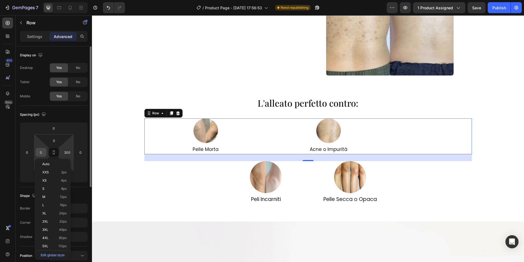
click at [41, 149] on input "0" at bounding box center [41, 152] width 8 height 8
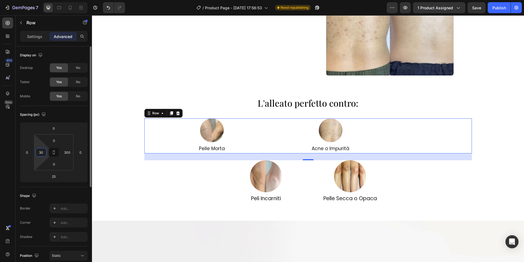
type input "300"
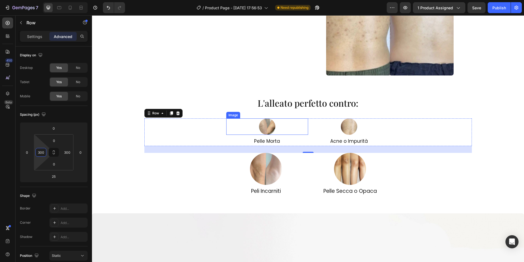
click at [258, 129] on div at bounding box center [267, 126] width 82 height 16
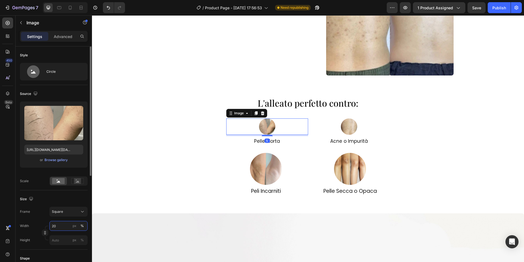
click at [62, 225] on input "20" at bounding box center [68, 226] width 38 height 10
type input "40"
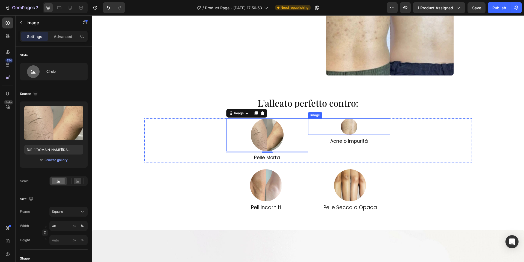
click at [358, 126] on div at bounding box center [349, 126] width 82 height 16
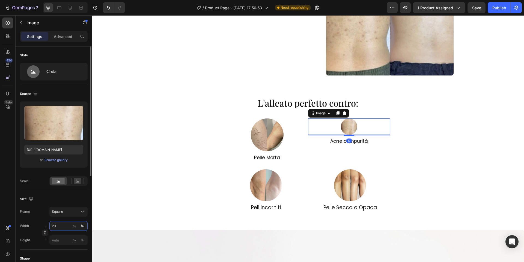
click at [60, 226] on input "20" at bounding box center [68, 226] width 38 height 10
type input "40"
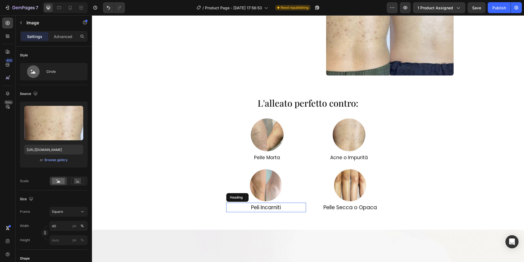
click at [272, 208] on span "Peli Incarniti" at bounding box center [266, 206] width 30 height 7
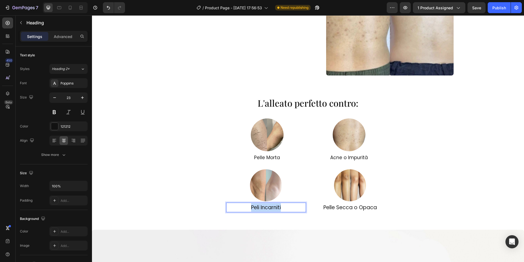
click at [272, 208] on span "Peli Incarniti" at bounding box center [266, 206] width 30 height 7
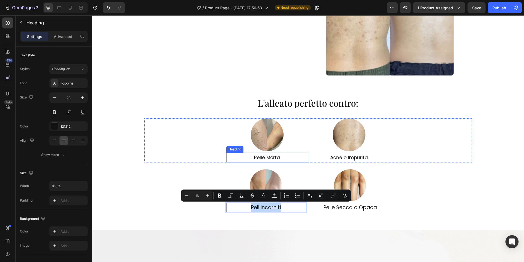
click at [264, 157] on span "Pelle Morta" at bounding box center [267, 157] width 26 height 7
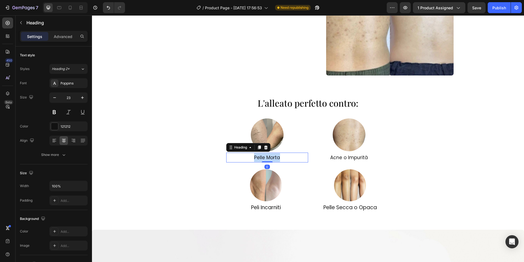
click at [264, 157] on span "Pelle Morta" at bounding box center [267, 157] width 26 height 7
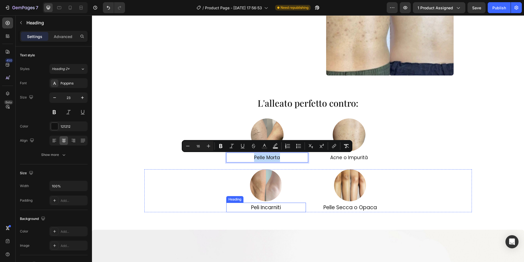
click at [264, 209] on span "Peli Incarniti" at bounding box center [266, 206] width 30 height 7
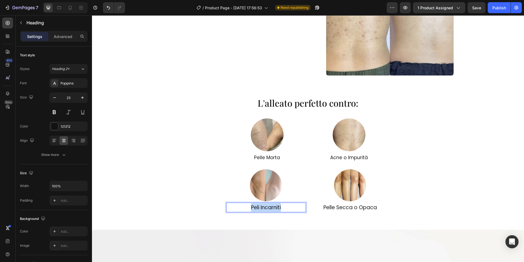
click at [264, 209] on span "Peli Incarniti" at bounding box center [266, 206] width 30 height 7
click at [262, 158] on span "Pelle Morta" at bounding box center [267, 157] width 26 height 7
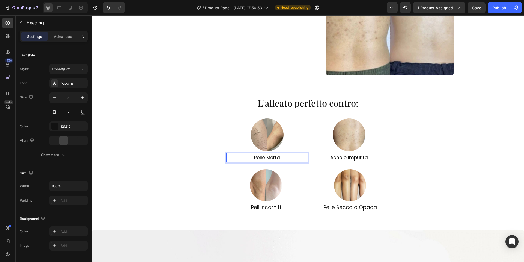
click at [262, 158] on span "Pelle Morta" at bounding box center [267, 157] width 26 height 7
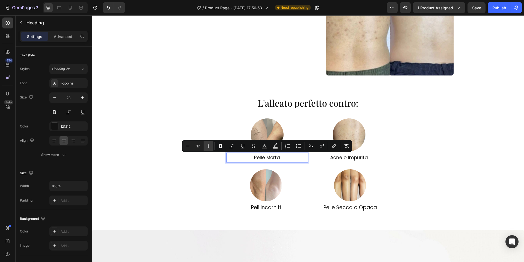
click at [205, 145] on button "Plus" at bounding box center [209, 146] width 10 height 10
type input "19"
click at [343, 157] on span "Acne o Impurità" at bounding box center [349, 157] width 38 height 7
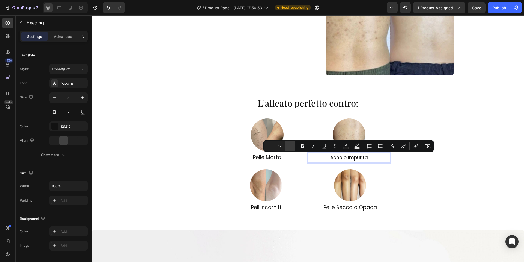
click at [288, 146] on icon "Editor contextual toolbar" at bounding box center [290, 145] width 5 height 5
type input "19"
click at [221, 151] on div "Image ⁠⁠⁠⁠⁠⁠⁠ Pelle Morta Heading Image Acne o Impurità Heading 0 Row" at bounding box center [308, 140] width 328 height 44
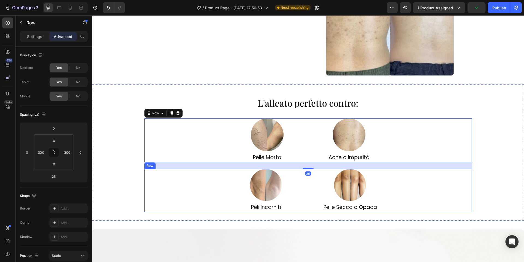
click at [163, 186] on div "Image ⁠⁠⁠⁠⁠⁠⁠ Peli Incarniti Heading Image Pelle Secca o Opaca Heading Row" at bounding box center [308, 190] width 328 height 43
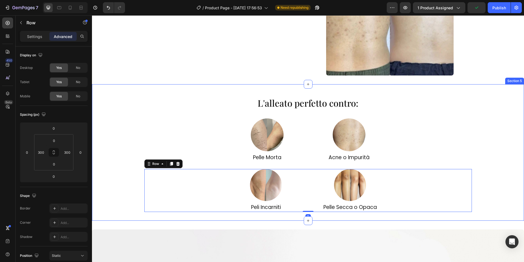
click at [128, 183] on div "L'alleato perfetto contro: Heading Image ⁠⁠⁠⁠⁠⁠⁠ Pelle Morta Heading Image ⁠⁠⁠⁠…" at bounding box center [308, 152] width 432 height 119
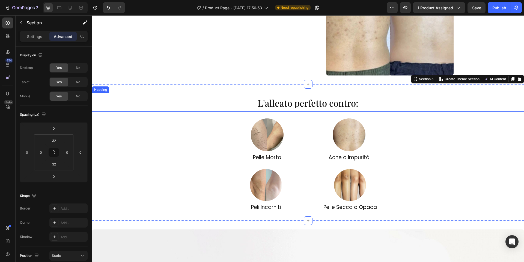
click at [318, 100] on span "L'alleato perfetto contro:" at bounding box center [308, 103] width 101 height 12
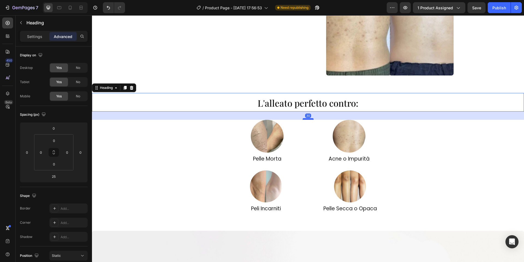
click at [309, 119] on div at bounding box center [308, 119] width 11 height 2
type input "30"
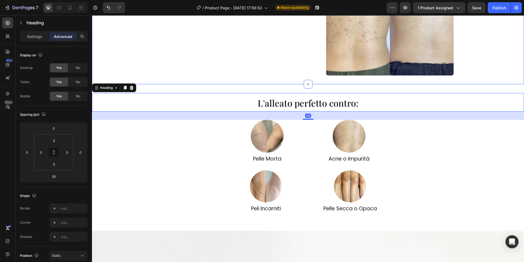
click at [290, 79] on div "⁠⁠⁠⁠⁠⁠⁠ Risultati evidenti già dai primi utilizzi Heading La spugna esfoliante …" at bounding box center [308, 11] width 432 height 145
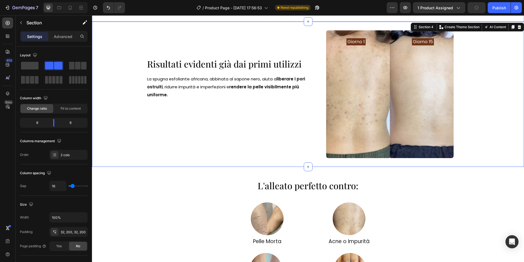
scroll to position [189, 0]
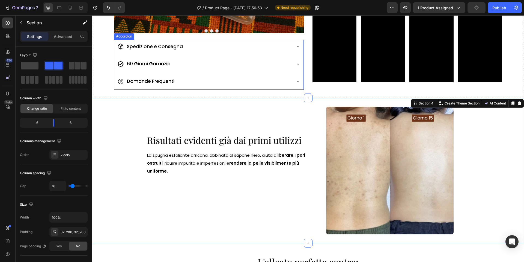
click at [299, 59] on div "60 Giorni Garanzia" at bounding box center [209, 64] width 190 height 15
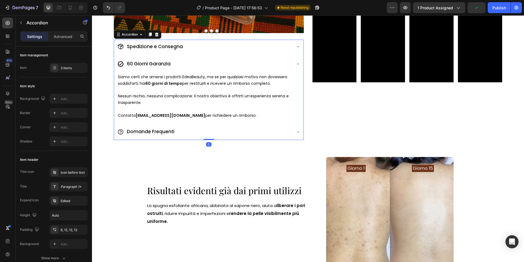
click at [297, 47] on icon at bounding box center [298, 46] width 4 height 4
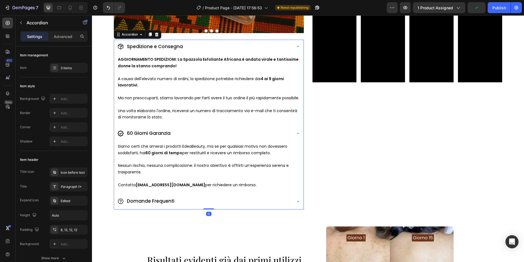
click at [291, 47] on div "Spedizione e Consegna" at bounding box center [209, 47] width 190 height 15
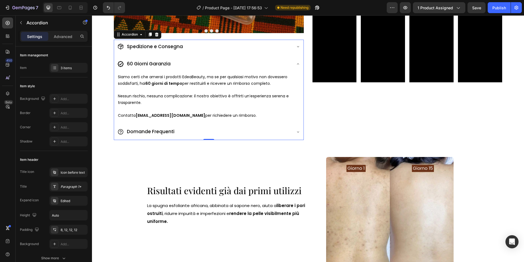
click at [299, 65] on icon at bounding box center [298, 64] width 4 height 4
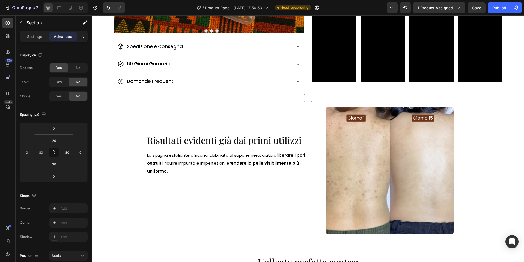
scroll to position [232, 0]
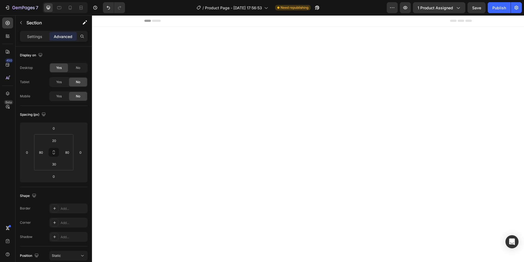
scroll to position [345, 0]
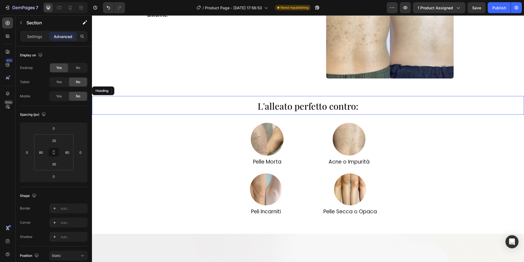
click at [348, 103] on span "L'alleato perfetto contro:" at bounding box center [308, 106] width 101 height 12
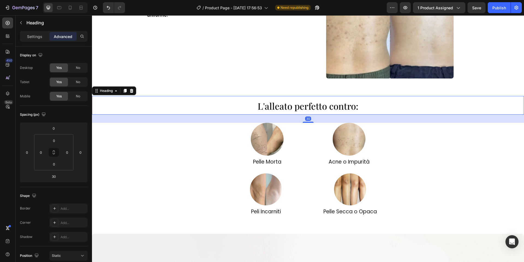
click at [311, 121] on div "30" at bounding box center [308, 118] width 432 height 8
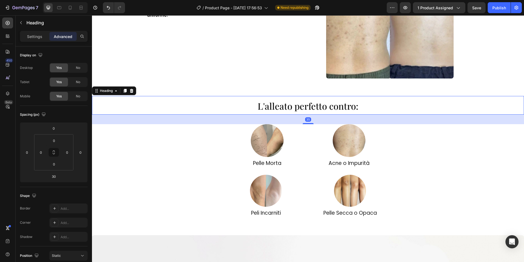
drag, startPoint x: 311, startPoint y: 122, endPoint x: 303, endPoint y: 104, distance: 20.0
click at [311, 123] on div at bounding box center [308, 123] width 11 height 1
type input "35"
click at [290, 84] on div "⁠⁠⁠⁠⁠⁠⁠ Risultati evidenti già dai primi utilizzi Heading La spugna esfoliante …" at bounding box center [308, 14] width 432 height 145
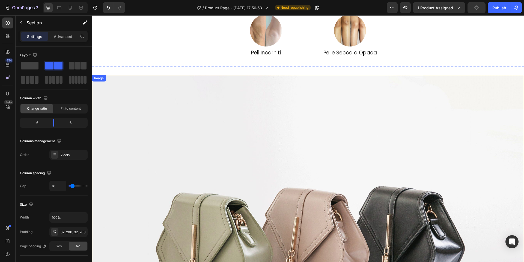
scroll to position [480, 0]
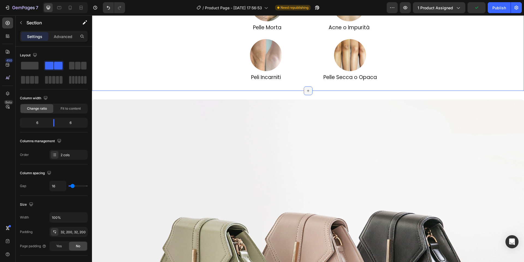
click at [306, 86] on div at bounding box center [308, 90] width 9 height 9
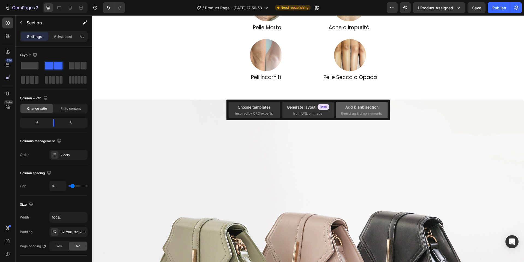
click at [367, 113] on span "then drag & drop elements" at bounding box center [361, 113] width 41 height 5
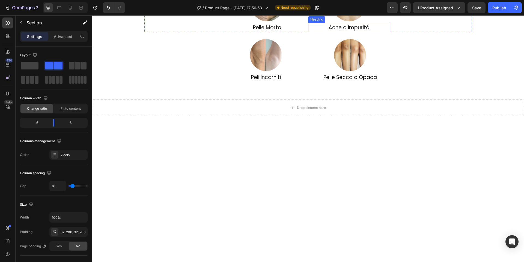
scroll to position [271, 0]
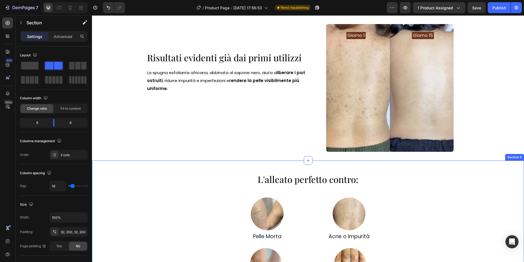
click at [493, 162] on div "L'alleato perfetto contro: Heading Image Pelle Morta Heading Image Acne o Impur…" at bounding box center [308, 229] width 432 height 139
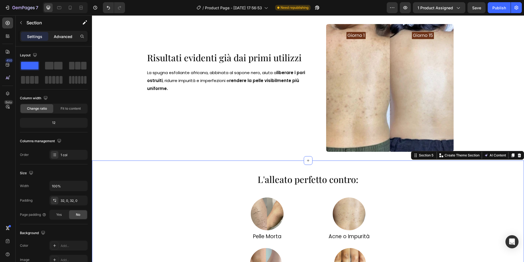
click at [72, 32] on div "Advanced" at bounding box center [62, 36] width 27 height 9
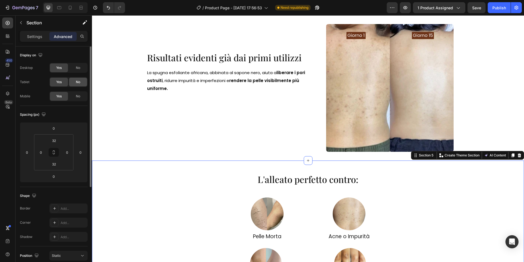
click at [78, 81] on span "No" at bounding box center [78, 81] width 4 height 5
click at [78, 92] on div "No" at bounding box center [78, 96] width 18 height 9
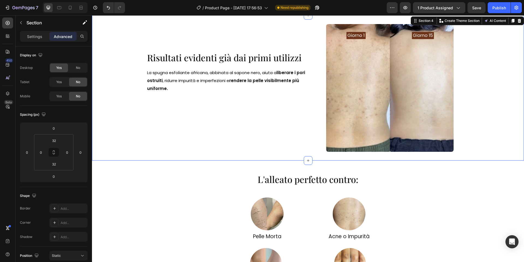
click at [182, 153] on div "Risultati evidenti già dai primi utilizzi Heading La spugna esfoliante africana…" at bounding box center [308, 87] width 432 height 145
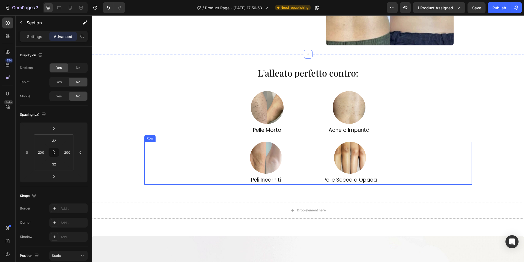
scroll to position [493, 0]
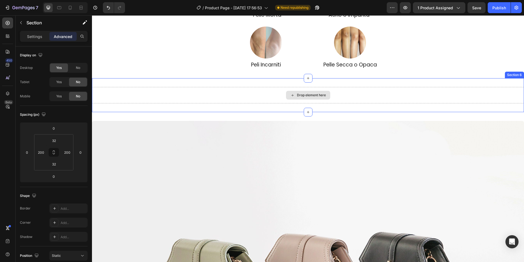
click at [210, 87] on div "Drop element here" at bounding box center [308, 95] width 432 height 16
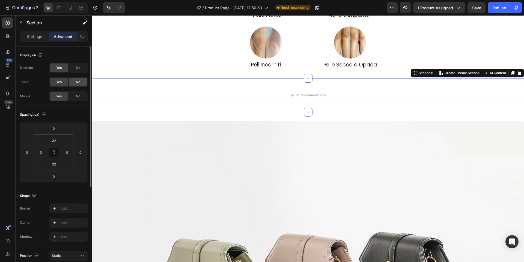
click at [75, 78] on div "No" at bounding box center [78, 82] width 18 height 9
drag, startPoint x: 75, startPoint y: 95, endPoint x: 79, endPoint y: 94, distance: 3.9
click at [75, 95] on div "No" at bounding box center [78, 96] width 18 height 9
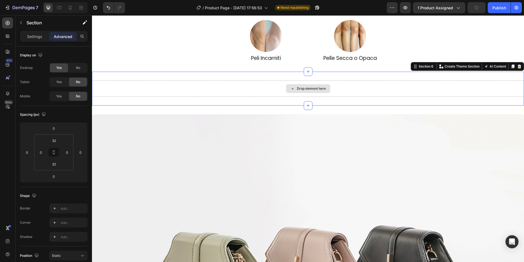
click at [207, 91] on div "Drop element here" at bounding box center [308, 88] width 432 height 16
click at [41, 41] on div "Settings Advanced" at bounding box center [54, 36] width 68 height 11
click at [41, 38] on p "Settings" at bounding box center [34, 37] width 15 height 6
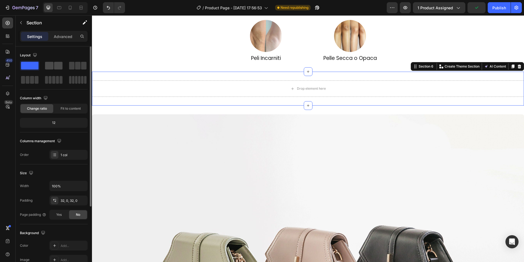
click at [58, 64] on span at bounding box center [58, 66] width 8 height 8
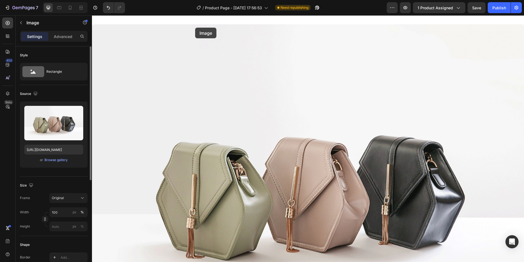
scroll to position [545, 0]
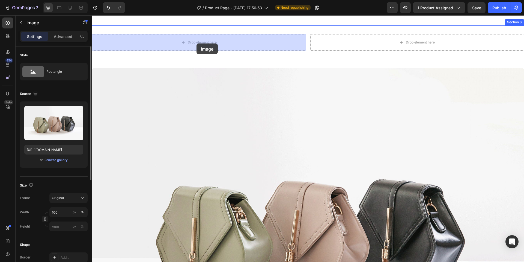
drag, startPoint x: 202, startPoint y: 102, endPoint x: 197, endPoint y: 43, distance: 58.7
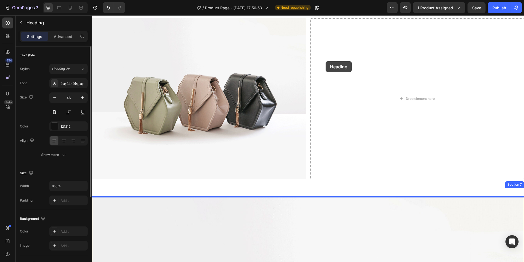
scroll to position [492, 0]
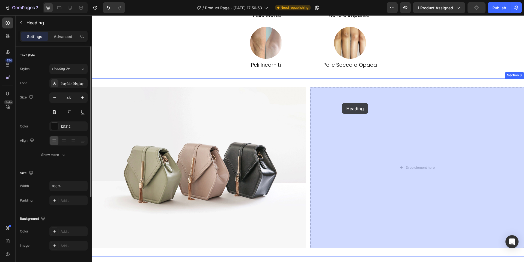
drag, startPoint x: 150, startPoint y: 184, endPoint x: 342, endPoint y: 103, distance: 208.0
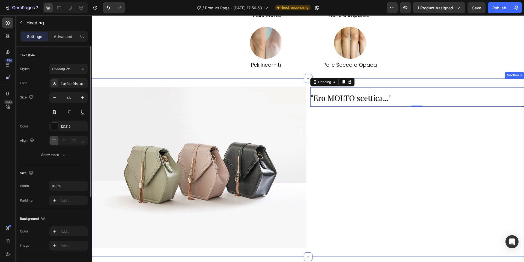
click at [309, 99] on div "Image "Ero MOLTO scettica..." Heading 0 Section 6" at bounding box center [308, 167] width 432 height 178
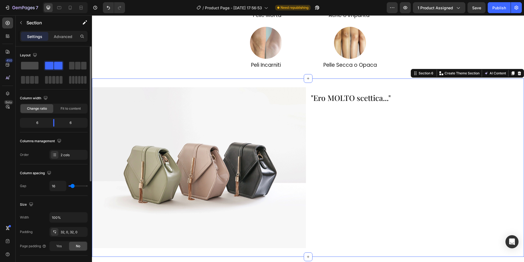
click at [36, 66] on span at bounding box center [29, 66] width 17 height 8
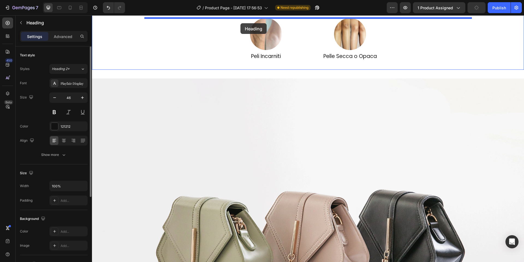
scroll to position [481, 0]
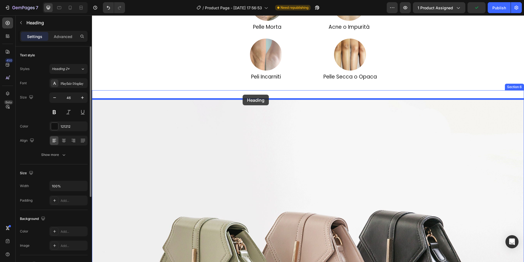
drag, startPoint x: 226, startPoint y: 218, endPoint x: 243, endPoint y: 95, distance: 124.9
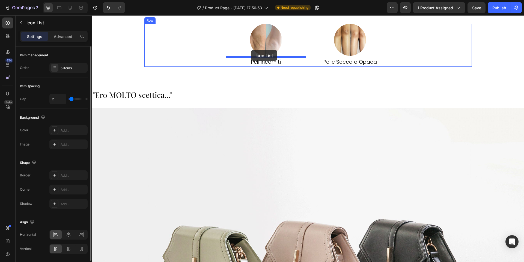
scroll to position [493, 0]
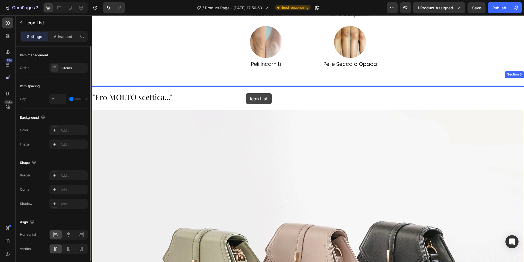
drag, startPoint x: 131, startPoint y: 179, endPoint x: 246, endPoint y: 93, distance: 143.2
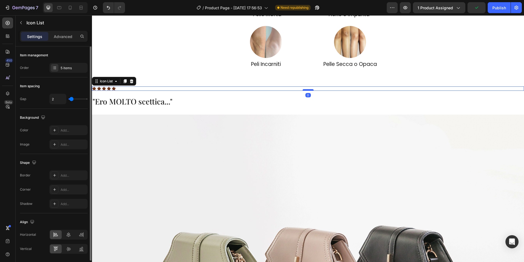
drag, startPoint x: 308, startPoint y: 95, endPoint x: 308, endPoint y: 89, distance: 5.7
click at [308, 89] on div at bounding box center [308, 90] width 11 height 2
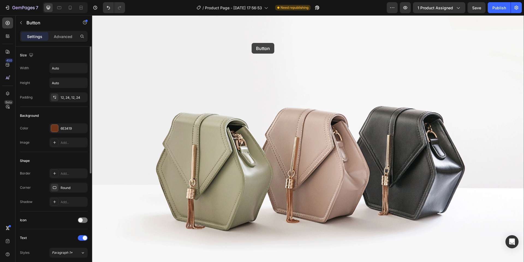
scroll to position [611, 0]
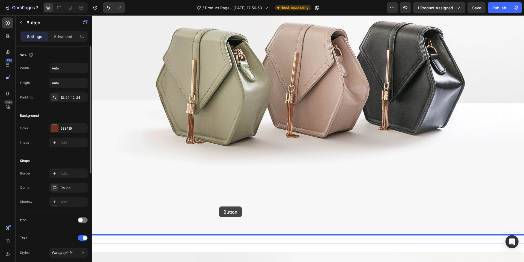
drag, startPoint x: 197, startPoint y: 95, endPoint x: 219, endPoint y: 206, distance: 113.9
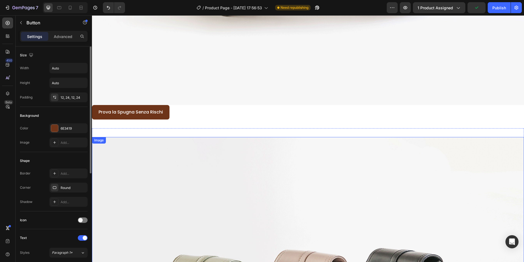
scroll to position [810, 0]
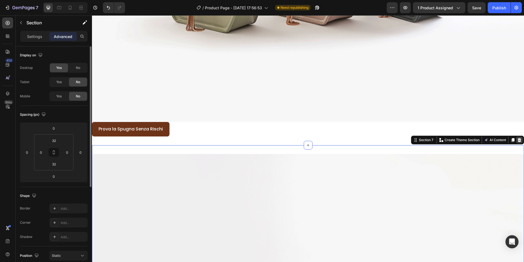
click at [519, 141] on icon at bounding box center [520, 140] width 4 height 4
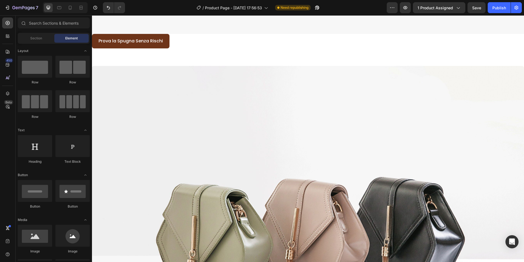
scroll to position [922, 0]
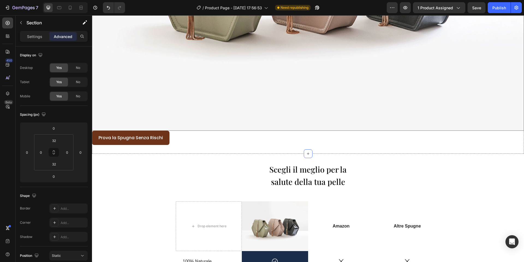
scroll to position [1663, 0]
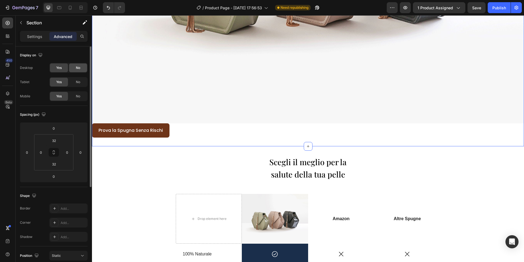
click at [78, 68] on span "No" at bounding box center [78, 67] width 4 height 5
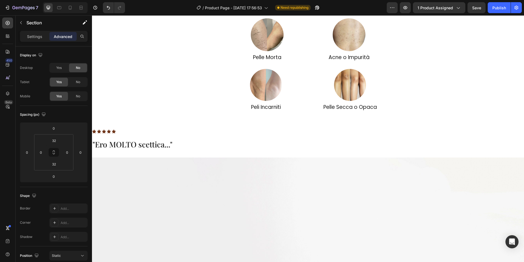
scroll to position [427, 0]
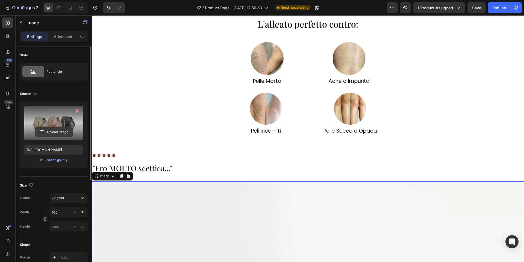
click at [49, 134] on input "file" at bounding box center [54, 131] width 38 height 9
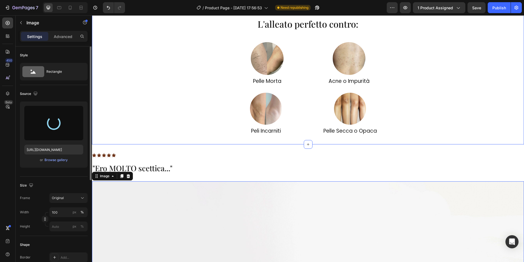
type input "https://cdn.shopify.com/s/files/1/0963/1665/3899/files/gempages_581170626895544…"
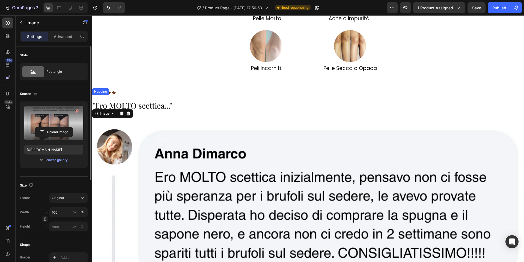
scroll to position [513, 0]
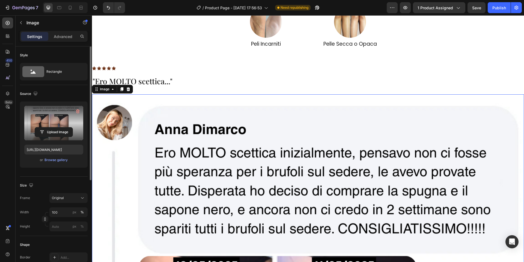
click at [60, 210] on input "100" at bounding box center [68, 212] width 38 height 10
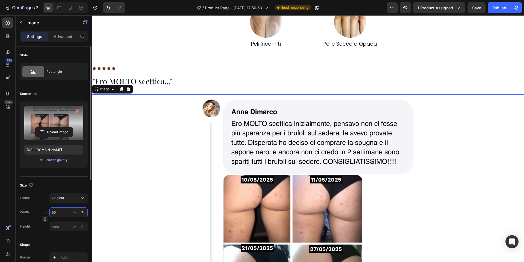
type input "5"
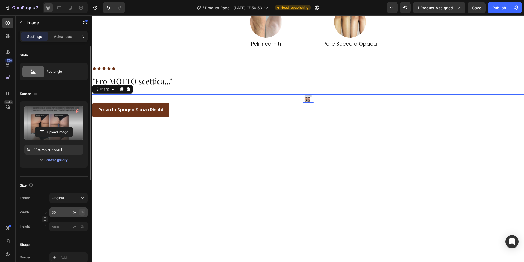
click at [81, 209] on button "%" at bounding box center [82, 212] width 7 height 7
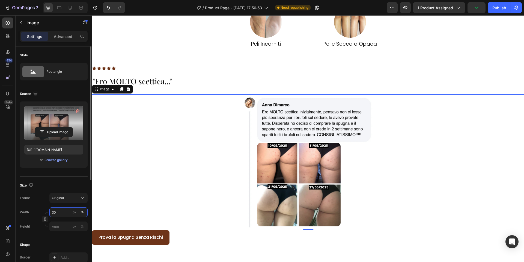
click at [59, 210] on input "30" at bounding box center [68, 212] width 38 height 10
type input "35"
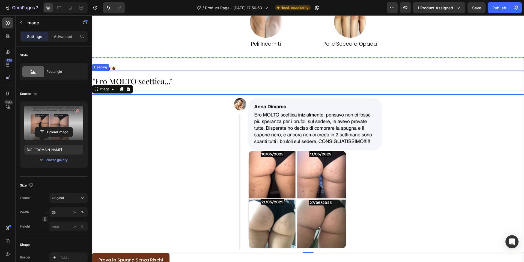
click at [127, 68] on div "Icon Icon Icon Icon Icon" at bounding box center [308, 68] width 432 height 4
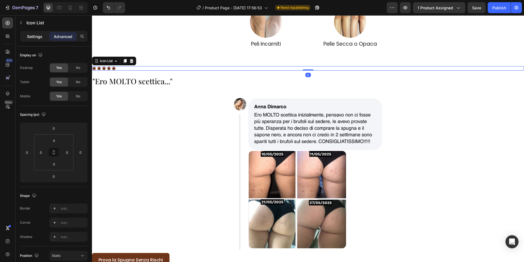
click at [34, 36] on p "Settings" at bounding box center [34, 37] width 15 height 6
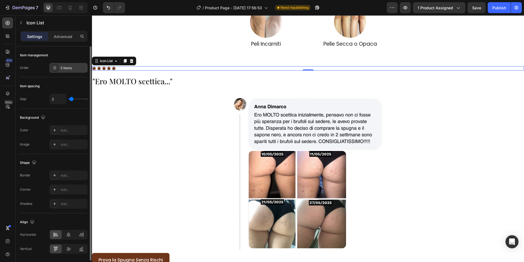
click at [68, 68] on div "5 items" at bounding box center [74, 68] width 26 height 5
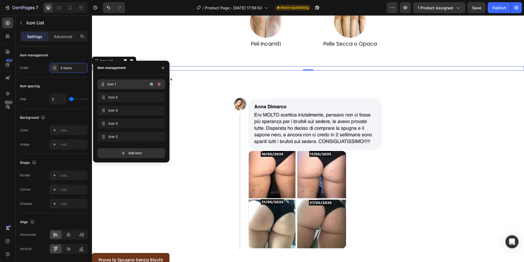
click at [125, 84] on span "Icon 1" at bounding box center [127, 84] width 40 height 5
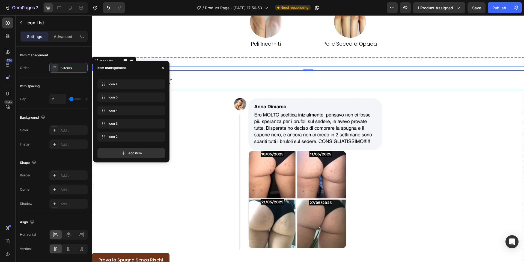
click at [179, 72] on h2 ""Ero MOLTO scettica..."" at bounding box center [308, 79] width 432 height 19
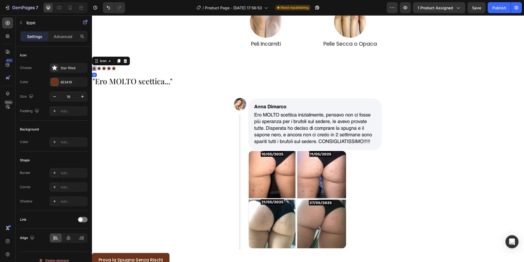
click at [95, 70] on div "Icon 0" at bounding box center [94, 68] width 4 height 4
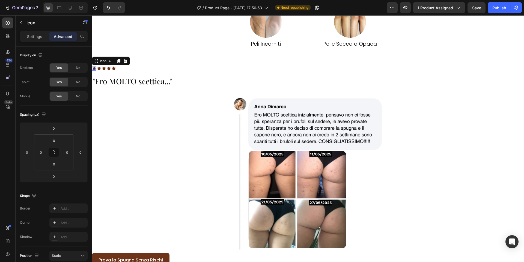
click at [95, 68] on icon at bounding box center [94, 68] width 4 height 4
click at [42, 37] on p "Settings" at bounding box center [34, 37] width 15 height 6
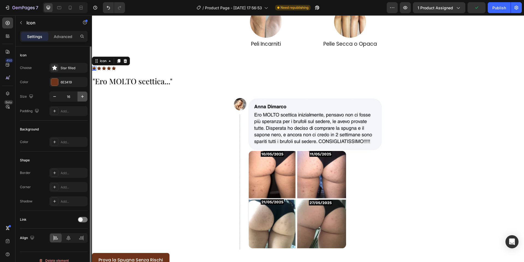
click at [81, 96] on icon "button" at bounding box center [82, 96] width 5 height 5
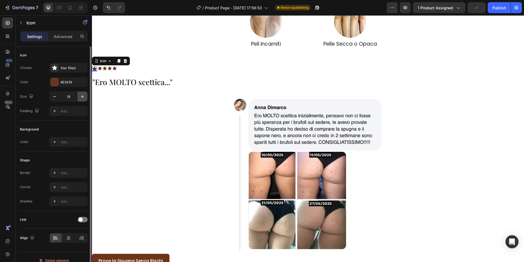
click at [81, 96] on icon "button" at bounding box center [82, 96] width 5 height 5
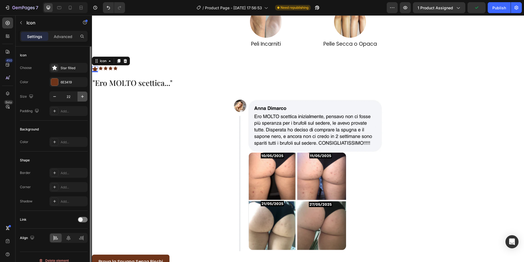
click at [81, 96] on icon "button" at bounding box center [82, 96] width 5 height 5
click at [59, 96] on button "button" at bounding box center [55, 97] width 10 height 10
type input "22"
click at [124, 70] on div "Icon 0 Icon Icon Icon Icon" at bounding box center [308, 69] width 432 height 6
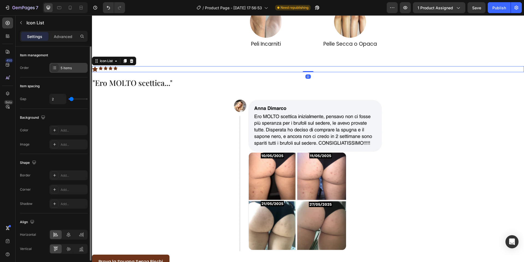
click at [73, 66] on div "5 items" at bounding box center [74, 68] width 26 height 5
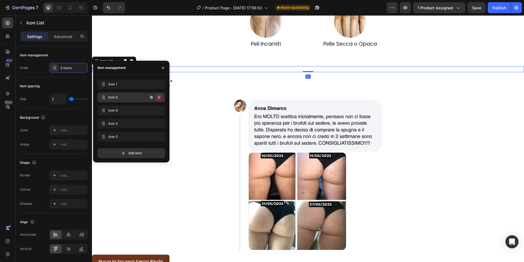
click at [159, 95] on button "button" at bounding box center [159, 97] width 8 height 8
click at [159, 95] on div "Delete" at bounding box center [155, 97] width 10 height 5
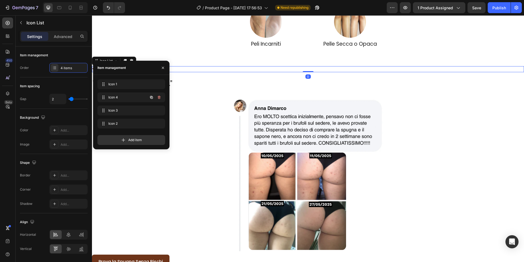
click at [159, 95] on button "button" at bounding box center [159, 97] width 8 height 8
click at [159, 95] on div "Delete" at bounding box center [155, 97] width 10 height 5
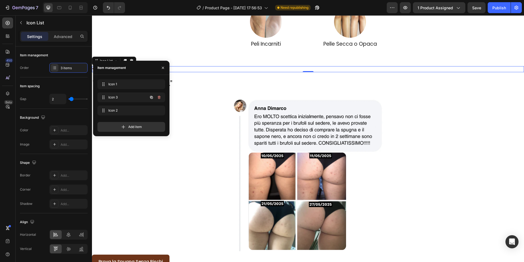
click at [159, 95] on button "button" at bounding box center [159, 97] width 8 height 8
click at [159, 95] on div "Delete" at bounding box center [155, 97] width 10 height 5
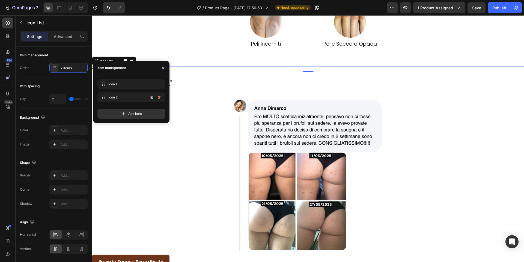
click at [159, 95] on button "button" at bounding box center [159, 97] width 8 height 8
click at [159, 95] on div "Delete" at bounding box center [155, 97] width 10 height 5
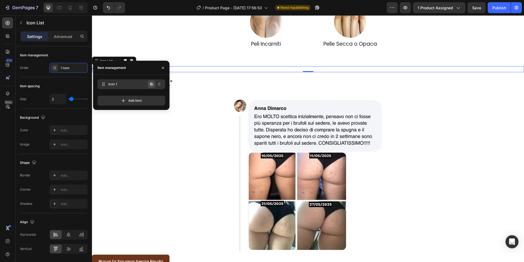
click at [152, 85] on icon "button" at bounding box center [151, 84] width 4 height 4
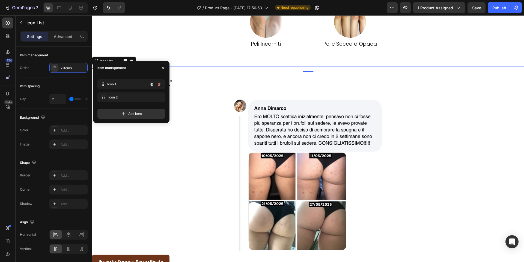
click at [152, 85] on div "Icon 1 Icon 1" at bounding box center [132, 84] width 68 height 10
click at [152, 85] on icon "button" at bounding box center [151, 84] width 4 height 4
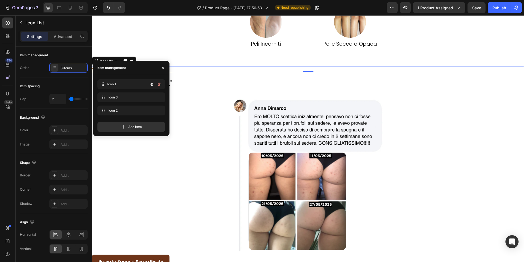
click at [152, 85] on div "Icon 1 Icon 1" at bounding box center [132, 84] width 68 height 10
click at [152, 85] on icon "button" at bounding box center [151, 84] width 4 height 4
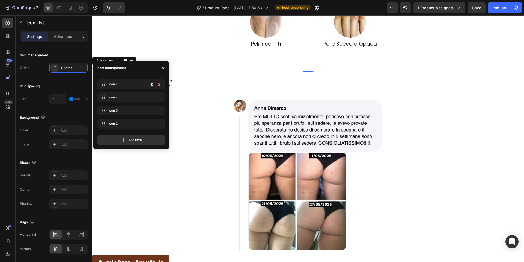
click at [152, 85] on icon "button" at bounding box center [151, 84] width 4 height 4
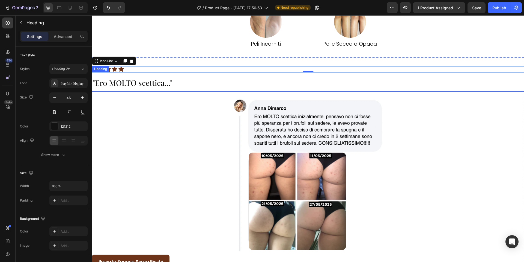
click at [203, 89] on h2 ""Ero MOLTO scettica..."" at bounding box center [308, 81] width 432 height 19
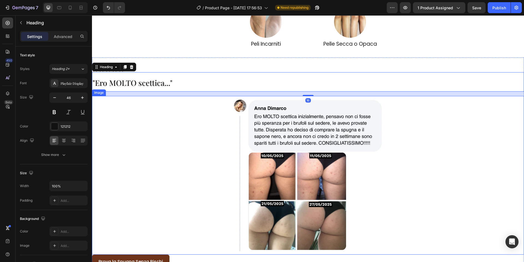
click at [191, 97] on div at bounding box center [308, 175] width 432 height 158
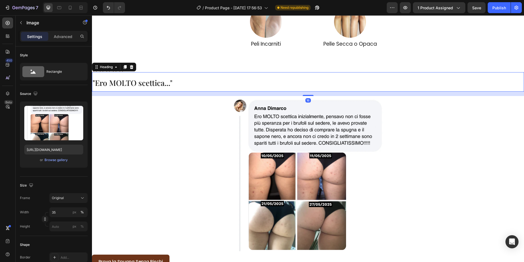
click at [181, 87] on h2 ""Ero MOLTO scettica..."" at bounding box center [308, 81] width 432 height 19
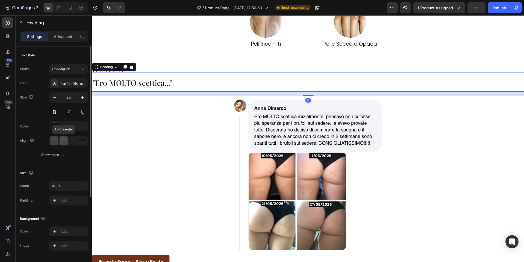
click at [61, 140] on icon at bounding box center [63, 140] width 5 height 5
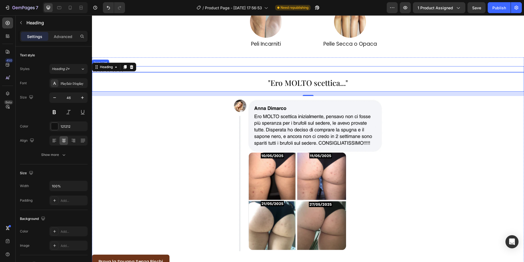
click at [152, 69] on div "Icon Icon Icon Icon Icon" at bounding box center [308, 69] width 432 height 6
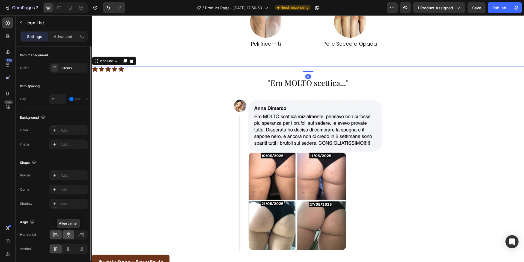
click at [67, 234] on icon at bounding box center [68, 234] width 5 height 5
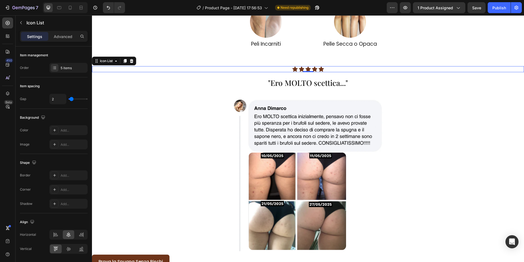
click at [308, 78] on div "0" at bounding box center [308, 76] width 5 height 4
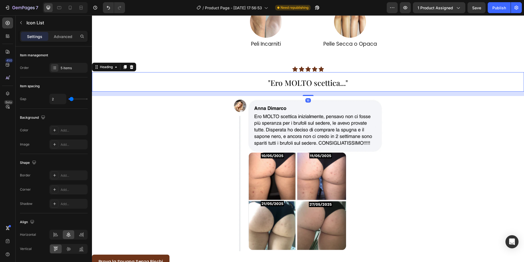
click at [299, 85] on span ""Ero MOLTO scettica..."" at bounding box center [308, 83] width 80 height 10
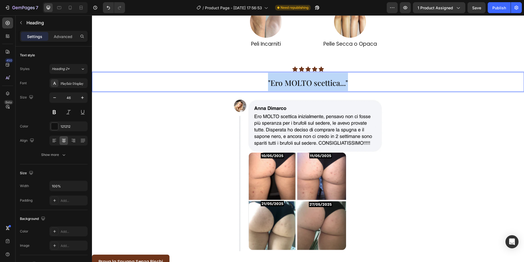
click at [299, 85] on span ""Ero MOLTO scettica..."" at bounding box center [308, 83] width 80 height 10
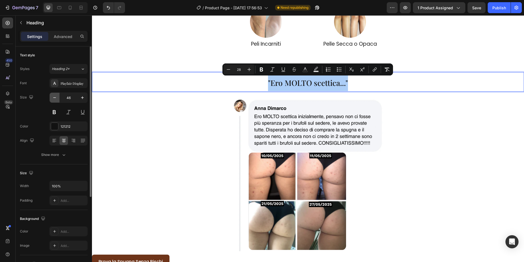
click at [54, 95] on icon "button" at bounding box center [54, 97] width 5 height 5
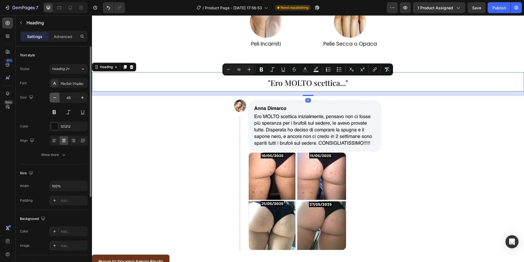
click at [54, 95] on icon "button" at bounding box center [54, 97] width 5 height 5
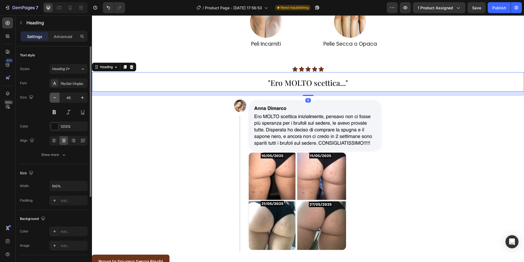
click at [54, 95] on icon "button" at bounding box center [54, 97] width 5 height 5
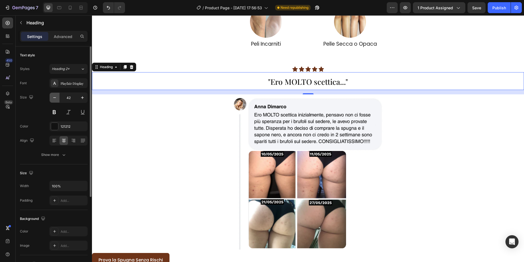
click at [54, 95] on icon "button" at bounding box center [54, 97] width 5 height 5
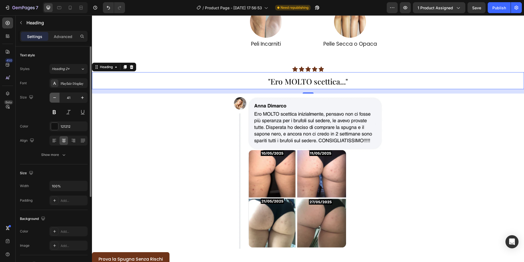
click at [54, 95] on icon "button" at bounding box center [54, 97] width 5 height 5
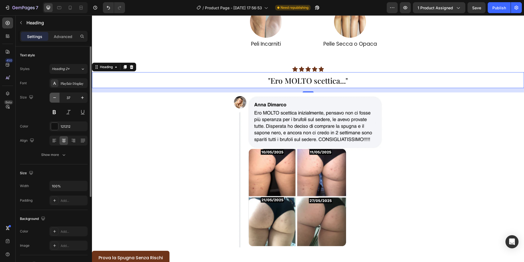
click at [54, 95] on icon "button" at bounding box center [54, 97] width 5 height 5
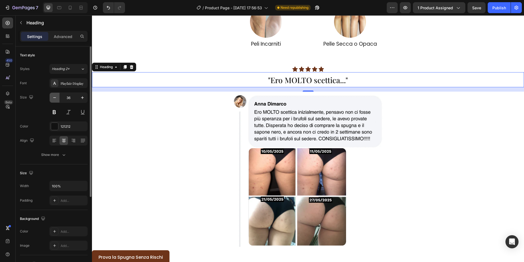
click at [54, 95] on icon "button" at bounding box center [54, 97] width 5 height 5
type input "35"
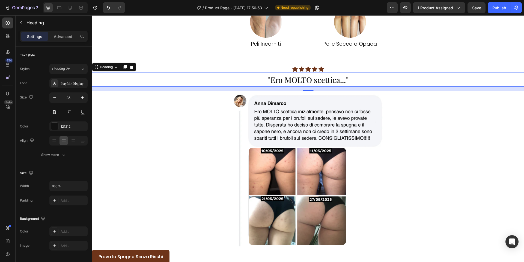
scroll to position [315, 0]
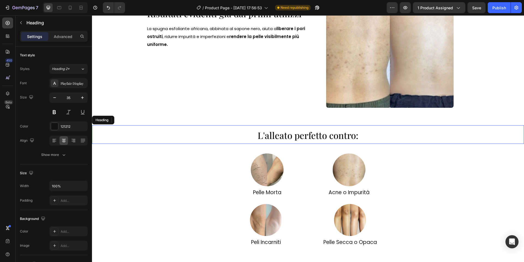
click at [282, 135] on span "L'alleato perfetto contro:" at bounding box center [308, 135] width 101 height 12
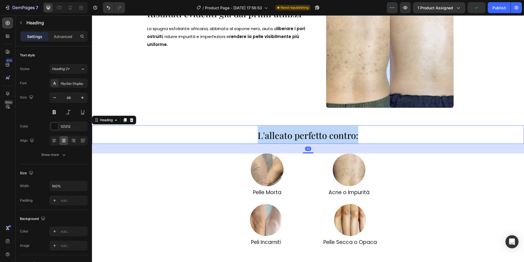
click at [282, 135] on span "L'alleato perfetto contro:" at bounding box center [308, 135] width 101 height 12
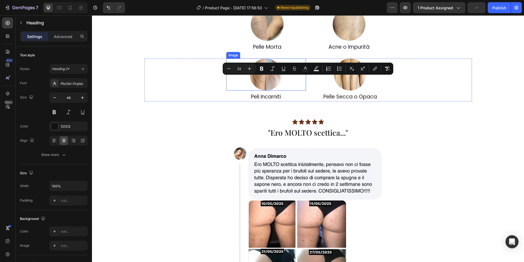
scroll to position [523, 0]
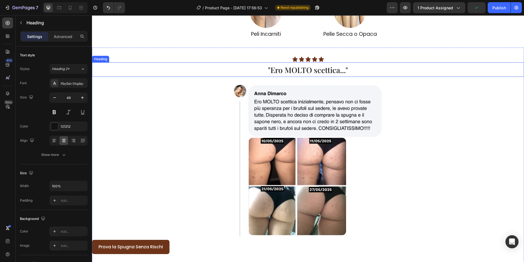
click at [273, 68] on span ""Ero MOLTO scettica..."" at bounding box center [308, 70] width 80 height 10
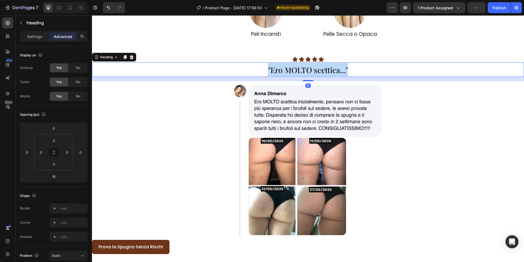
click at [273, 68] on span ""Ero MOLTO scettica..."" at bounding box center [308, 70] width 80 height 10
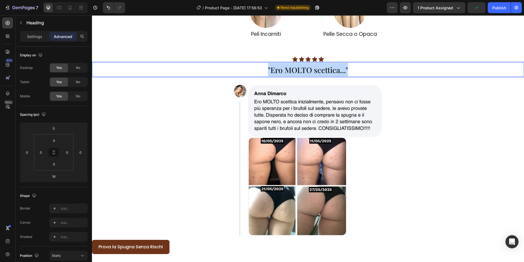
click at [273, 68] on span ""Ero MOLTO scettica..."" at bounding box center [308, 70] width 80 height 10
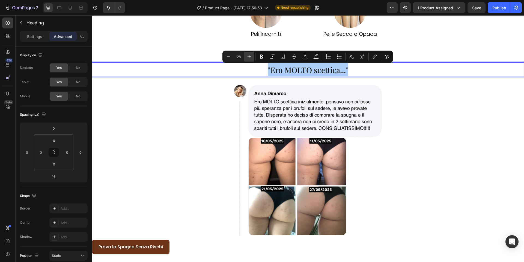
click at [250, 59] on icon "Editor contextual toolbar" at bounding box center [249, 56] width 5 height 5
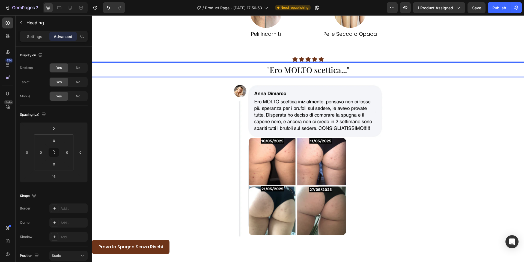
click at [250, 59] on div "Icon Icon Icon Icon Icon" at bounding box center [308, 59] width 432 height 6
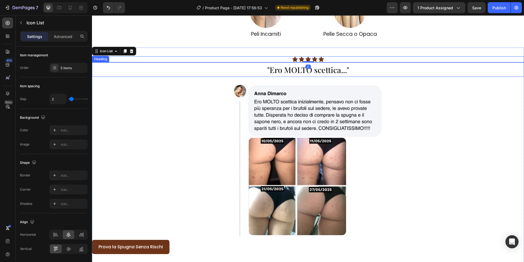
click at [276, 69] on span ""Ero MOLTO scettica..."" at bounding box center [308, 69] width 82 height 10
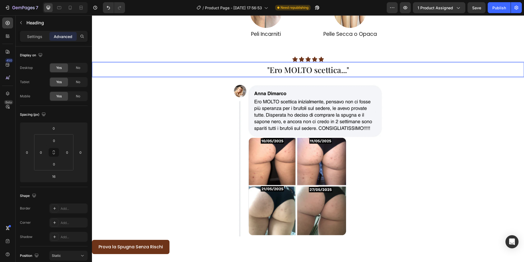
click at [276, 69] on span ""Ero MOLTO scettica..."" at bounding box center [308, 69] width 82 height 10
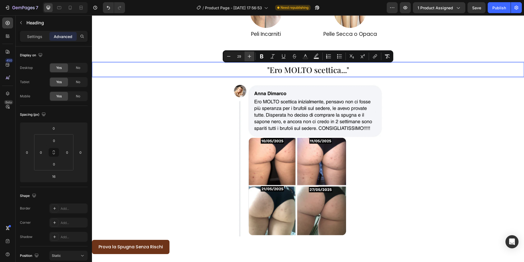
click at [248, 58] on icon "Editor contextual toolbar" at bounding box center [249, 56] width 5 height 5
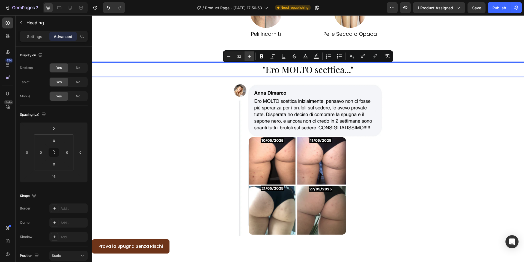
click at [248, 58] on icon "Editor contextual toolbar" at bounding box center [249, 56] width 5 height 5
type input "34"
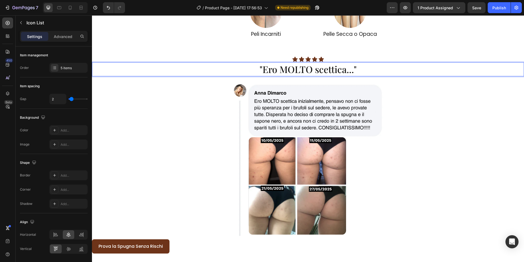
click at [222, 58] on div "Icon Icon Icon Icon Icon" at bounding box center [308, 59] width 432 height 6
click at [249, 62] on h2 "⁠⁠⁠⁠⁠⁠⁠ "Ero MOLTO scettica..."" at bounding box center [308, 69] width 432 height 14
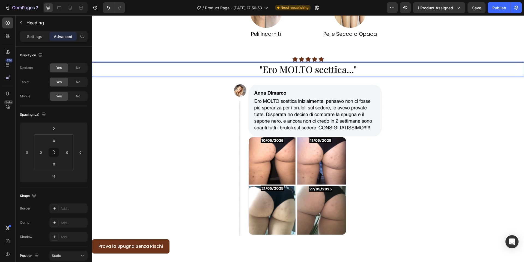
click at [249, 62] on h2 ""Ero MOLTO scettica..."" at bounding box center [308, 69] width 432 height 14
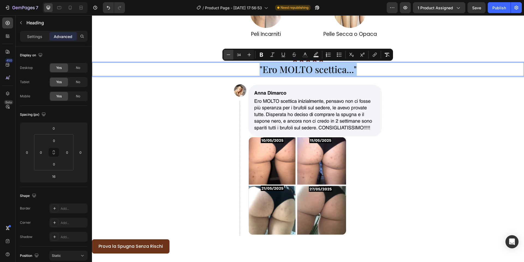
click at [232, 56] on button "Minus" at bounding box center [229, 55] width 10 height 10
type input "33"
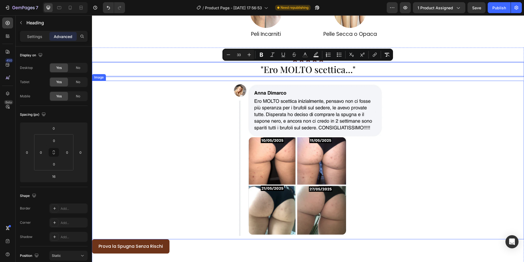
click at [214, 117] on div at bounding box center [308, 160] width 432 height 158
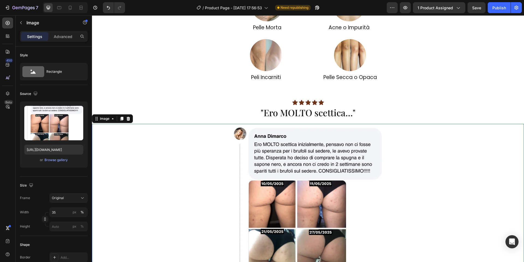
scroll to position [444, 0]
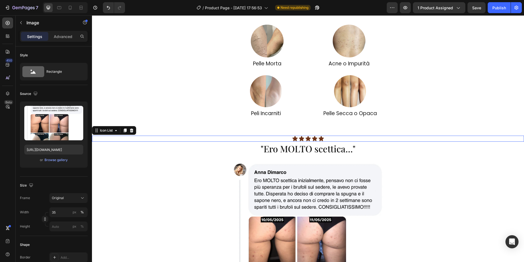
click at [331, 139] on div "Icon Icon Icon Icon Icon" at bounding box center [308, 138] width 432 height 6
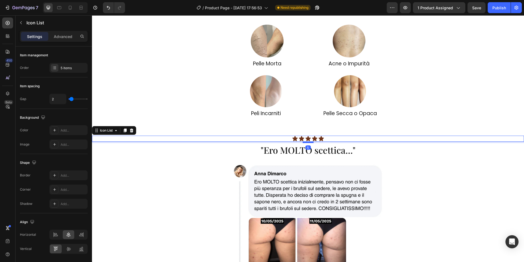
click at [310, 142] on div at bounding box center [308, 142] width 11 height 2
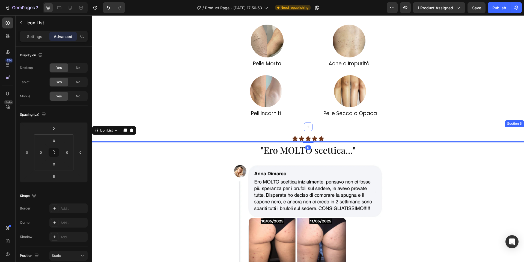
click at [317, 125] on div "⁠⁠⁠⁠⁠⁠⁠ L'alleato perfetto contro: Heading Image Pelle Morta Heading Image Acne…" at bounding box center [308, 57] width 432 height 139
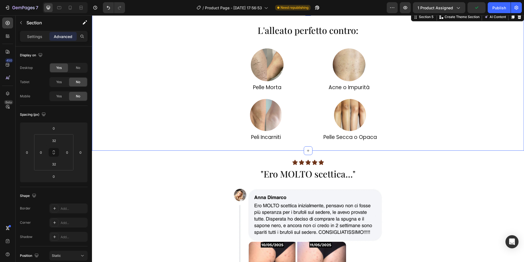
scroll to position [434, 0]
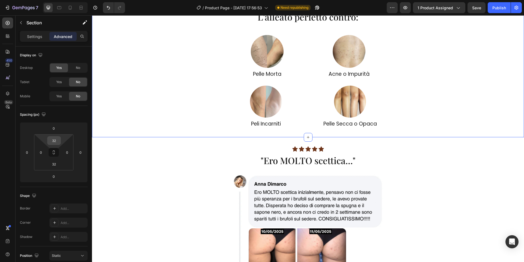
click at [55, 141] on input "32" at bounding box center [54, 140] width 11 height 8
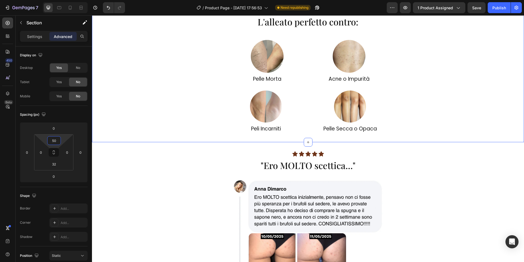
type input "5"
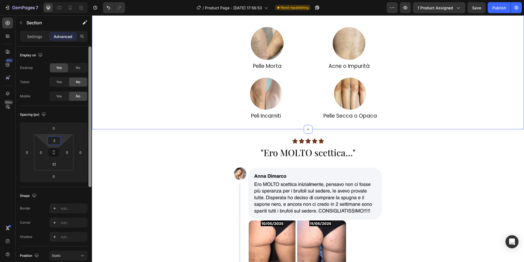
type input "33"
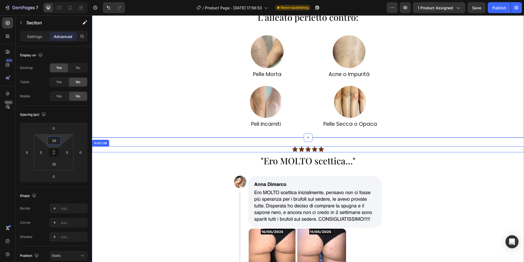
click at [235, 147] on div "Icon Icon Icon Icon Icon" at bounding box center [308, 149] width 432 height 6
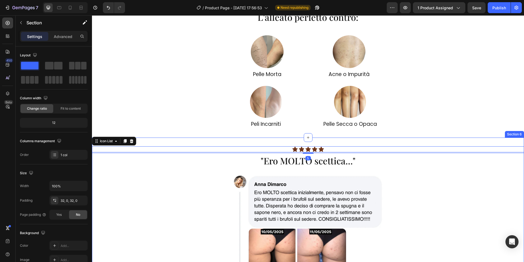
click at [237, 142] on div "Icon Icon Icon Icon Icon Icon List 5 ⁠⁠⁠⁠⁠⁠⁠ "Ero MOLTO scettica..." Heading Im…" at bounding box center [308, 245] width 432 height 216
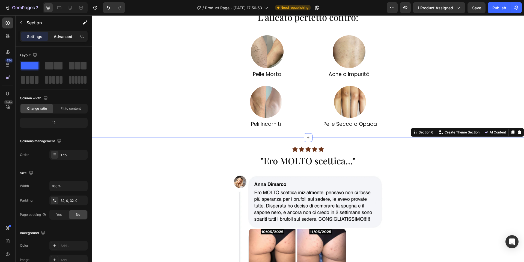
click at [61, 38] on p "Advanced" at bounding box center [63, 37] width 19 height 6
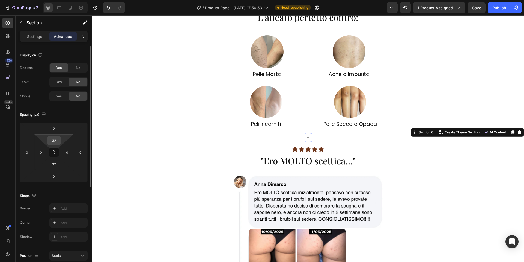
click at [60, 142] on div "32" at bounding box center [54, 140] width 14 height 9
click at [53, 141] on input "32" at bounding box center [54, 140] width 11 height 8
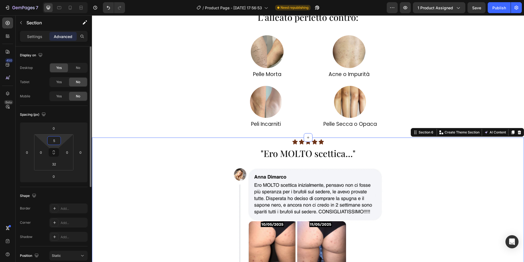
type input "50"
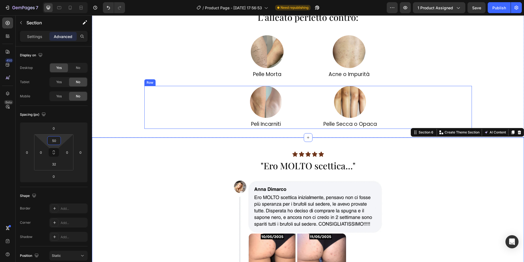
click at [175, 104] on div "Image Peli Incarniti Heading Image Pelle Secca o Opaca Heading Row" at bounding box center [308, 107] width 328 height 43
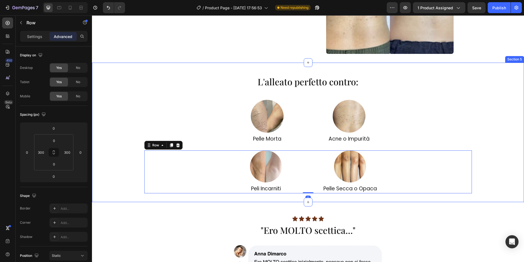
click at [175, 102] on div "Image Pelle Morta Heading Image Acne o Impurità Heading Row" at bounding box center [308, 122] width 328 height 44
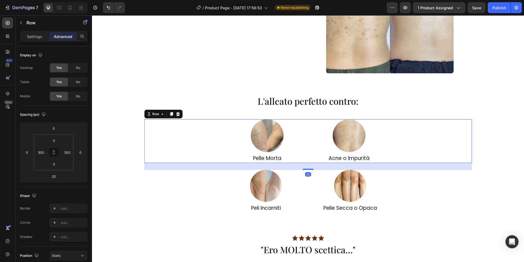
scroll to position [350, 0]
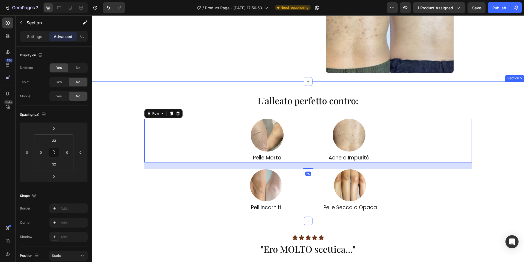
click at [184, 82] on div "⁠⁠⁠⁠⁠⁠⁠ L'alleato perfetto contro: Heading Image Pelle Morta Heading Image Acne…" at bounding box center [308, 150] width 432 height 139
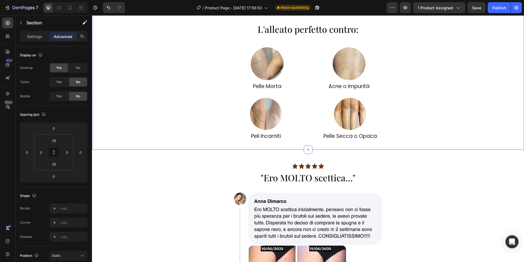
scroll to position [437, 0]
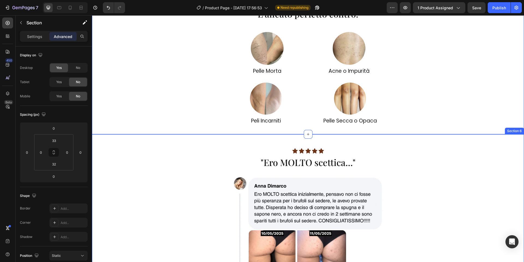
click at [326, 137] on div "Icon Icon Icon Icon Icon Icon List ⁠⁠⁠⁠⁠⁠⁠ "Ero MOLTO scettica..." Heading Imag…" at bounding box center [308, 244] width 432 height 221
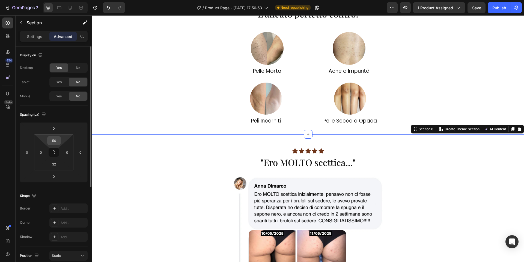
click at [57, 139] on input "50" at bounding box center [54, 140] width 11 height 8
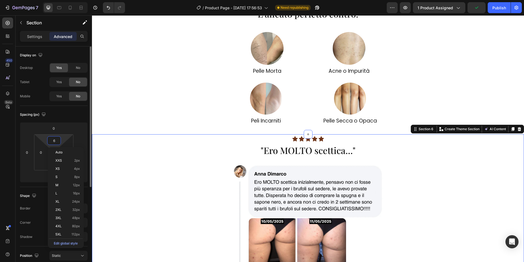
type input "60"
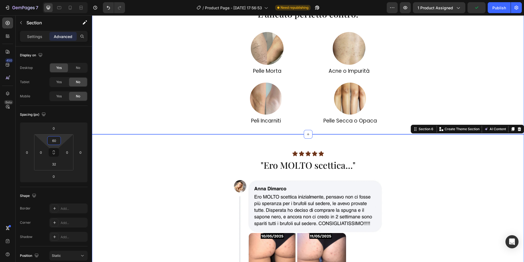
click at [150, 81] on div "⁠⁠⁠⁠⁠⁠⁠ L'alleato perfetto contro: Heading Image Pelle Morta Heading Image Acne…" at bounding box center [308, 65] width 432 height 122
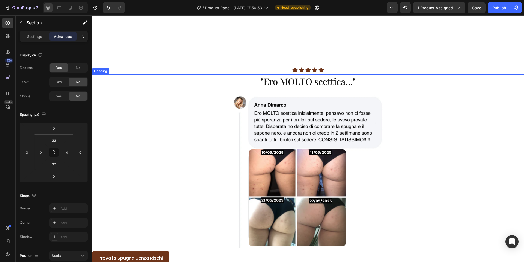
scroll to position [595, 0]
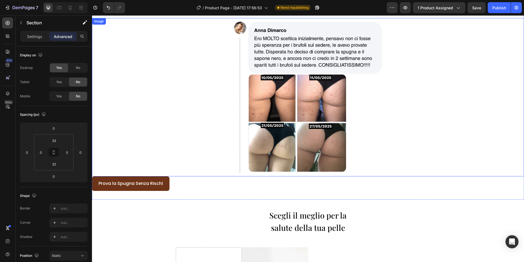
click at [189, 177] on div "Prova la Spugna Senza Rischi Button" at bounding box center [308, 183] width 432 height 14
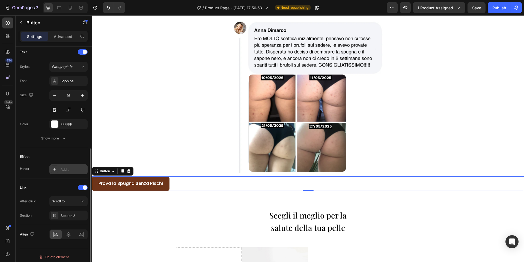
scroll to position [189, 0]
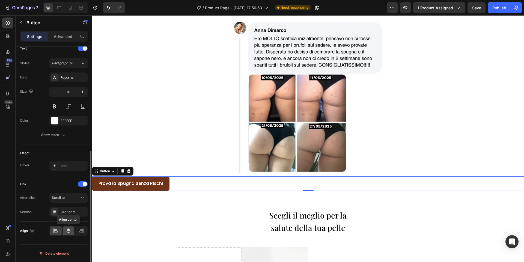
click at [63, 233] on div at bounding box center [69, 230] width 12 height 9
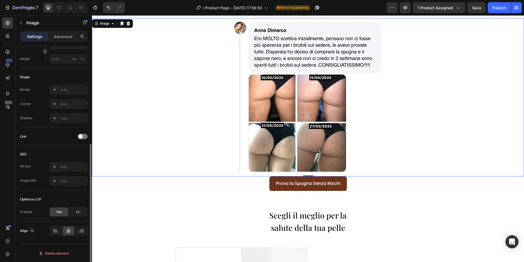
click at [263, 171] on img at bounding box center [307, 97] width 151 height 158
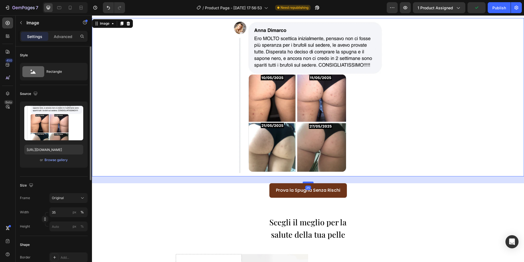
drag, startPoint x: 310, startPoint y: 176, endPoint x: 310, endPoint y: 183, distance: 6.8
click at [310, 183] on div at bounding box center [308, 182] width 11 height 2
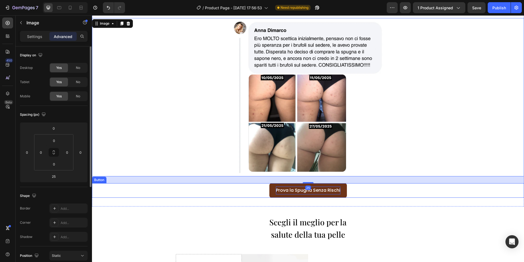
click at [318, 188] on p "Prova la Spugna Senza Rischi" at bounding box center [308, 190] width 64 height 8
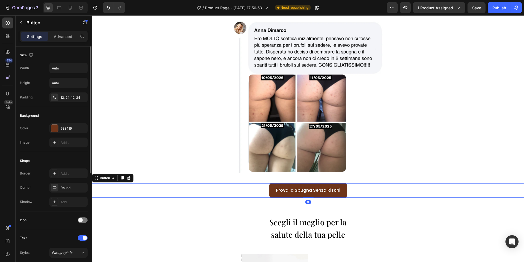
click at [274, 190] on link "Prova la Spugna Senza Rischi" at bounding box center [309, 190] width 78 height 14
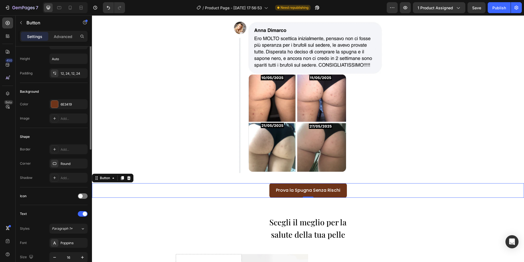
scroll to position [157, 0]
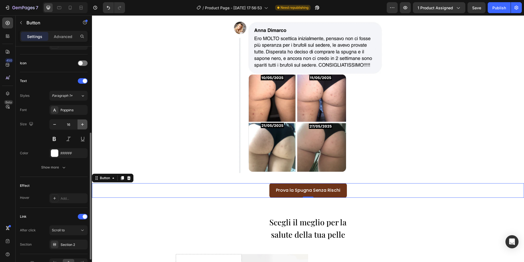
click at [84, 122] on icon "button" at bounding box center [82, 124] width 5 height 5
type input "19"
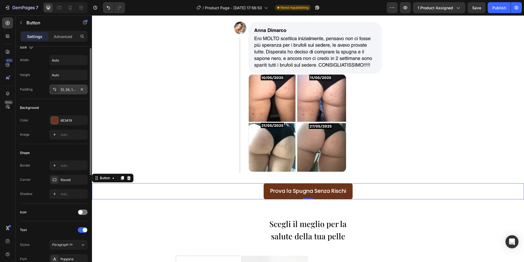
scroll to position [0, 0]
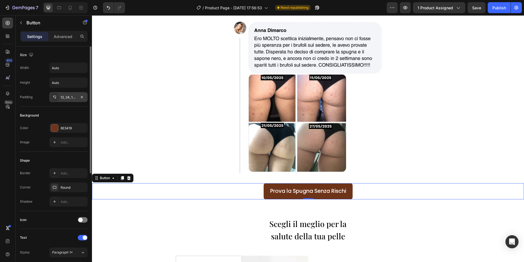
click at [61, 93] on div "12, 24, 12, 24" at bounding box center [68, 97] width 38 height 10
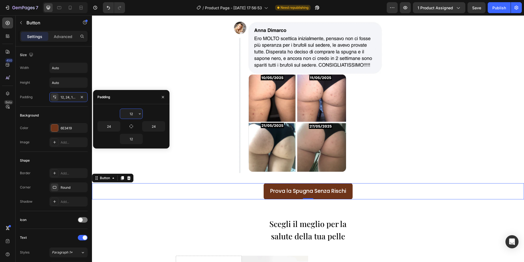
click at [134, 116] on input "12" at bounding box center [131, 114] width 22 height 10
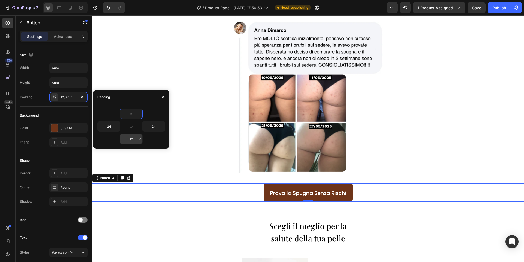
type input "20"
click at [138, 138] on icon "button" at bounding box center [140, 139] width 4 height 4
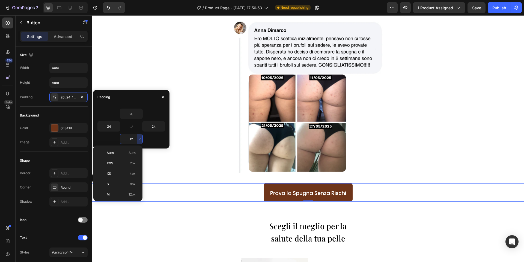
click at [133, 139] on input "12" at bounding box center [131, 139] width 22 height 10
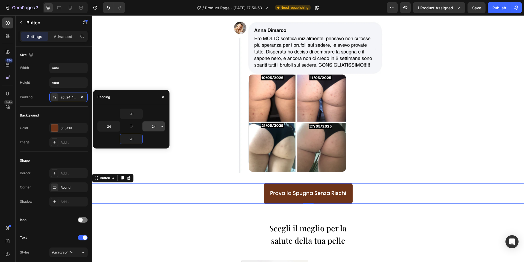
type input "20"
click at [154, 126] on input "24" at bounding box center [154, 126] width 22 height 10
type input "25"
click at [108, 127] on input "24" at bounding box center [109, 126] width 22 height 10
type input "25"
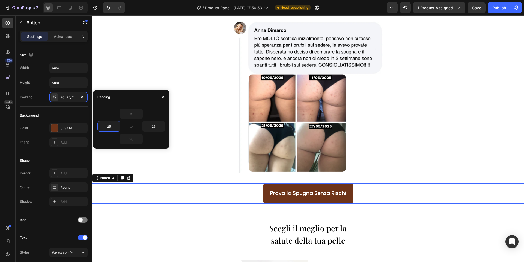
click at [112, 111] on div "20" at bounding box center [132, 113] width 68 height 10
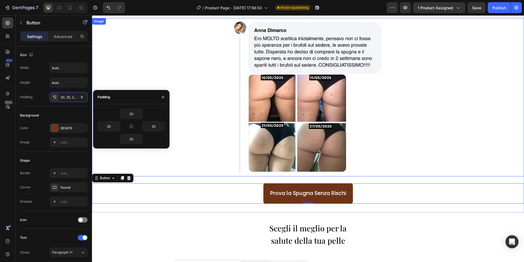
click at [212, 170] on div at bounding box center [308, 97] width 432 height 158
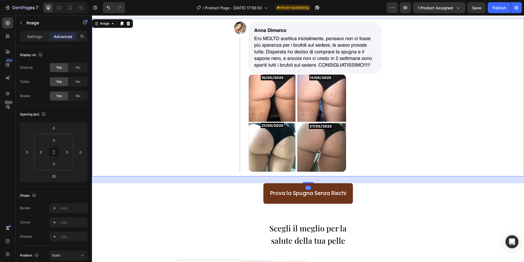
scroll to position [0, 0]
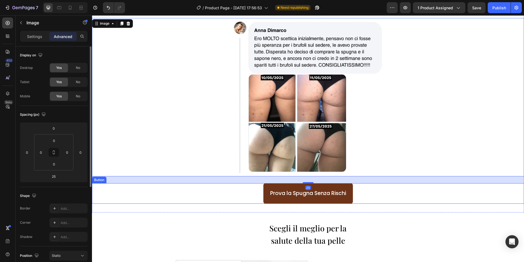
click at [185, 200] on div "Prova la Spugna Senza Rischi Button" at bounding box center [308, 193] width 432 height 20
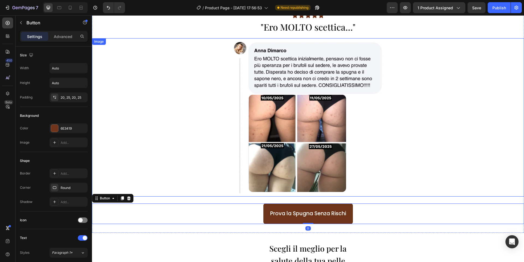
scroll to position [555, 0]
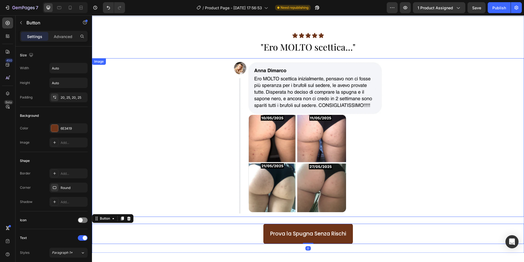
click at [194, 169] on div at bounding box center [308, 137] width 432 height 158
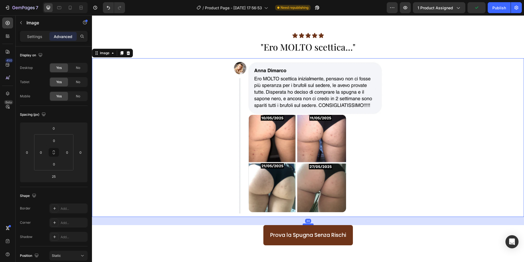
click at [310, 223] on div at bounding box center [308, 224] width 11 height 2
type input "30"
click at [418, 104] on div at bounding box center [308, 137] width 432 height 158
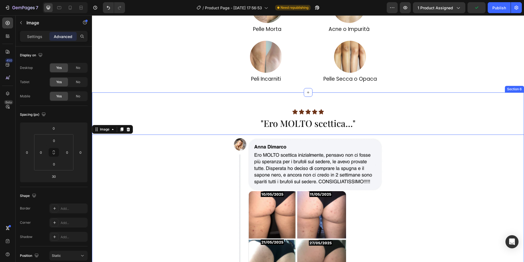
scroll to position [477, 0]
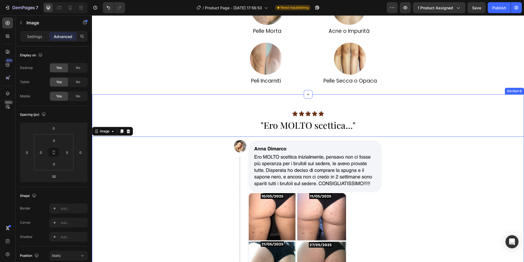
click at [396, 102] on div "Icon Icon Icon Icon Icon Icon List ⁠⁠⁠⁠⁠⁠⁠ "Ero MOLTO scettica..." Heading Imag…" at bounding box center [308, 213] width 432 height 238
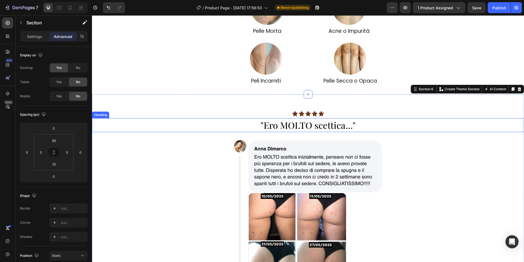
click at [358, 128] on p "⁠⁠⁠⁠⁠⁠⁠ "Ero MOLTO scettica..."" at bounding box center [308, 125] width 431 height 13
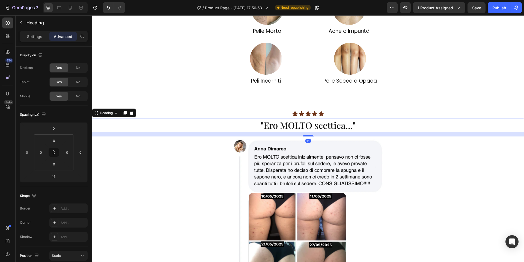
click at [310, 134] on div "16" at bounding box center [308, 134] width 432 height 4
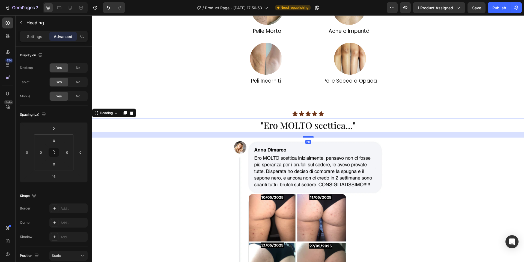
click at [309, 136] on div at bounding box center [308, 137] width 11 height 2
type input "20"
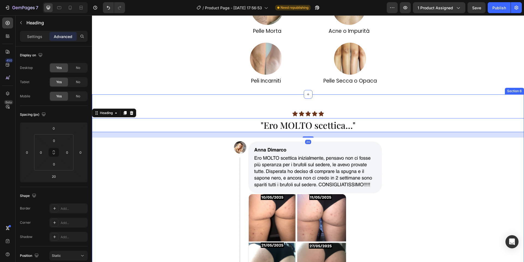
click at [353, 106] on div "Icon Icon Icon Icon Icon Icon List ⁠⁠⁠⁠⁠⁠⁠ "Ero MOLTO scettica..." Heading 20 I…" at bounding box center [308, 213] width 432 height 239
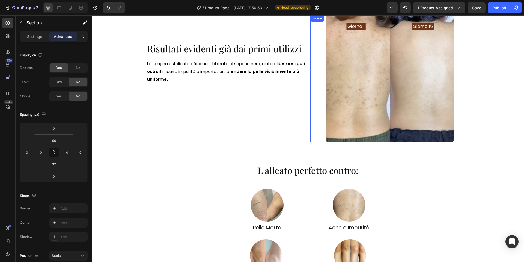
scroll to position [222, 0]
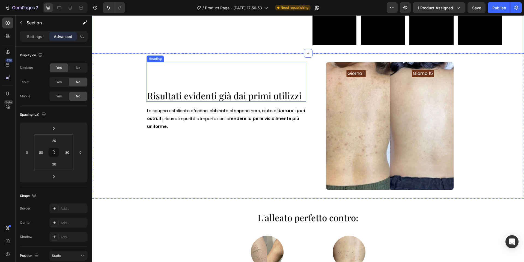
click at [271, 99] on div "Risultati evidenti già dai primi utilizzi Heading" at bounding box center [227, 82] width 160 height 40
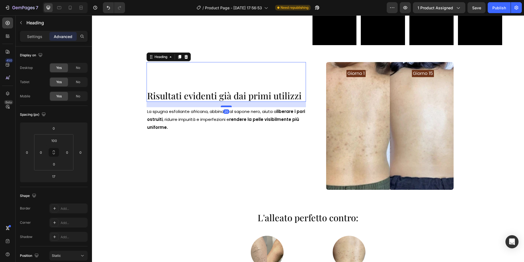
click at [228, 107] on div at bounding box center [226, 106] width 11 height 2
type input "20"
click at [125, 99] on div "Risultati evidenti già dai primi utilizzi Heading 20 La spugna esfoliante afric…" at bounding box center [308, 125] width 432 height 145
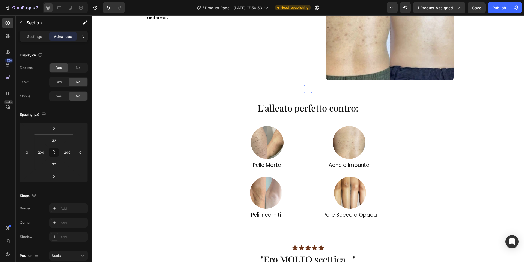
scroll to position [344, 0]
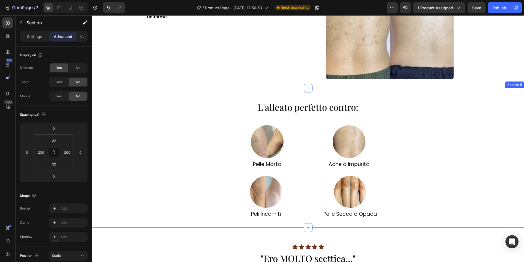
click at [335, 110] on span "L'alleato perfetto contro:" at bounding box center [308, 107] width 101 height 12
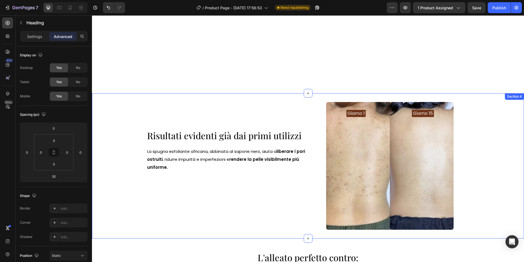
scroll to position [341, 0]
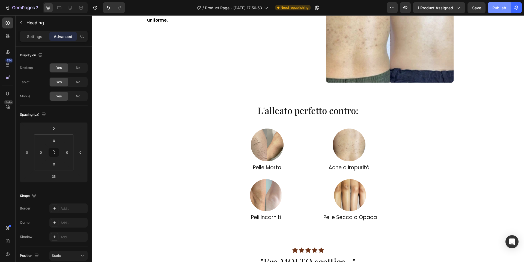
click at [504, 8] on div "Publish" at bounding box center [500, 8] width 14 height 6
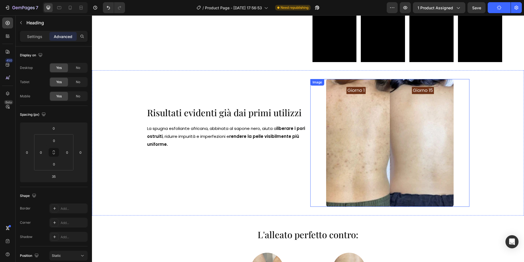
scroll to position [204, 0]
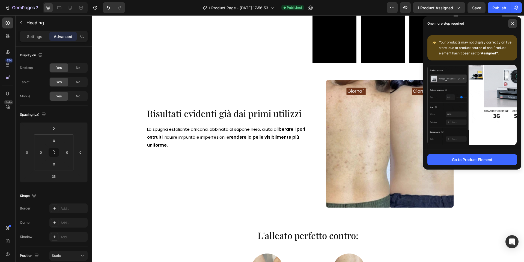
click at [514, 26] on span at bounding box center [513, 23] width 9 height 9
